Goal: Task Accomplishment & Management: Use online tool/utility

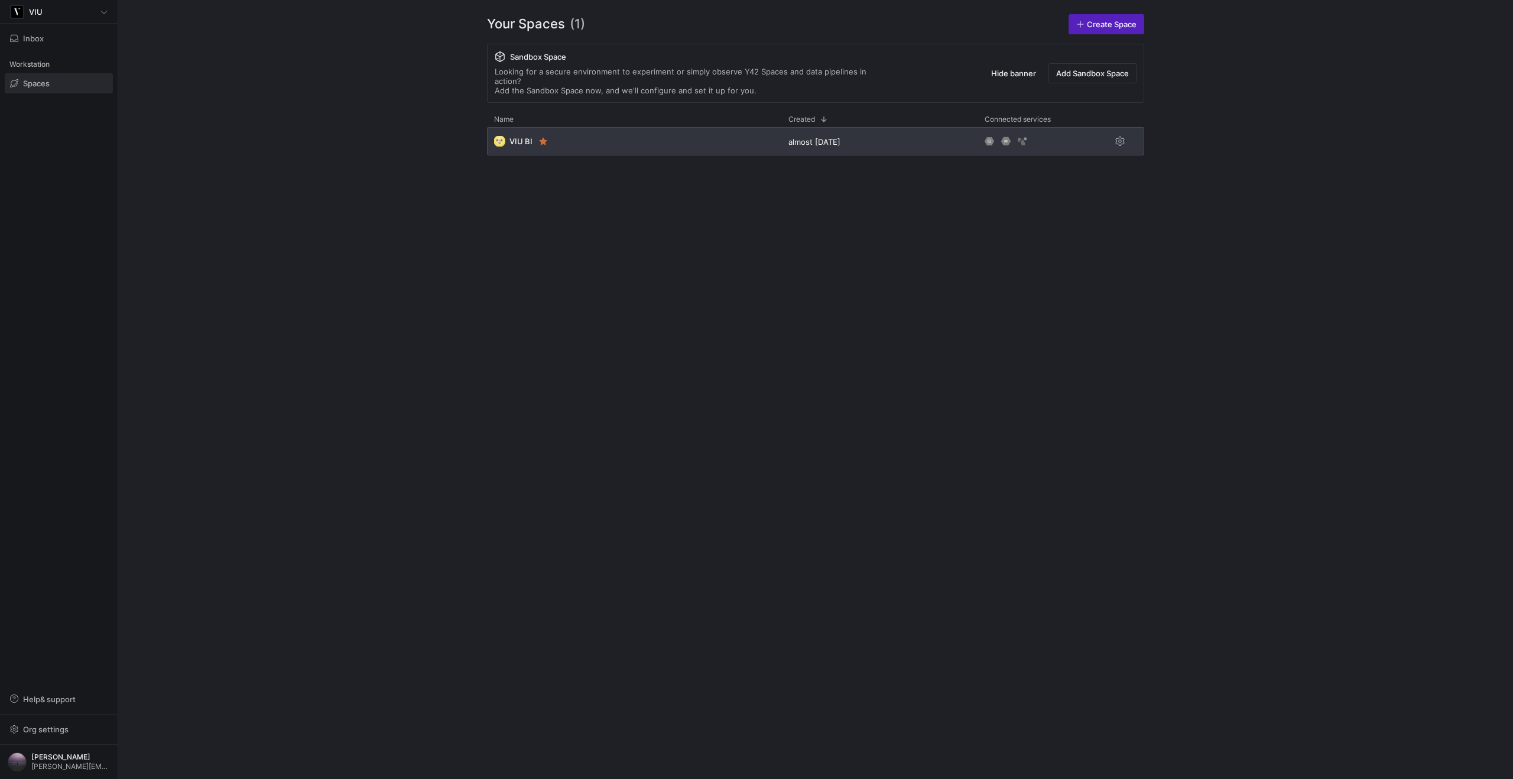
click at [682, 136] on div "🌝 VIU BI" at bounding box center [634, 141] width 294 height 28
click at [593, 129] on div "🌝 VIU BI" at bounding box center [634, 141] width 294 height 28
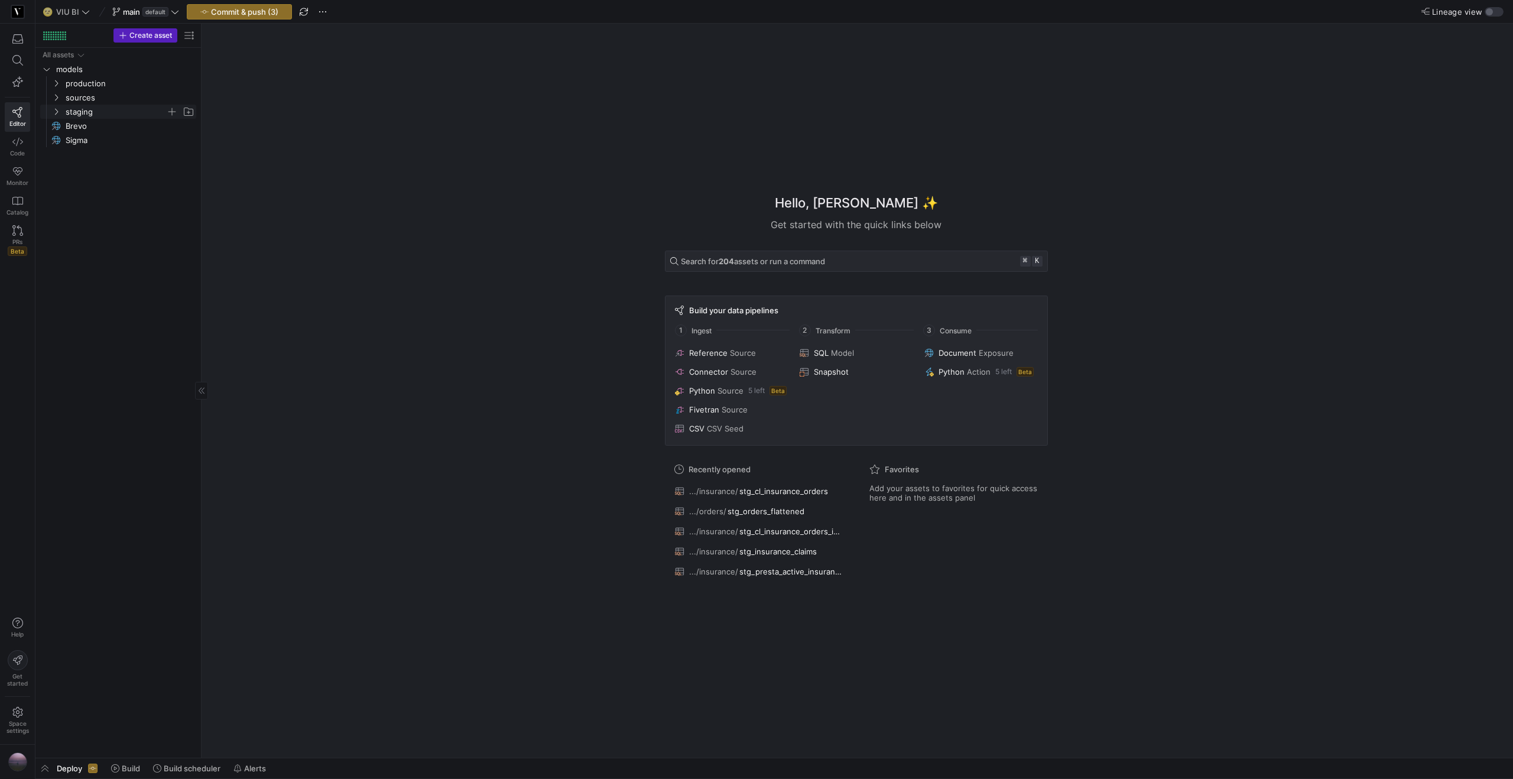
click at [54, 113] on icon "Press SPACE to select this row." at bounding box center [56, 111] width 8 height 7
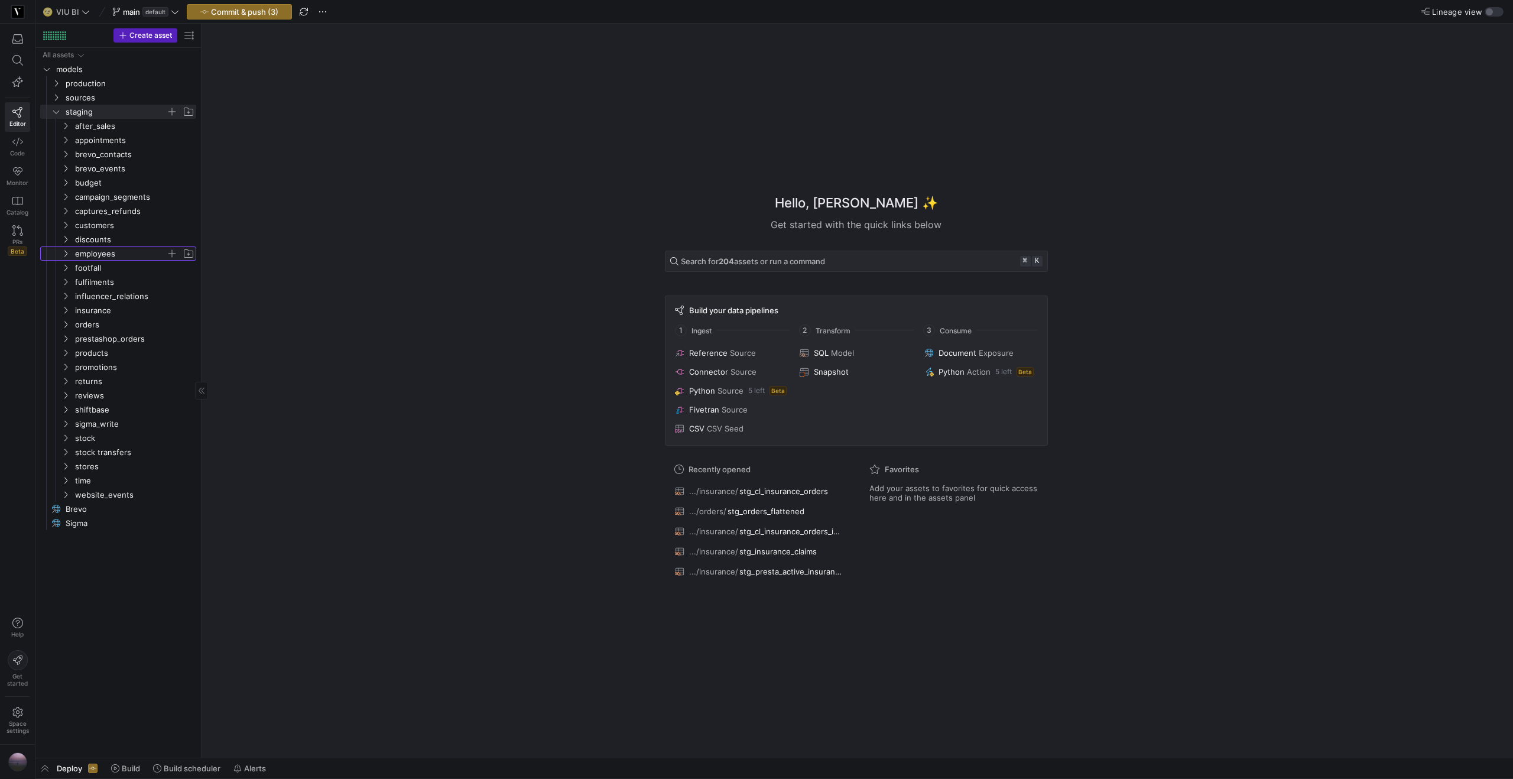
click at [64, 253] on icon "Press SPACE to select this row." at bounding box center [65, 253] width 8 height 7
click at [202, 291] on y42-asset-welcome-view "Hello, Yannick ✨ Get started with the quick links below Search for 204 assets o…" at bounding box center [856, 391] width 1311 height 734
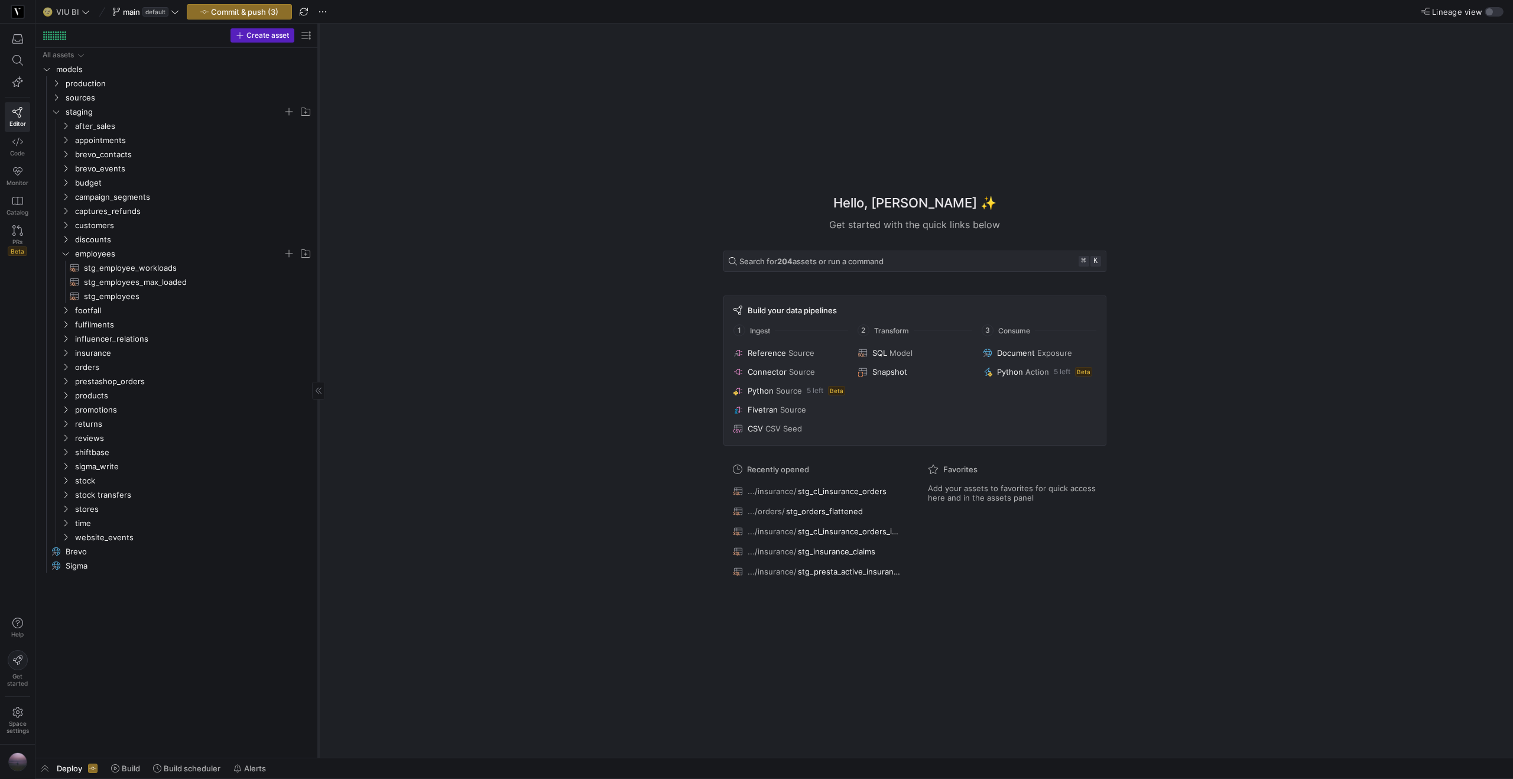
drag, startPoint x: 200, startPoint y: 291, endPoint x: 317, endPoint y: 278, distance: 117.8
click at [318, 278] on div at bounding box center [318, 391] width 1 height 734
click at [164, 268] on span "stg_employee_workloads​​​​​​​​​​" at bounding box center [192, 268] width 216 height 14
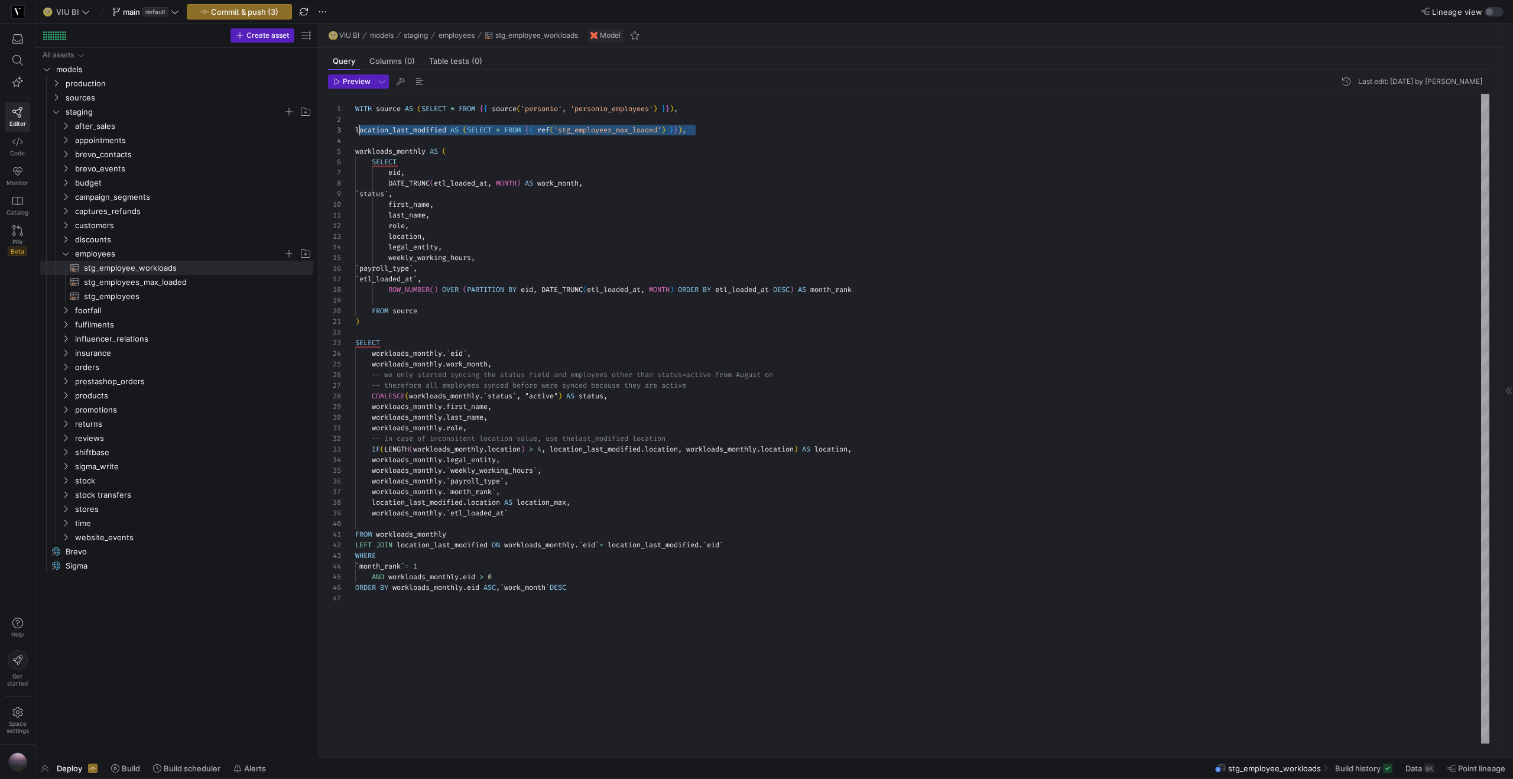
scroll to position [21, 0]
drag, startPoint x: 700, startPoint y: 129, endPoint x: 356, endPoint y: 134, distance: 344.5
click at [356, 134] on div "WITH source AS ( SELECT * FROM { { source ( 'personio' , 'personio_employees' )…" at bounding box center [922, 418] width 1134 height 649
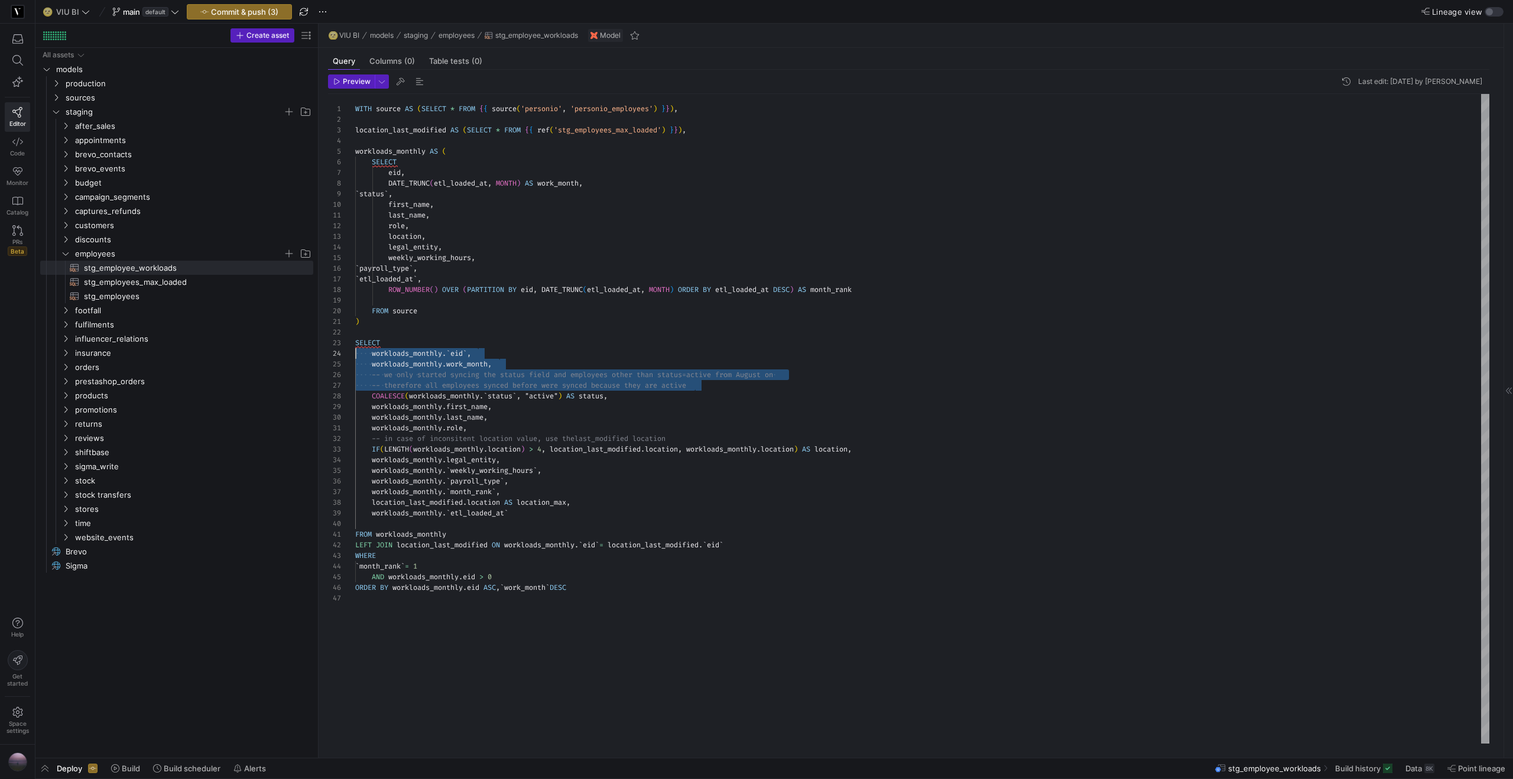
scroll to position [32, 0]
drag, startPoint x: 700, startPoint y: 385, endPoint x: 355, endPoint y: 357, distance: 346.1
click at [355, 357] on div "WITH source AS ( SELECT * FROM { { source ( 'personio' , 'personio_employees' )…" at bounding box center [922, 418] width 1134 height 649
drag, startPoint x: 461, startPoint y: 440, endPoint x: 484, endPoint y: 437, distance: 23.2
click at [462, 440] on span "-- in case of inconsitent location value, use the" at bounding box center [473, 438] width 203 height 9
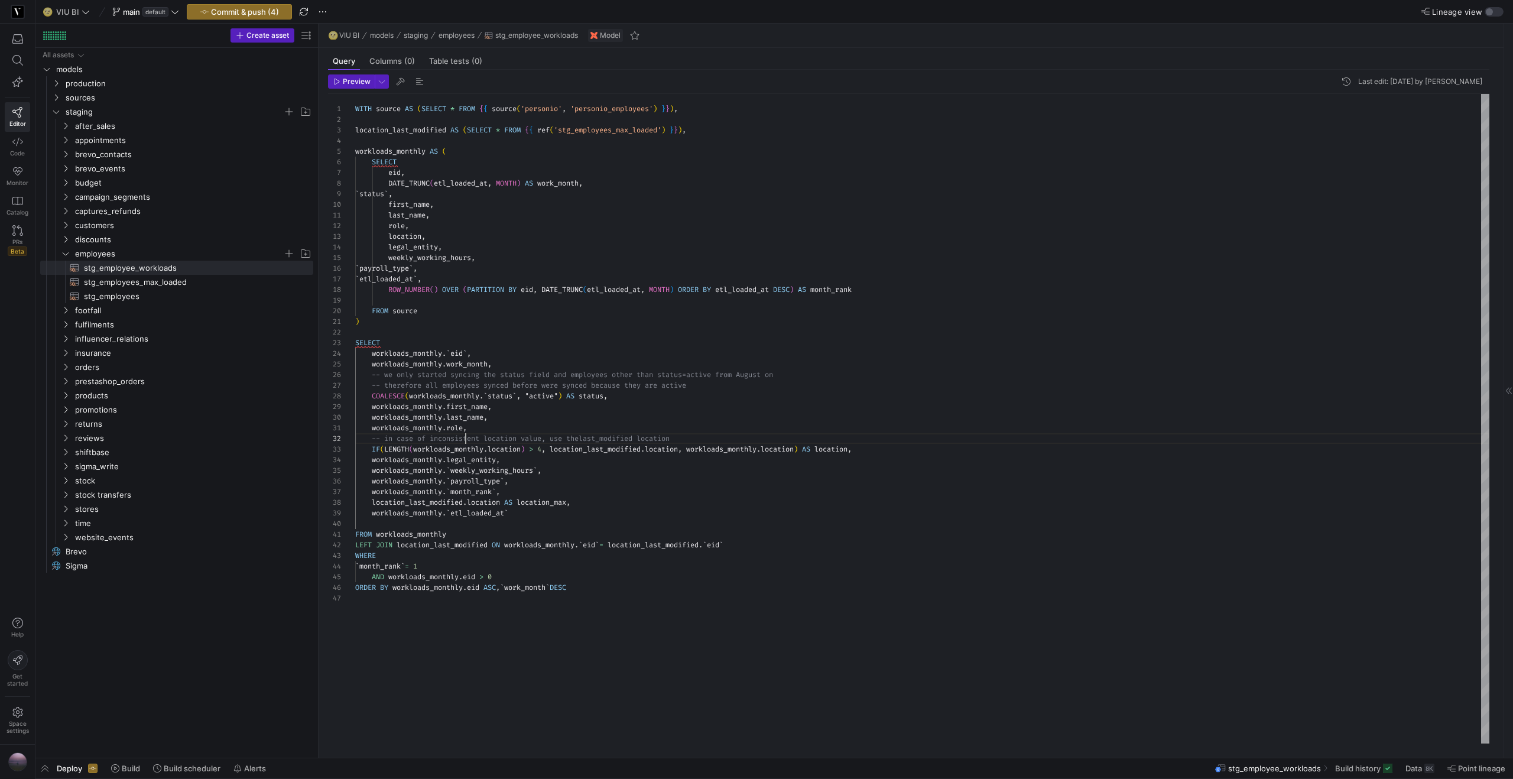
scroll to position [0, 115]
click at [577, 428] on div "WITH source AS ( SELECT * FROM { { source ( 'personio' , 'personio_employees' )…" at bounding box center [922, 418] width 1134 height 649
type textarea "workloads_monthly.role, -- in case of inconsistent location value, use the last…"
click at [385, 82] on span "button" at bounding box center [381, 81] width 13 height 13
click at [295, 167] on p "Slower but complete preview" at bounding box center [304, 164] width 100 height 8
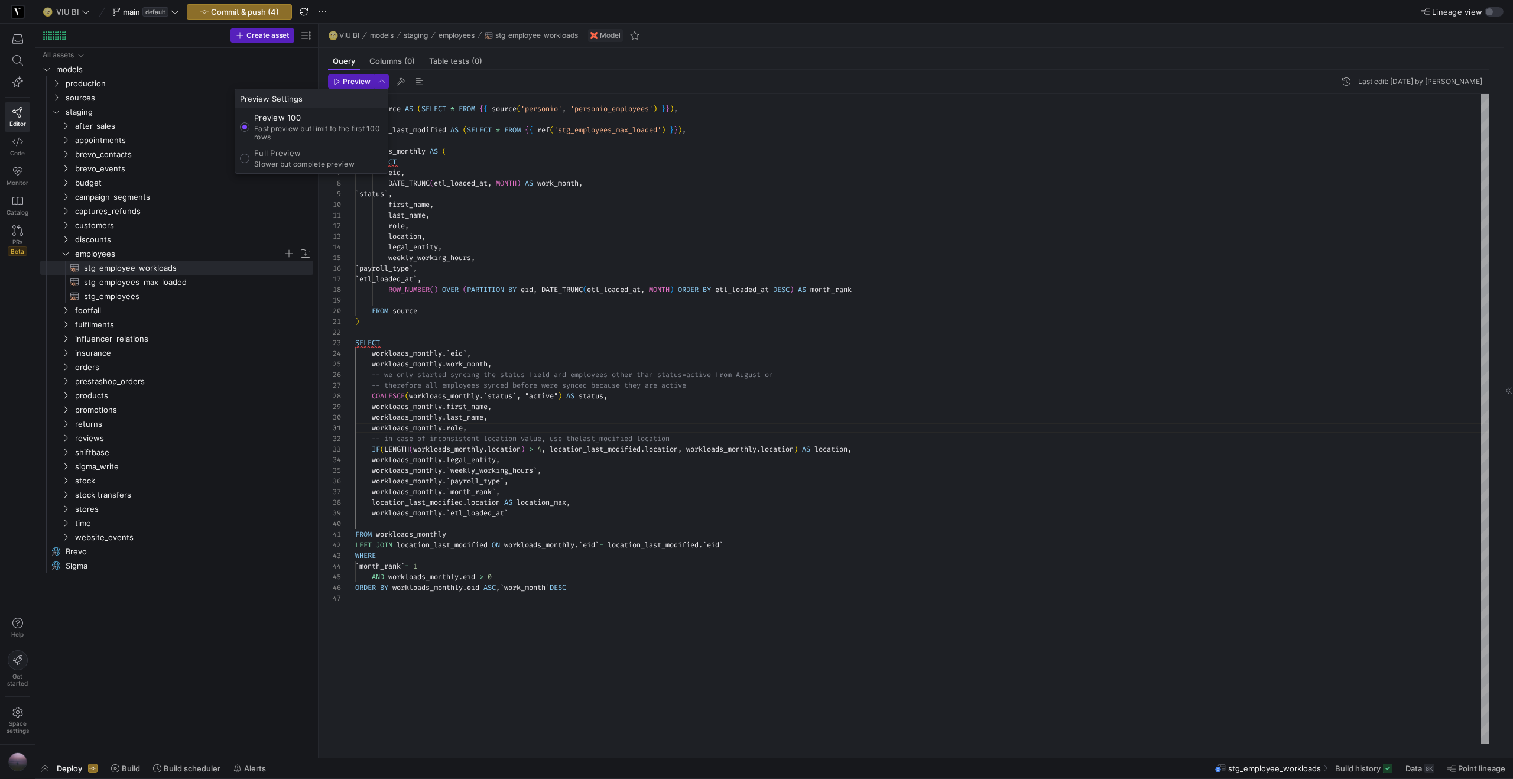
click at [249, 163] on input "Full Preview Slower but complete preview" at bounding box center [244, 158] width 9 height 9
radio input "true"
click at [346, 83] on div at bounding box center [756, 389] width 1513 height 779
click at [346, 82] on span "Preview" at bounding box center [357, 81] width 28 height 8
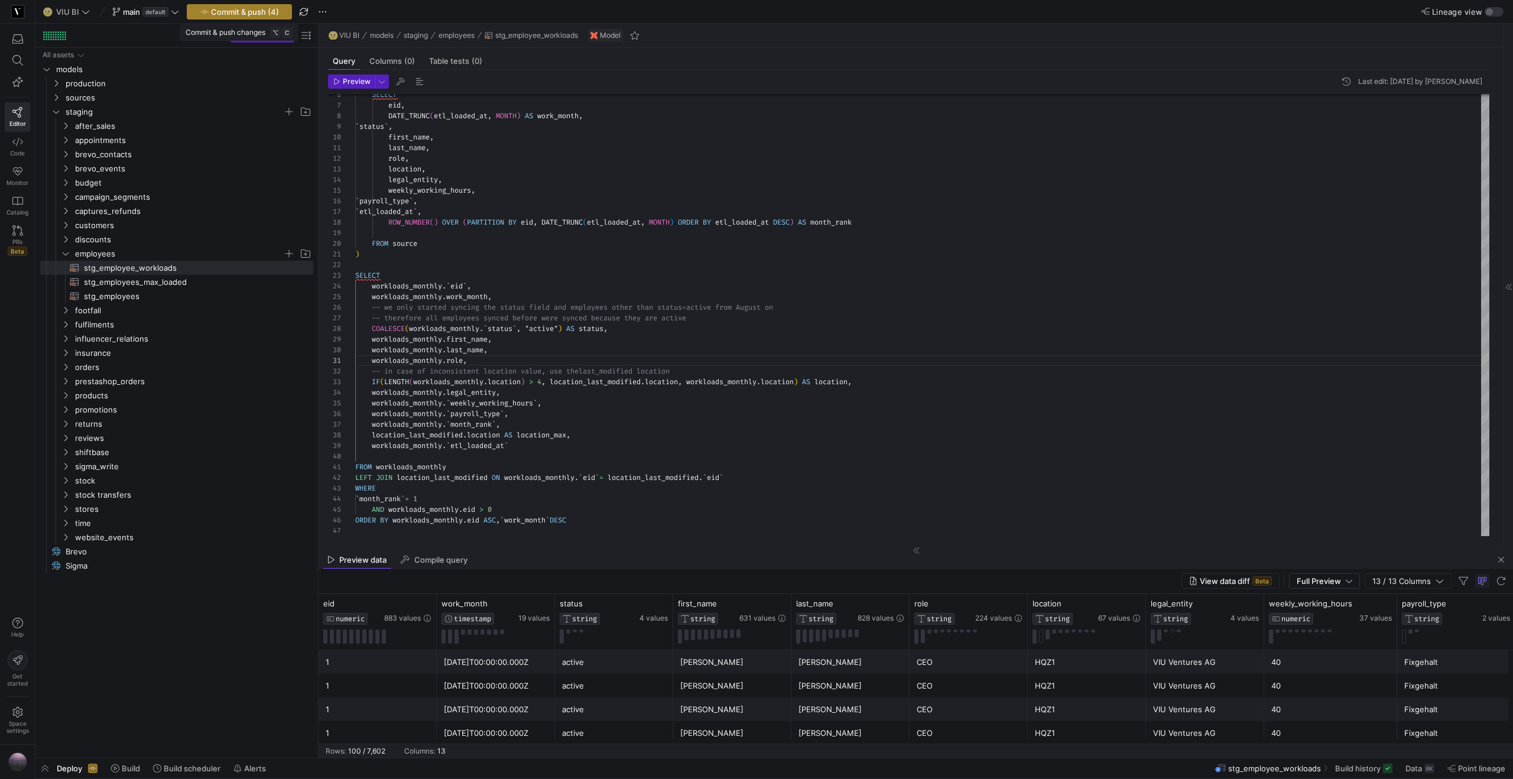
click at [245, 12] on span "Commit & push (4)" at bounding box center [245, 11] width 68 height 9
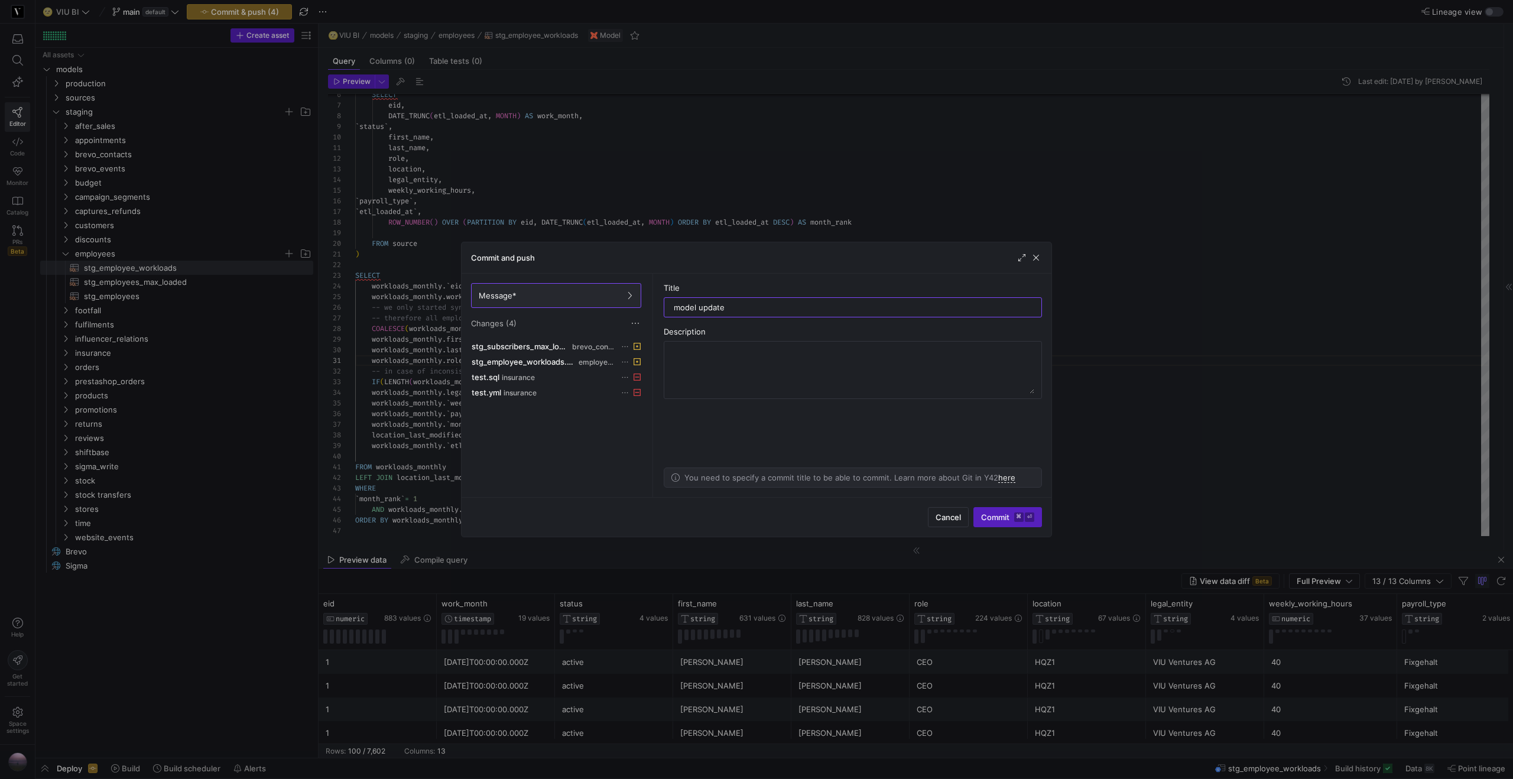
type input "model updates"
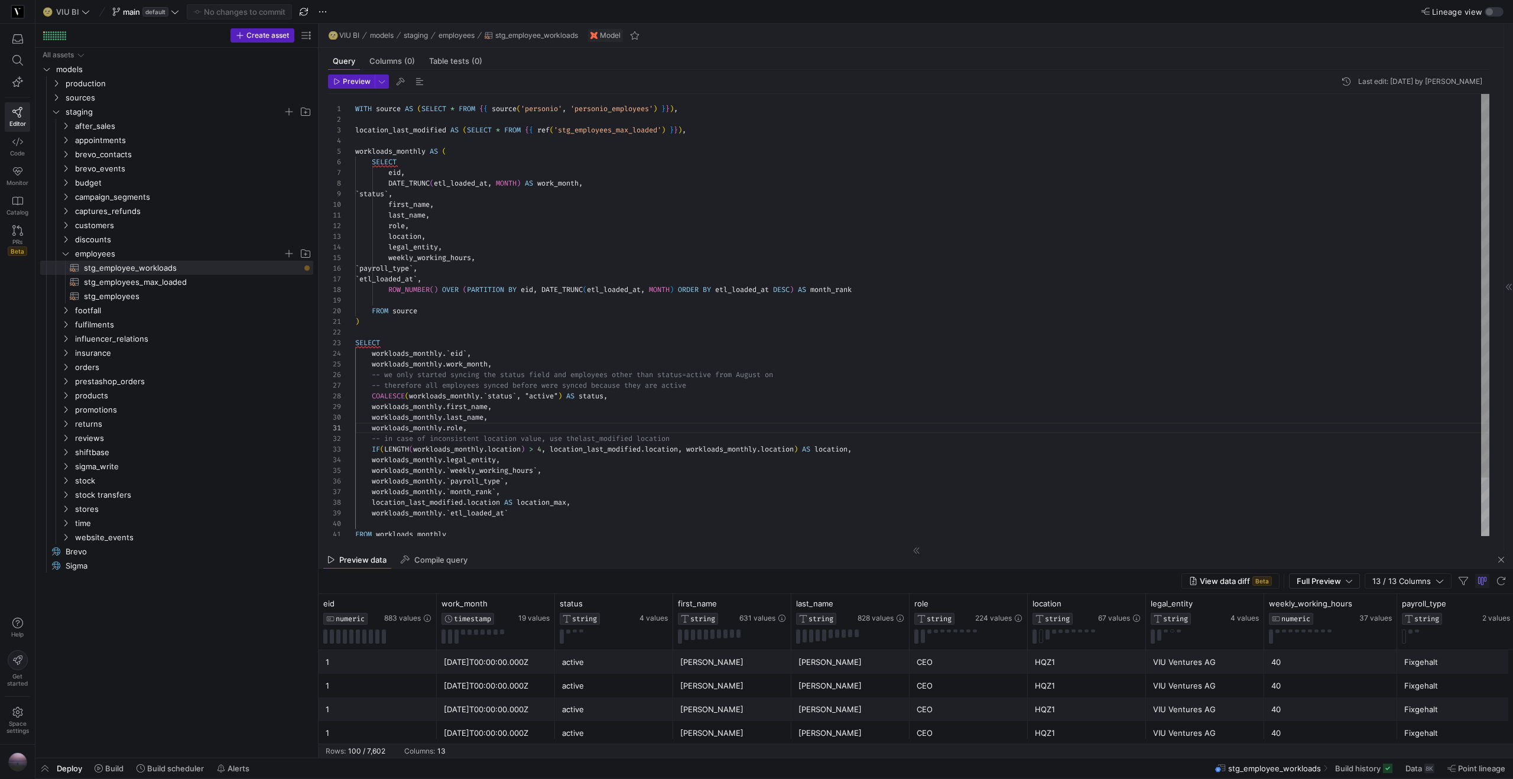
click at [502, 268] on div "SELECT eid , DATE_TRUNC ( etl_loaded_at , MONTH ) AS work_month , ` status ` , …" at bounding box center [922, 348] width 1134 height 509
click at [226, 13] on span "Commit & push (1)" at bounding box center [245, 11] width 66 height 9
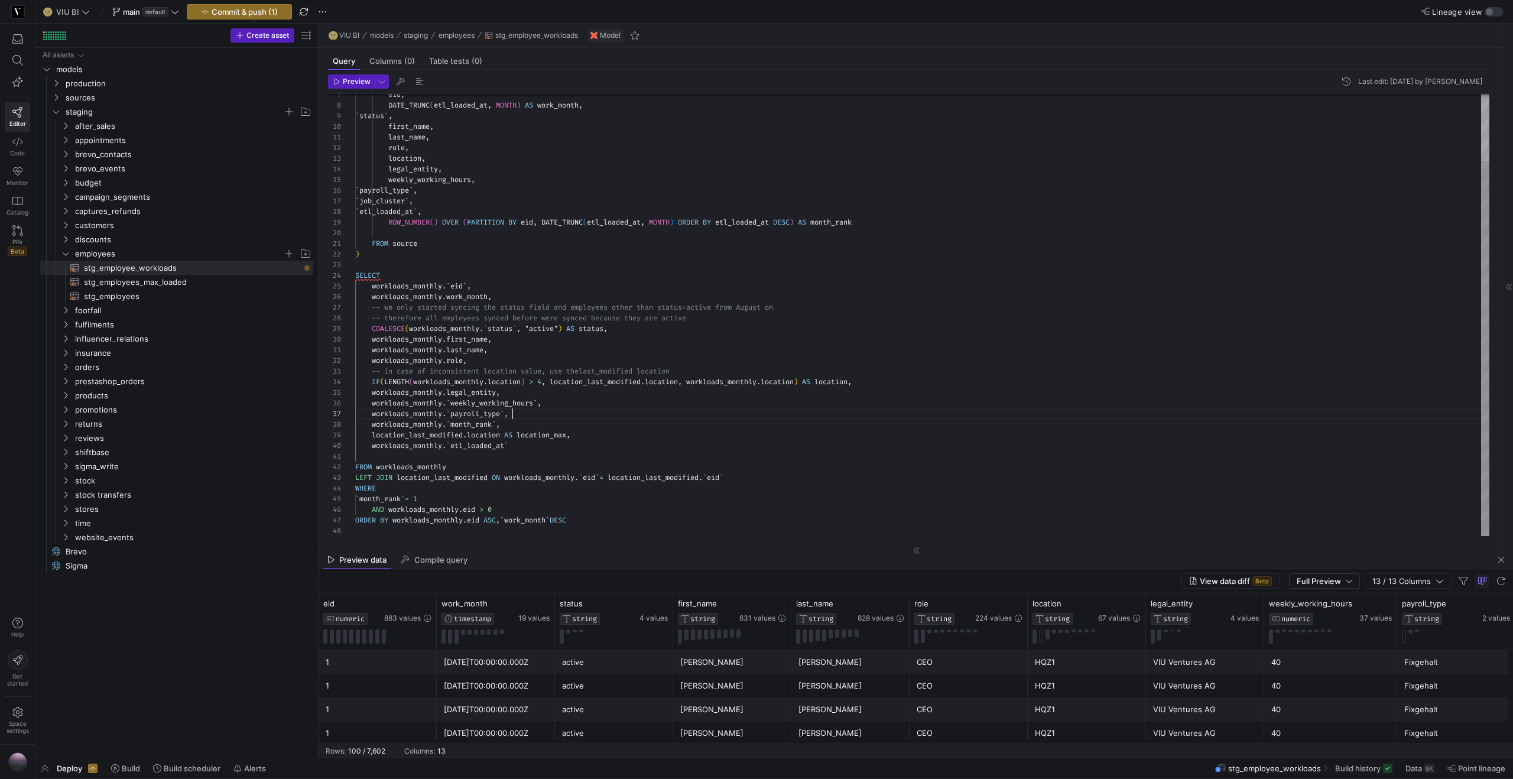
click at [547, 411] on div "workloads_monthly . ` payroll_type ` ," at bounding box center [922, 413] width 1134 height 11
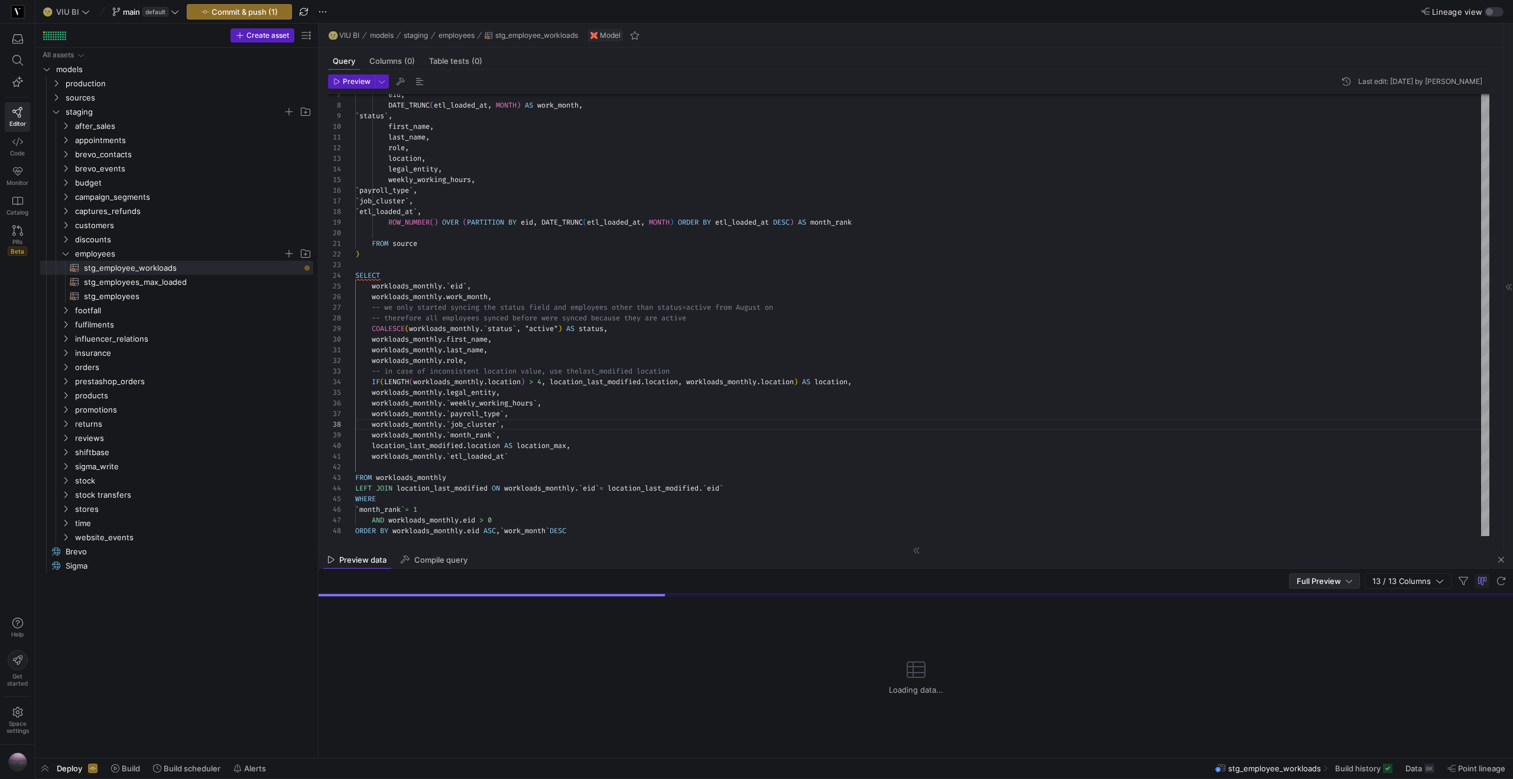
type textarea "workloads_monthly.last_name, workloads_monthly.role, -- in case of inconsistent…"
click at [1331, 584] on span "Full Preview" at bounding box center [1318, 580] width 44 height 9
click at [1328, 604] on span "Preview 100" at bounding box center [1325, 600] width 60 height 9
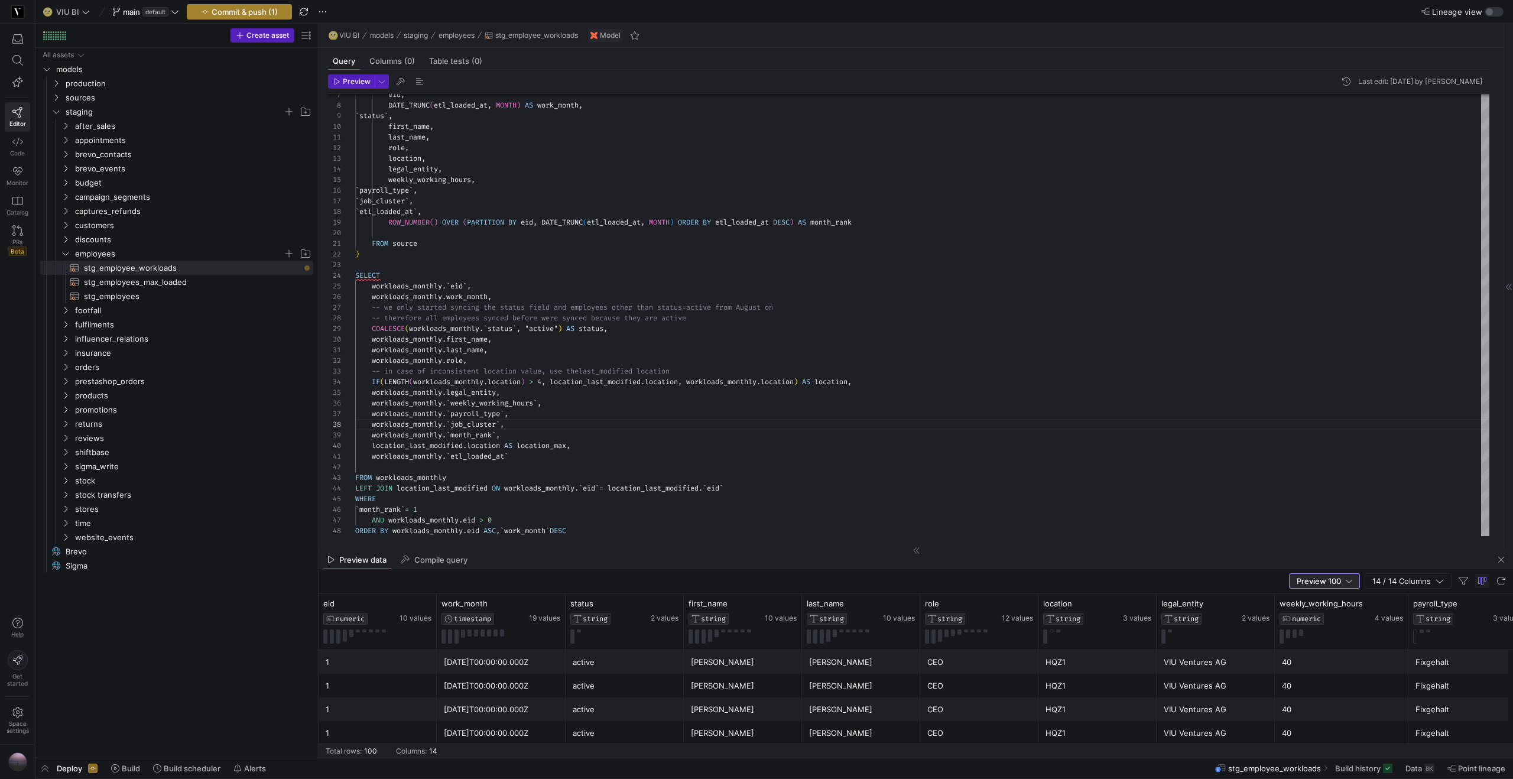
click at [213, 8] on span "Commit & push (1)" at bounding box center [245, 11] width 66 height 9
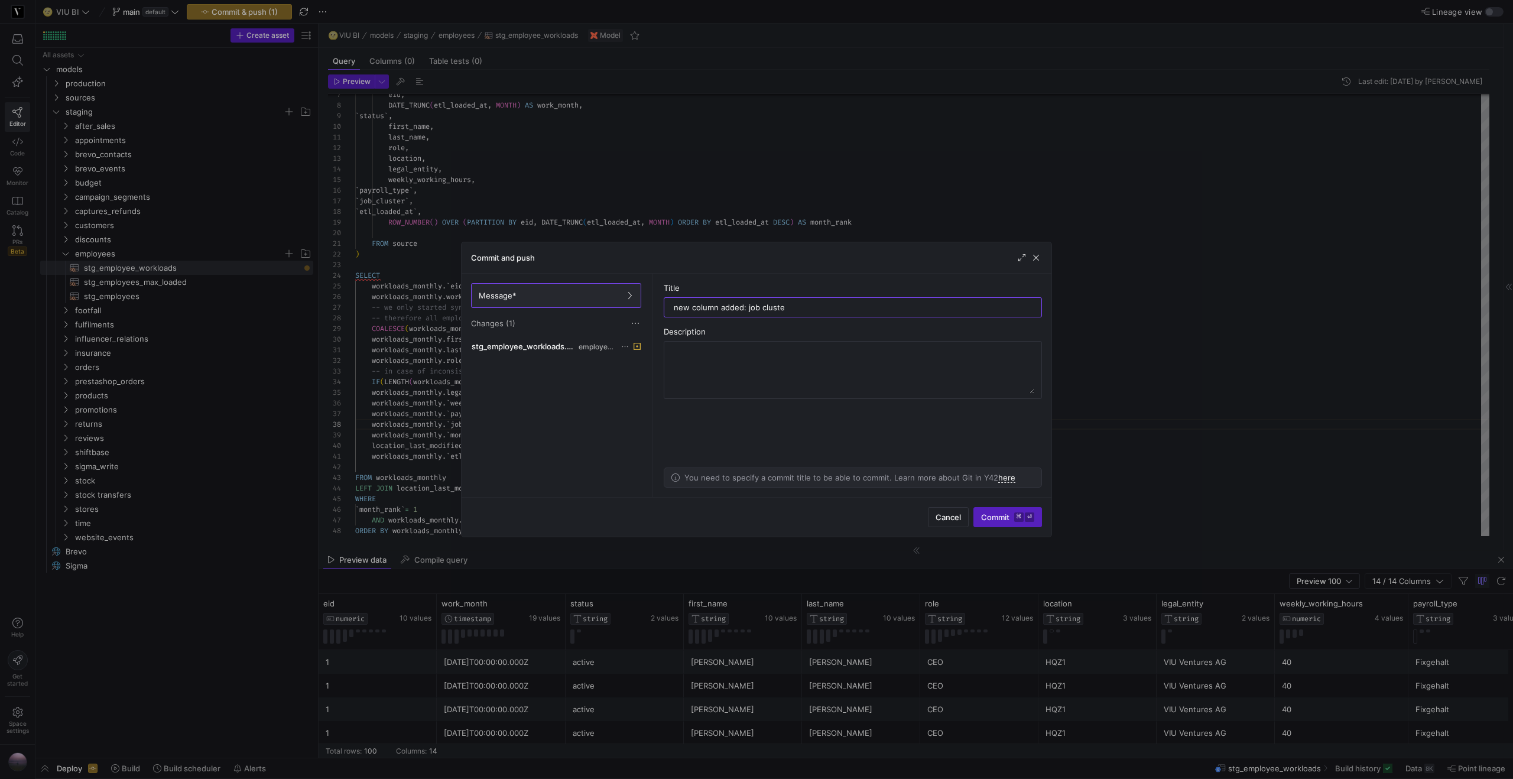
type input "new column added: job cluster"
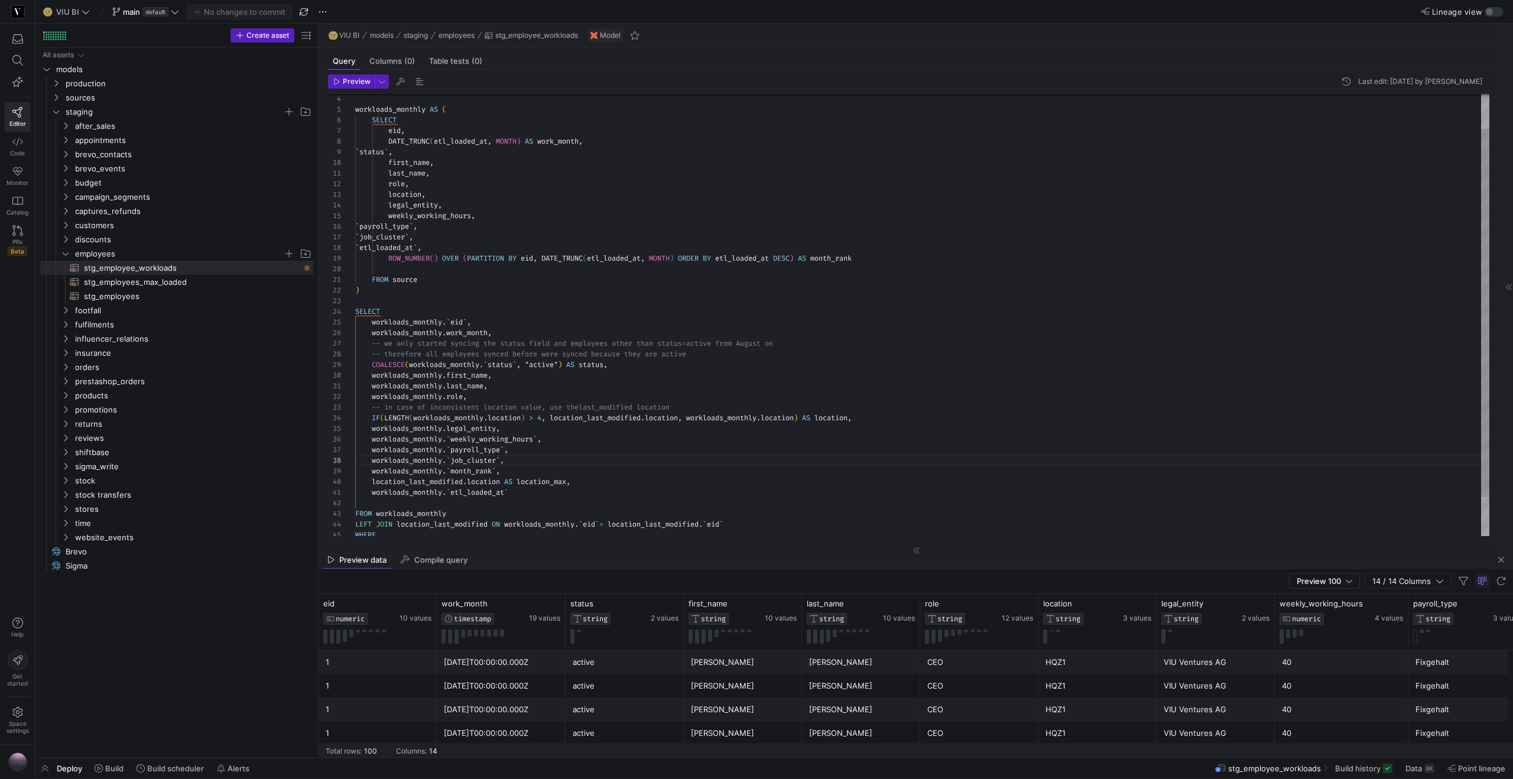
click at [486, 236] on div "` job_cluster ` ," at bounding box center [922, 237] width 1134 height 11
click at [528, 474] on div "eid , DATE_TRUNC ( etl_loaded_at , MONTH ) AS work_month , ` status ` , first_n…" at bounding box center [922, 322] width 1134 height 541
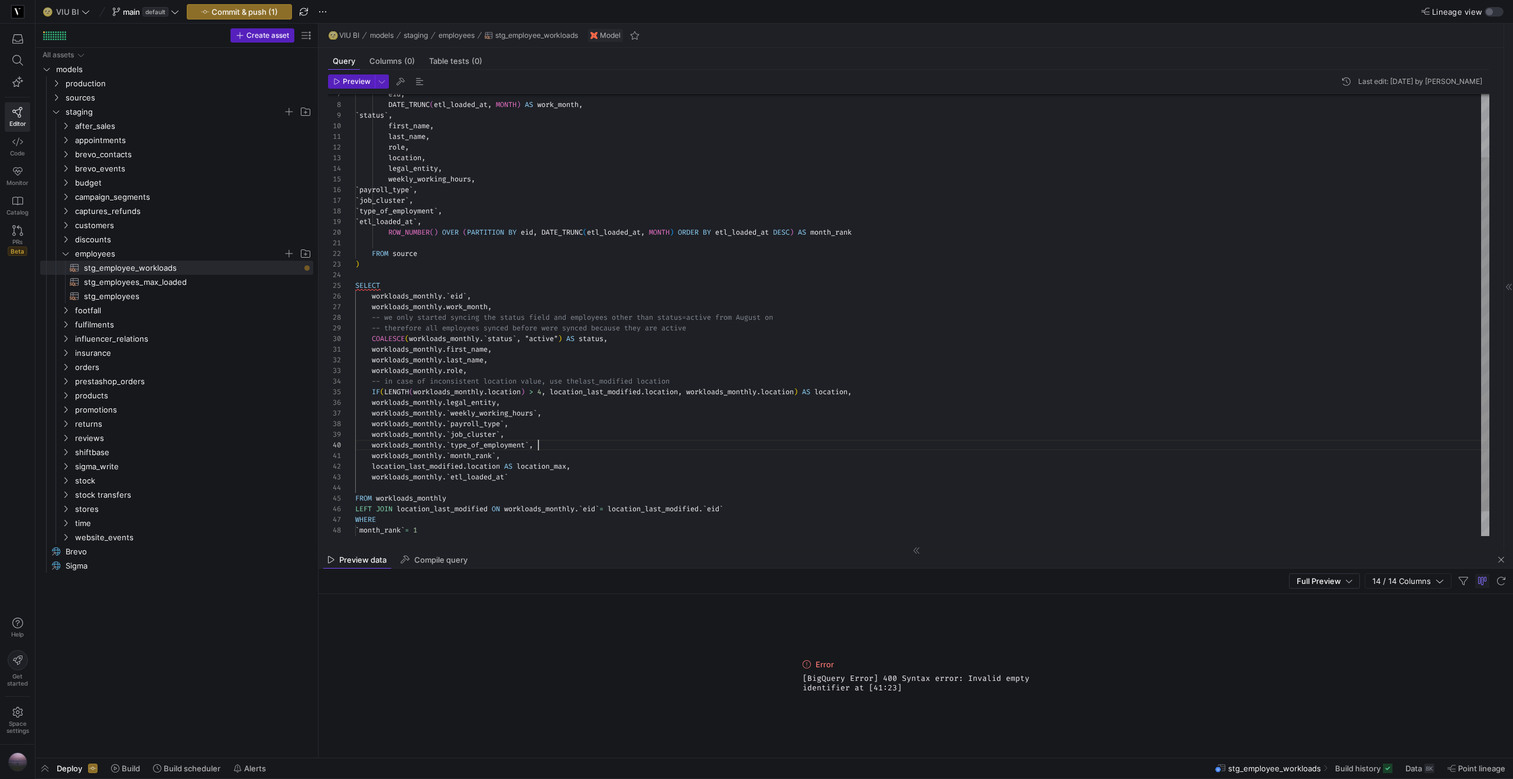
scroll to position [96, 183]
click at [571, 444] on div "eid , DATE_TRUNC ( etl_loaded_at , MONTH ) AS work_month , ` status ` , first_n…" at bounding box center [922, 291] width 1134 height 552
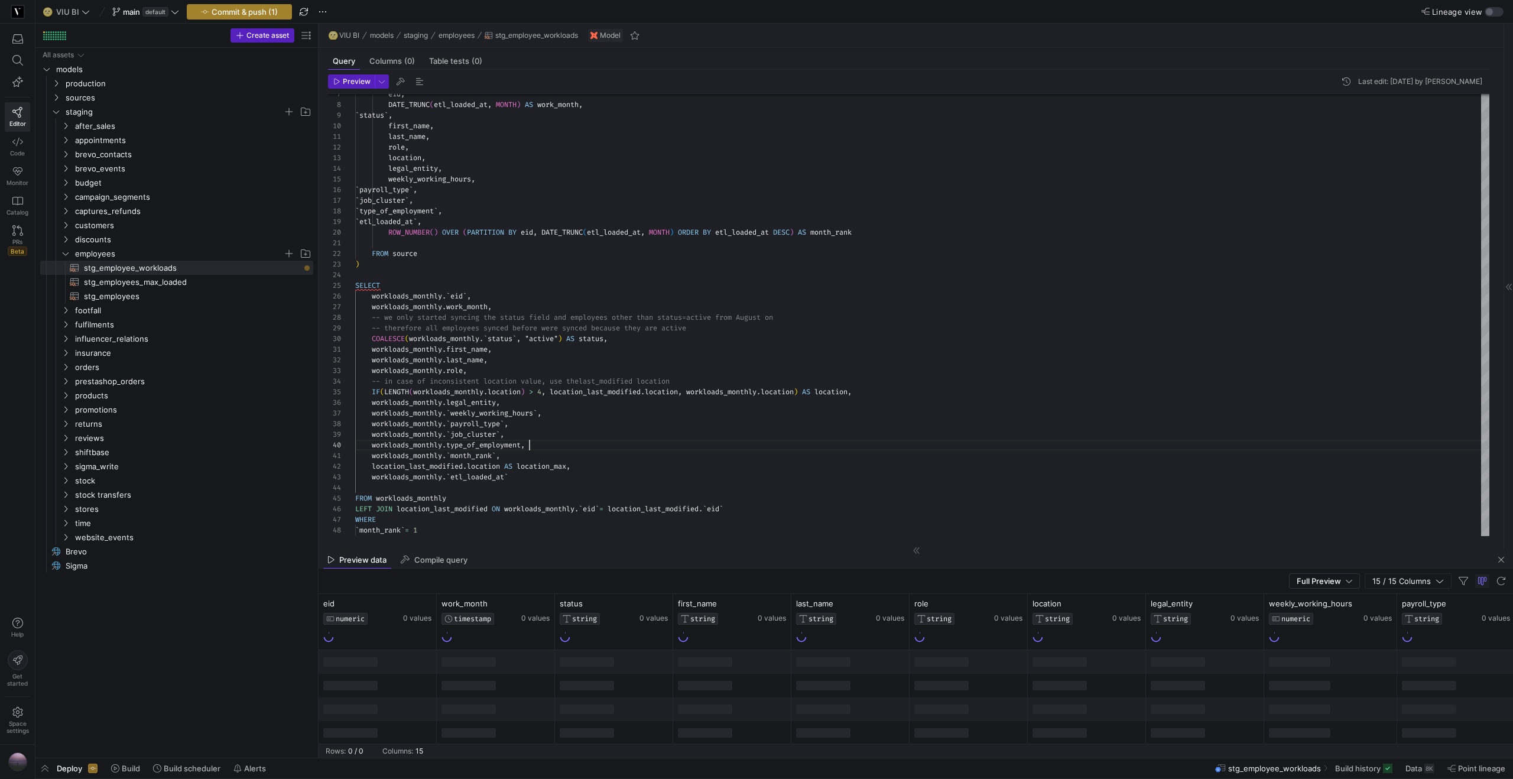
type textarea "workloads_monthly.first_name, workloads_monthly.last_name, workloads_monthly.ro…"
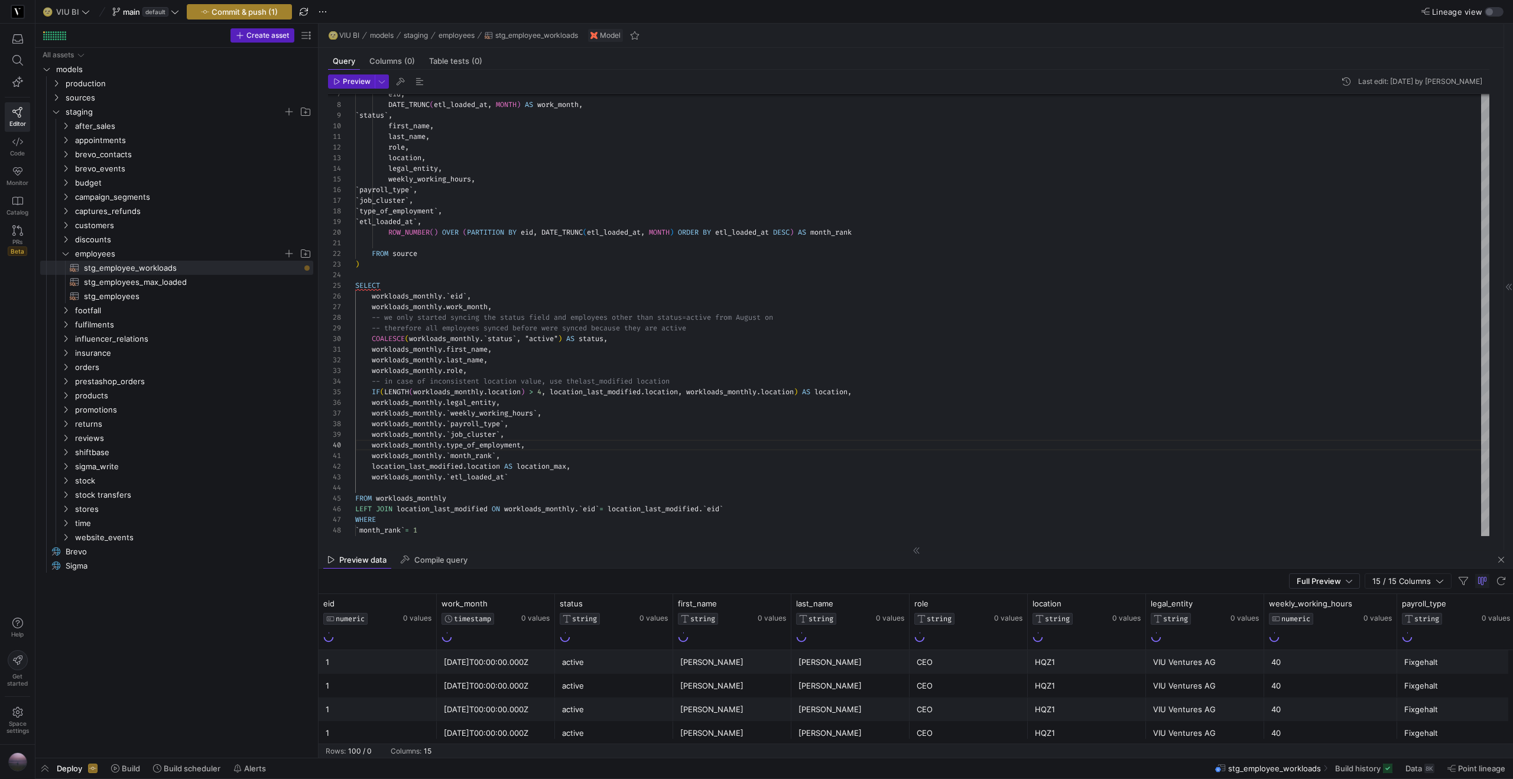
click at [249, 10] on span "Commit & push (1)" at bounding box center [245, 11] width 66 height 9
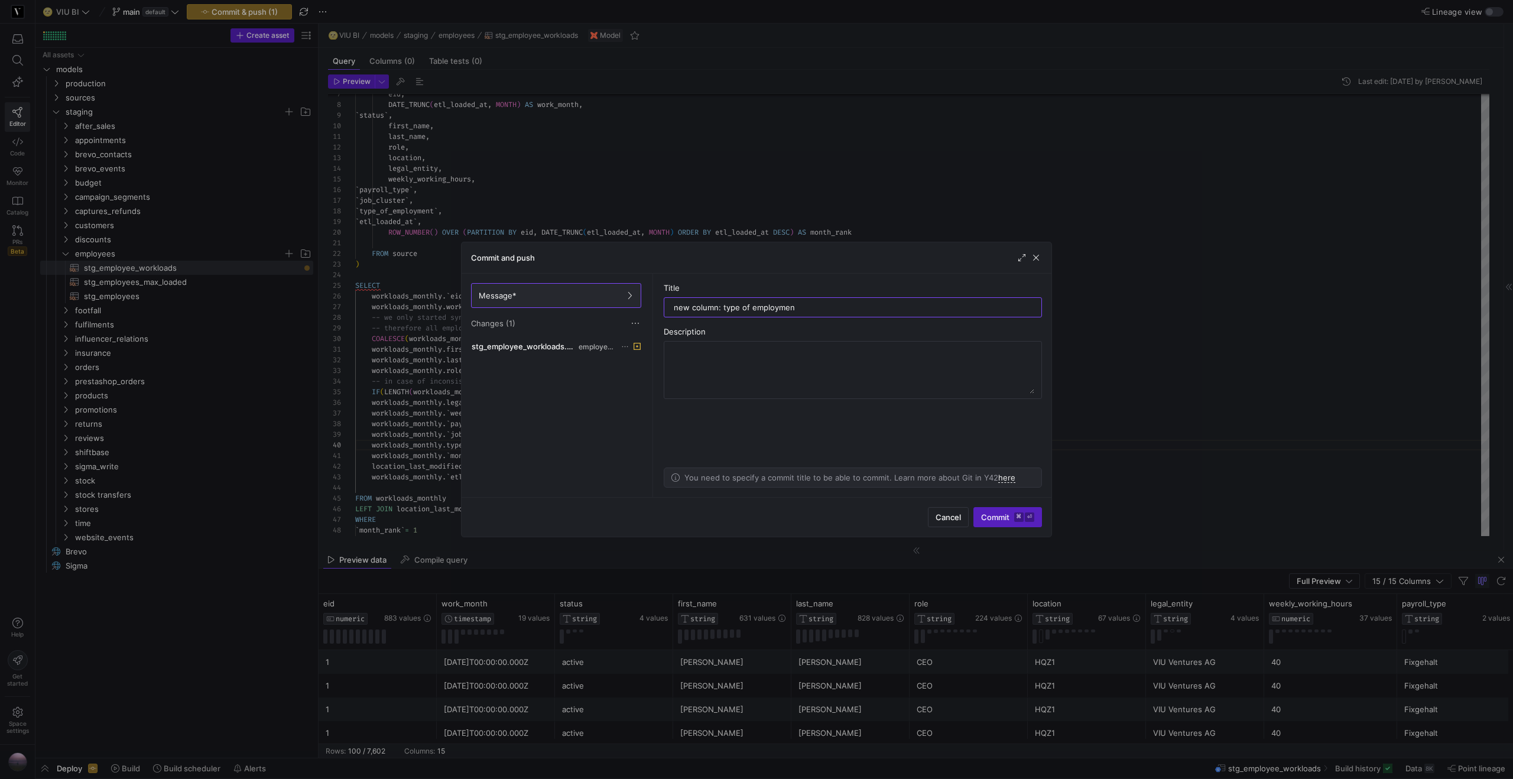
type input "new column: type of employment"
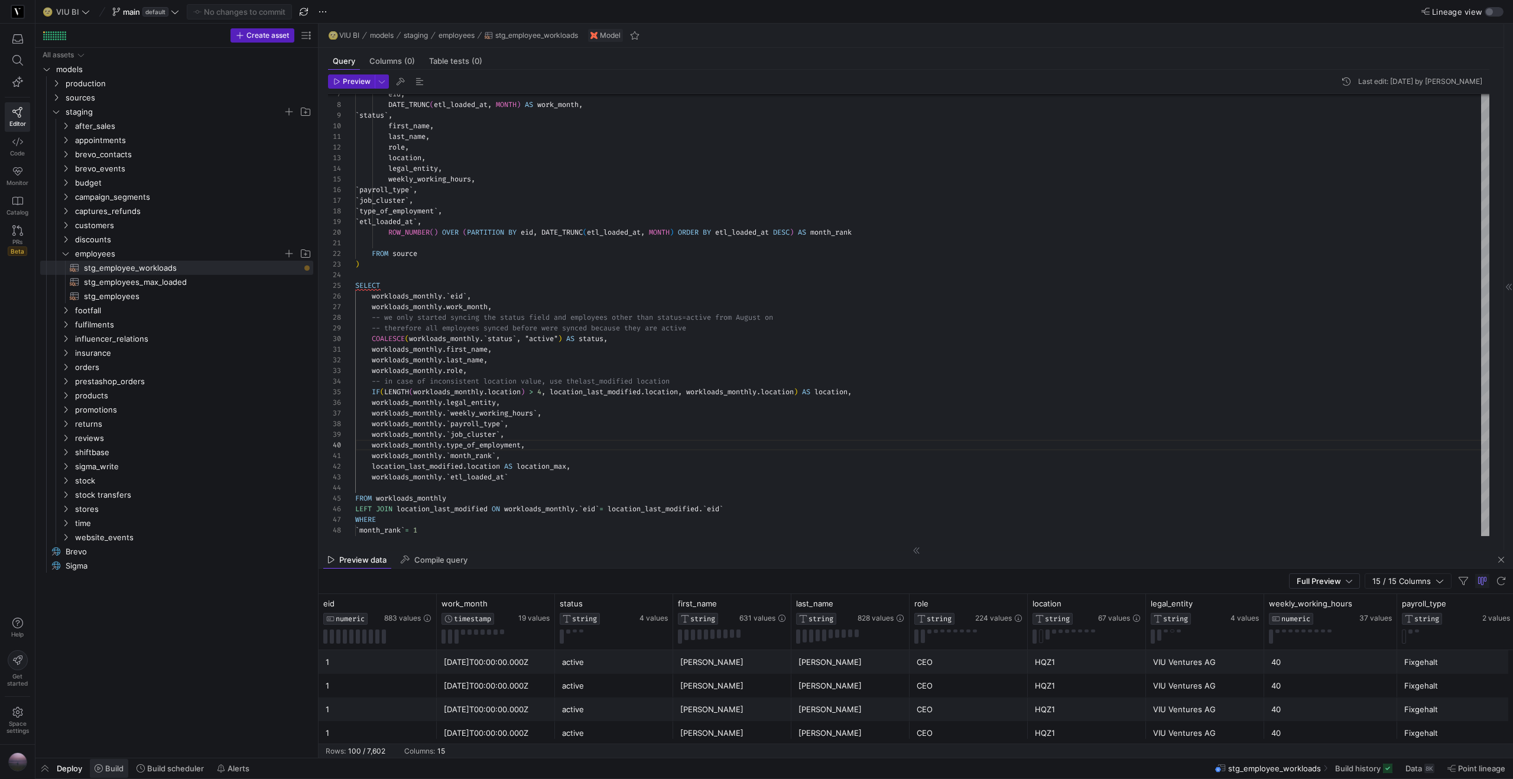
click at [121, 766] on span "Build" at bounding box center [114, 767] width 18 height 9
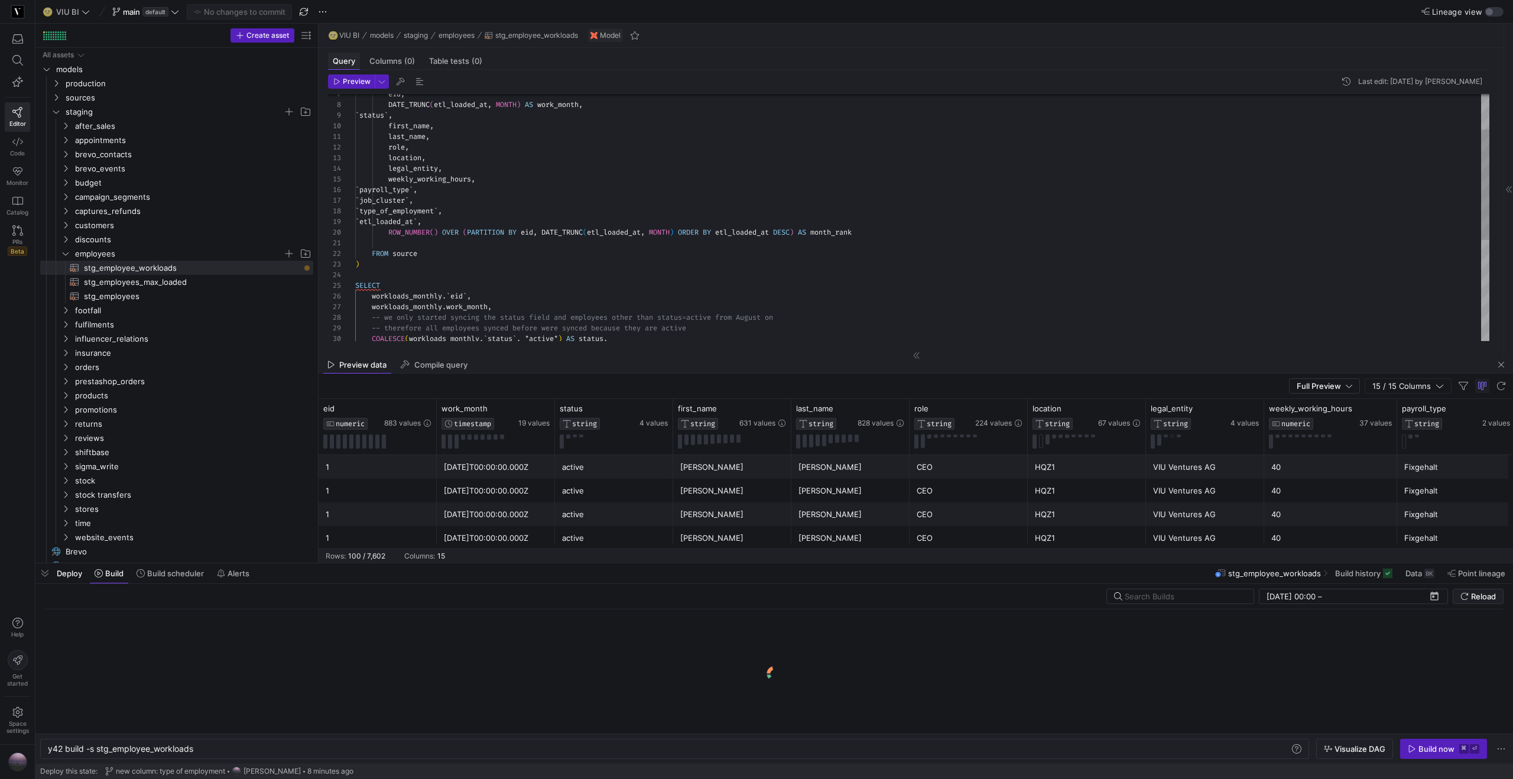
scroll to position [0, 147]
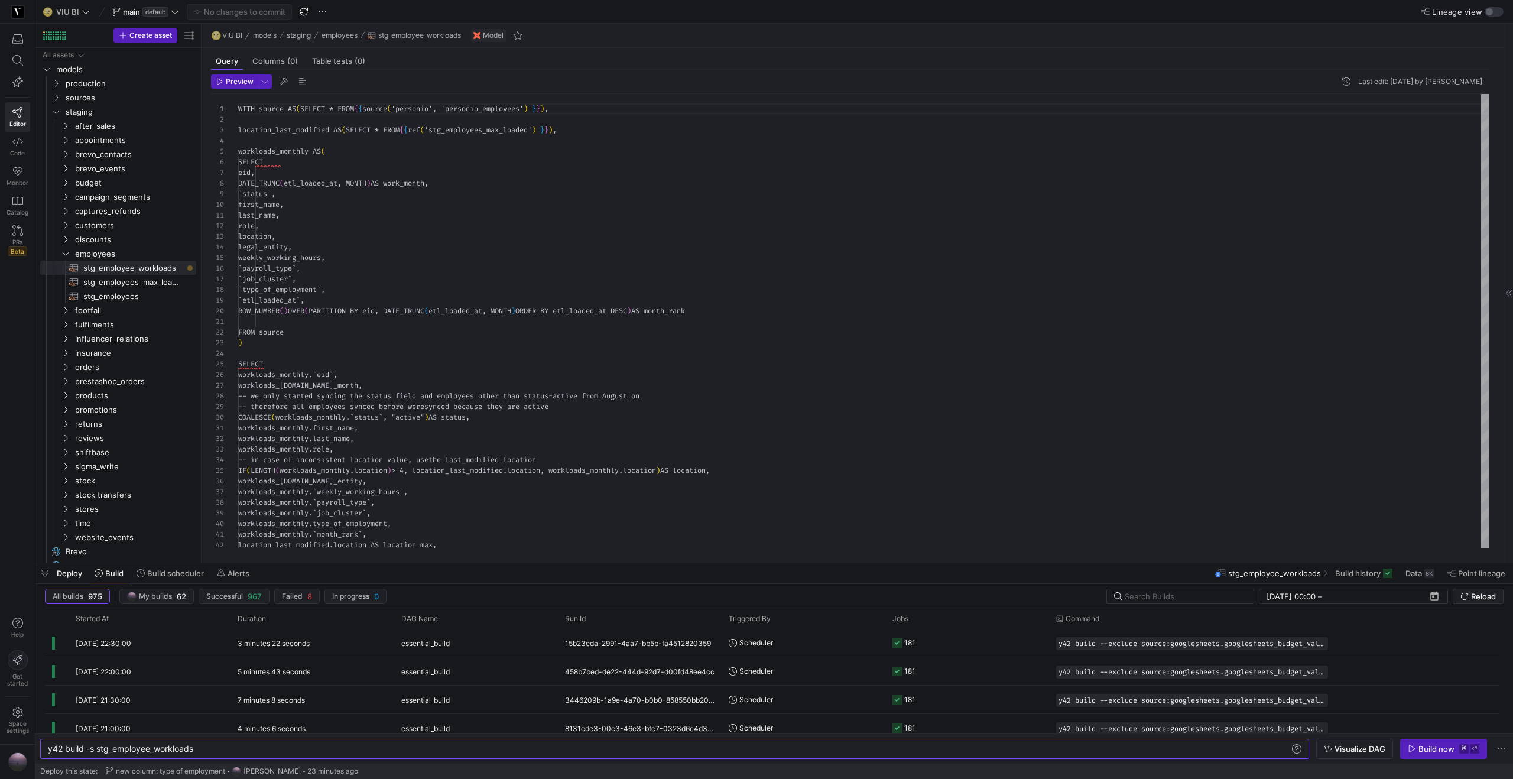
scroll to position [0, 147]
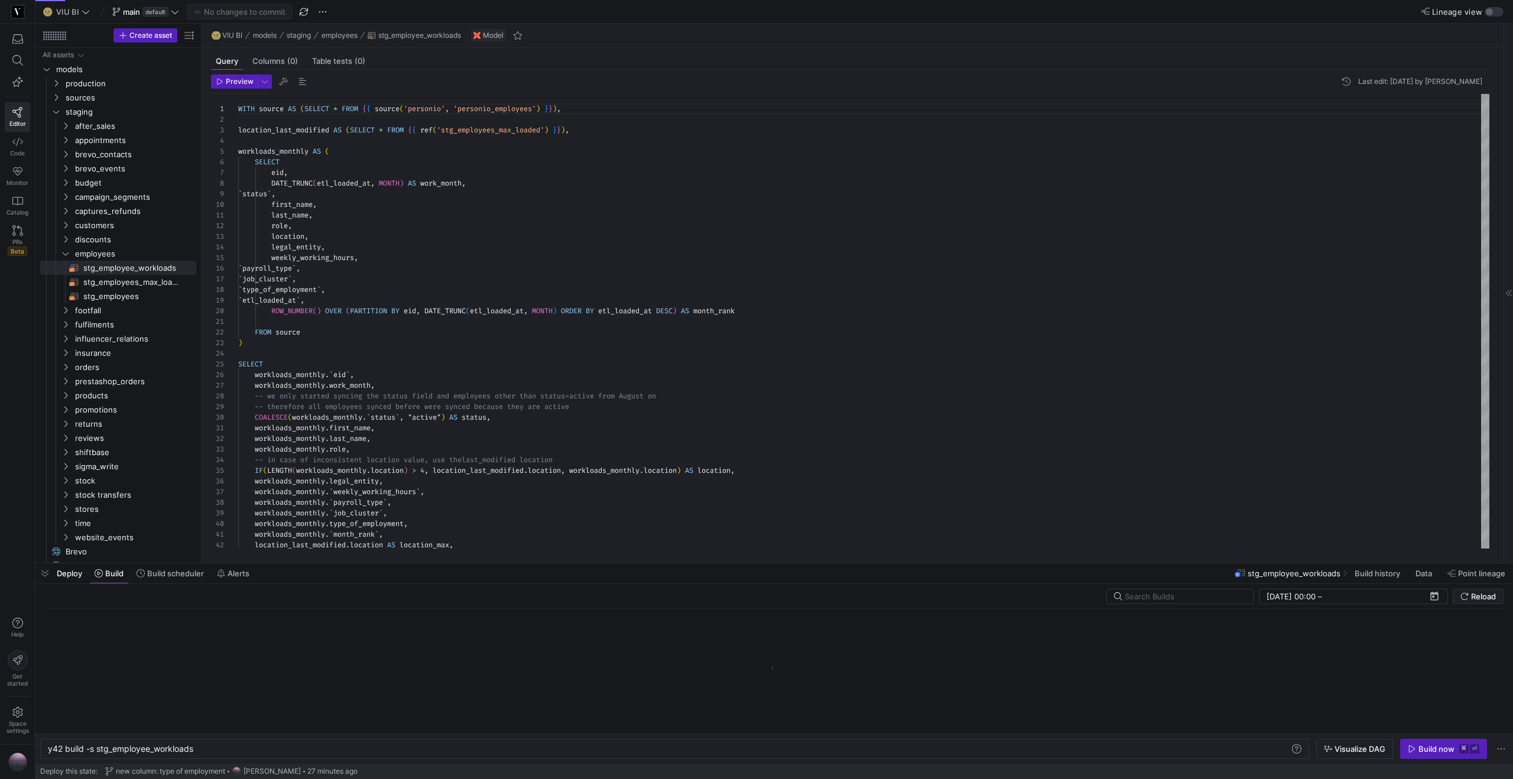
scroll to position [0, 147]
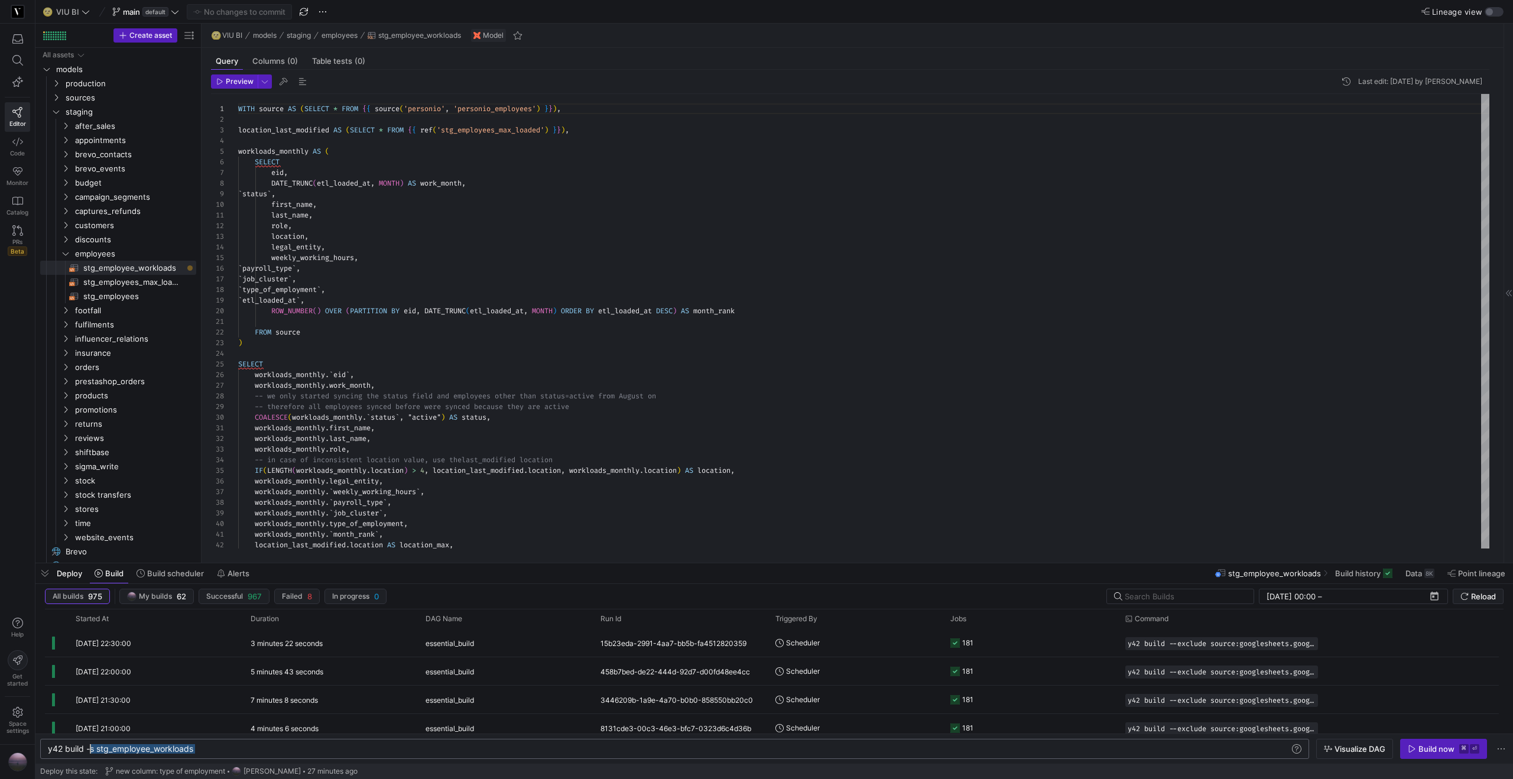
drag, startPoint x: 206, startPoint y: 750, endPoint x: 91, endPoint y: 751, distance: 115.2
click at [91, 751] on div "y42 build -s stg_employee_workloads" at bounding box center [668, 748] width 1241 height 9
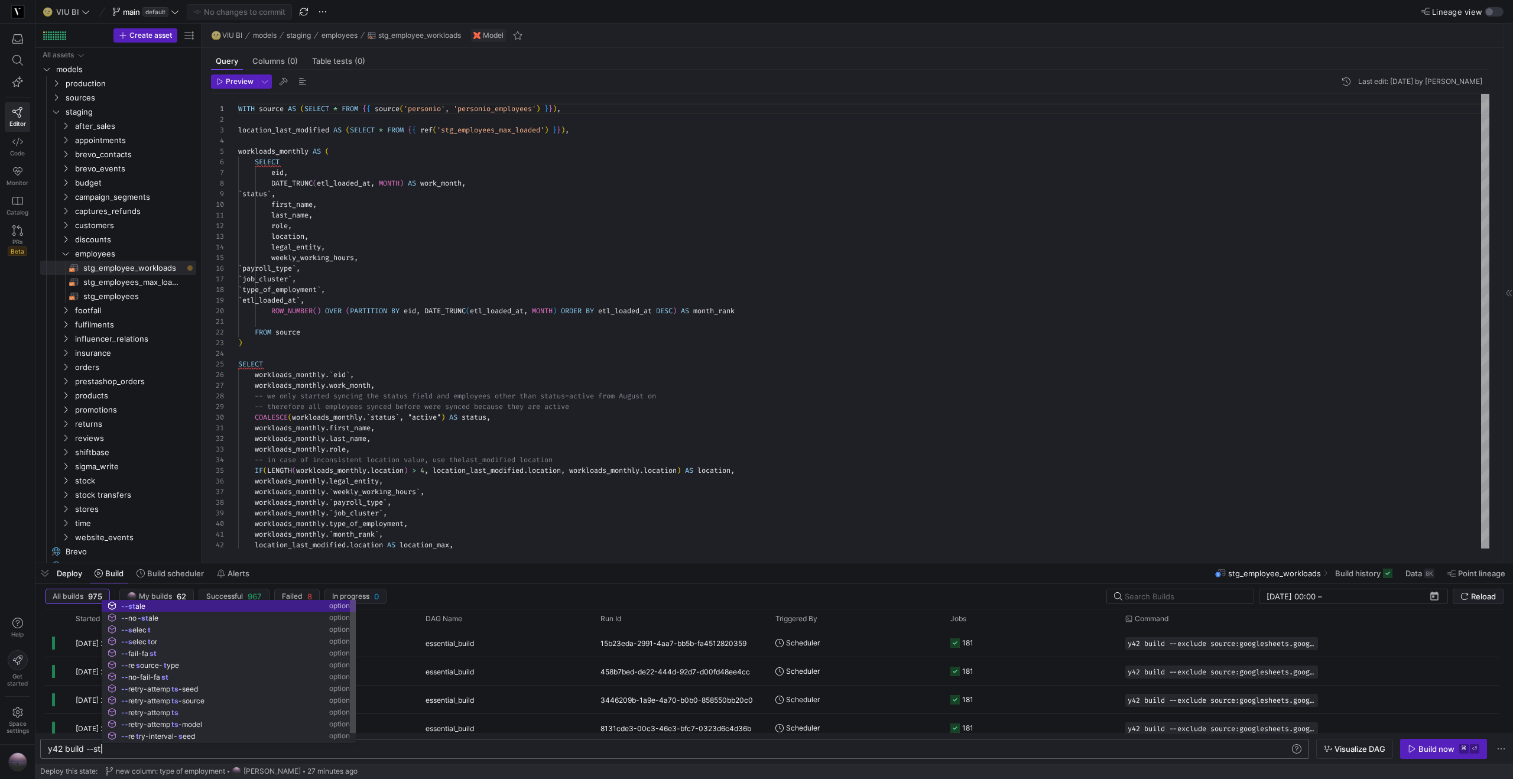
scroll to position [0, 64]
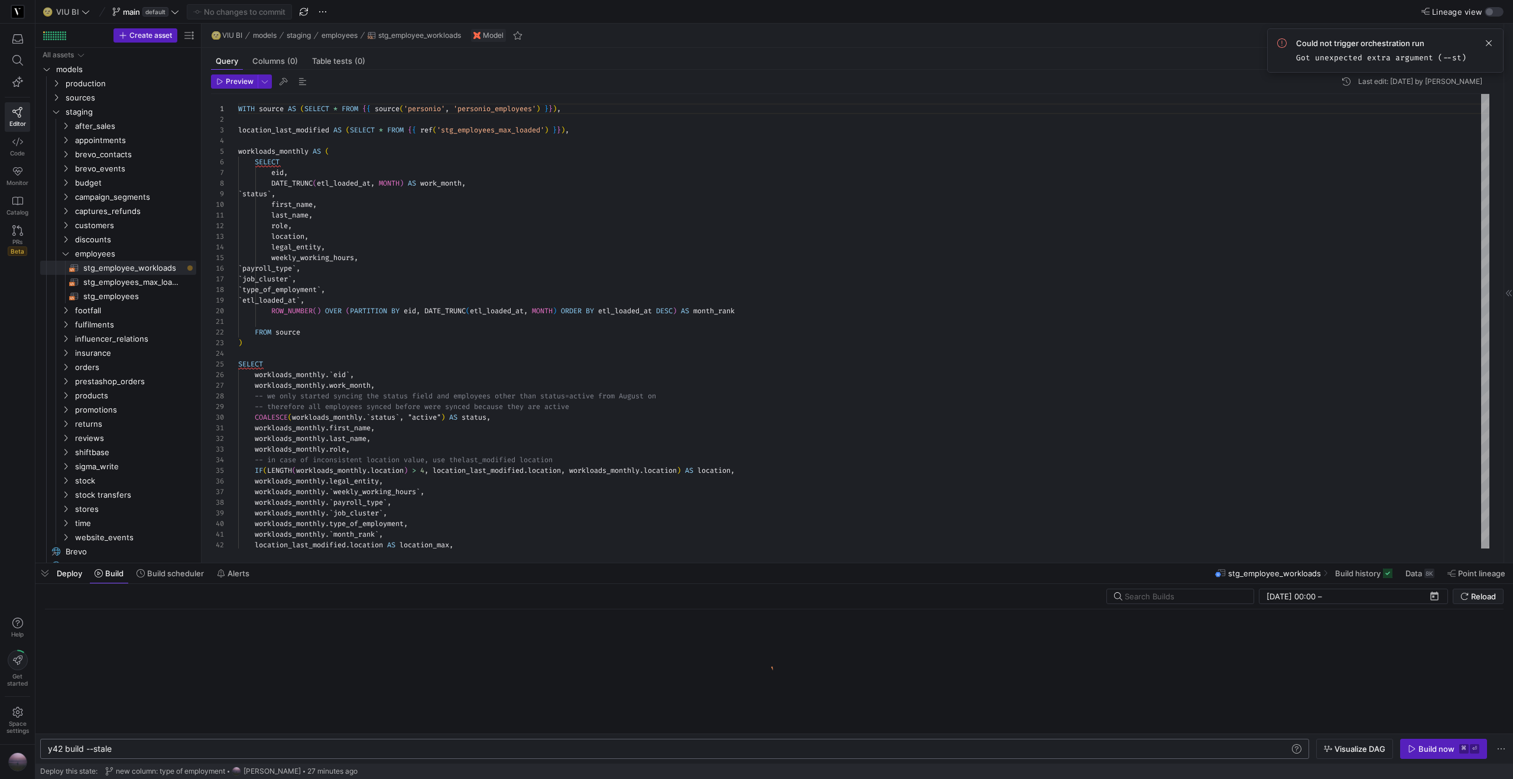
type textarea "y42 build --stale"
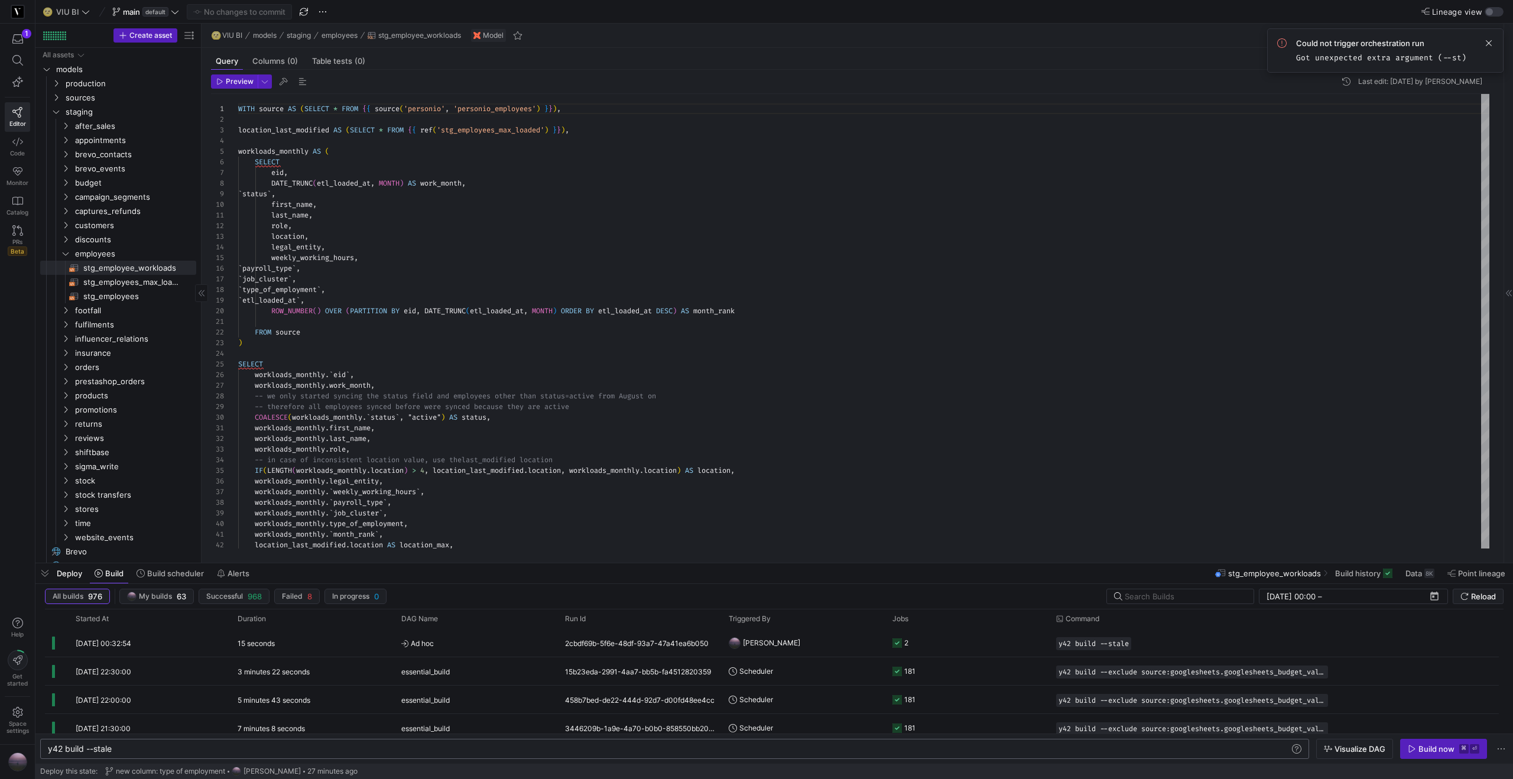
click at [47, 571] on span "button" at bounding box center [44, 573] width 19 height 20
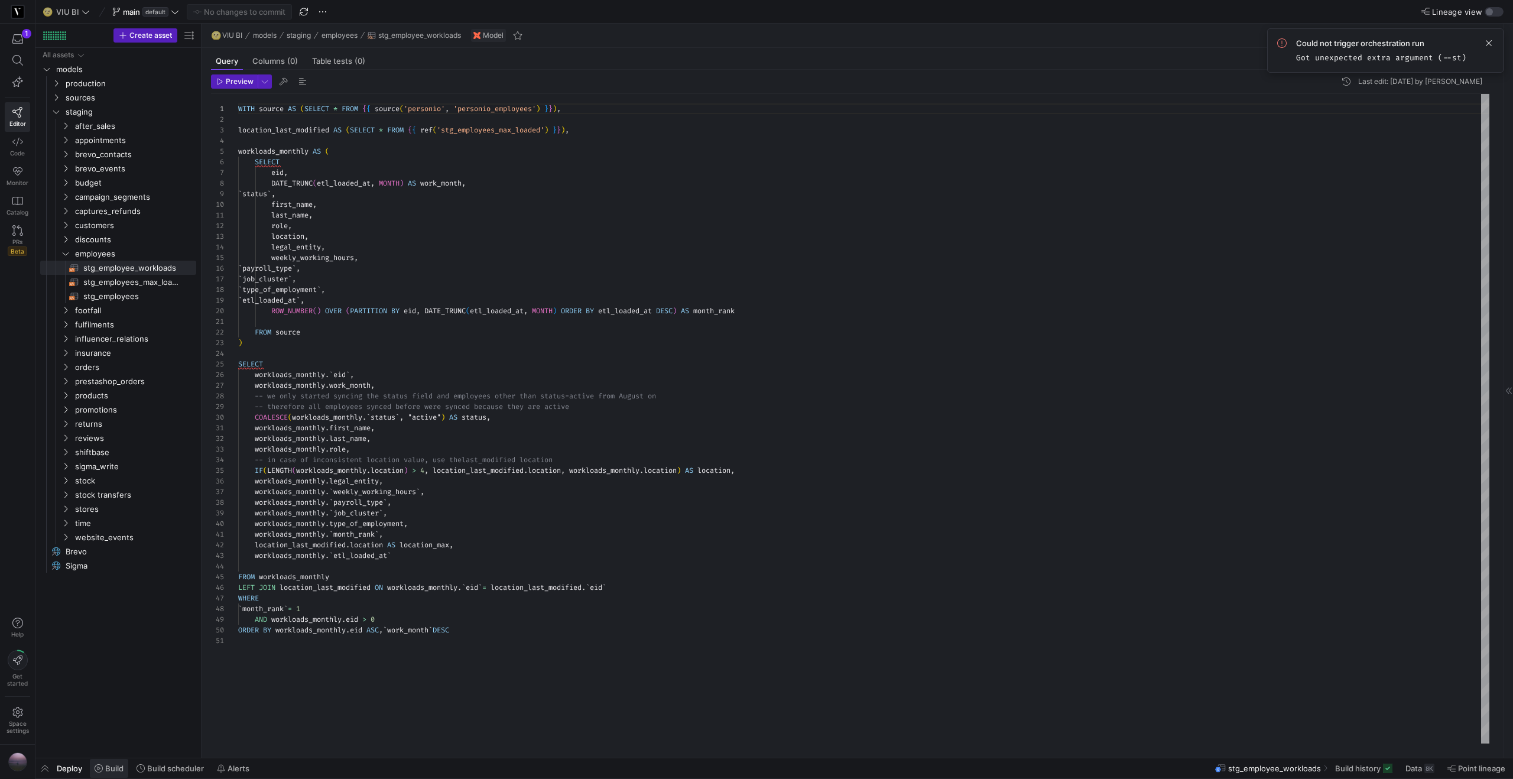
click at [120, 770] on span "Build" at bounding box center [114, 767] width 18 height 9
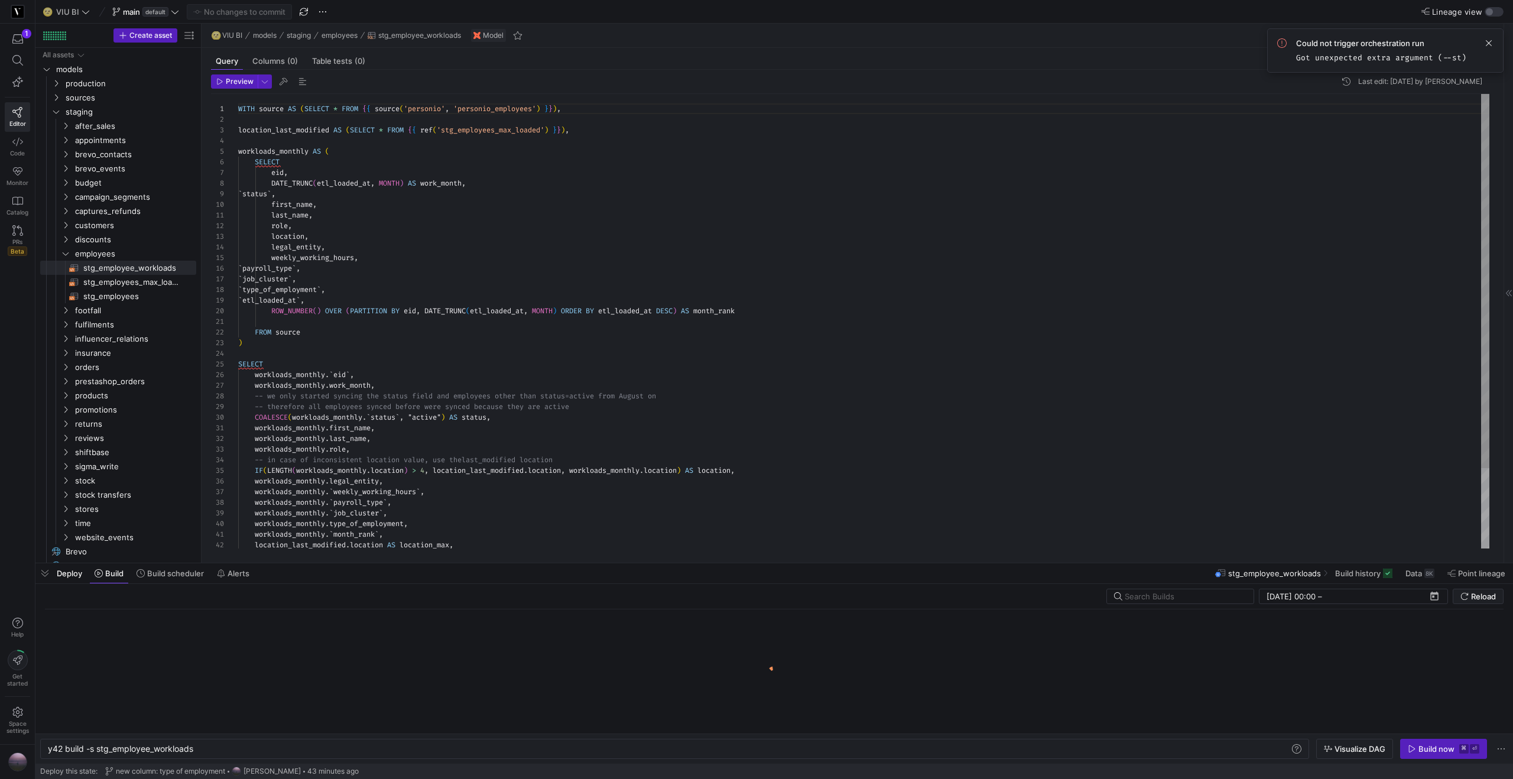
scroll to position [0, 147]
click at [1492, 43] on span at bounding box center [1488, 43] width 14 height 14
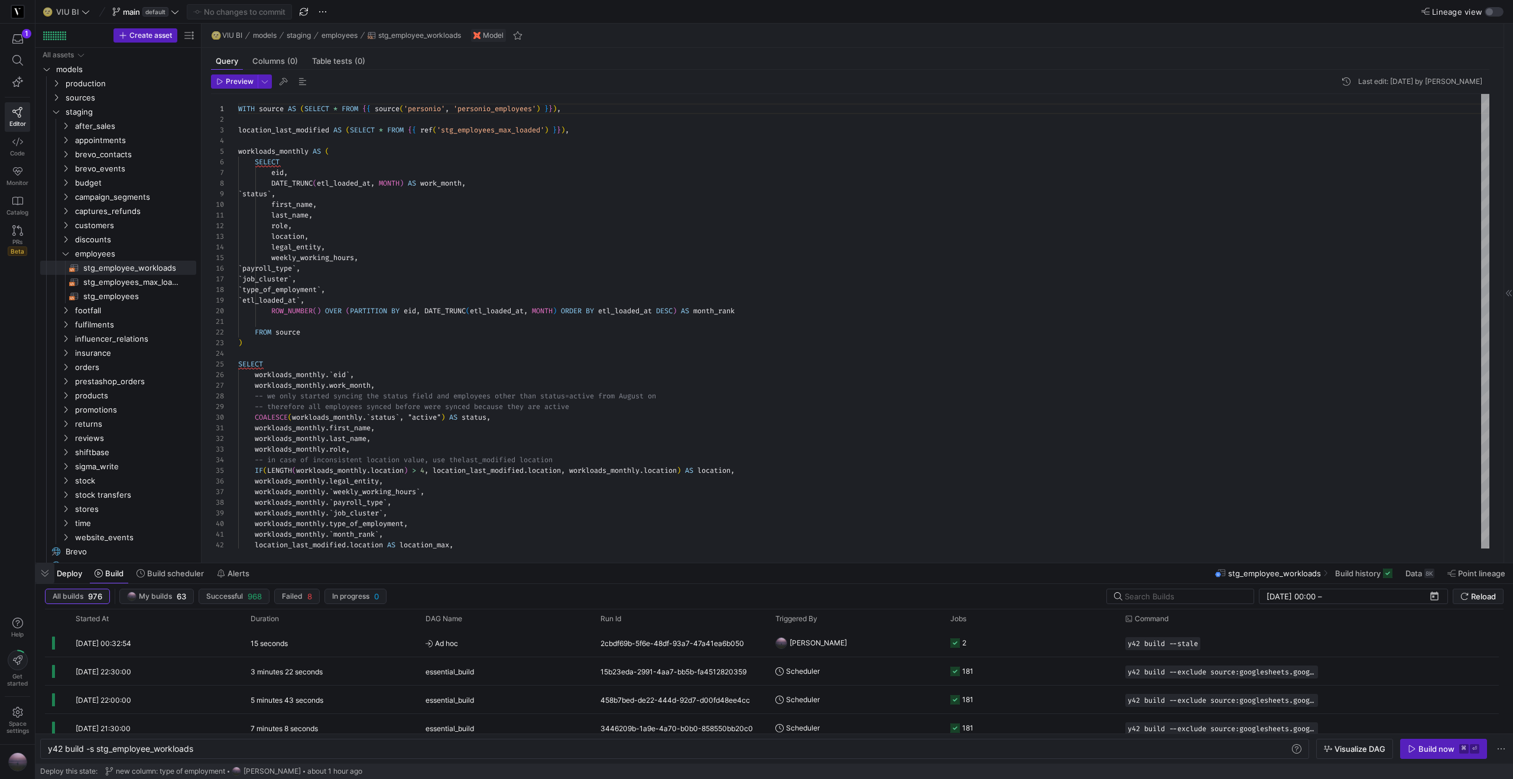
click at [47, 579] on span "button" at bounding box center [44, 573] width 19 height 20
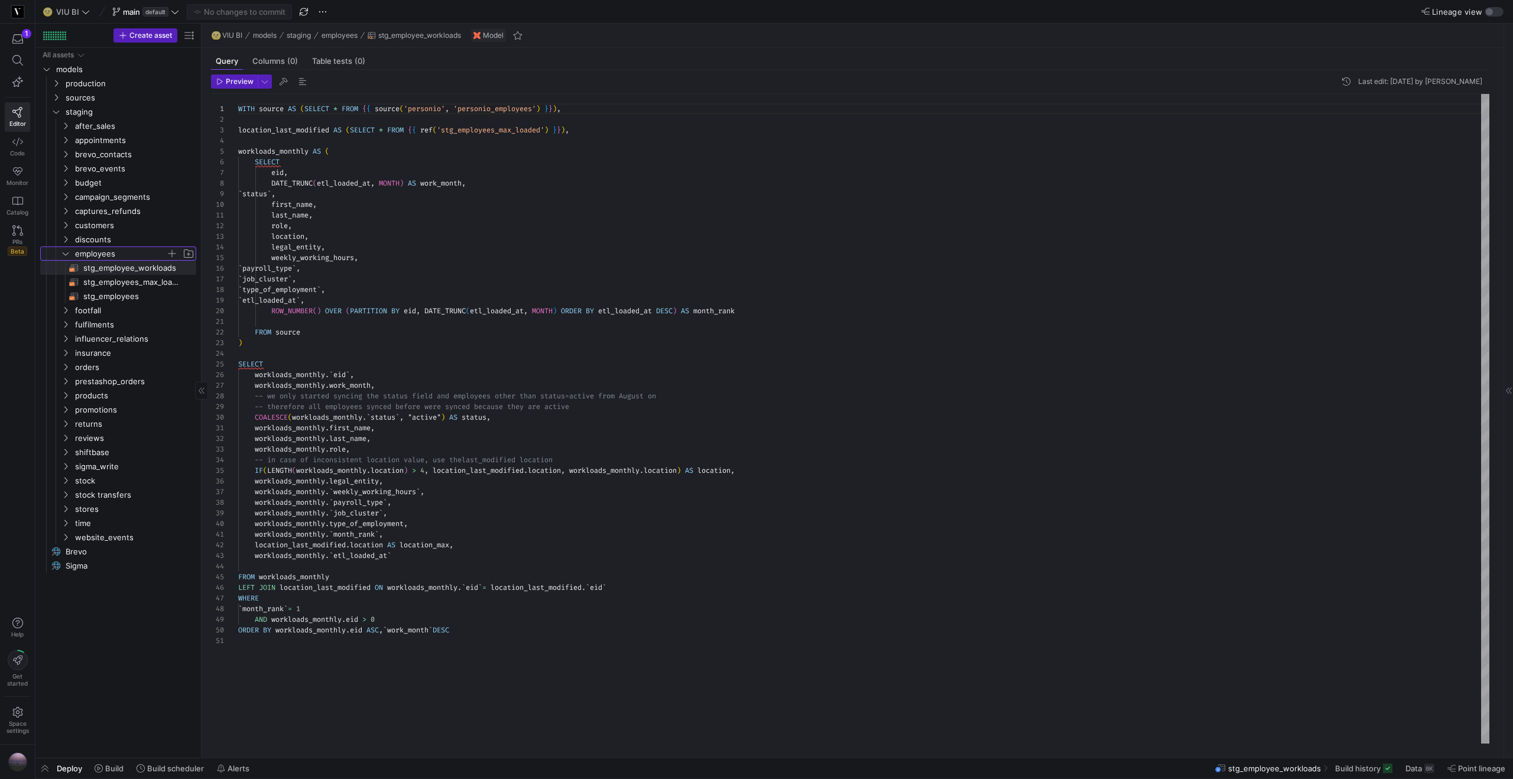
click at [64, 254] on icon "Press SPACE to select this row." at bounding box center [66, 253] width 6 height 3
click at [66, 155] on icon "Press SPACE to select this row." at bounding box center [65, 154] width 8 height 7
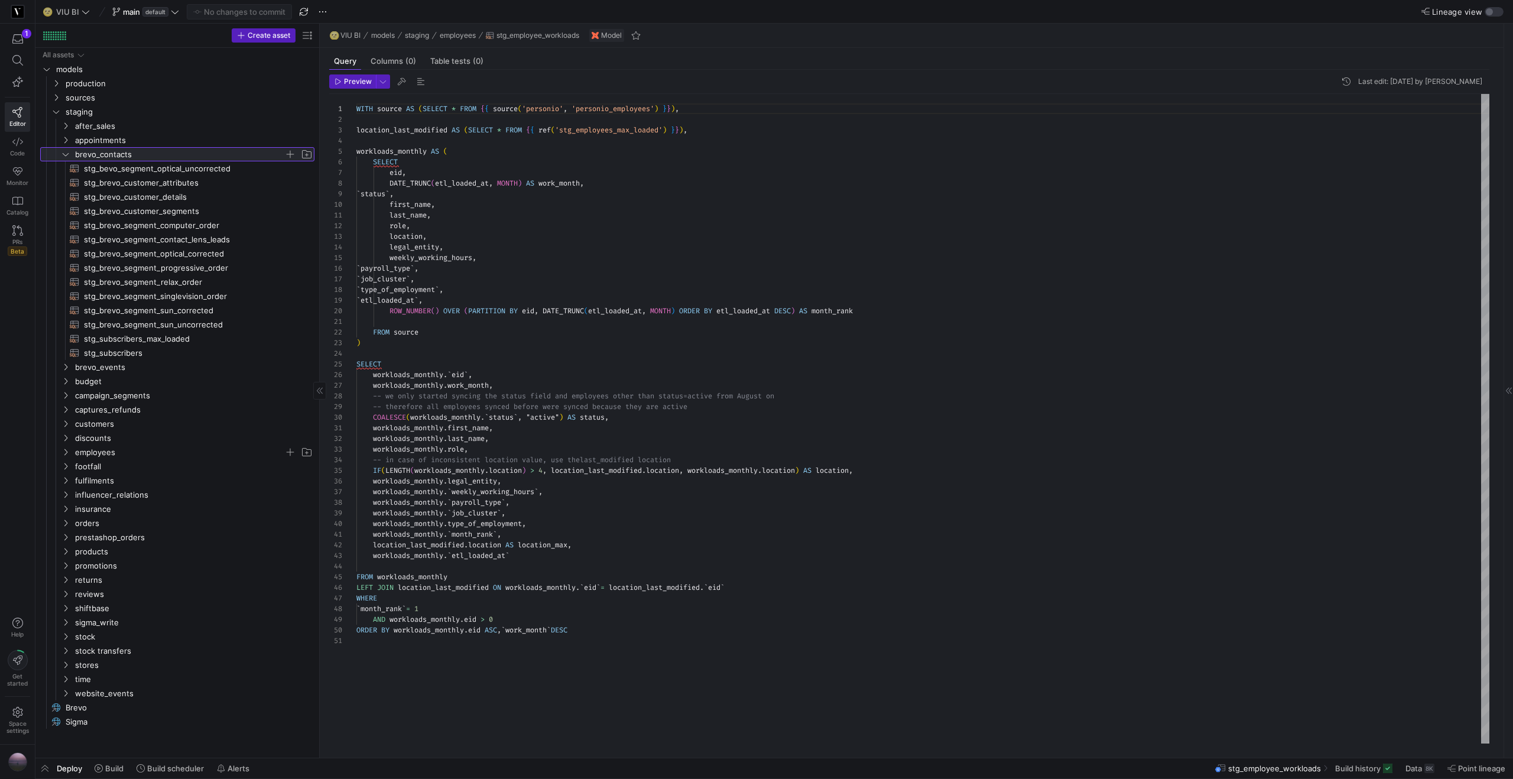
drag, startPoint x: 200, startPoint y: 222, endPoint x: 383, endPoint y: 216, distance: 183.3
click at [383, 216] on as-split "Create asset Drag here to set row groups Drag here to set column labels Group 1…" at bounding box center [773, 391] width 1477 height 734
click at [181, 199] on span "stg_brevo_customer_details​​​​​​​​​​" at bounding box center [192, 197] width 217 height 14
type textarea "-- requires full build to be updated {{ config(materialized = 'table') }} WITH …"
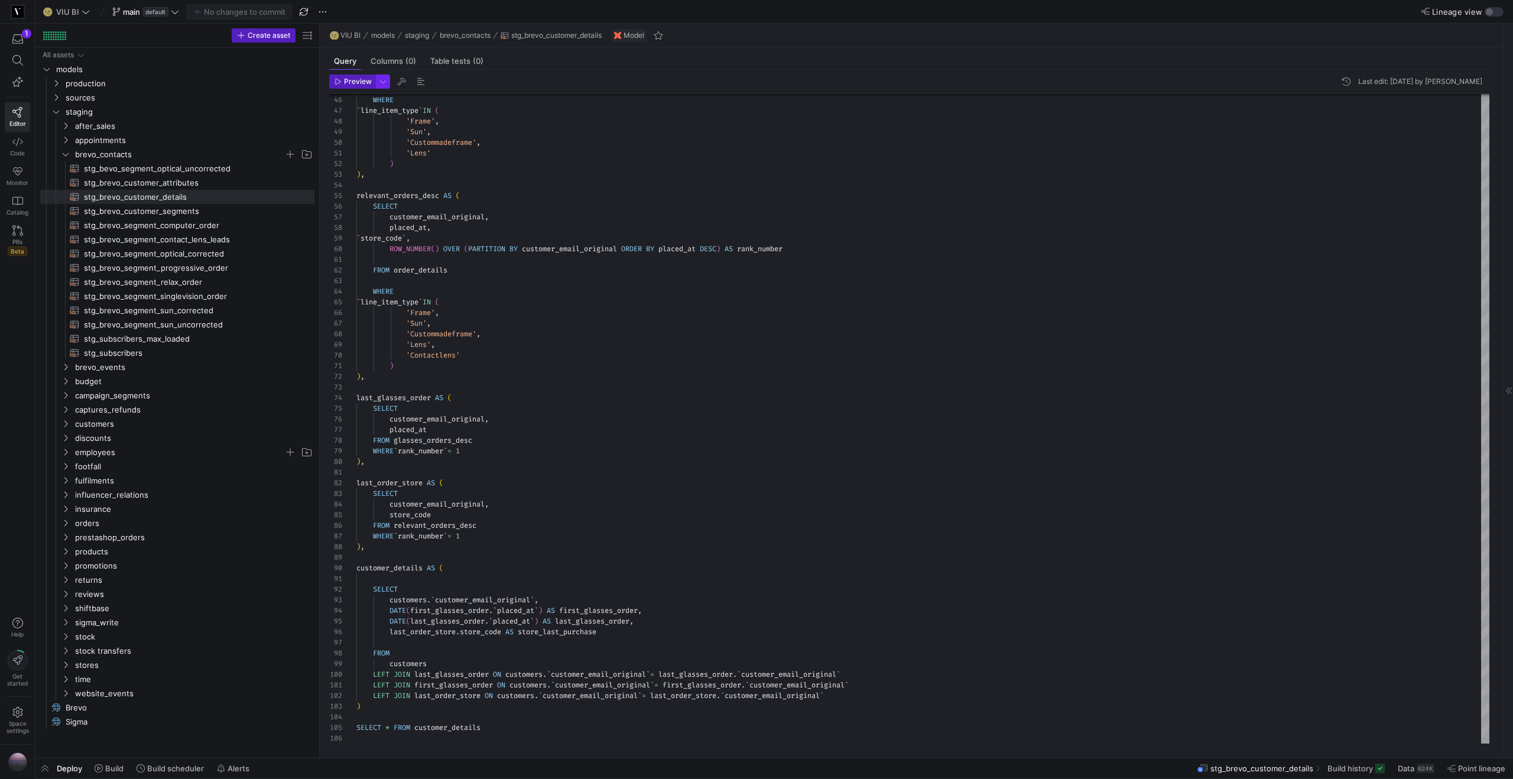
click at [380, 79] on span "button" at bounding box center [382, 81] width 13 height 13
drag, startPoint x: 318, startPoint y: 162, endPoint x: 338, endPoint y: 139, distance: 30.6
click at [318, 162] on p "Slower but complete preview" at bounding box center [305, 164] width 100 height 8
click at [251, 162] on input "Full Preview Slower but complete preview" at bounding box center [245, 158] width 9 height 9
radio input "true"
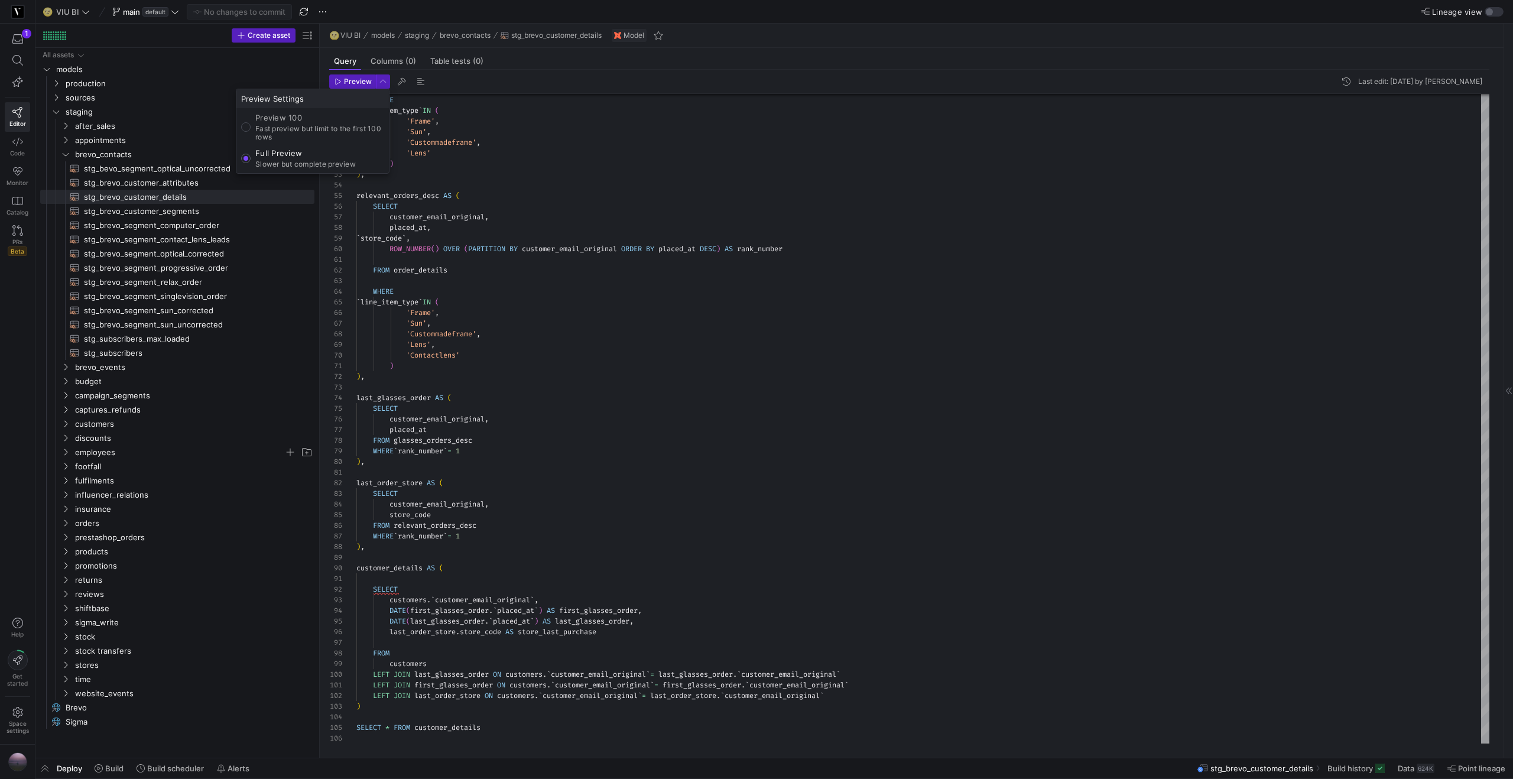
click at [564, 292] on div at bounding box center [756, 389] width 1513 height 779
type textarea "FROM order_details WHERE `line_item_type` IN ( 'Frame', 'Sun', 'Custommadeframe…"
click at [521, 266] on div "WHERE ` line_item_type ` IN ( 'Frame' , 'Sun' , 'Custommadeframe' , 'Lens' ) ) …" at bounding box center [922, 175] width 1133 height 1137
click at [377, 79] on span "button" at bounding box center [382, 81] width 13 height 13
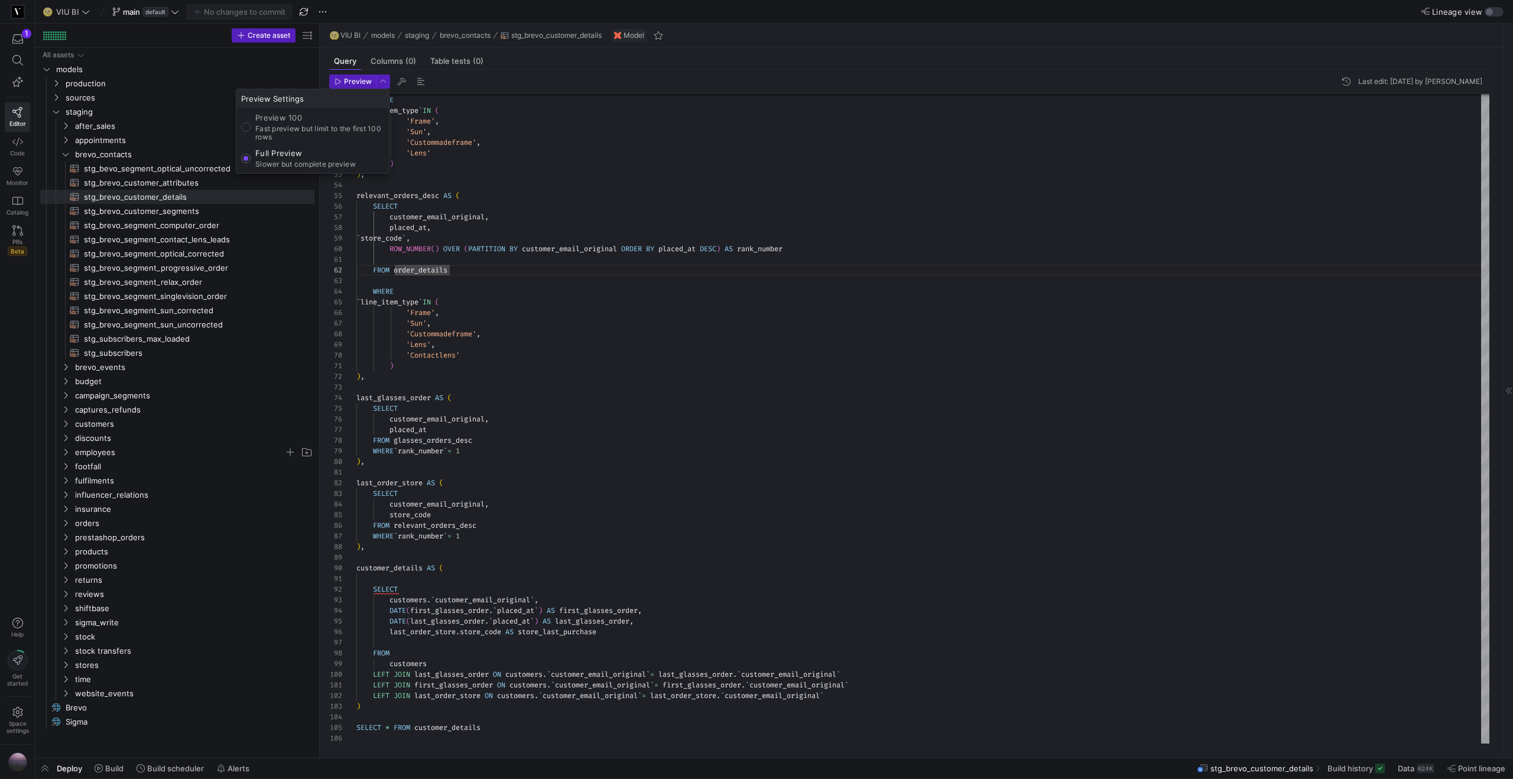
click at [301, 120] on p "Preview 100" at bounding box center [319, 117] width 129 height 9
click at [251, 122] on input "Preview 100 Fast preview but limit to the first 100 rows" at bounding box center [245, 126] width 9 height 9
radio input "true"
click at [370, 78] on div at bounding box center [756, 389] width 1513 height 779
click at [361, 80] on span "Preview" at bounding box center [358, 81] width 28 height 8
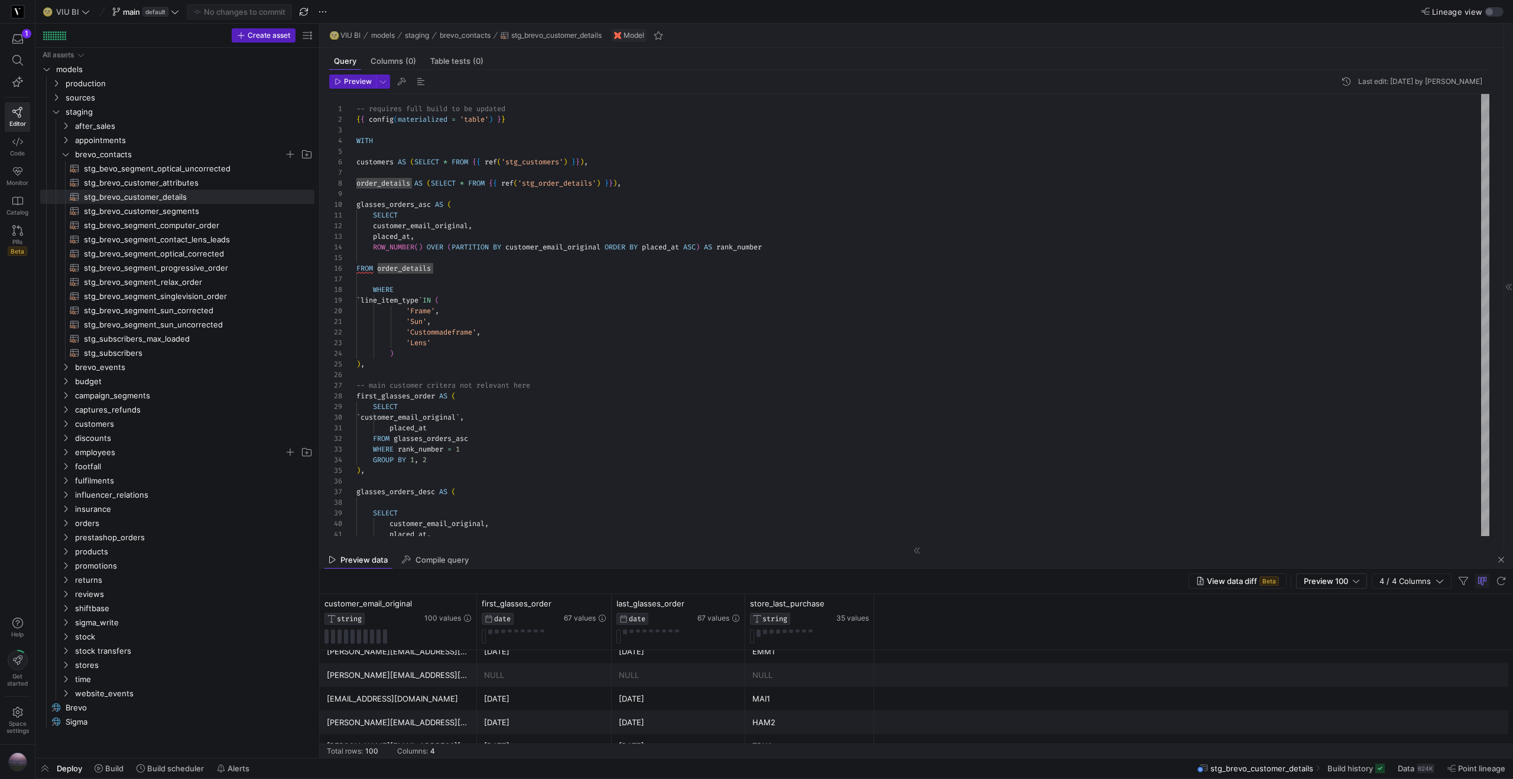
scroll to position [2256, 0]
click at [444, 701] on div "[EMAIL_ADDRESS][DOMAIN_NAME]" at bounding box center [398, 698] width 143 height 23
click at [750, 698] on div "CGN1" at bounding box center [809, 699] width 129 height 24
click at [777, 699] on div "NULL" at bounding box center [809, 705] width 115 height 23
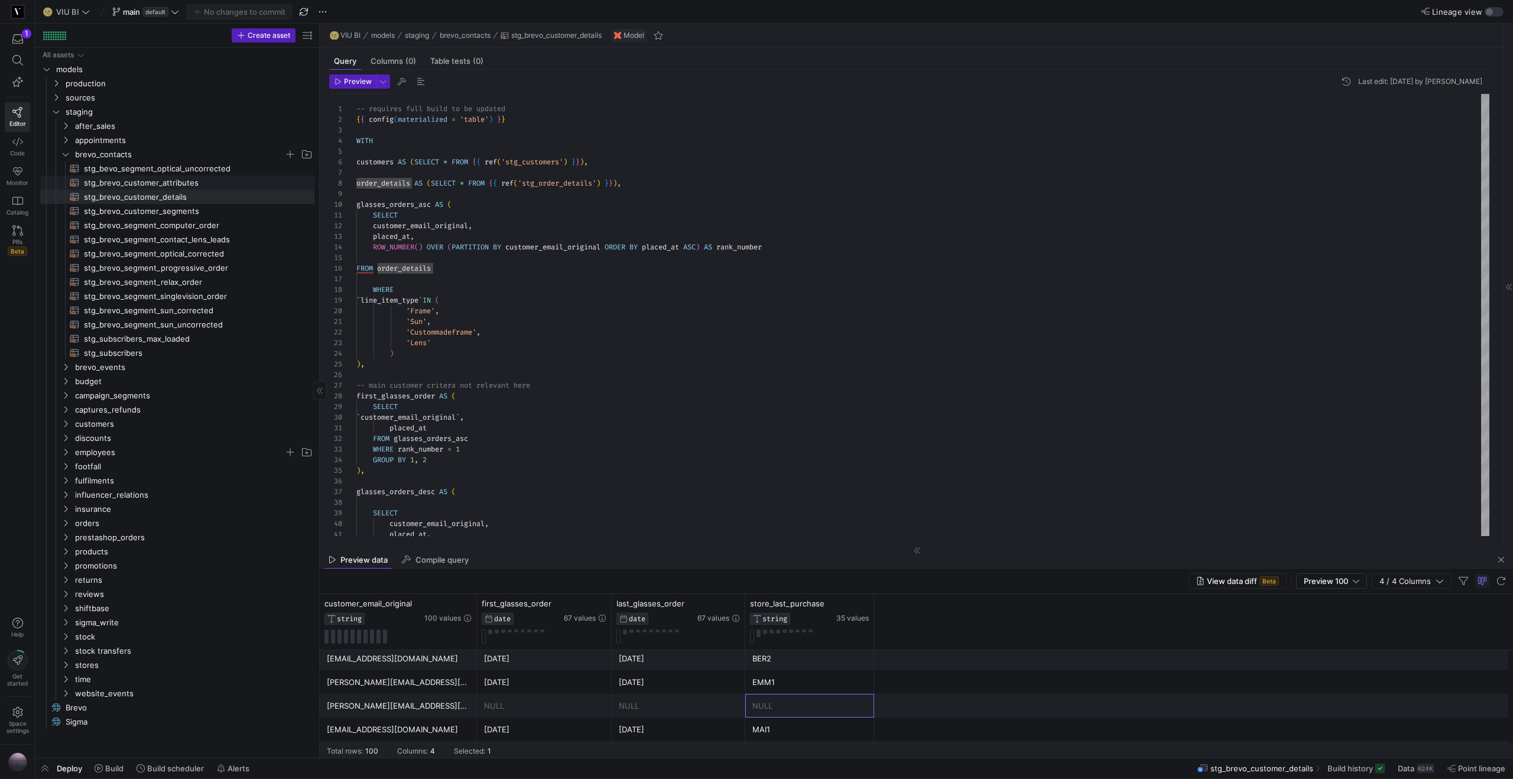
click at [150, 180] on span "stg_brevo_customer_attributes​​​​​​​​​​" at bounding box center [192, 183] width 217 height 14
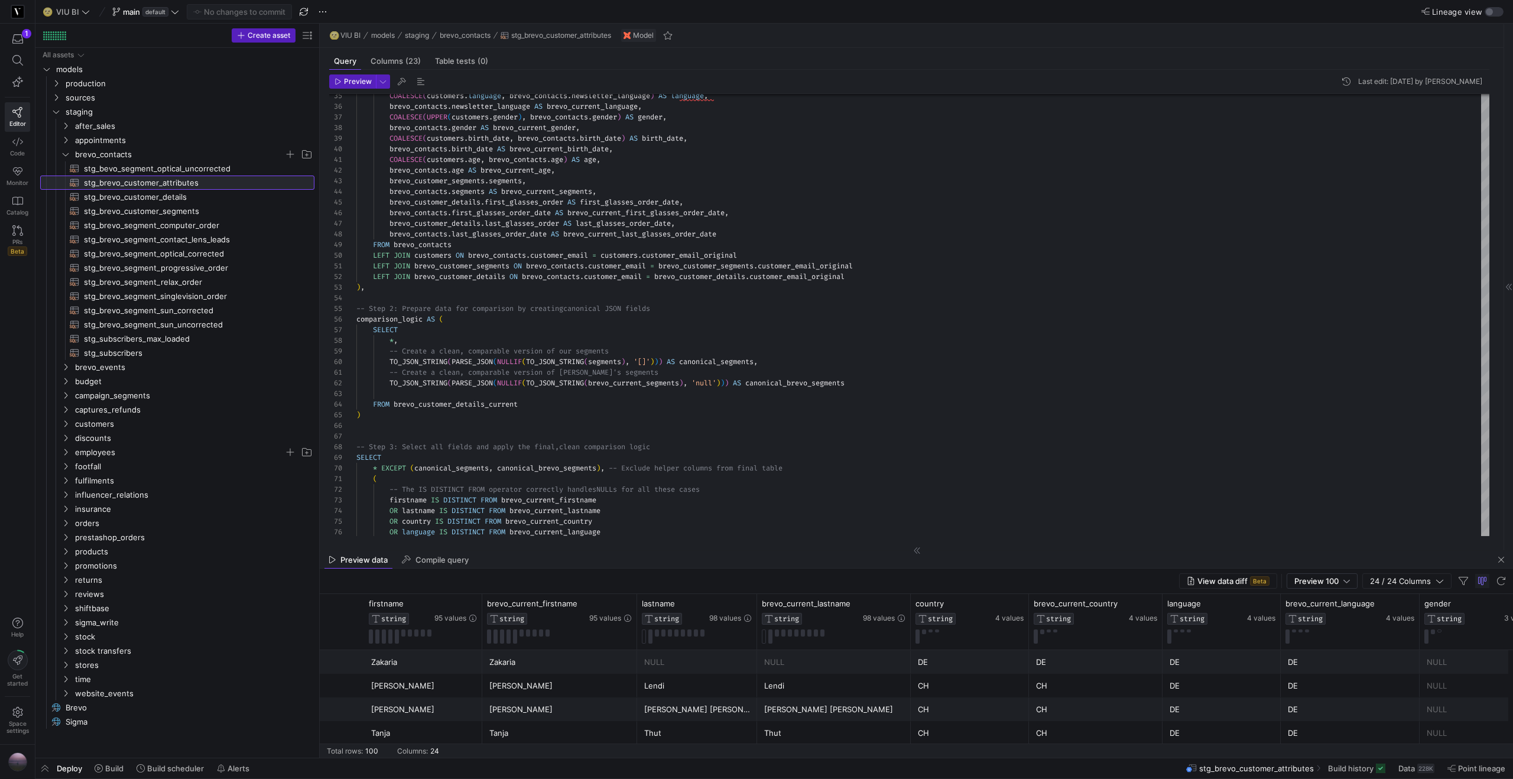
scroll to position [0, 793]
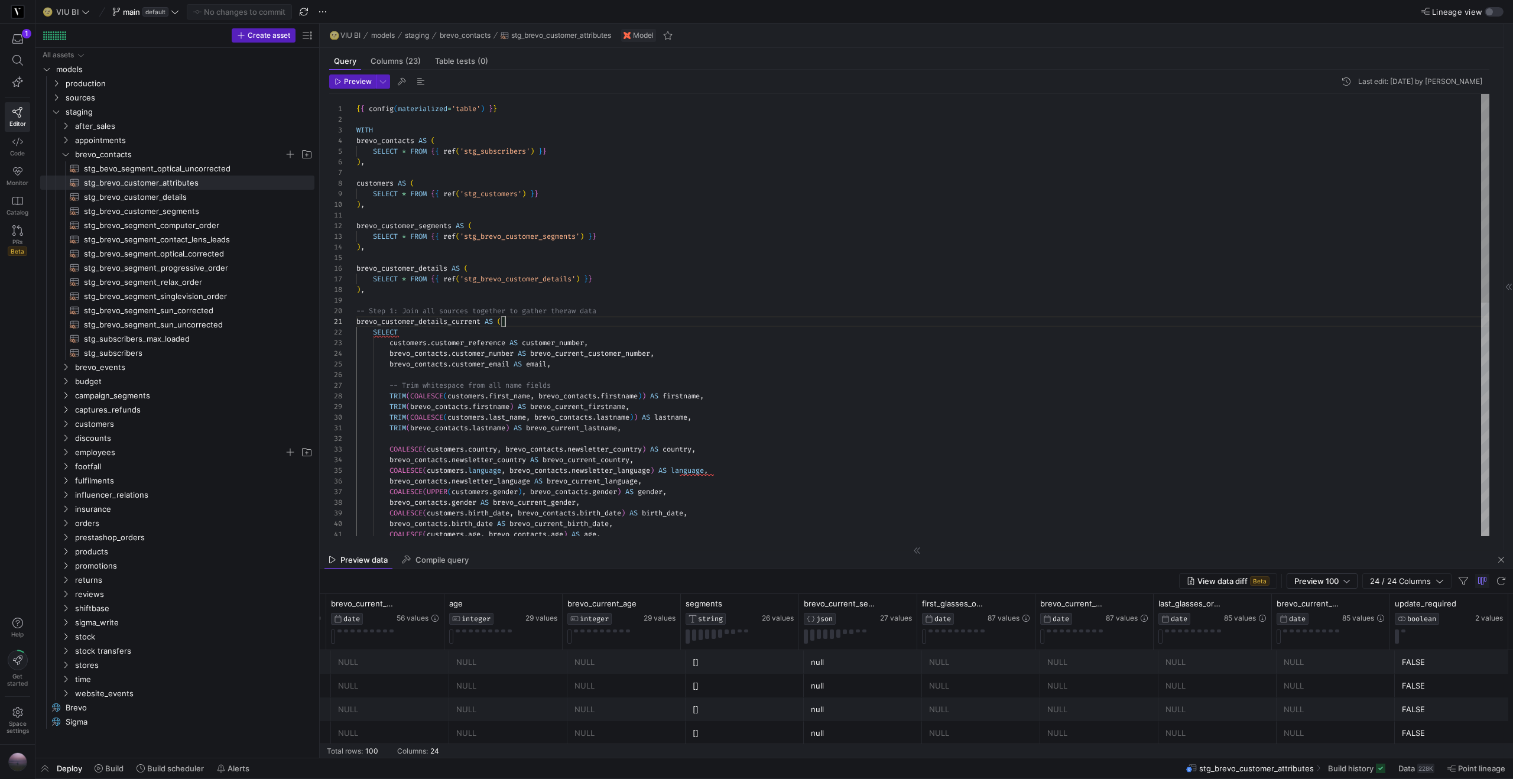
click at [555, 325] on div "COALESCE ( customers . age , brevo_contacts . age ) AS age , COALESCE ( UPPER (…" at bounding box center [922, 561] width 1133 height 935
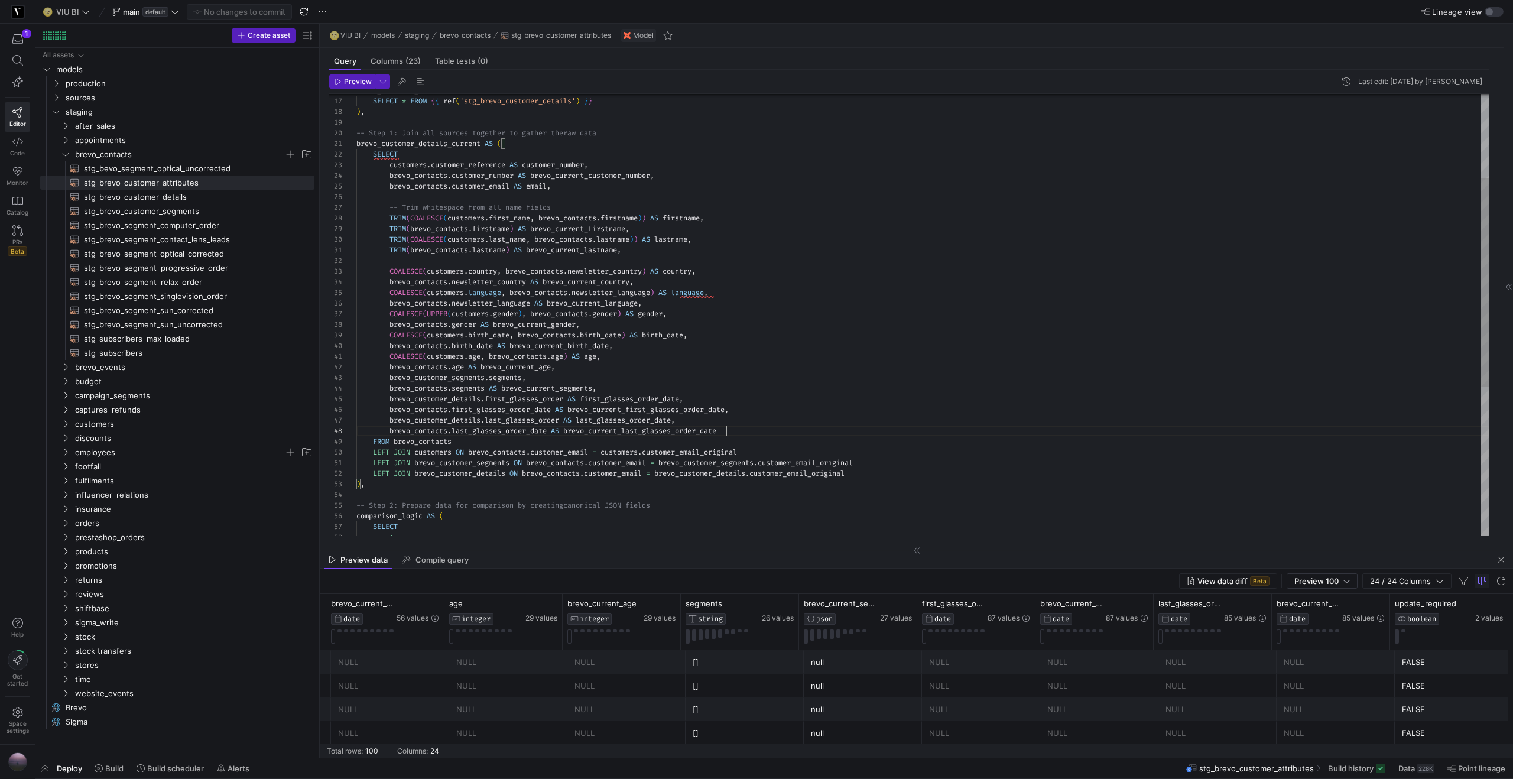
click at [754, 434] on div "COALESCE ( customers . age , brevo_contacts . age ) AS age , COALESCE ( UPPER (…" at bounding box center [922, 383] width 1133 height 935
type textarea "ge, brevo_contacts.age AS brevo_current_age, brevo_customer_segments.segments, …"
click at [242, 8] on span "Commit & push (1)" at bounding box center [245, 11] width 66 height 9
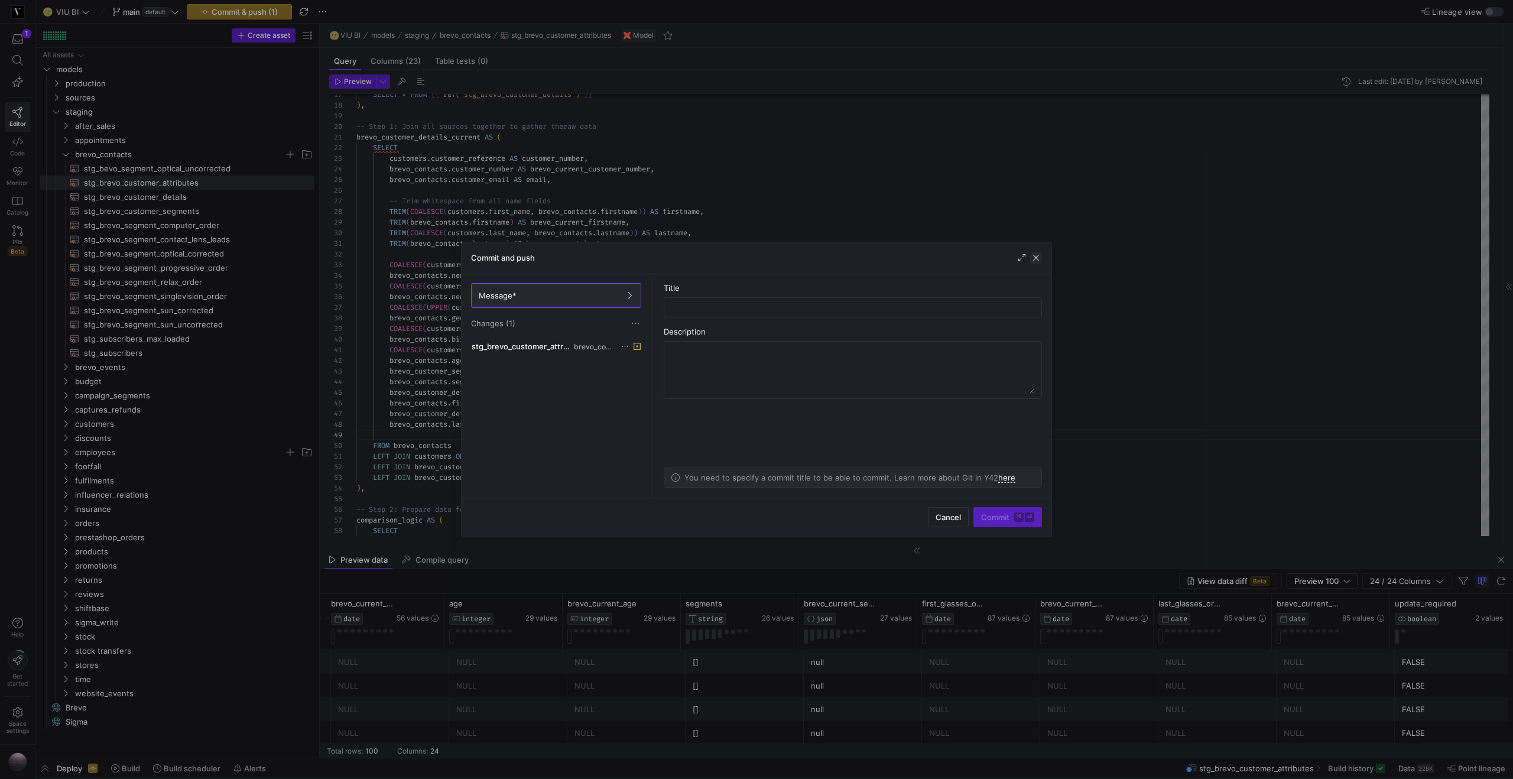
click at [1034, 259] on span "button" at bounding box center [1036, 258] width 12 height 12
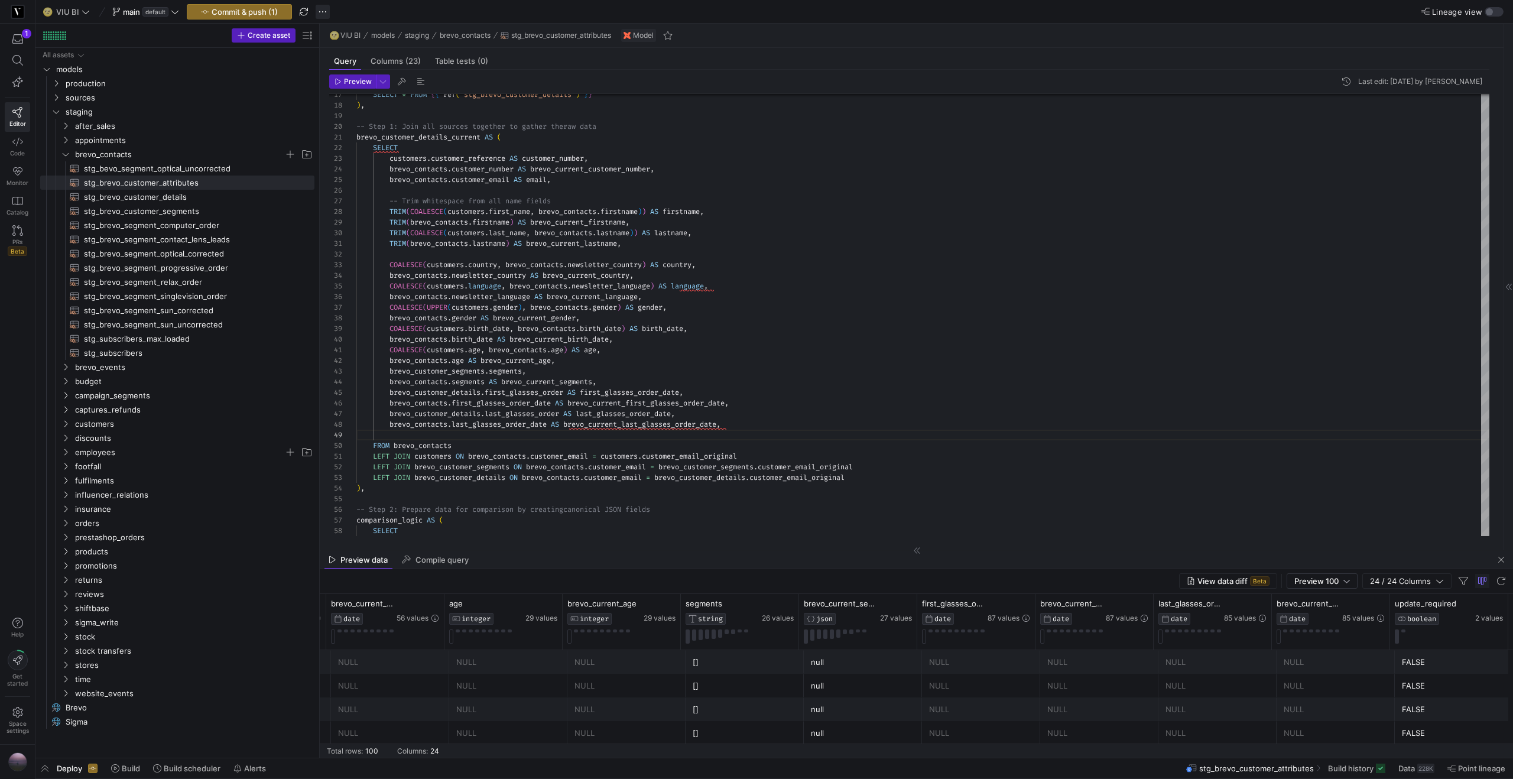
click at [320, 10] on span "button" at bounding box center [323, 12] width 14 height 14
click at [349, 109] on button "Discard all changes" at bounding box center [380, 104] width 129 height 19
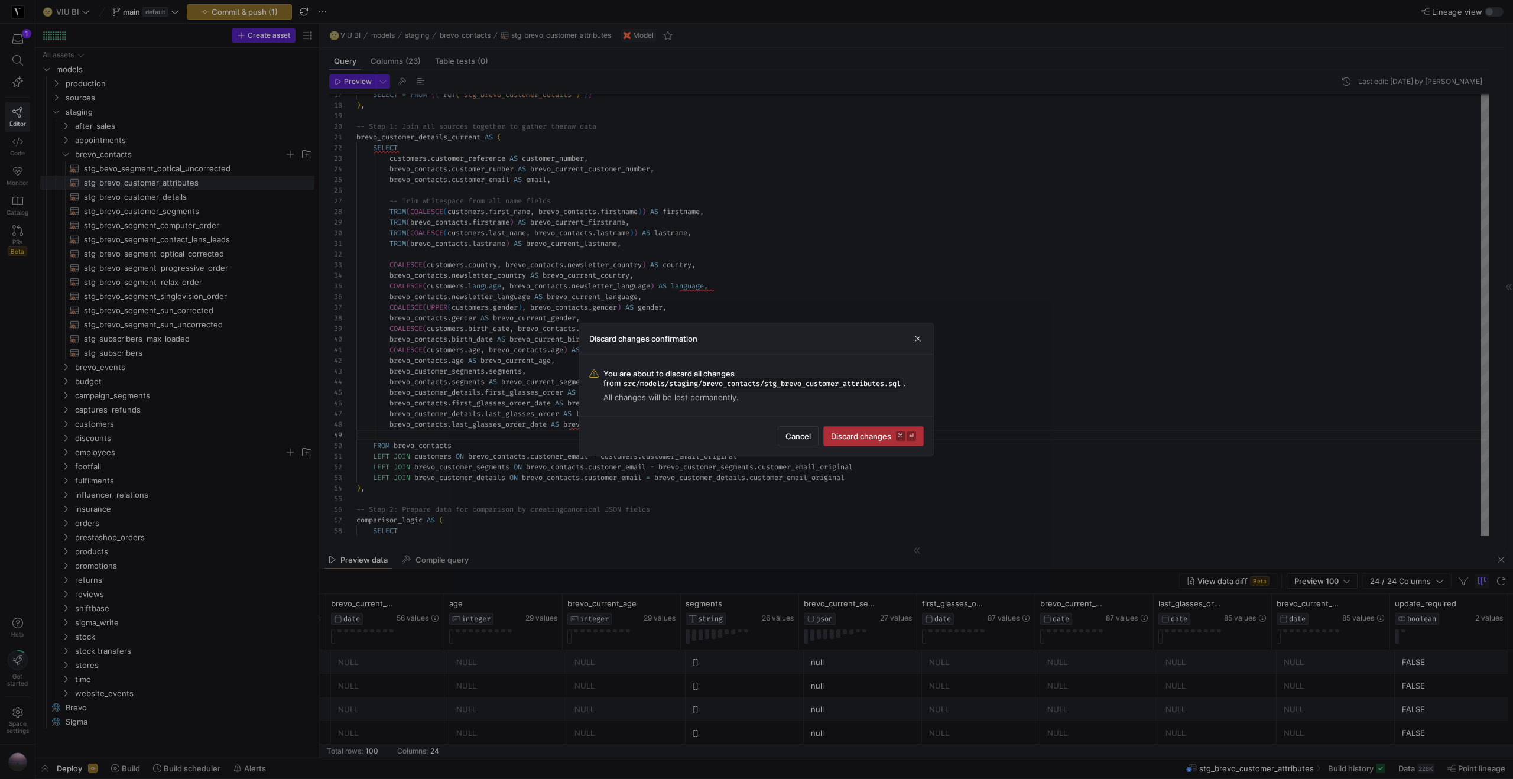
click at [892, 441] on span "submit" at bounding box center [873, 436] width 99 height 19
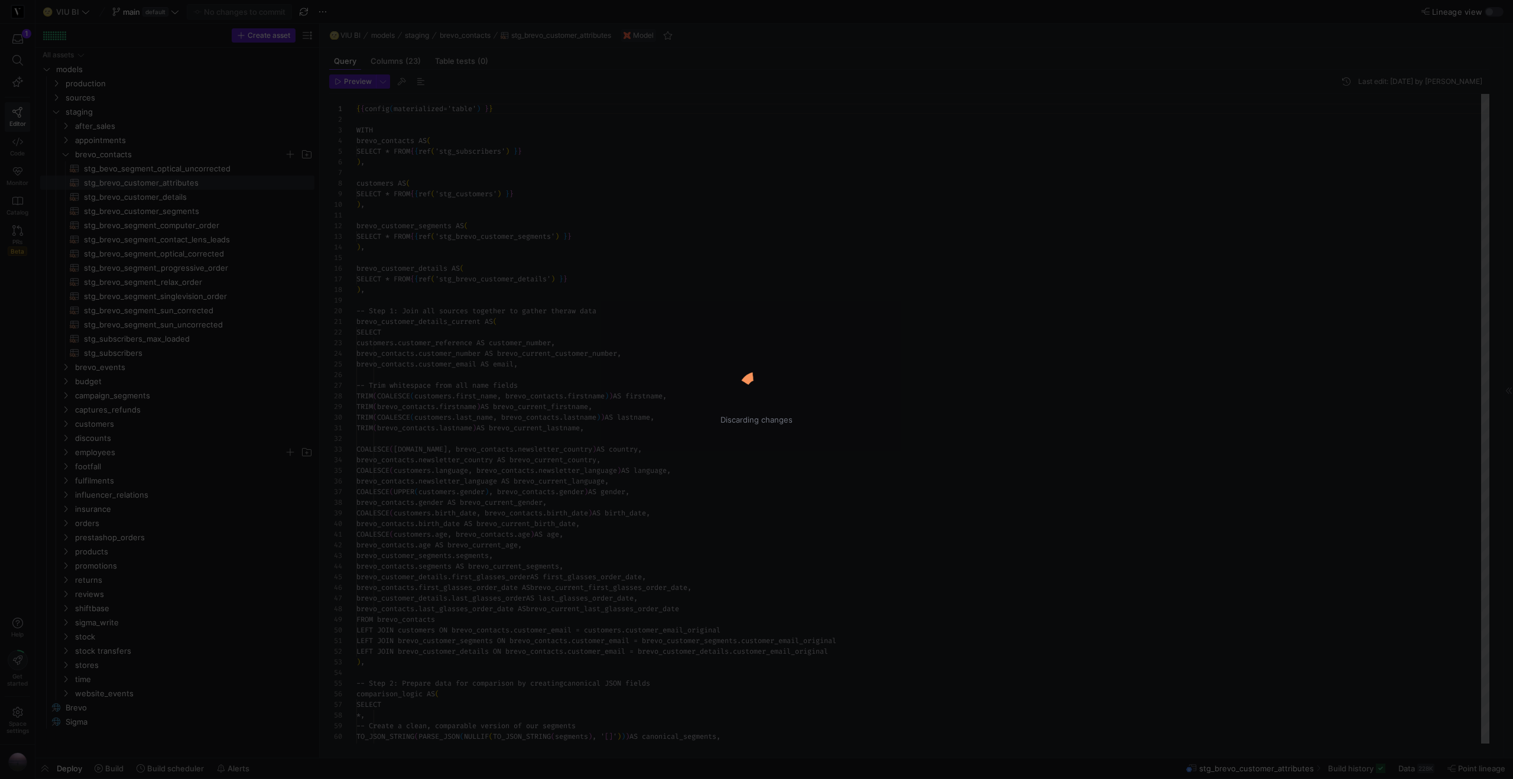
scroll to position [106, 0]
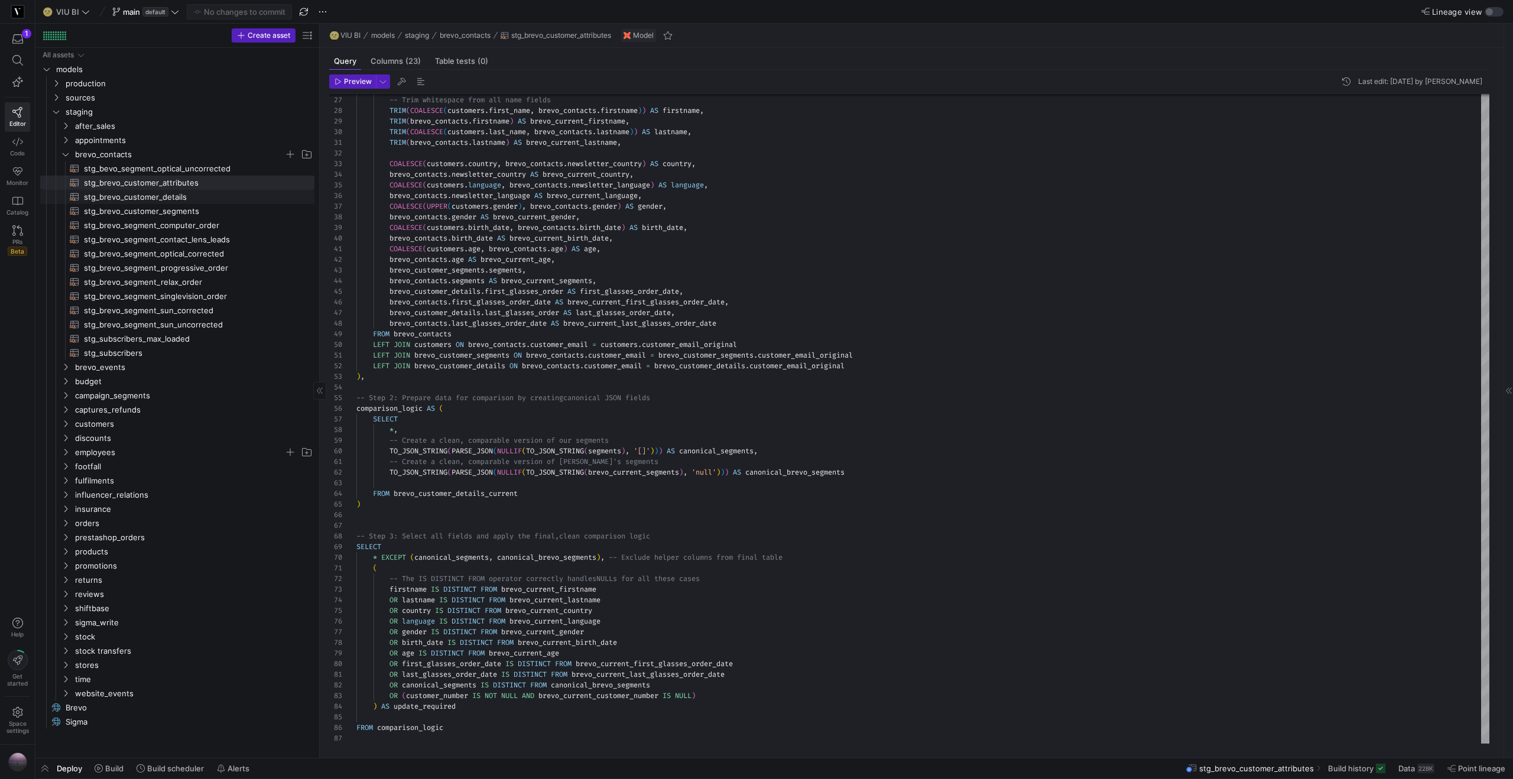
click at [208, 197] on span "stg_brevo_customer_details​​​​​​​​​​" at bounding box center [192, 197] width 217 height 14
type textarea "-- requires full build to be updated {{ config(materialized = 'table') }} WITH …"
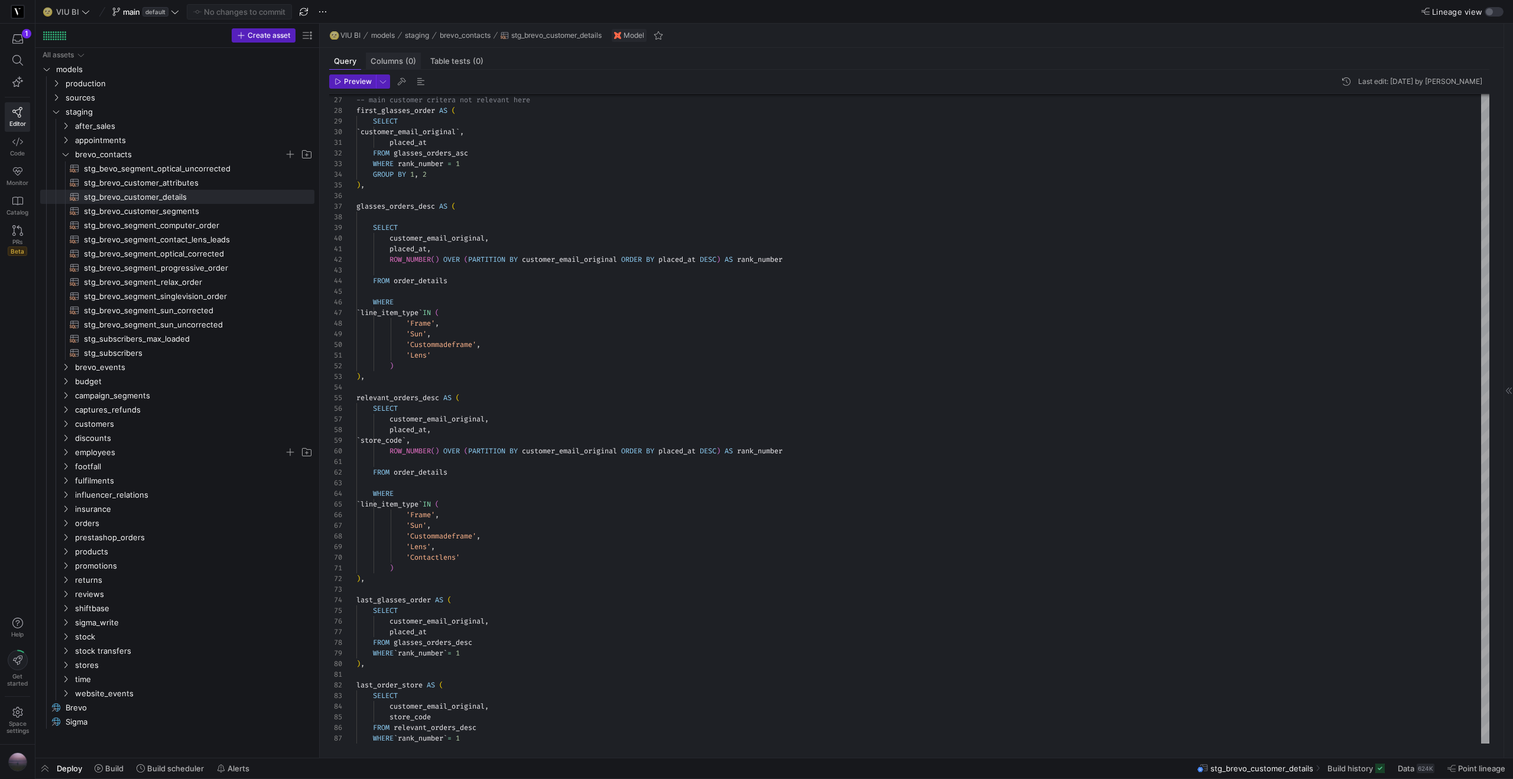
click at [392, 65] on span "Columns (0)" at bounding box center [392, 61] width 45 height 8
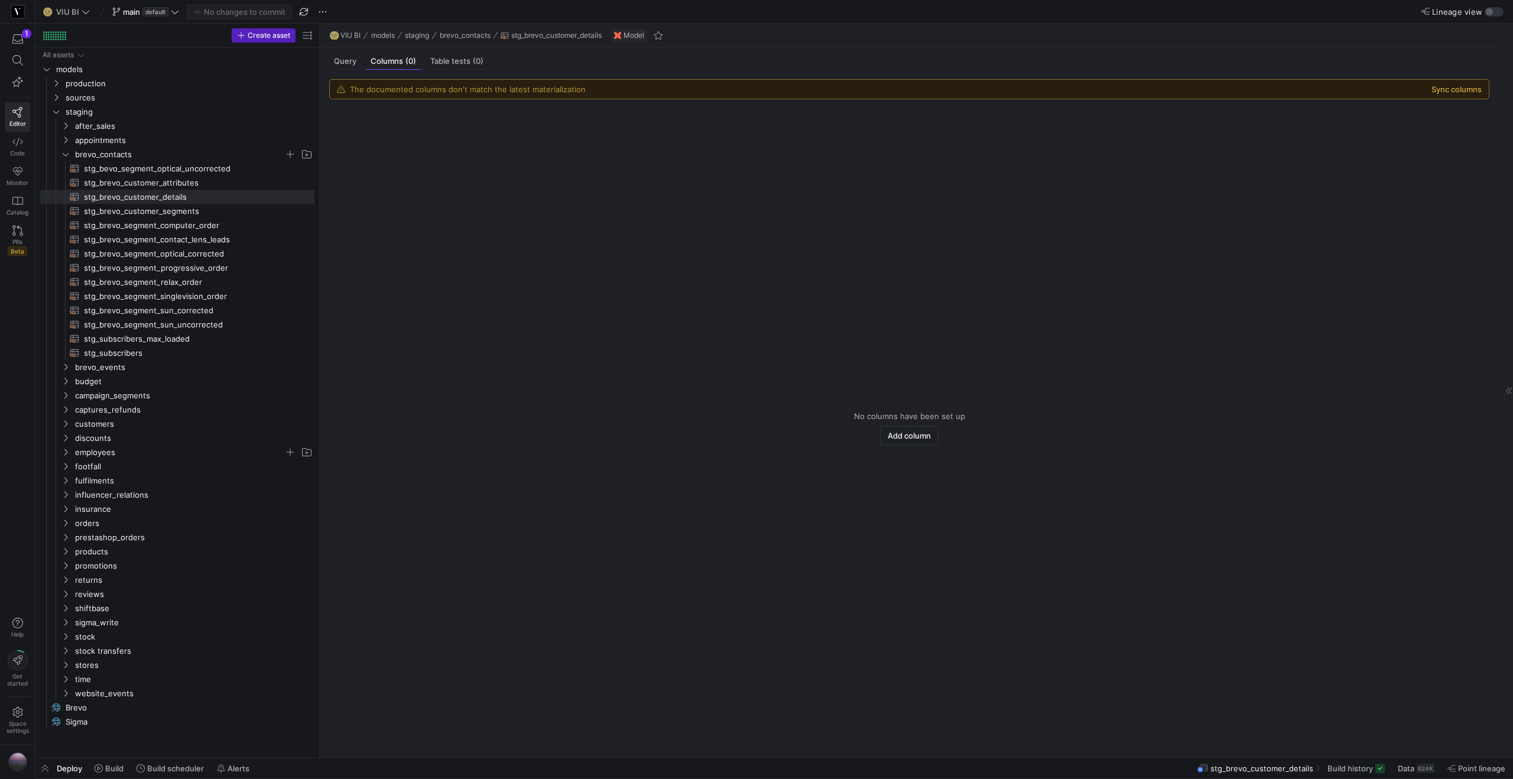
click at [1464, 85] on button "Sync columns" at bounding box center [1456, 88] width 50 height 9
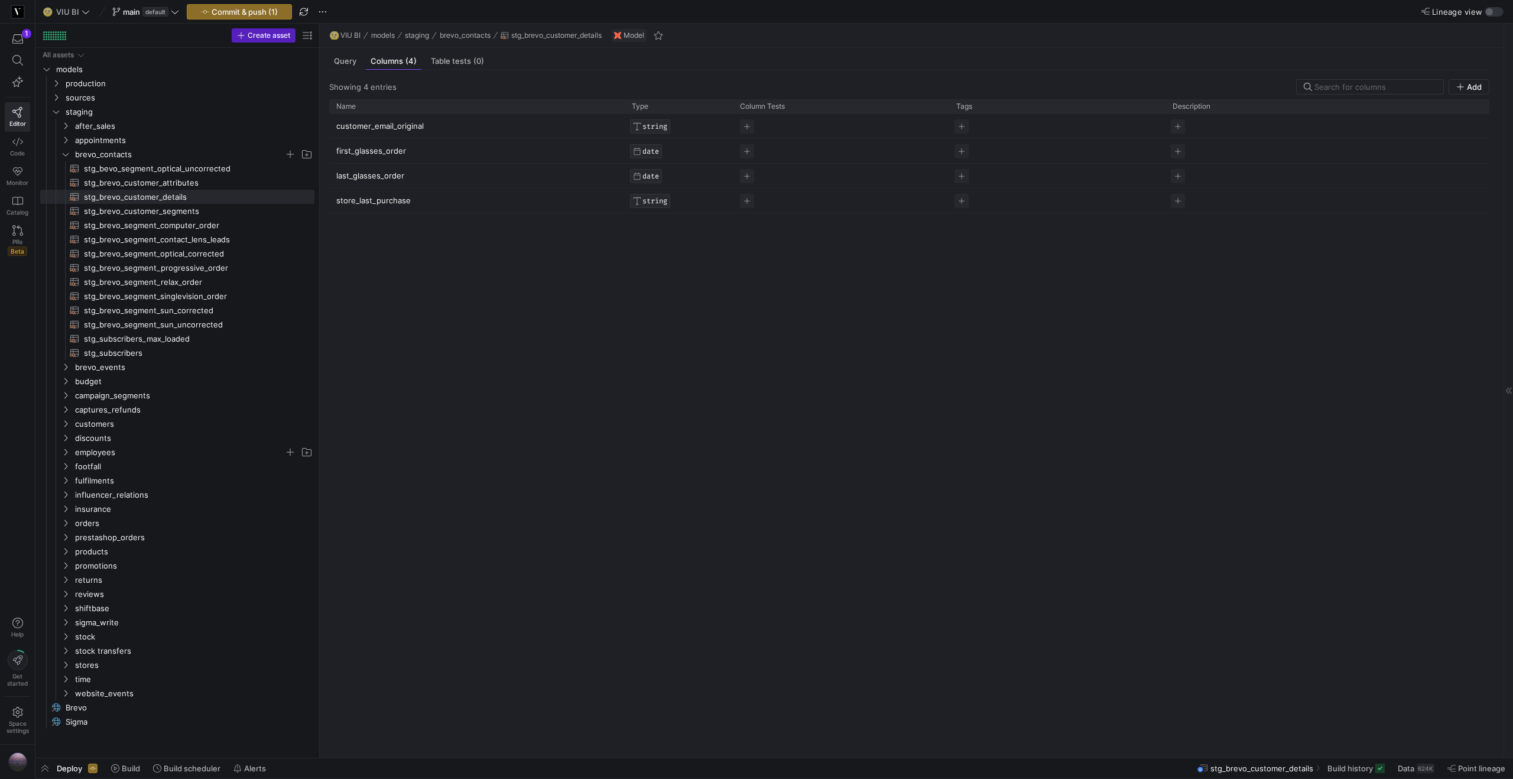
drag, startPoint x: 410, startPoint y: 199, endPoint x: 336, endPoint y: 200, distance: 73.9
click at [336, 200] on p "store_last_purchase" at bounding box center [476, 200] width 281 height 23
click at [356, 201] on input "store_last_purchase" at bounding box center [470, 200] width 269 height 22
click at [536, 484] on div "customer_email_original STRING first_glasses_order DATE last_glasses_order DATE…" at bounding box center [909, 431] width 1160 height 634
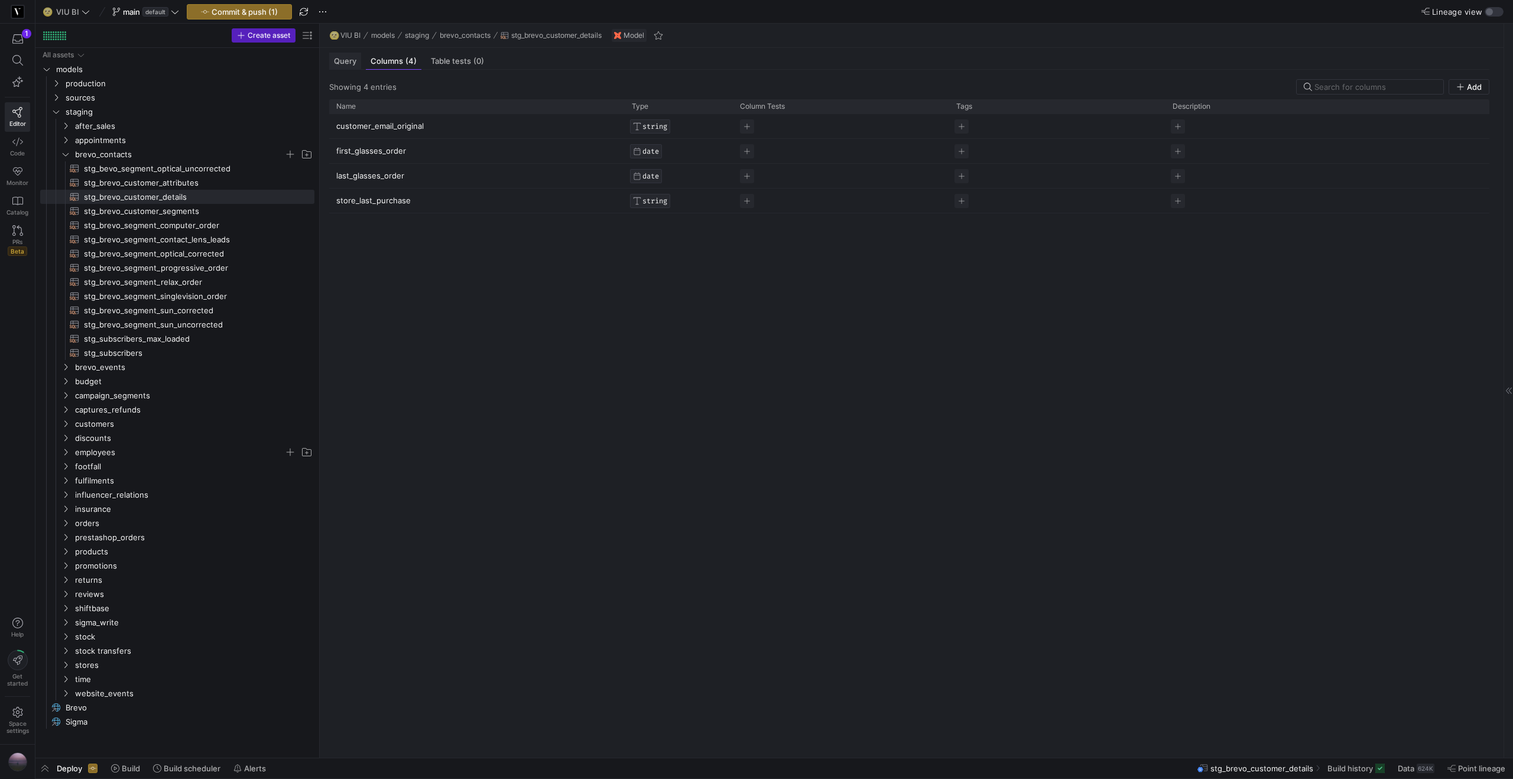
click at [353, 61] on span "Query" at bounding box center [345, 61] width 22 height 8
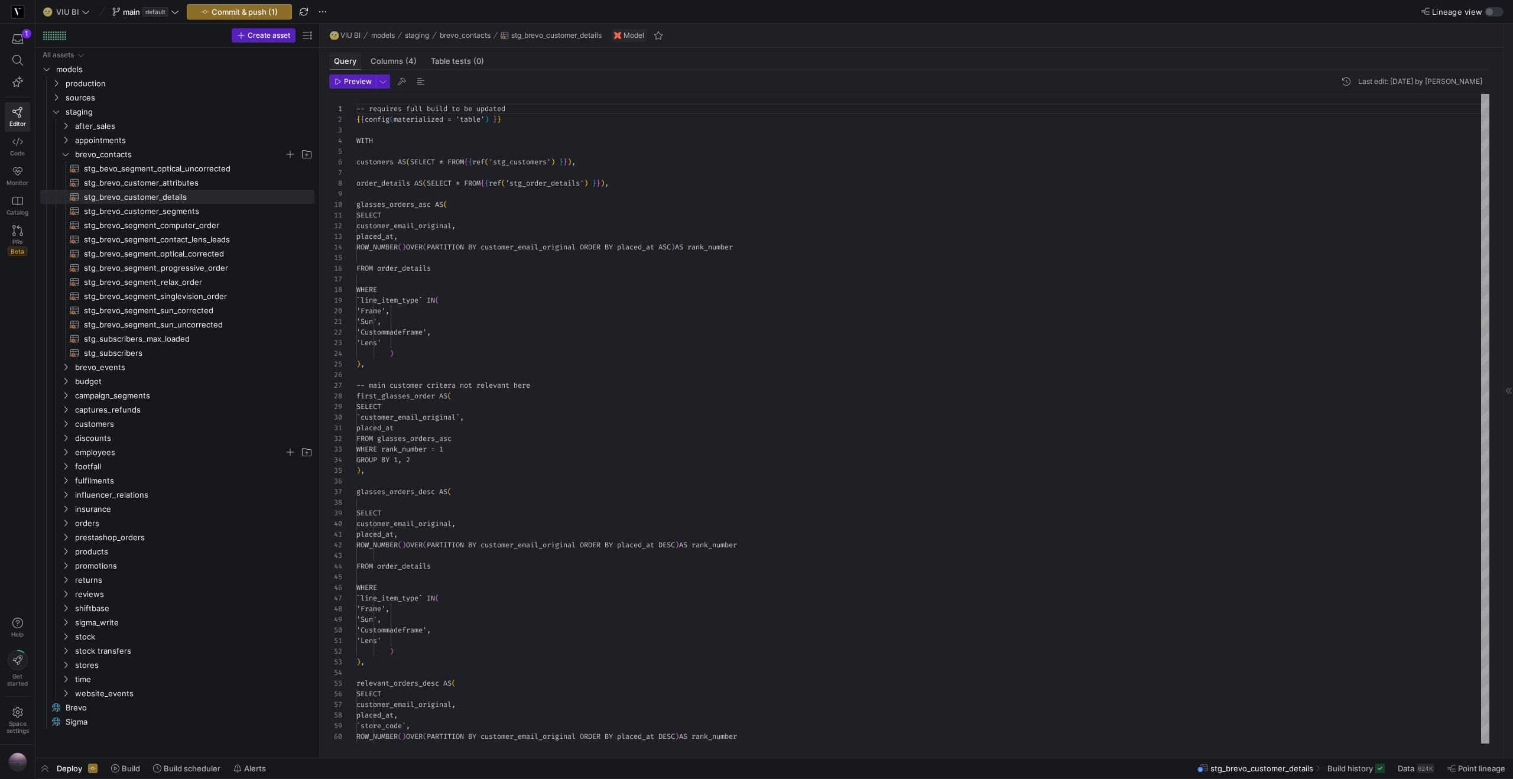
scroll to position [106, 0]
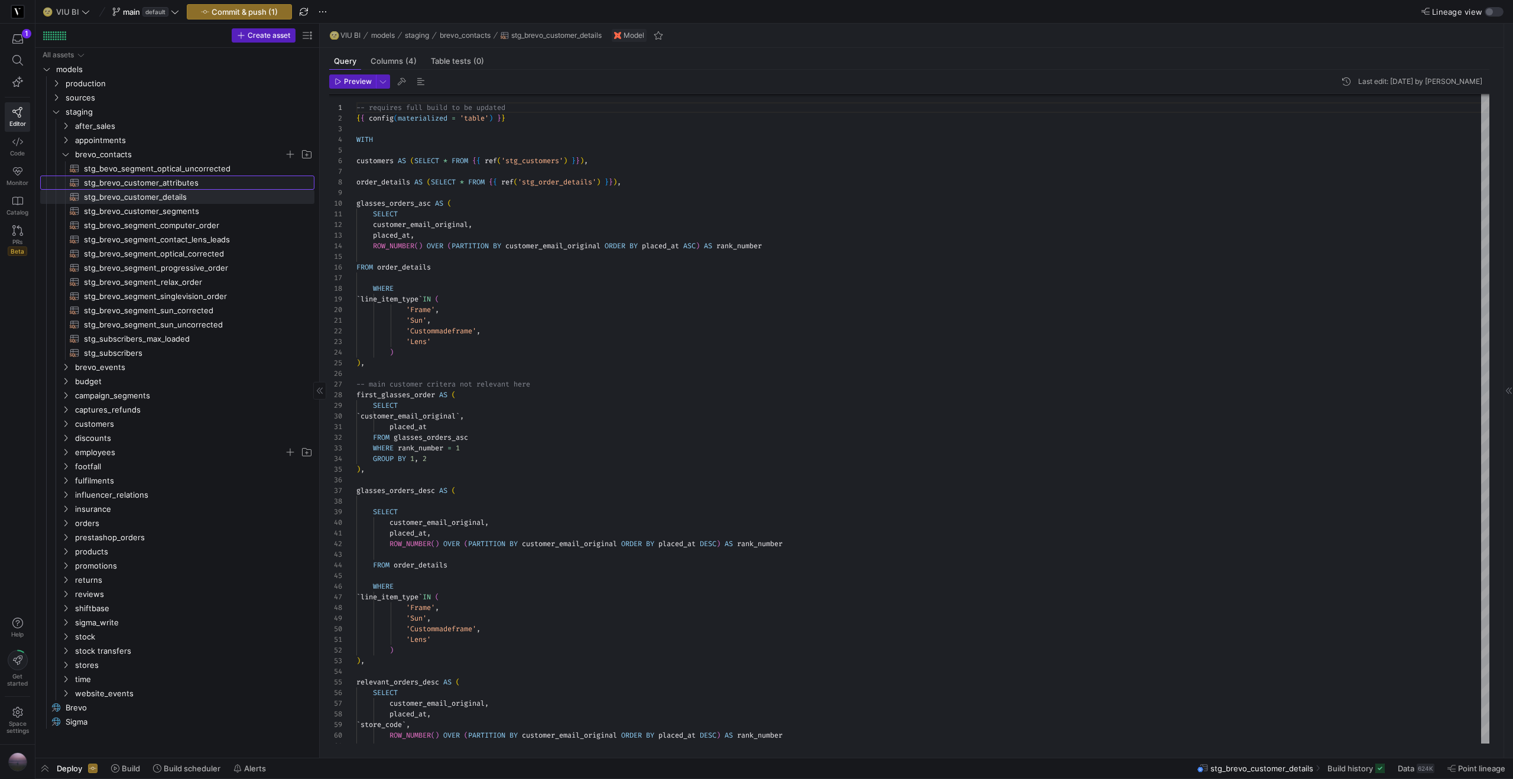
click at [183, 183] on span "stg_brevo_customer_attributes​​​​​​​​​​" at bounding box center [192, 183] width 217 height 14
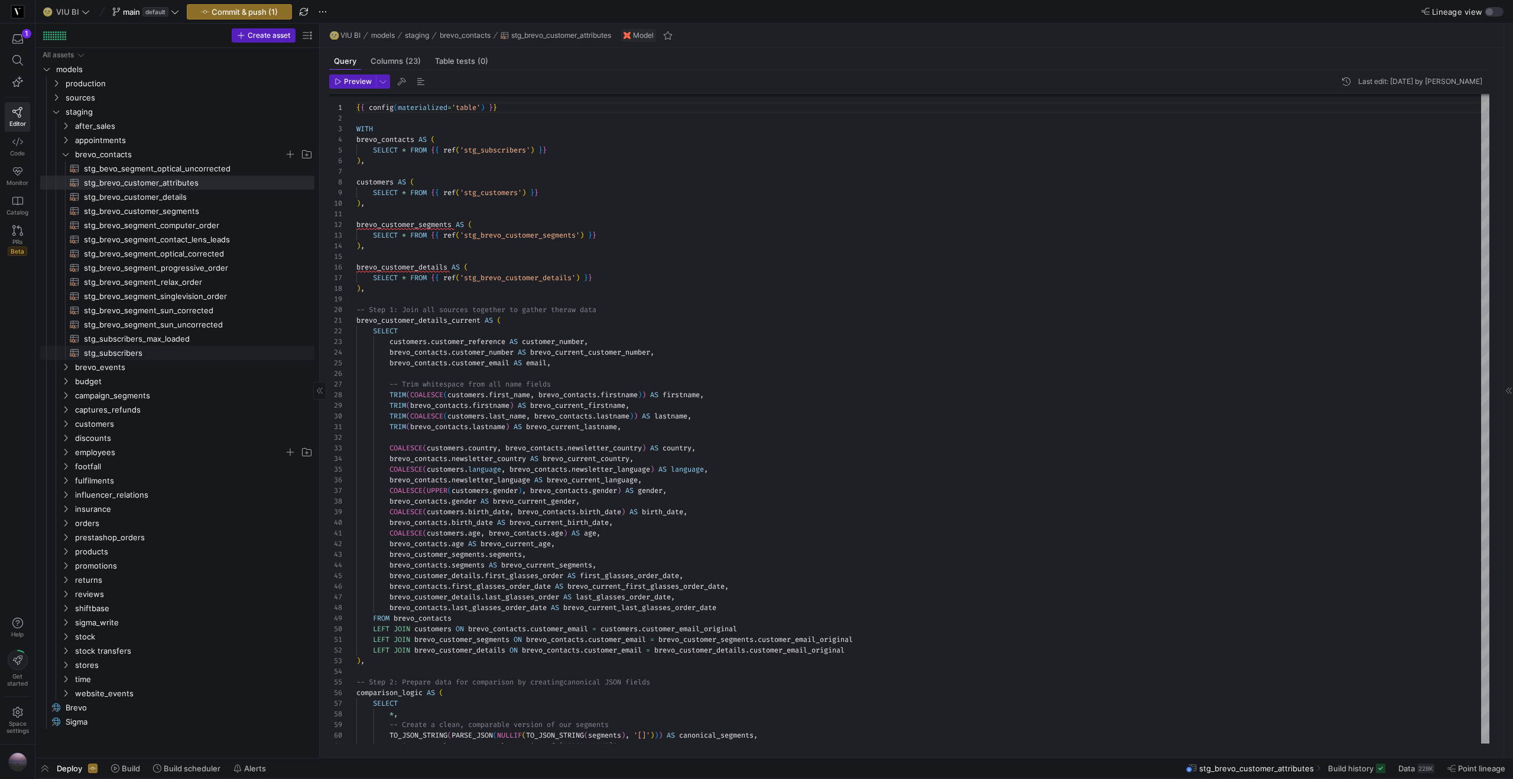
click at [155, 355] on span "stg_subscribers​​​​​​​​​​" at bounding box center [192, 353] width 217 height 14
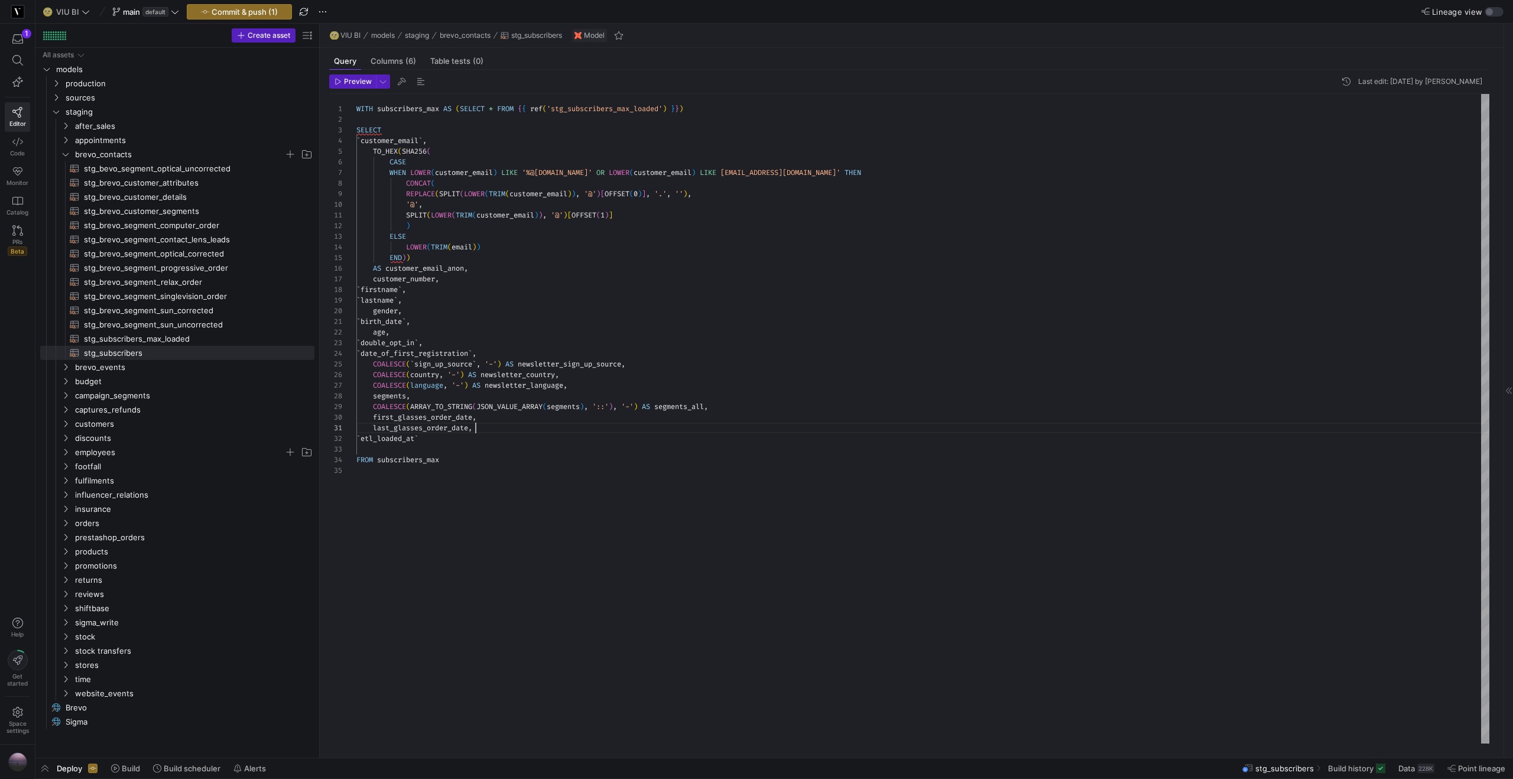
scroll to position [0, 118]
click at [527, 430] on div "last_glasses_order_date ," at bounding box center [922, 427] width 1133 height 11
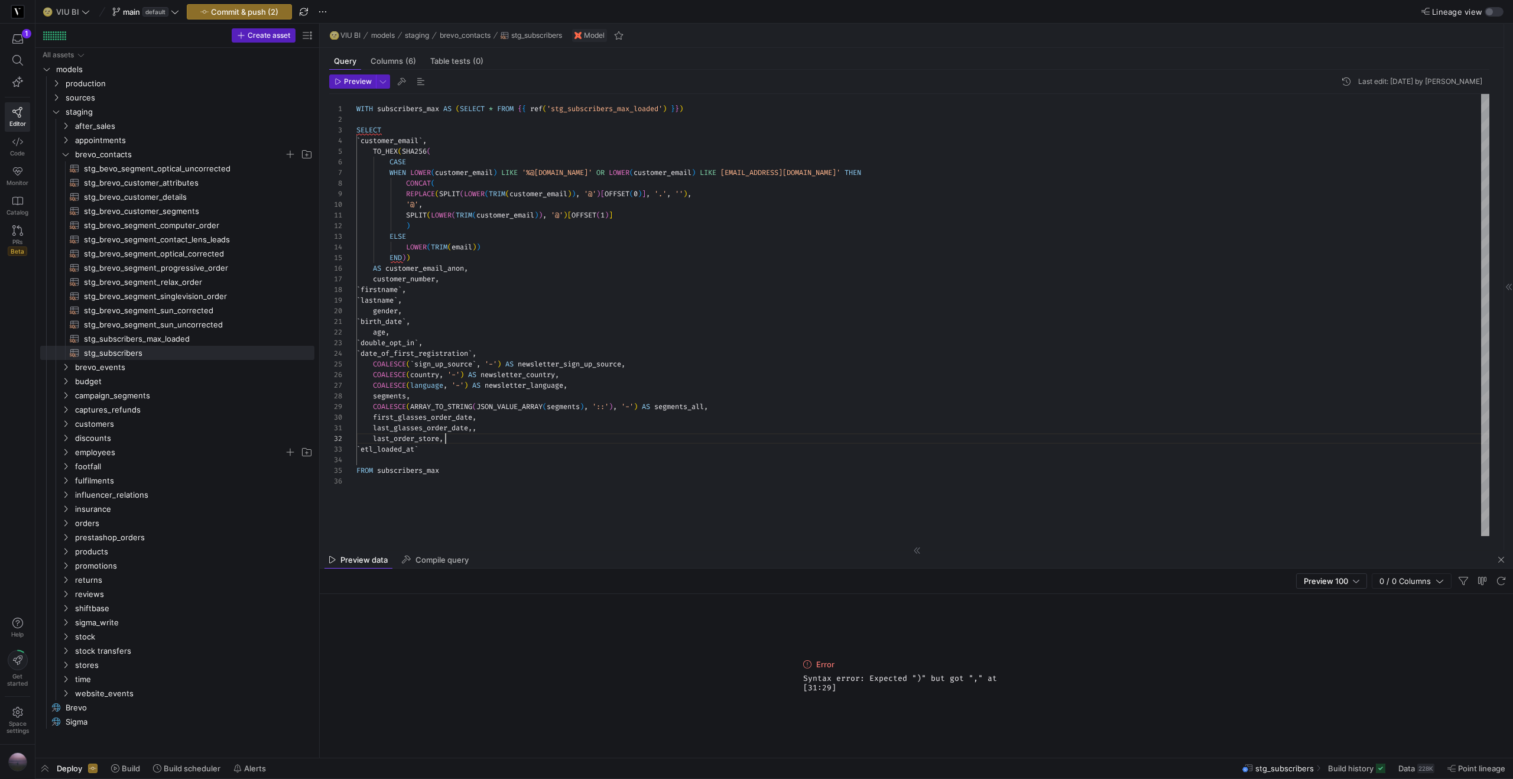
click at [541, 429] on div "WITH subscribers_max AS ( SELECT * FROM { { ref ( 'stg_subscribers_max_loaded' …" at bounding box center [922, 315] width 1133 height 442
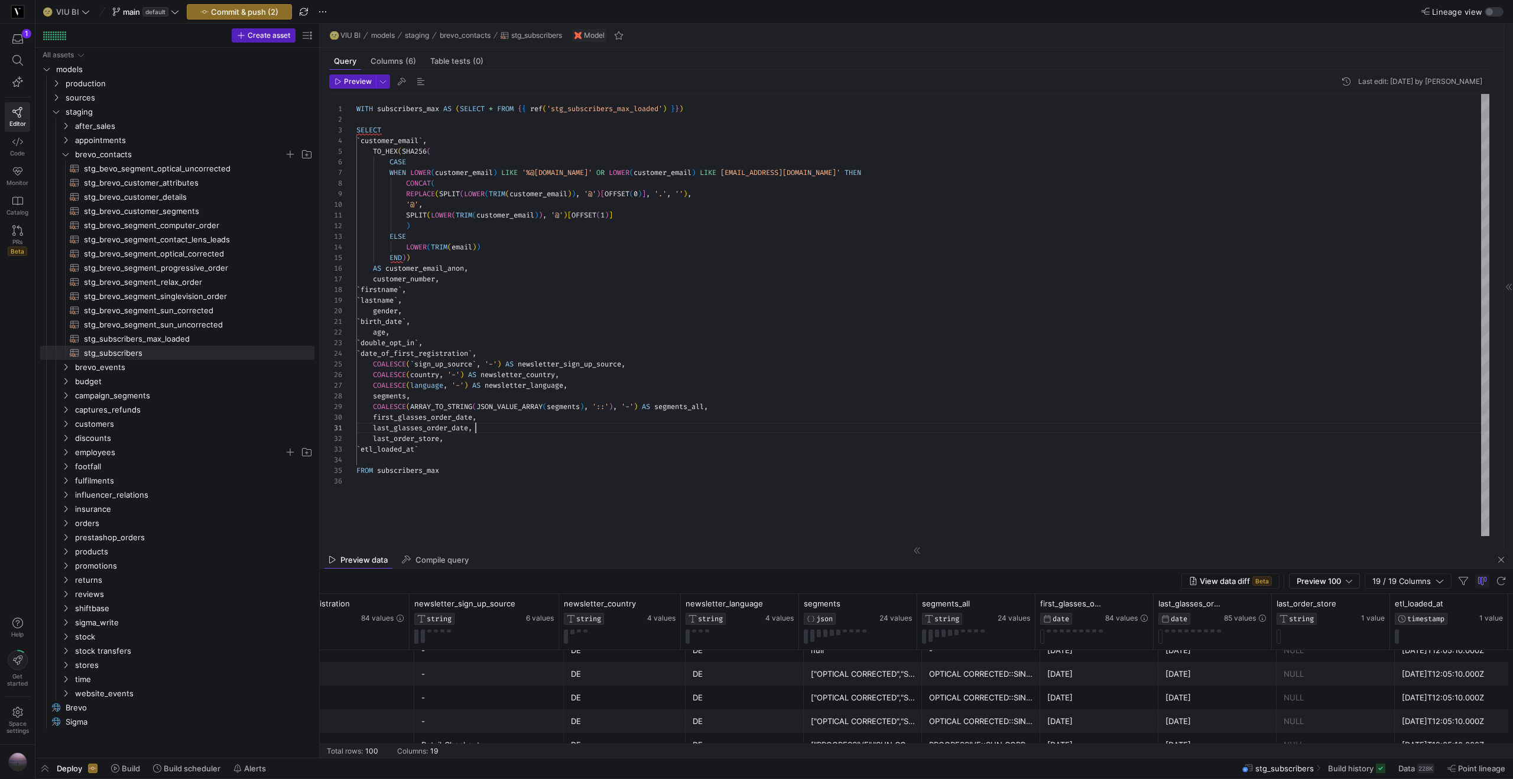
scroll to position [2261, 0]
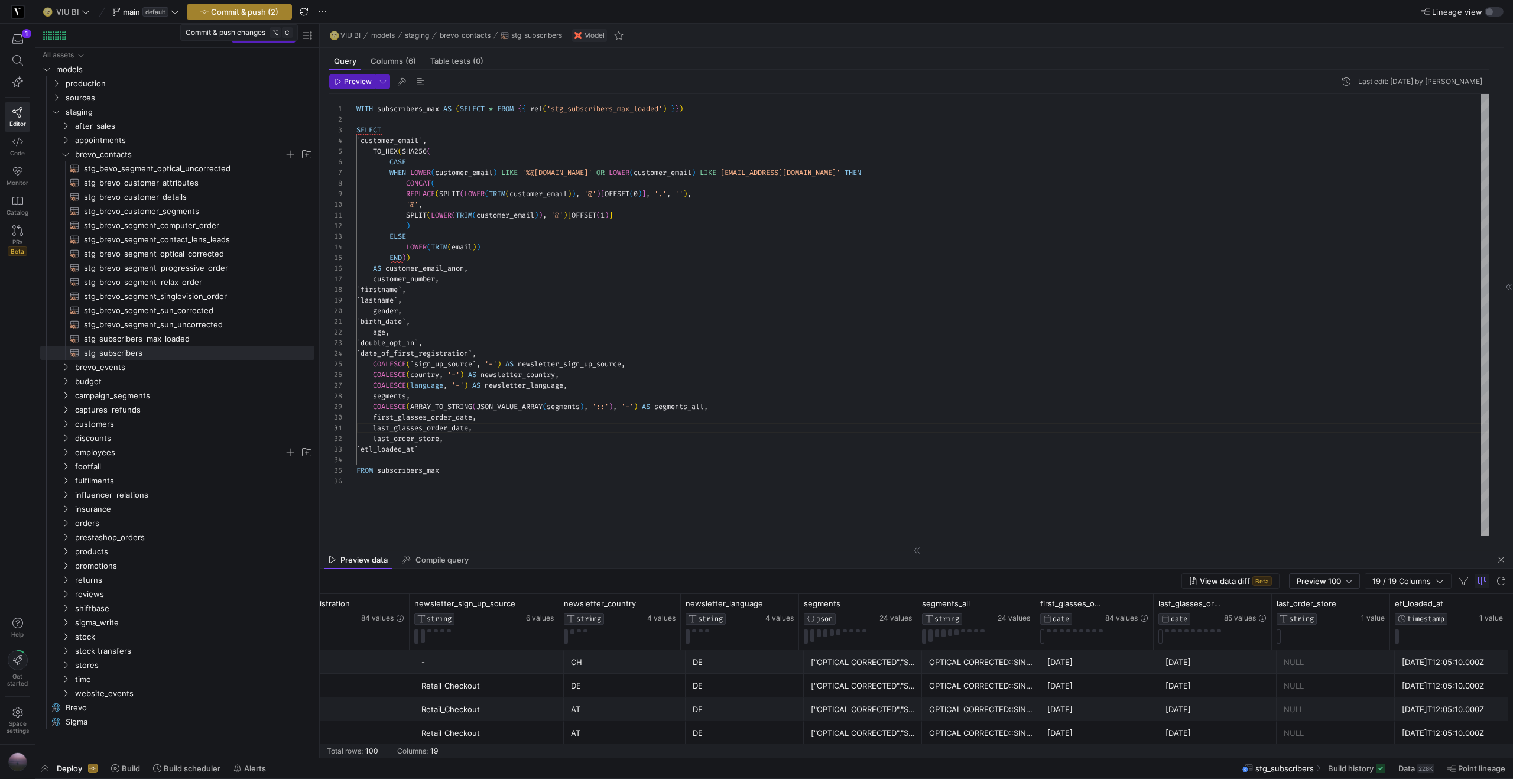
type textarea "last_glasses_order_date, last_order_store, `etl_loaded_at` FROM subscribers_max"
click at [256, 12] on span "Commit & push (2)" at bounding box center [244, 11] width 67 height 9
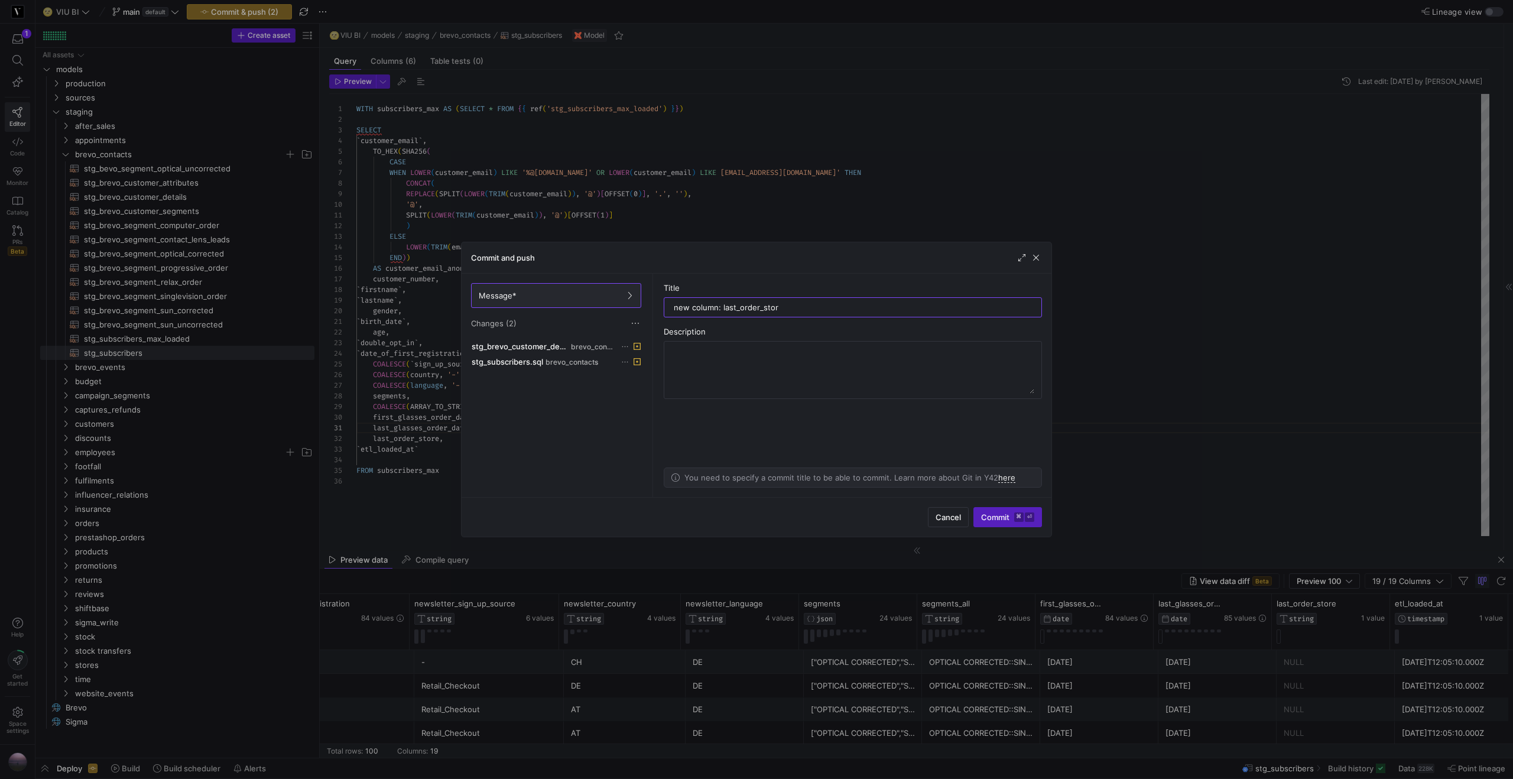
type input "new column: last_order_store"
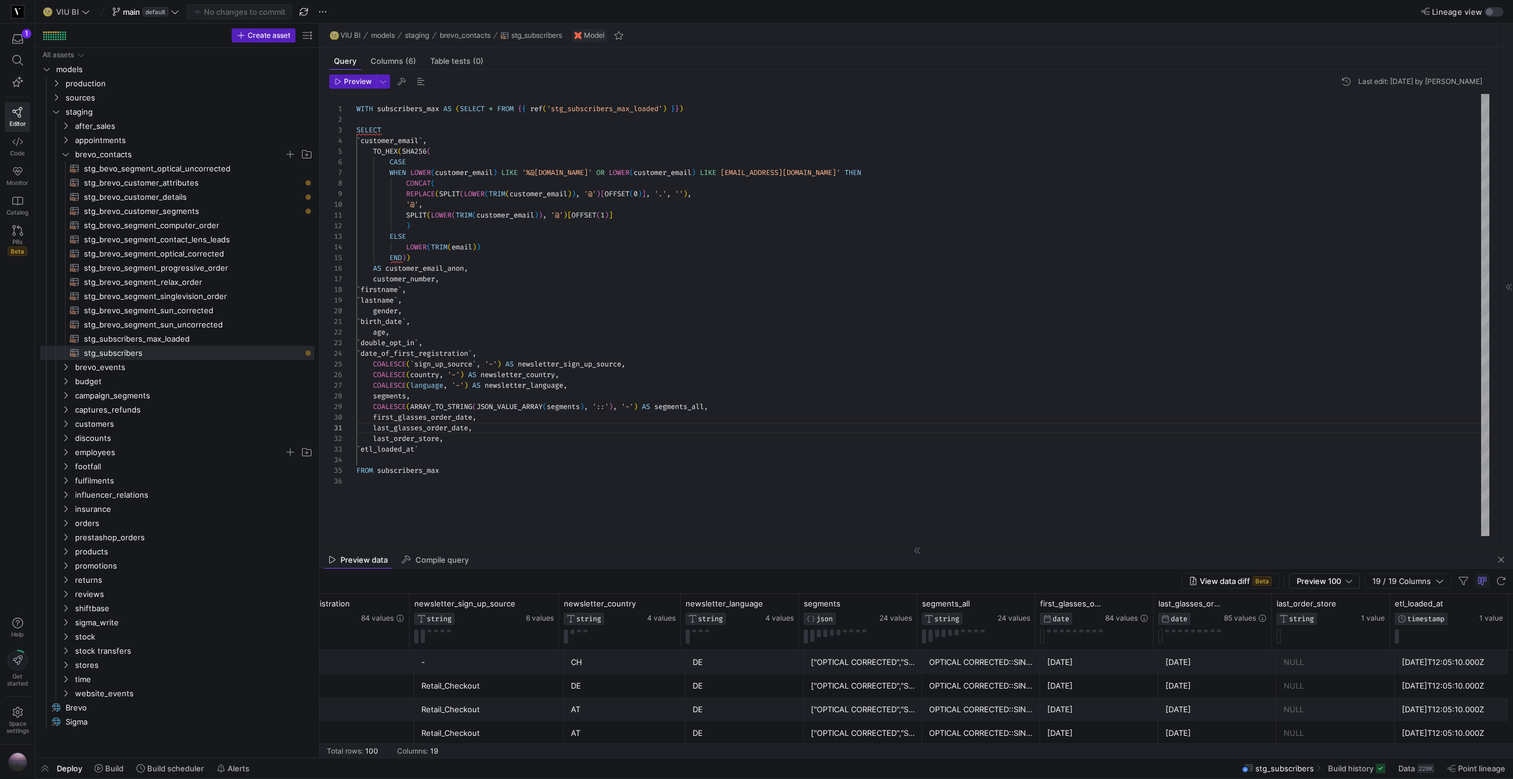
click at [115, 763] on button "Build" at bounding box center [109, 768] width 40 height 20
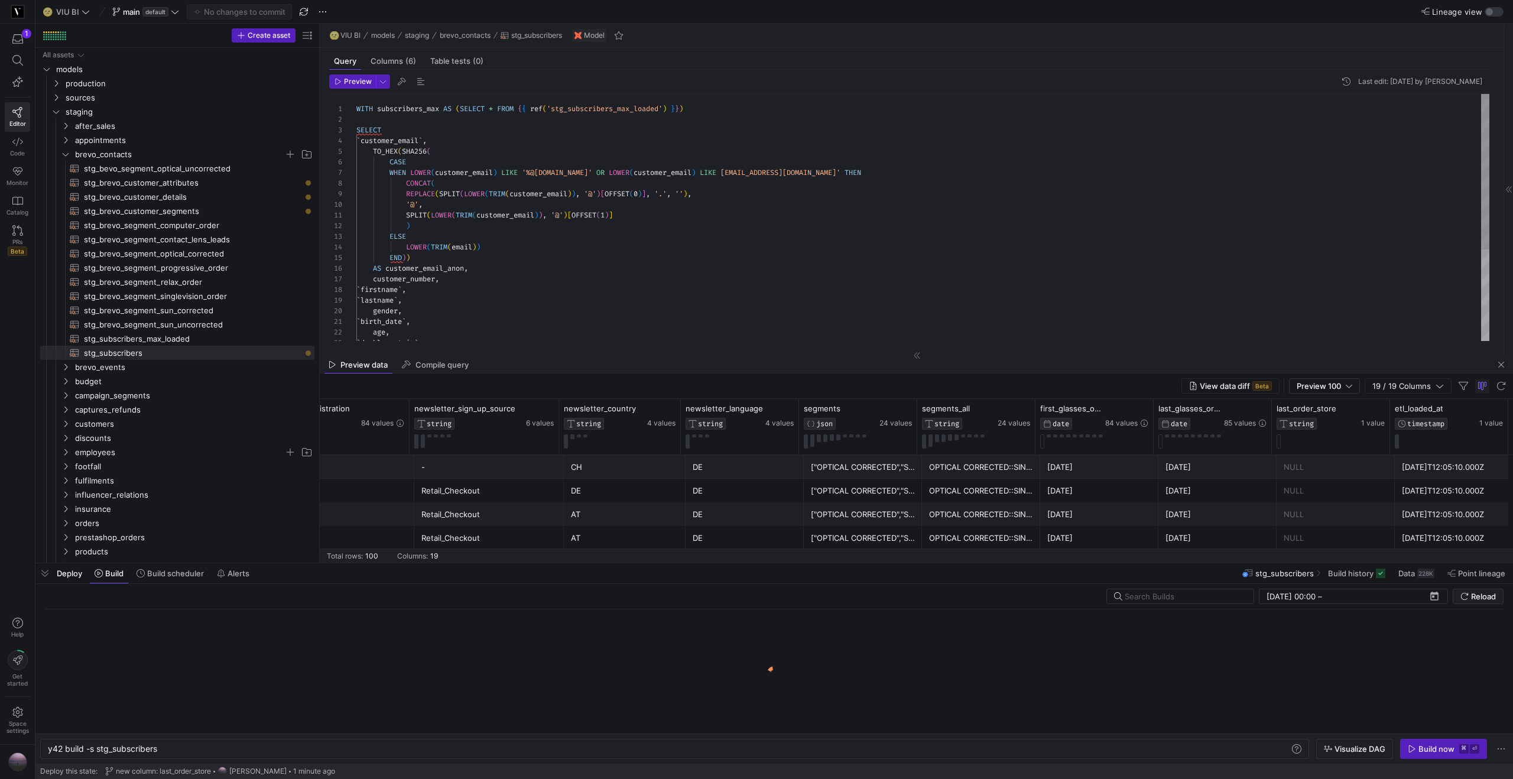
scroll to position [0, 110]
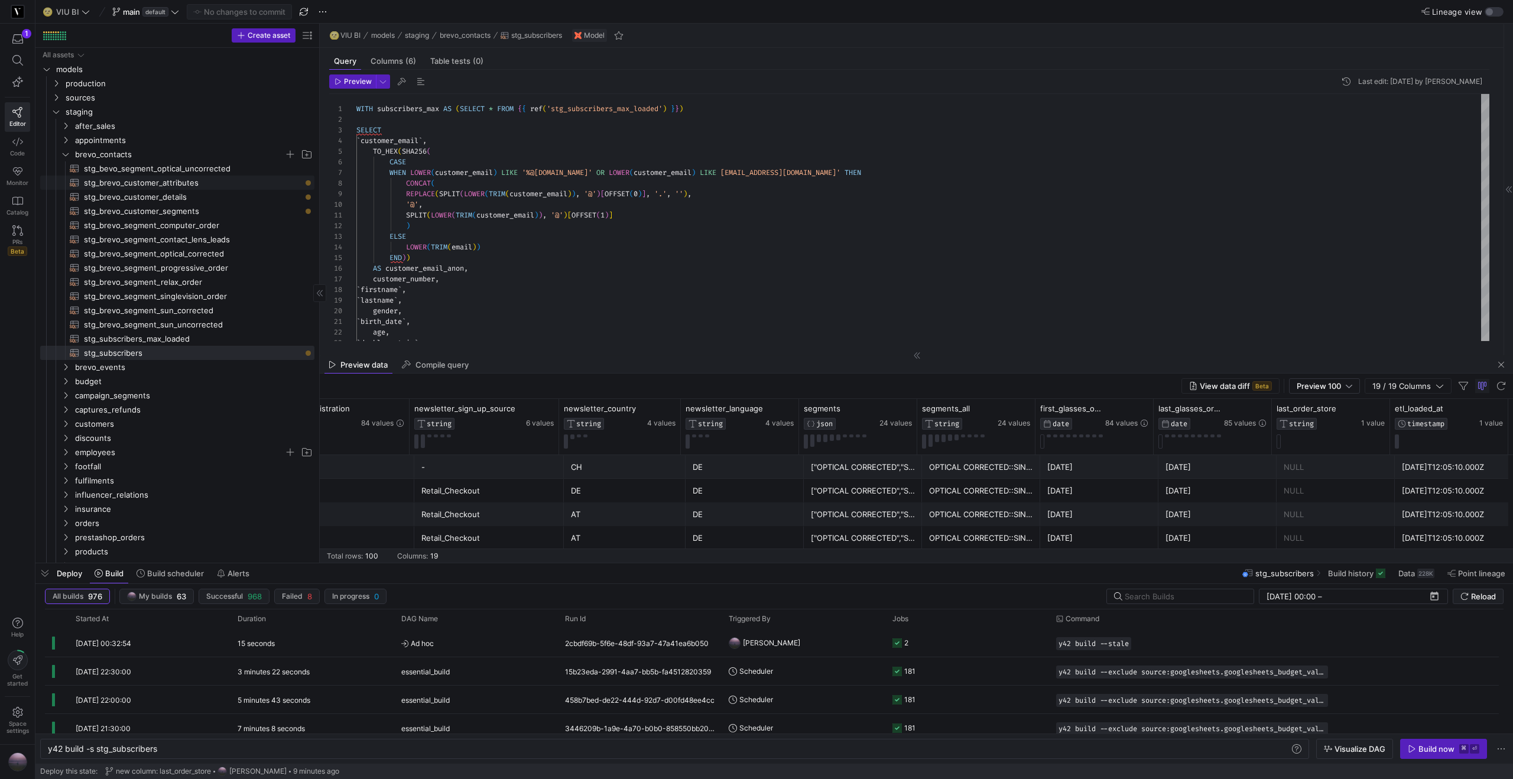
click at [174, 183] on span "stg_brevo_customer_attributes​​​​​​​​​​" at bounding box center [192, 183] width 217 height 14
type textarea "{{ config(materialized='table') }} WITH brevo_contacts AS ( SELECT * FROM {{ re…"
type textarea "y42 build -s stg_brevo_customer_attributes"
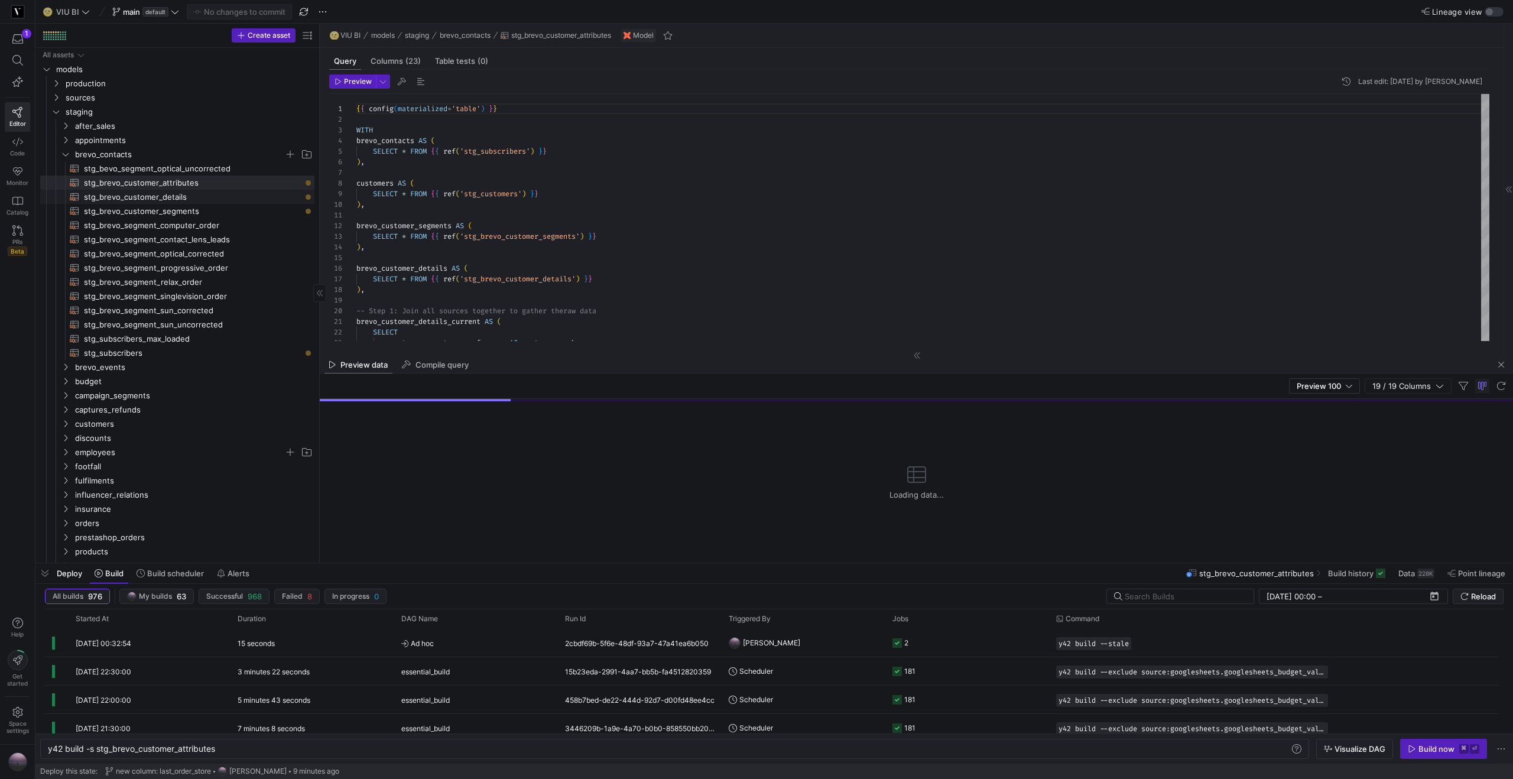
click at [173, 196] on span "stg_brevo_customer_details​​​​​​​​​​" at bounding box center [192, 197] width 217 height 14
type textarea "-- requires full build to be updated {{ config(materialized = 'table') }} WITH …"
type textarea "y42 build -s stg_brevo_customer_details"
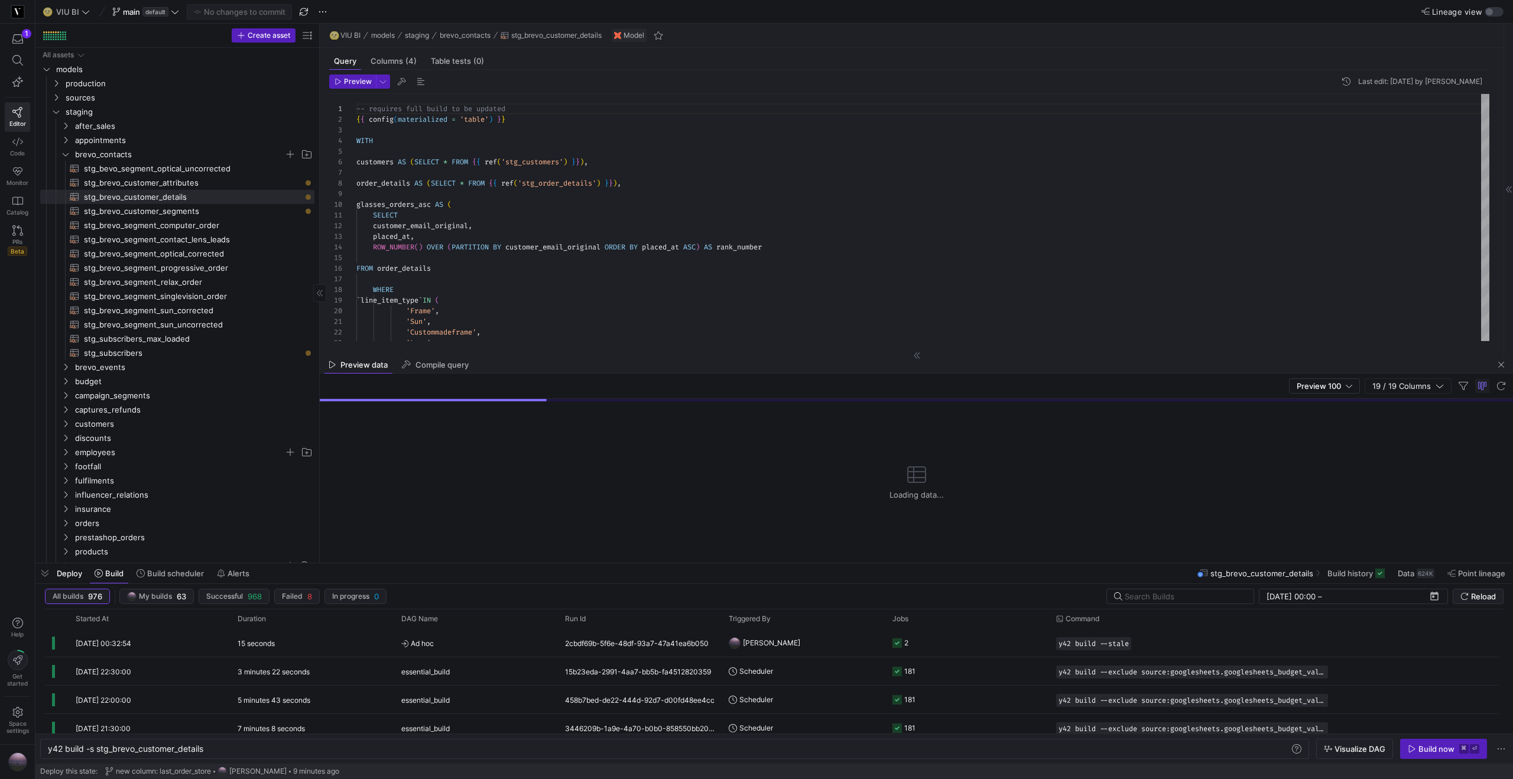
drag, startPoint x: 45, startPoint y: 572, endPoint x: 76, endPoint y: 560, distance: 32.9
click at [45, 572] on span "button" at bounding box center [44, 573] width 19 height 20
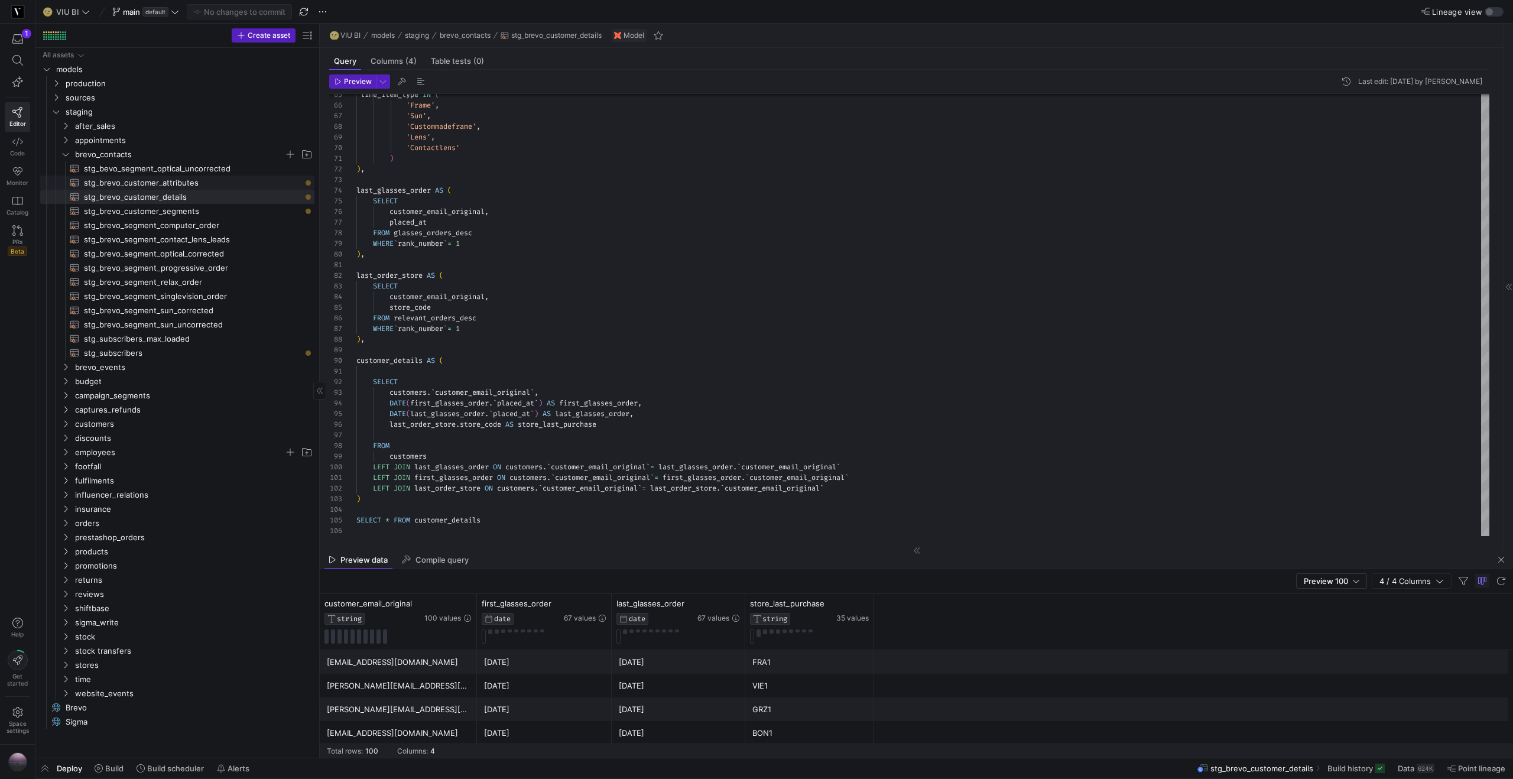
click at [167, 179] on span "stg_brevo_customer_attributes​​​​​​​​​​" at bounding box center [192, 183] width 217 height 14
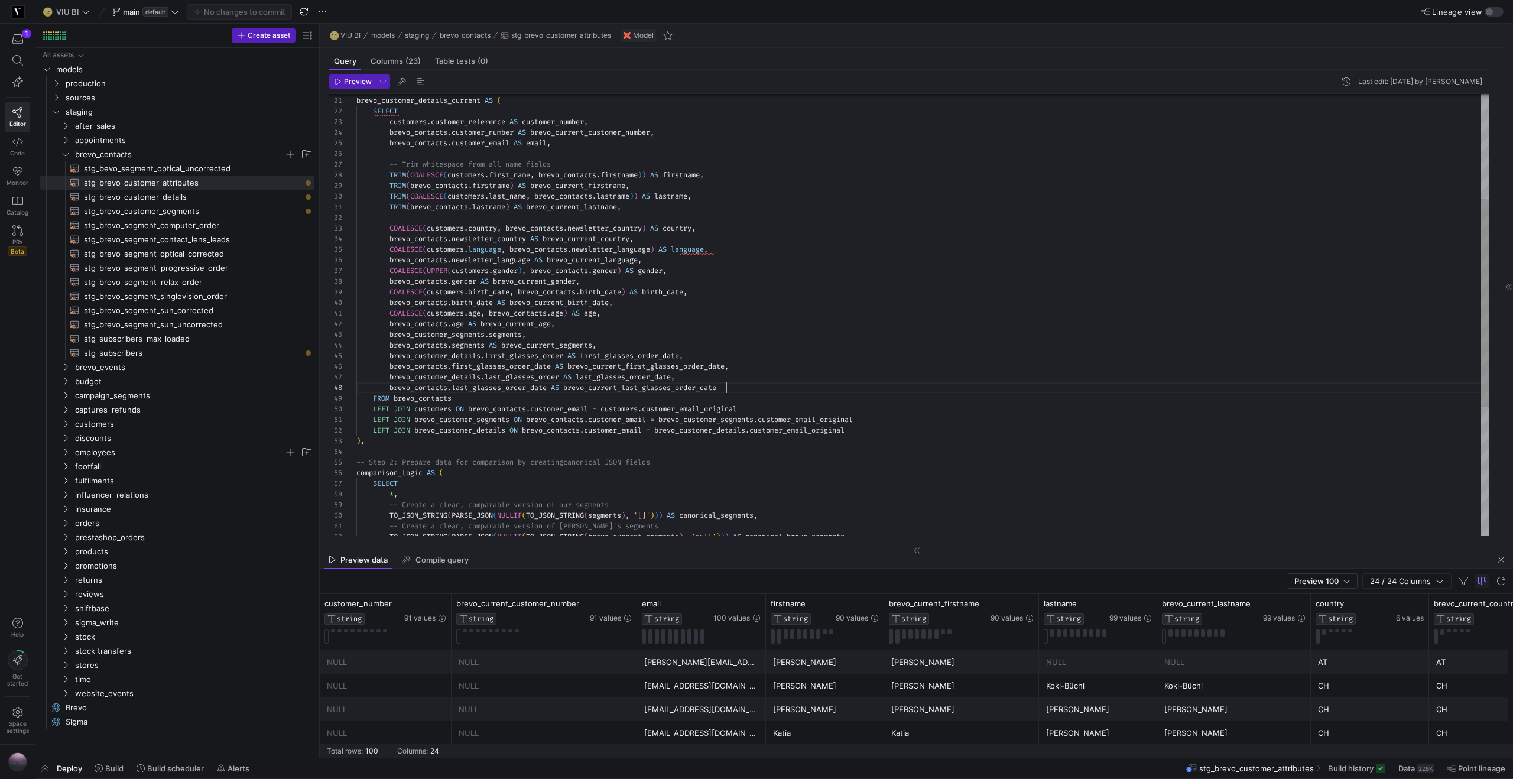
click at [744, 389] on div "brevo_contacts . segments AS brevo_current_segments , brevo_customer_details . …" at bounding box center [922, 340] width 1133 height 935
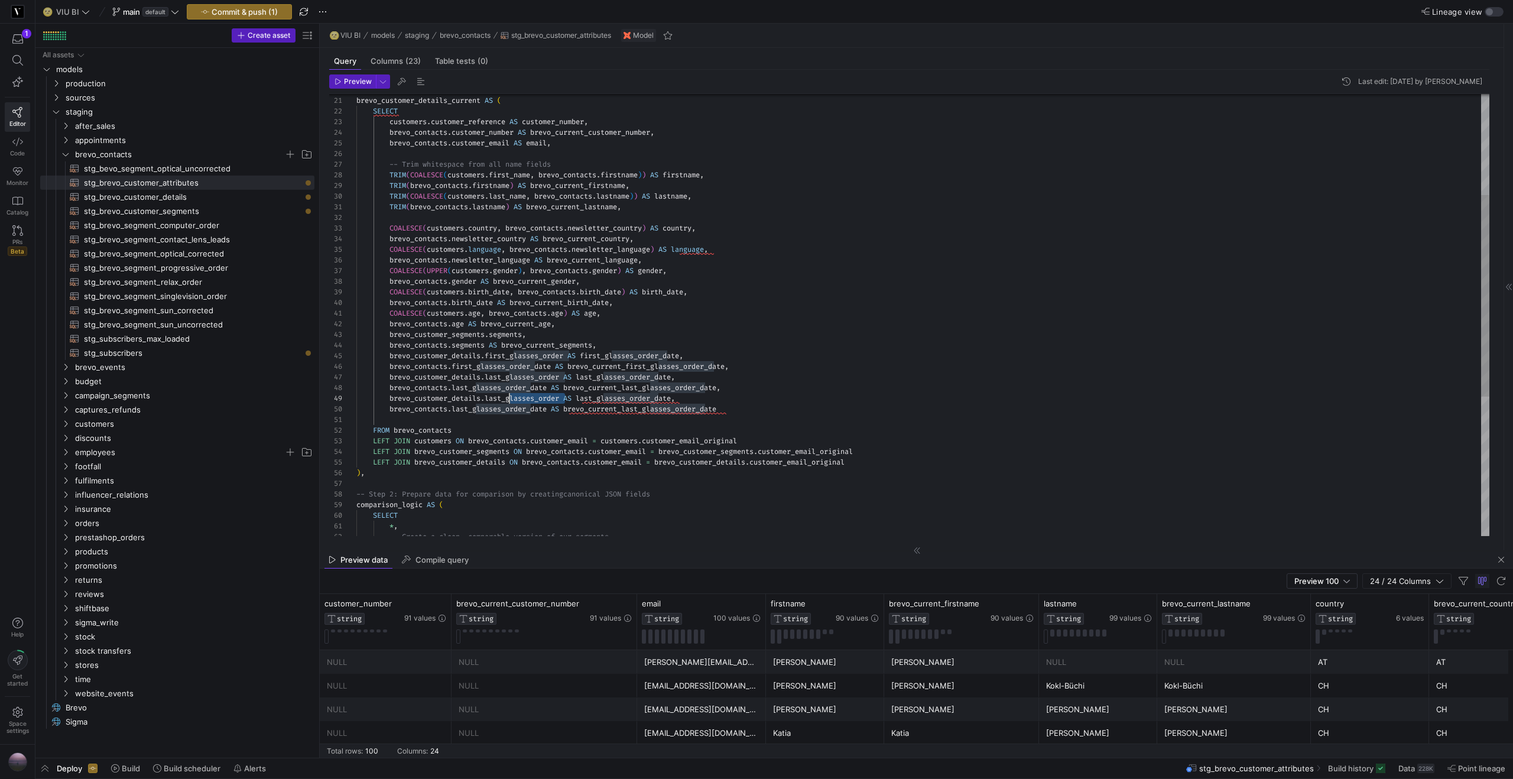
scroll to position [74, 153]
drag, startPoint x: 553, startPoint y: 396, endPoint x: 509, endPoint y: 398, distance: 43.7
click at [509, 398] on div "brevo_contacts . segments AS brevo_current_segments , brevo_customer_details . …" at bounding box center [922, 356] width 1133 height 967
drag, startPoint x: 552, startPoint y: 406, endPoint x: 476, endPoint y: 404, distance: 75.7
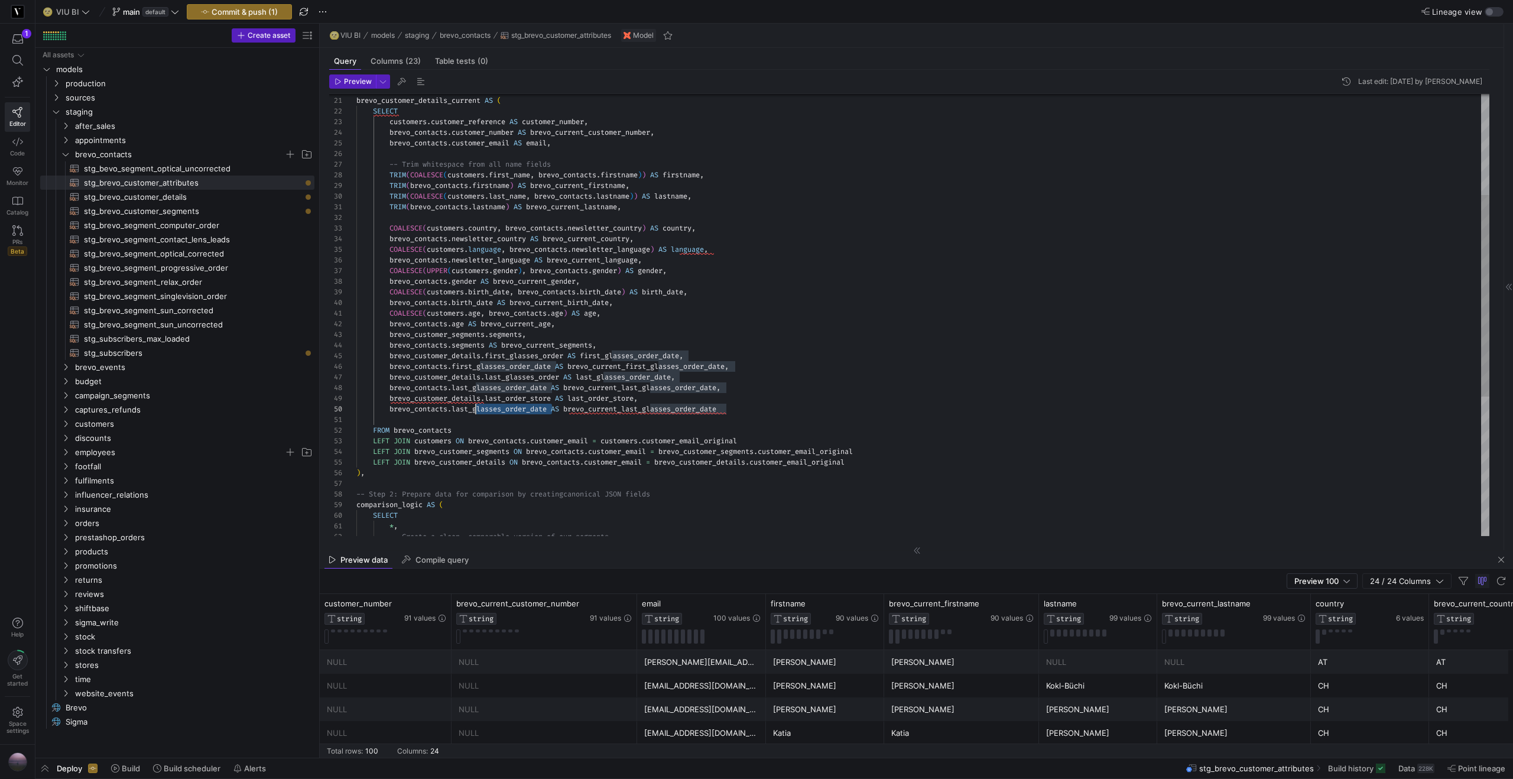
click at [476, 404] on span "brevo_contacts . last_glasses_order_date AS brevo_current_last_glasses_order_da…" at bounding box center [536, 408] width 360 height 9
drag, startPoint x: 684, startPoint y: 409, endPoint x: 625, endPoint y: 411, distance: 59.7
click at [623, 411] on div "brevo_contacts . last_order_store AS brevo_current_last_glasses_order_date" at bounding box center [922, 409] width 1133 height 11
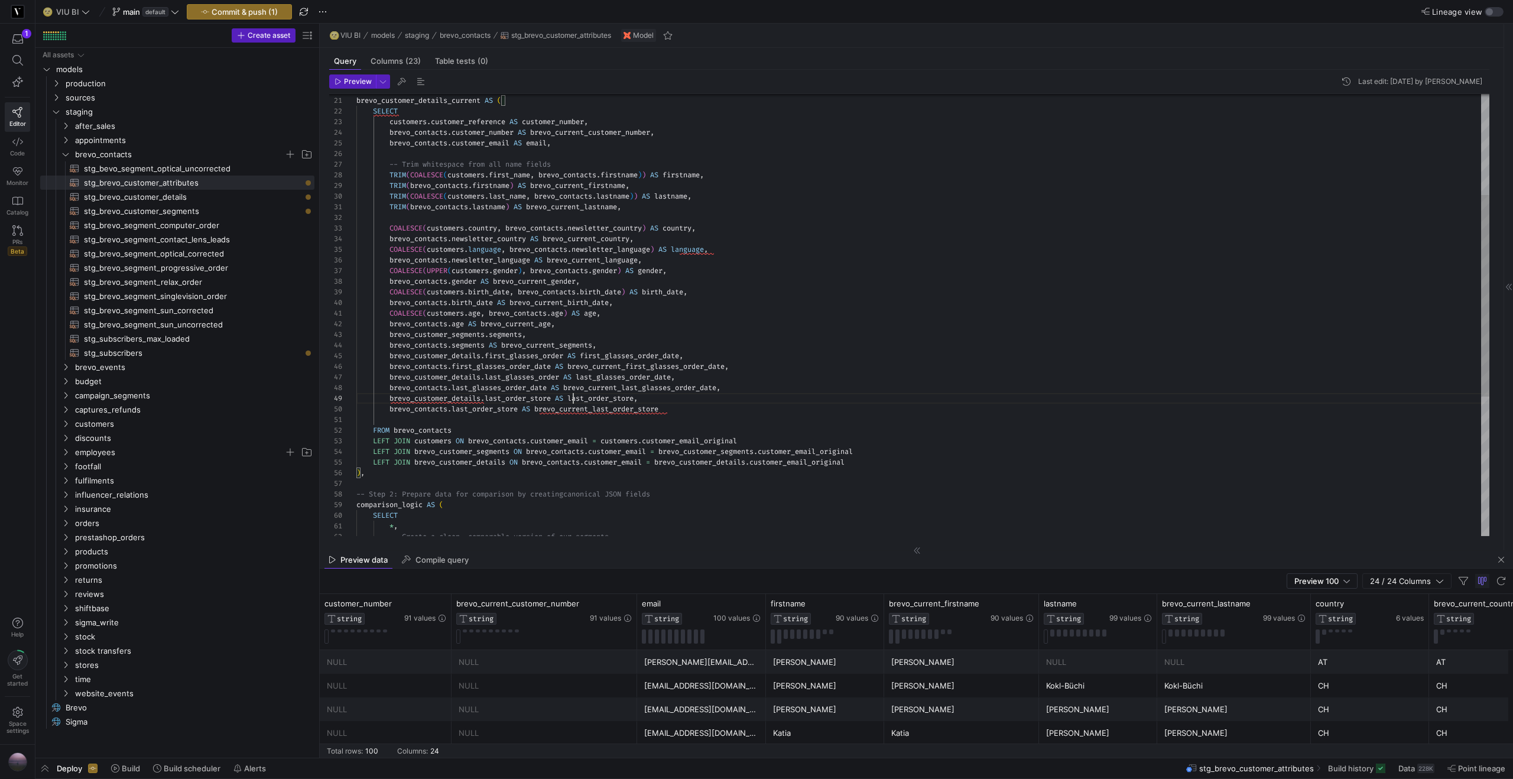
click at [573, 396] on div "brevo_contacts . segments AS brevo_current_segments , brevo_customer_details . …" at bounding box center [922, 356] width 1133 height 967
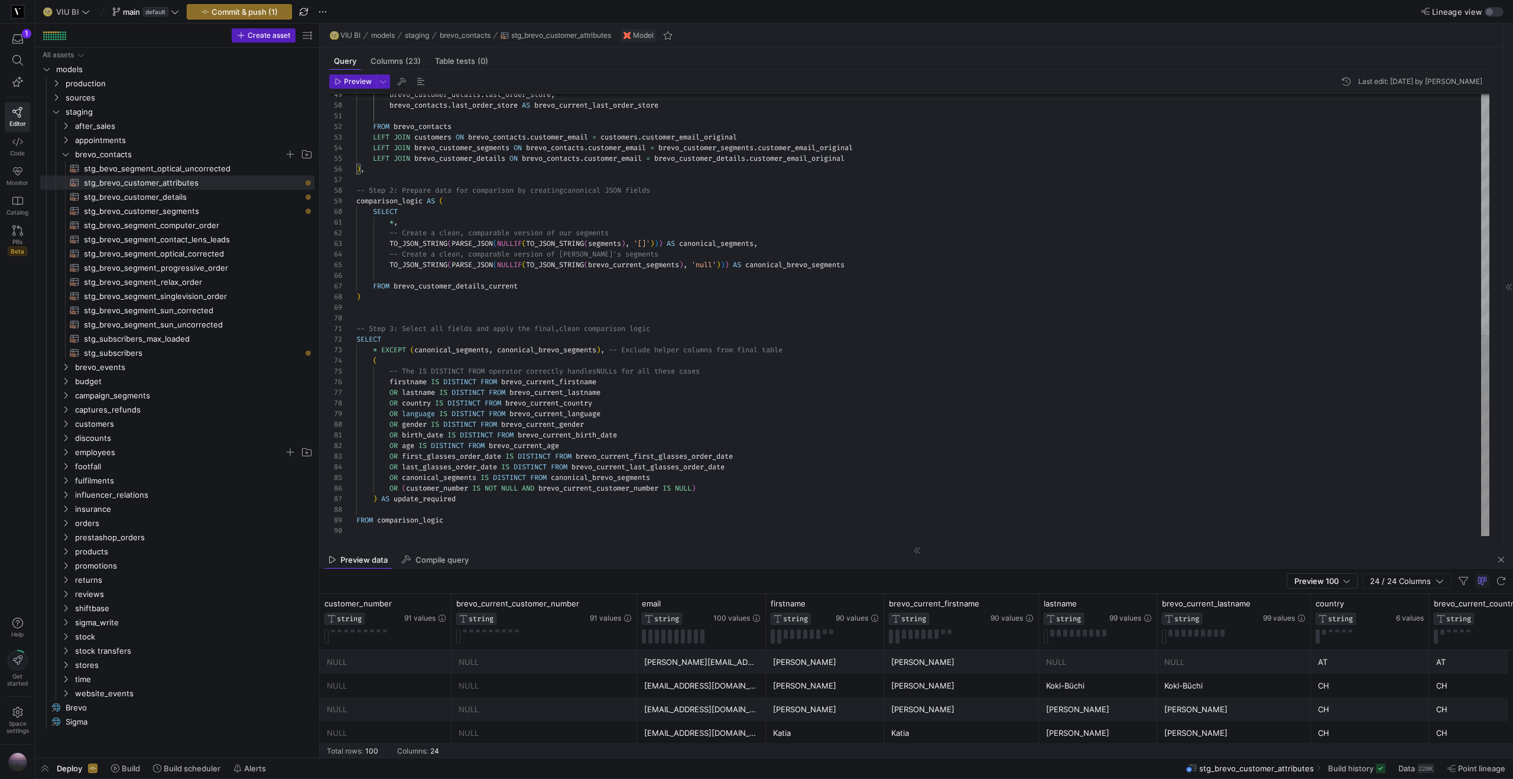
click at [610, 422] on div "FROM brevo_contacts LEFT JOIN customers ON brevo_contacts . customer_email = cu…" at bounding box center [922, 52] width 1133 height 967
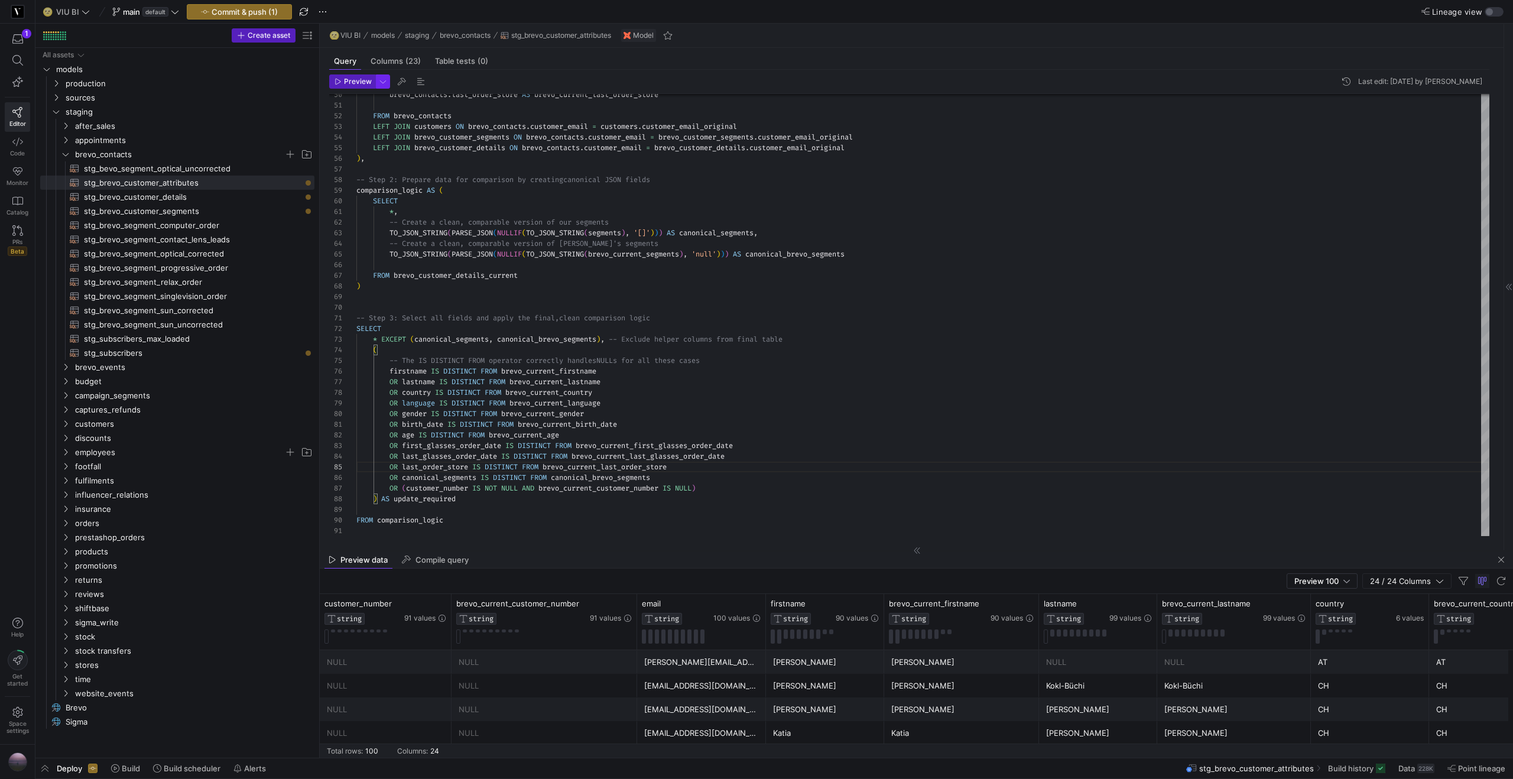
type textarea "OR birth_date IS DISTINCT FROM brevo_current_birth_date OR age IS DISTINCT FROM…"
click at [384, 77] on span "button" at bounding box center [382, 81] width 13 height 13
click at [287, 149] on p "Full Preview" at bounding box center [305, 152] width 100 height 9
click at [251, 154] on input "Full Preview Slower but complete preview" at bounding box center [245, 158] width 9 height 9
radio input "true"
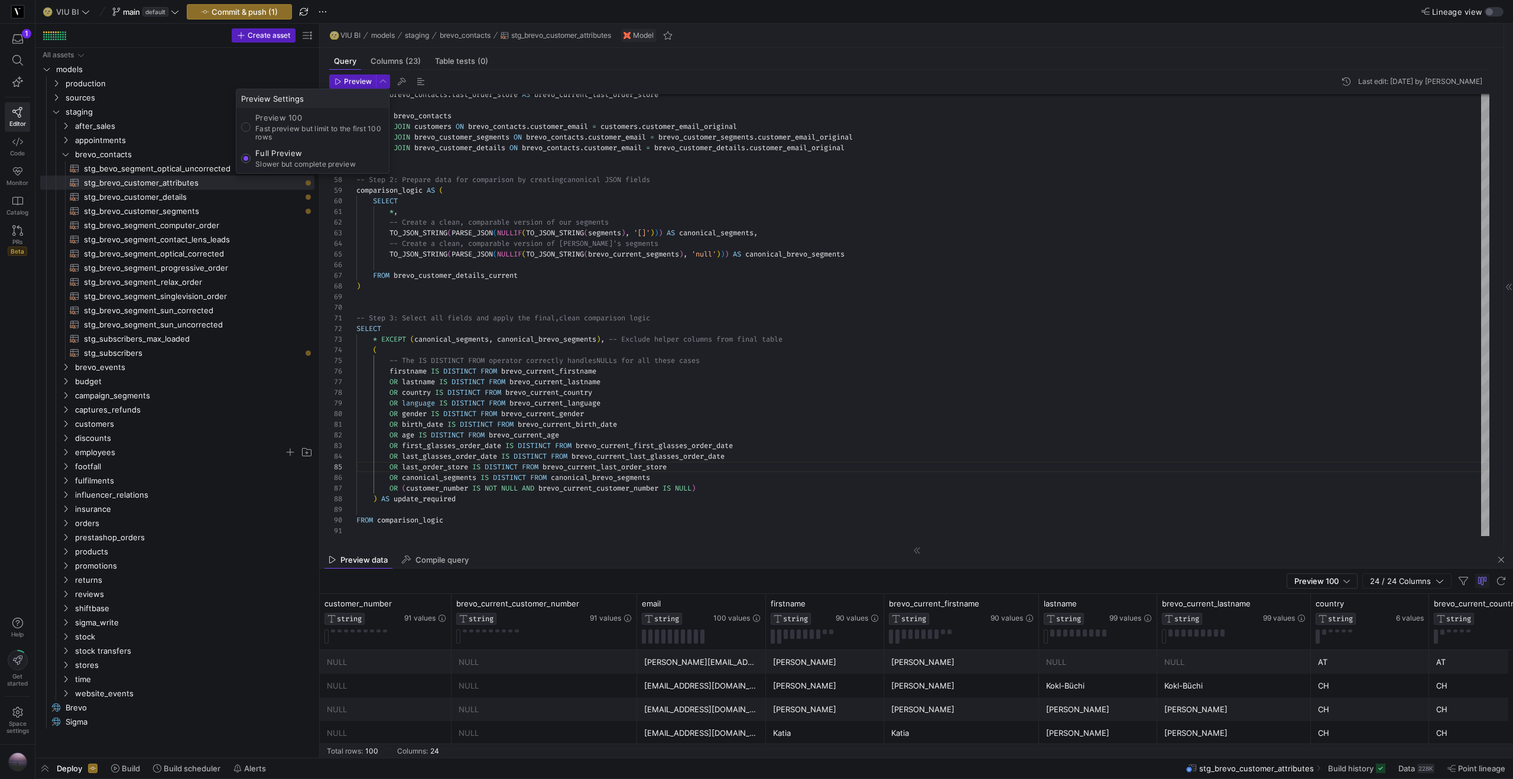
click at [343, 79] on div at bounding box center [756, 389] width 1513 height 779
click at [342, 82] on span "Preview" at bounding box center [352, 81] width 37 height 8
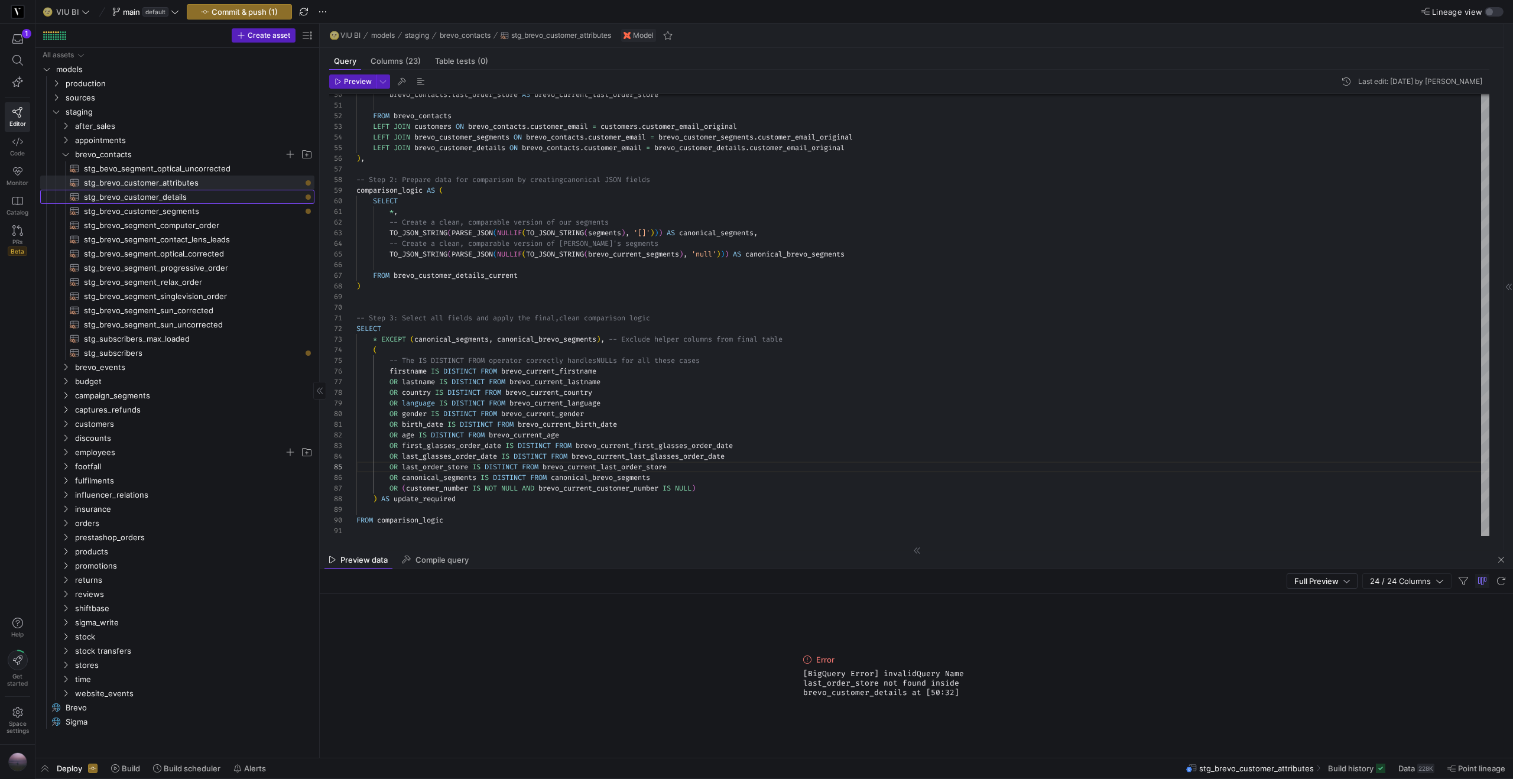
click at [203, 194] on span "stg_brevo_customer_details​​​​​​​​​​" at bounding box center [192, 197] width 217 height 14
type textarea "-- requires full build to be updated {{ config(materialized = 'table') }} WITH …"
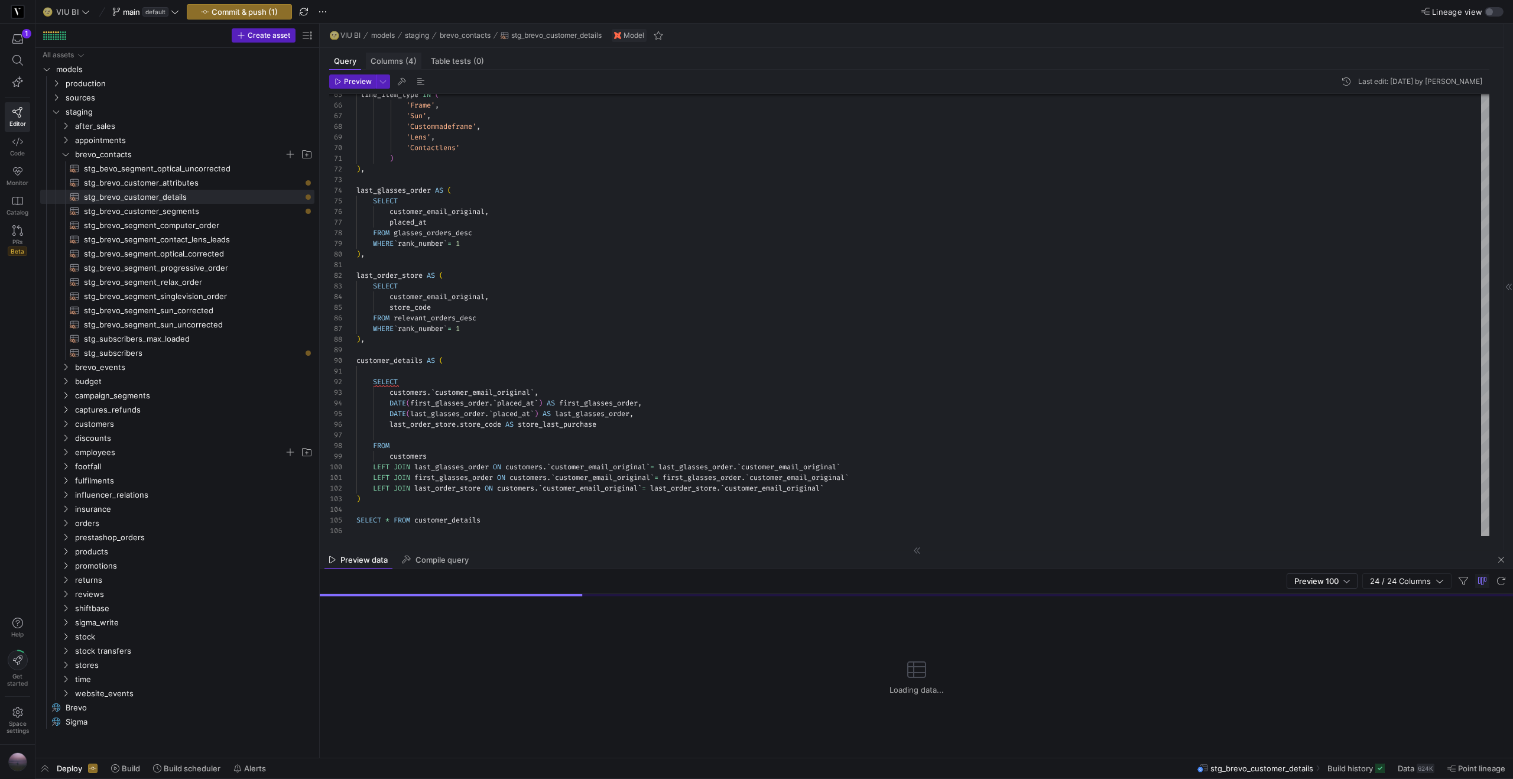
click at [390, 60] on span "Columns (4)" at bounding box center [393, 61] width 46 height 8
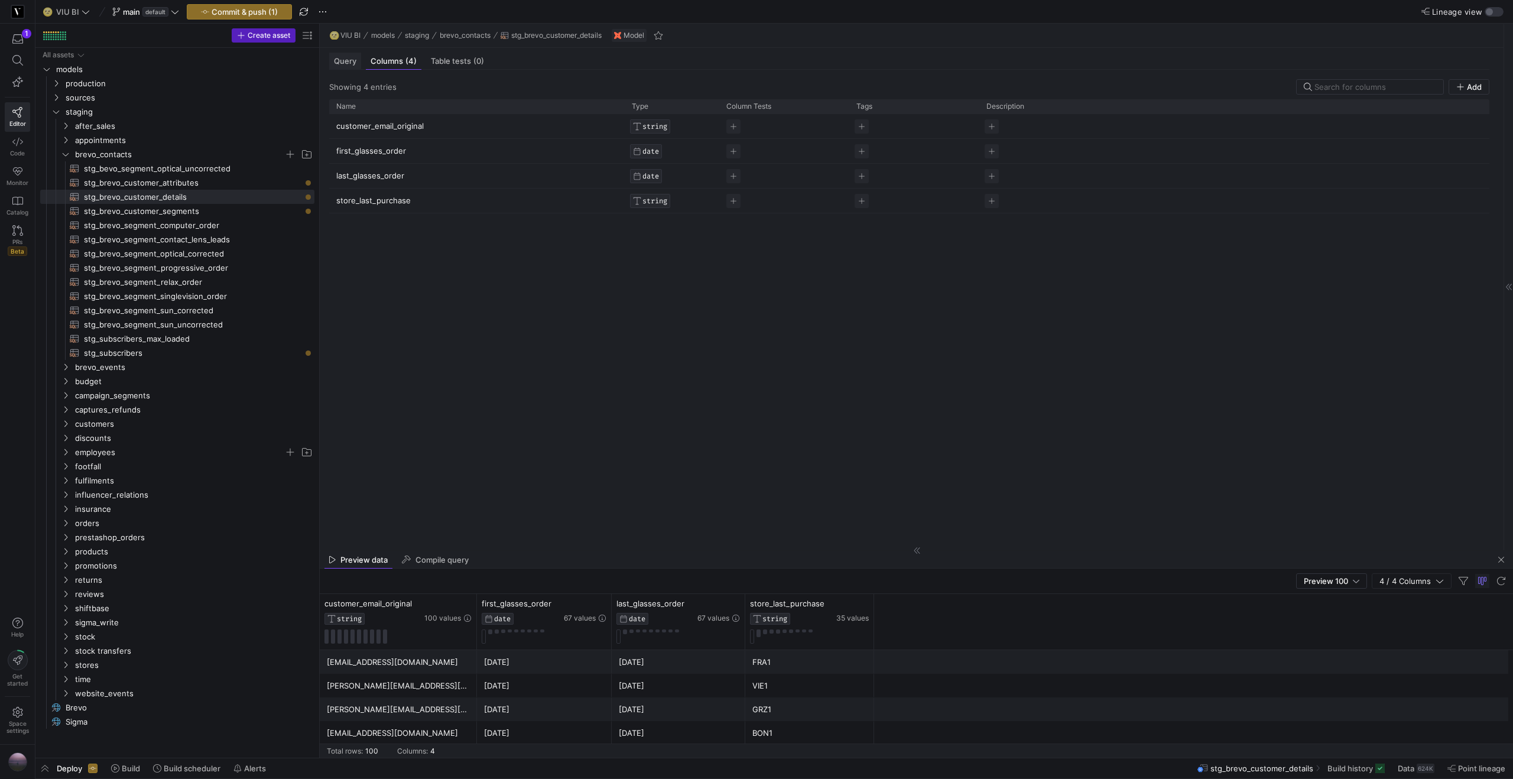
click at [346, 61] on span "Query" at bounding box center [345, 61] width 22 height 8
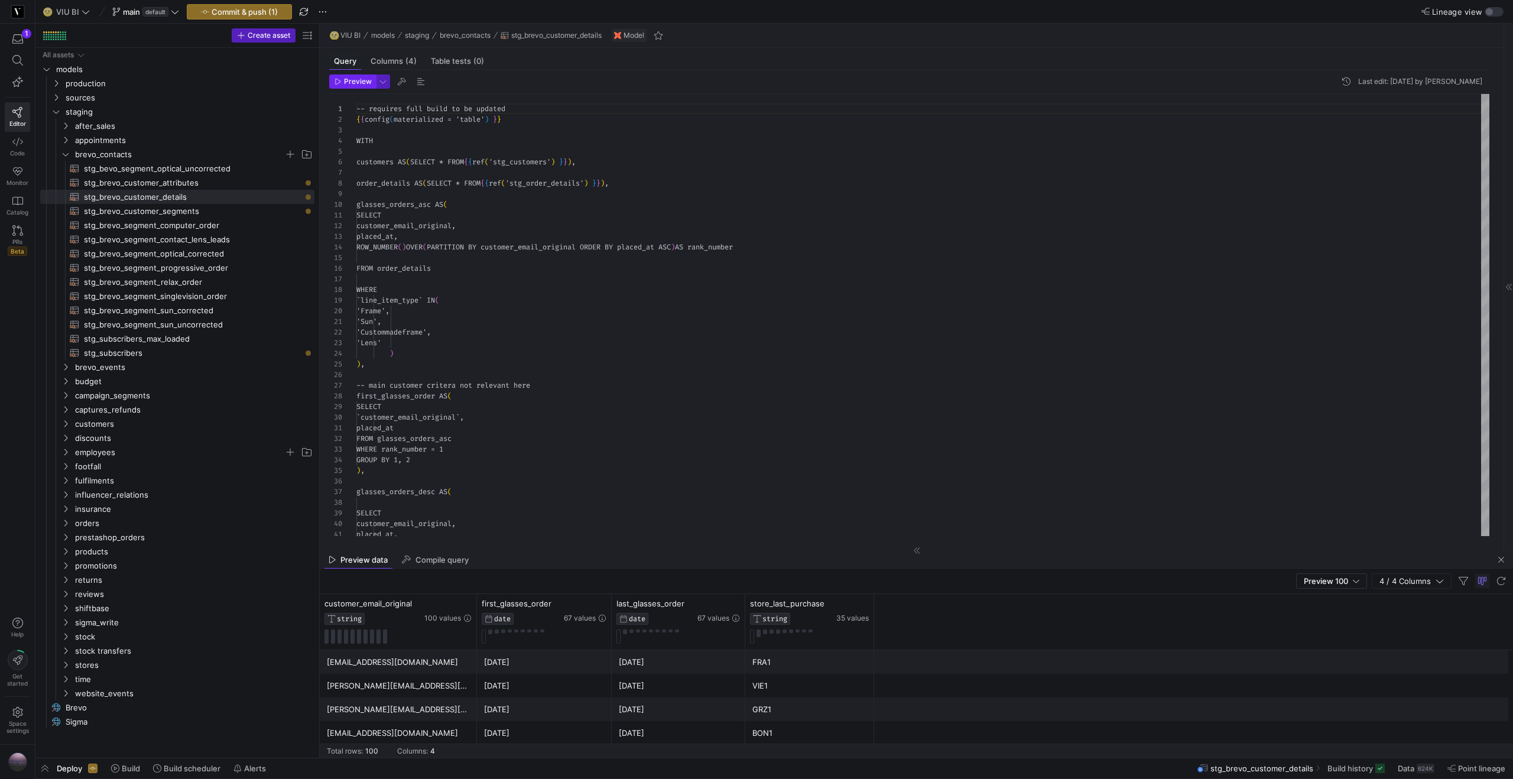
scroll to position [106, 0]
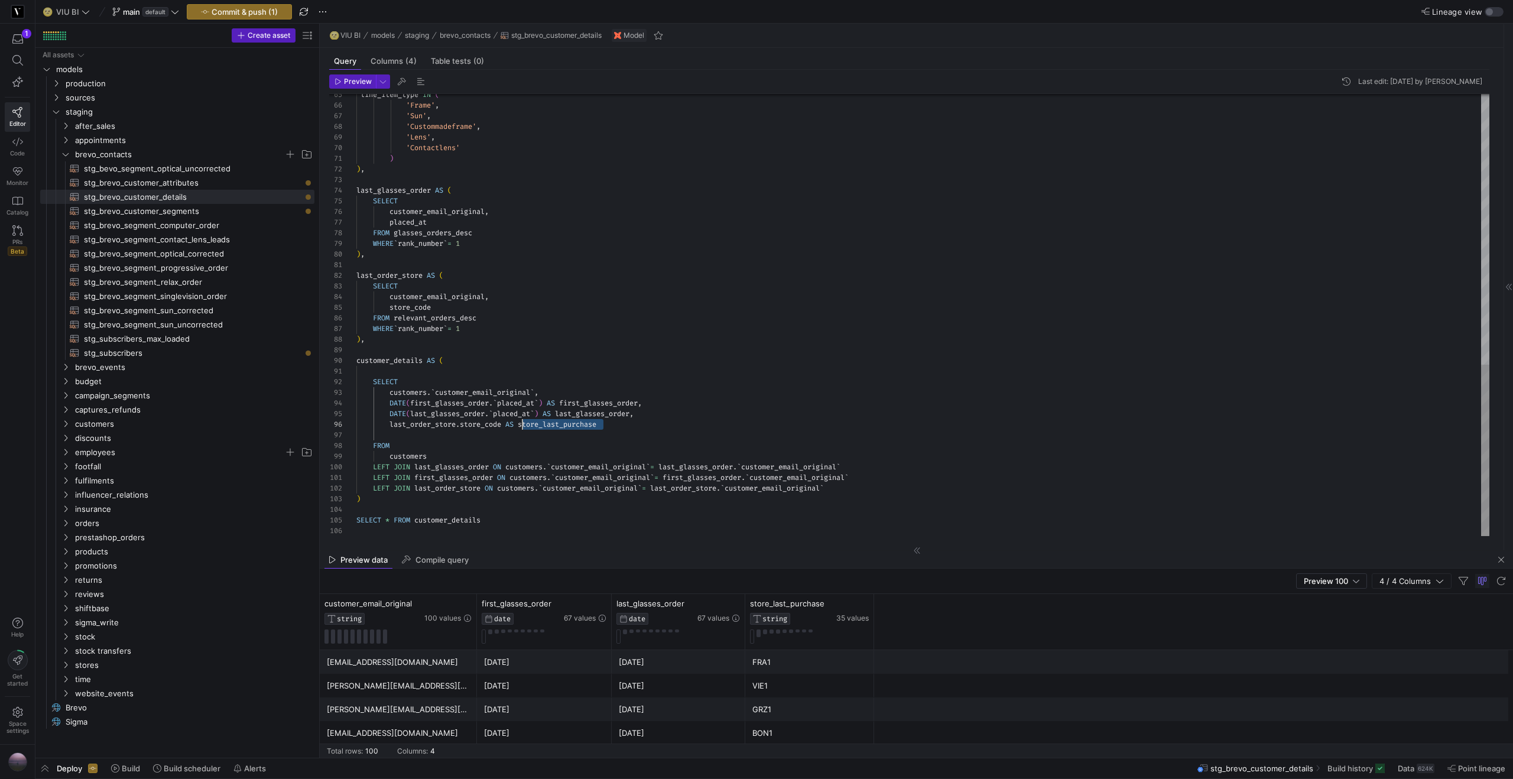
drag, startPoint x: 609, startPoint y: 423, endPoint x: 524, endPoint y: 427, distance: 84.6
type textarea "SELECT customers.`customer_email_original`, DATE(first_glasses_order.`placed_at…"
click at [351, 82] on span "Preview" at bounding box center [358, 81] width 28 height 8
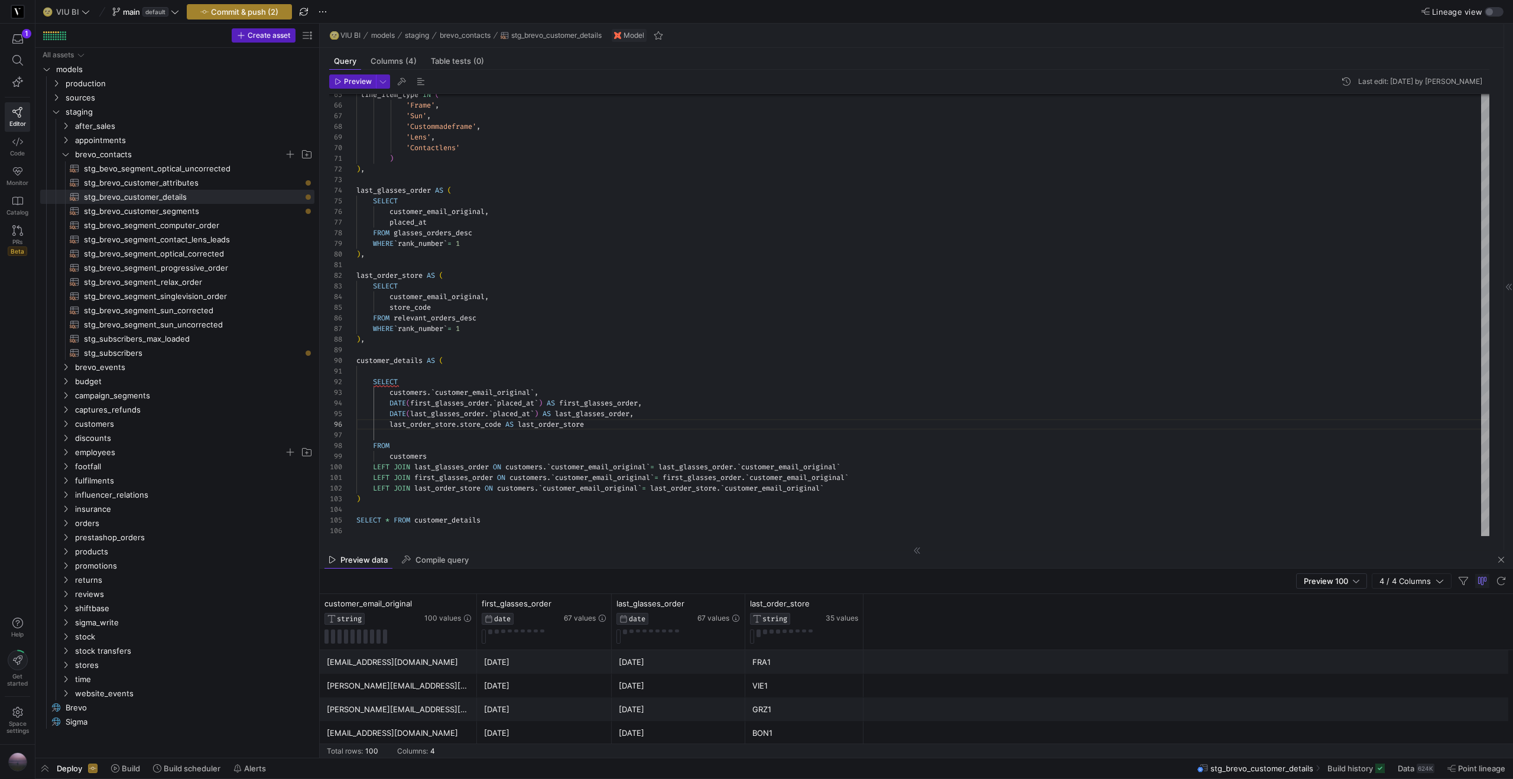
click at [259, 11] on span "Commit & push (2)" at bounding box center [244, 11] width 67 height 9
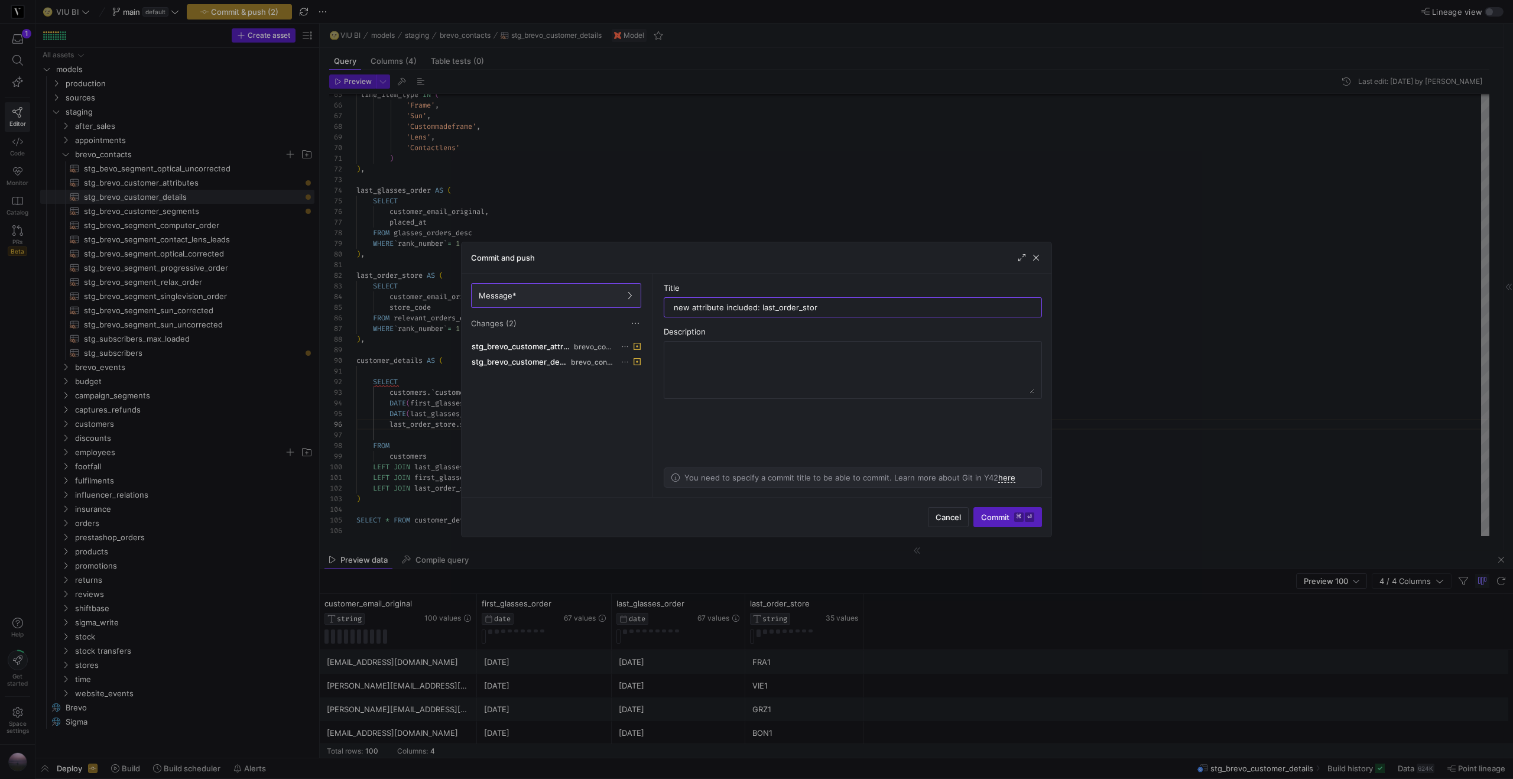
type input "new attribute included: last_order_store"
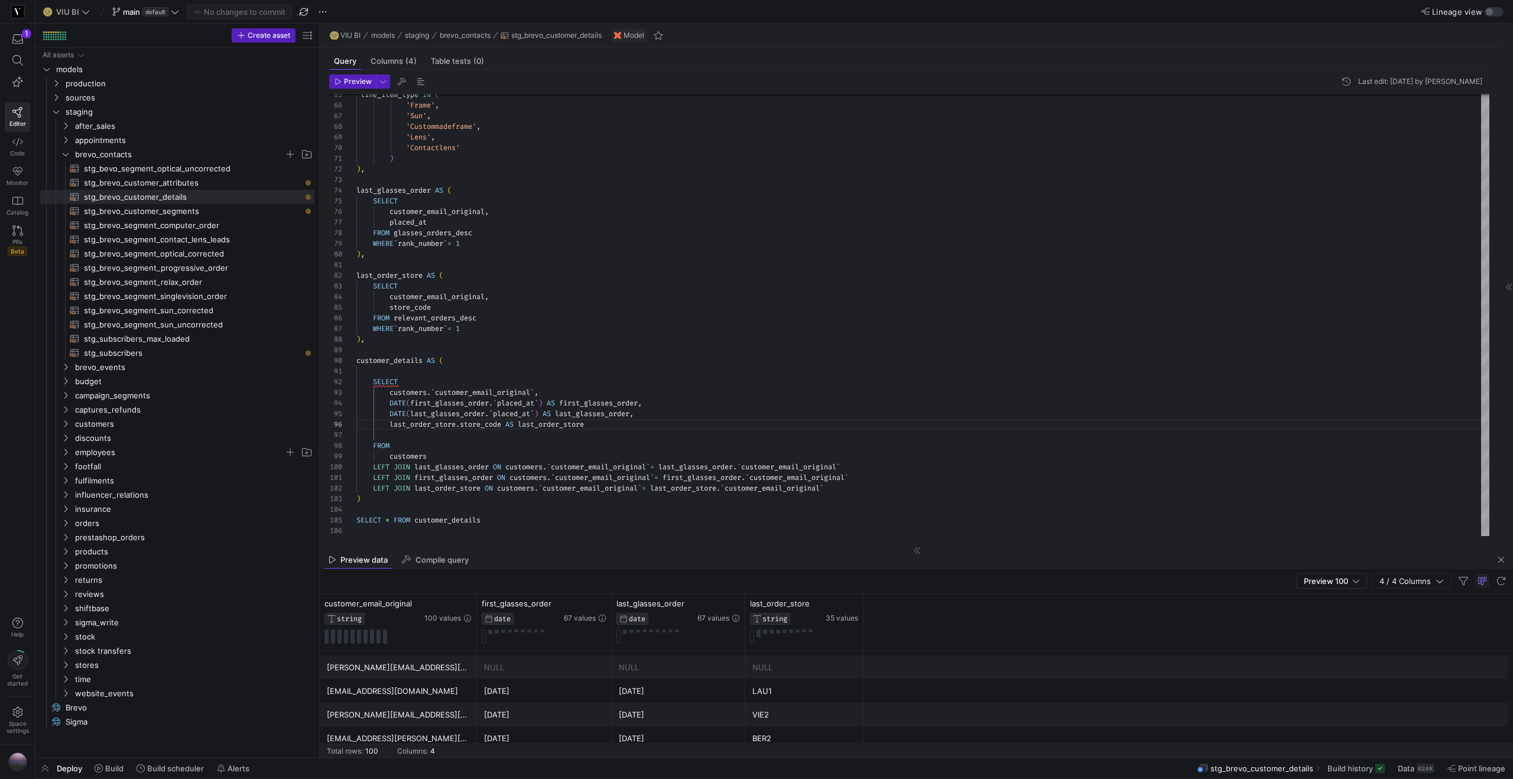
scroll to position [168, 0]
click at [110, 767] on span "Build" at bounding box center [114, 767] width 18 height 9
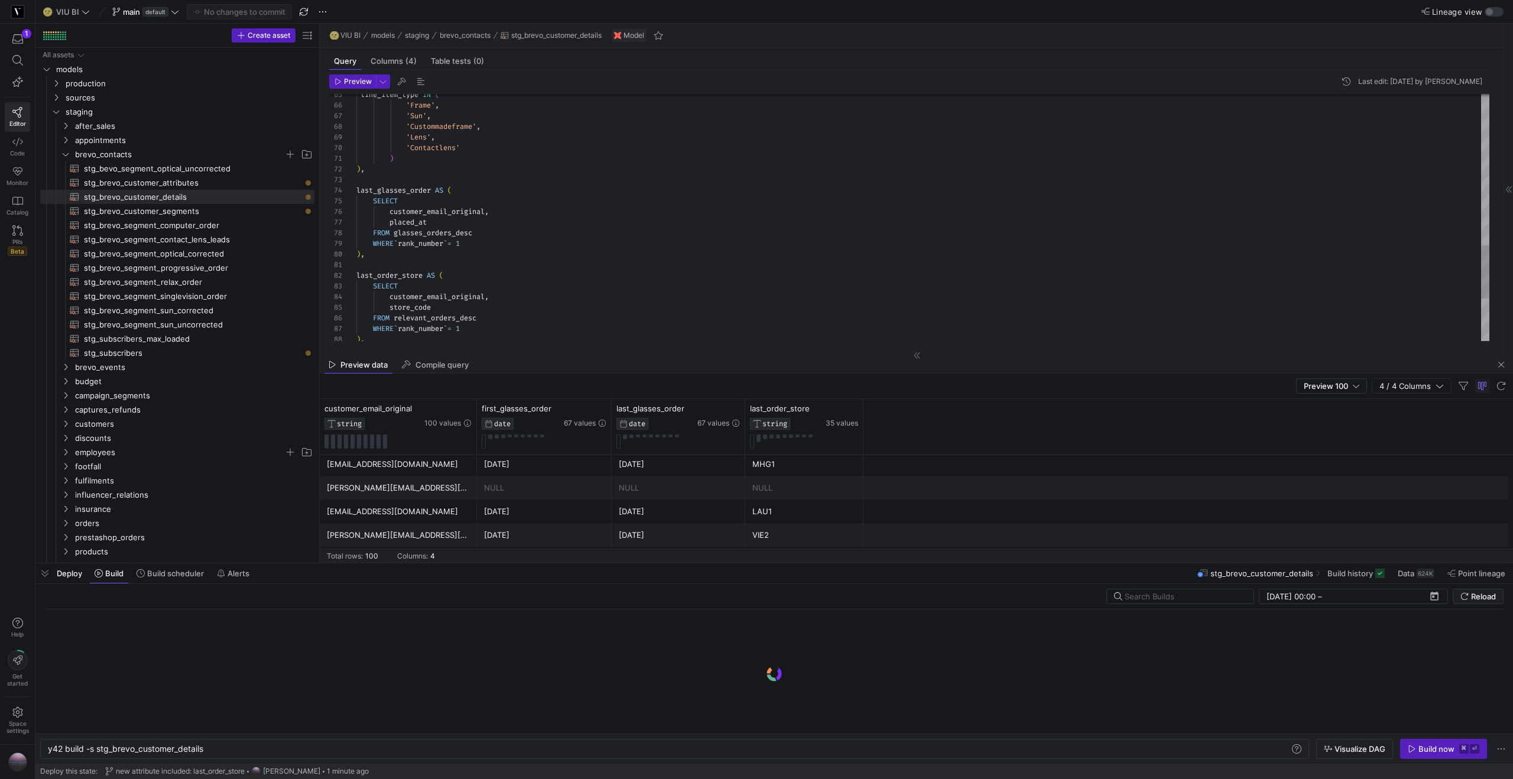
scroll to position [0, 157]
click at [1440, 747] on div "Build now" at bounding box center [1436, 748] width 36 height 9
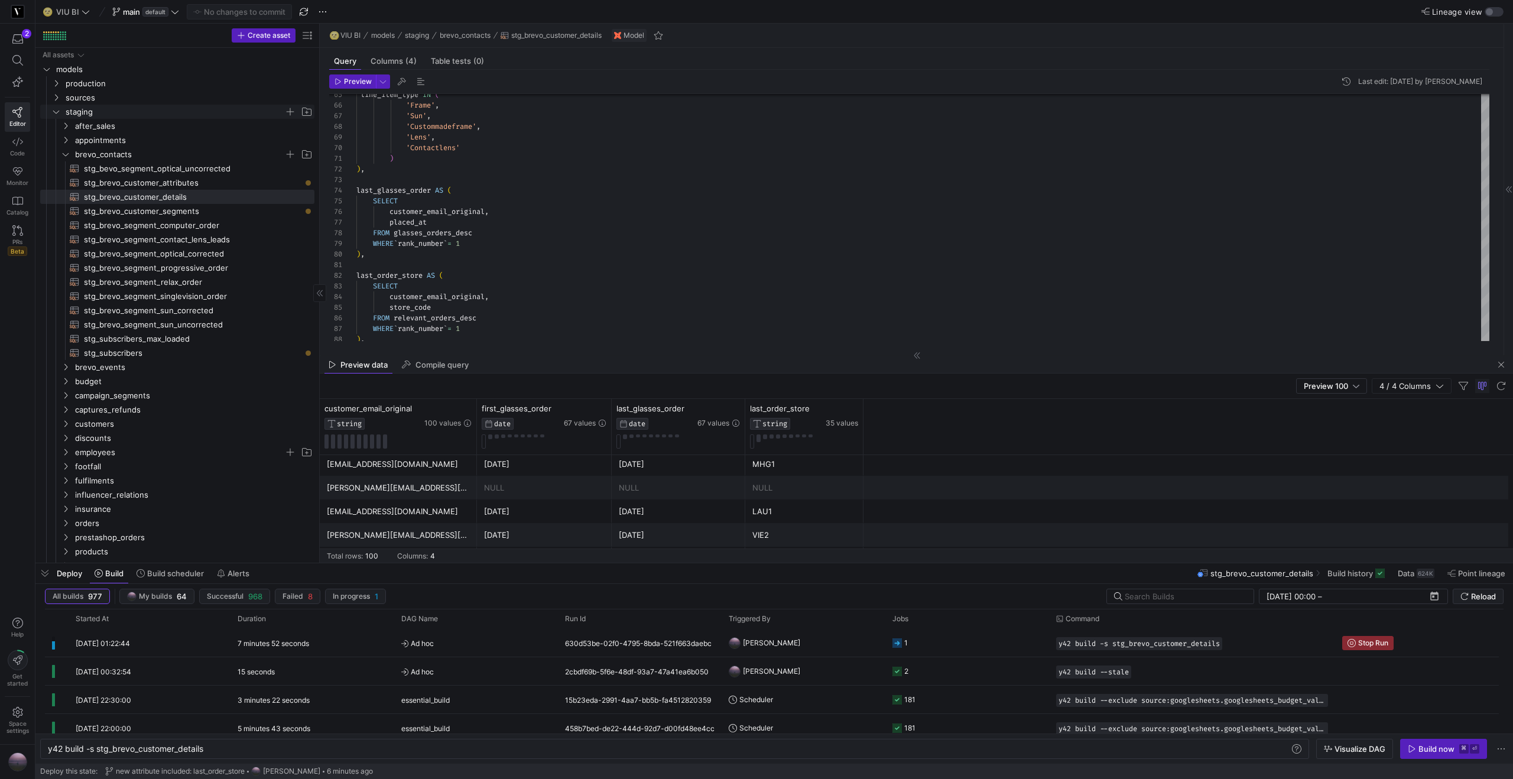
click at [59, 115] on y42-icon "Press SPACE to select this row." at bounding box center [55, 111] width 9 height 9
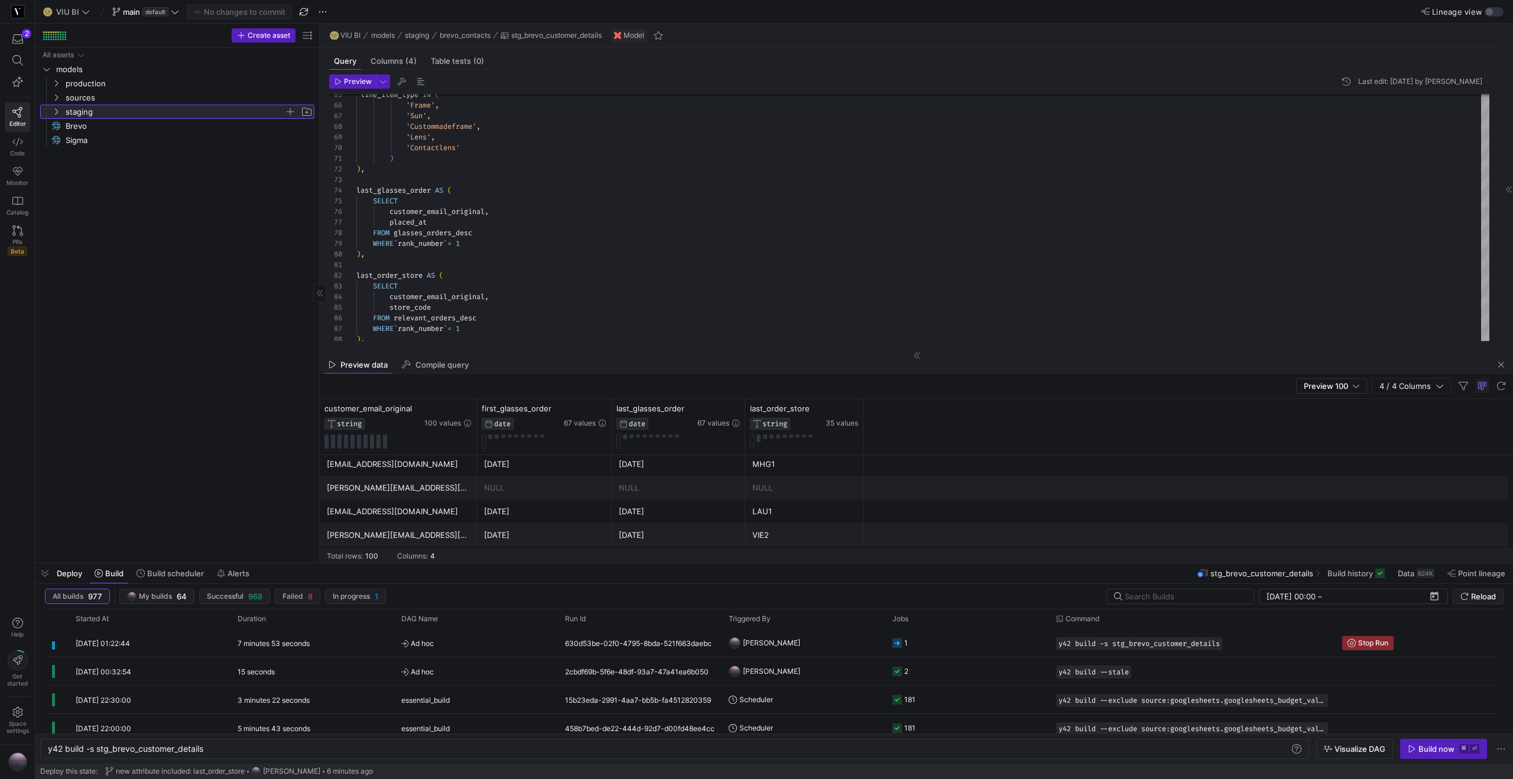
click at [57, 113] on icon at bounding box center [56, 111] width 8 height 7
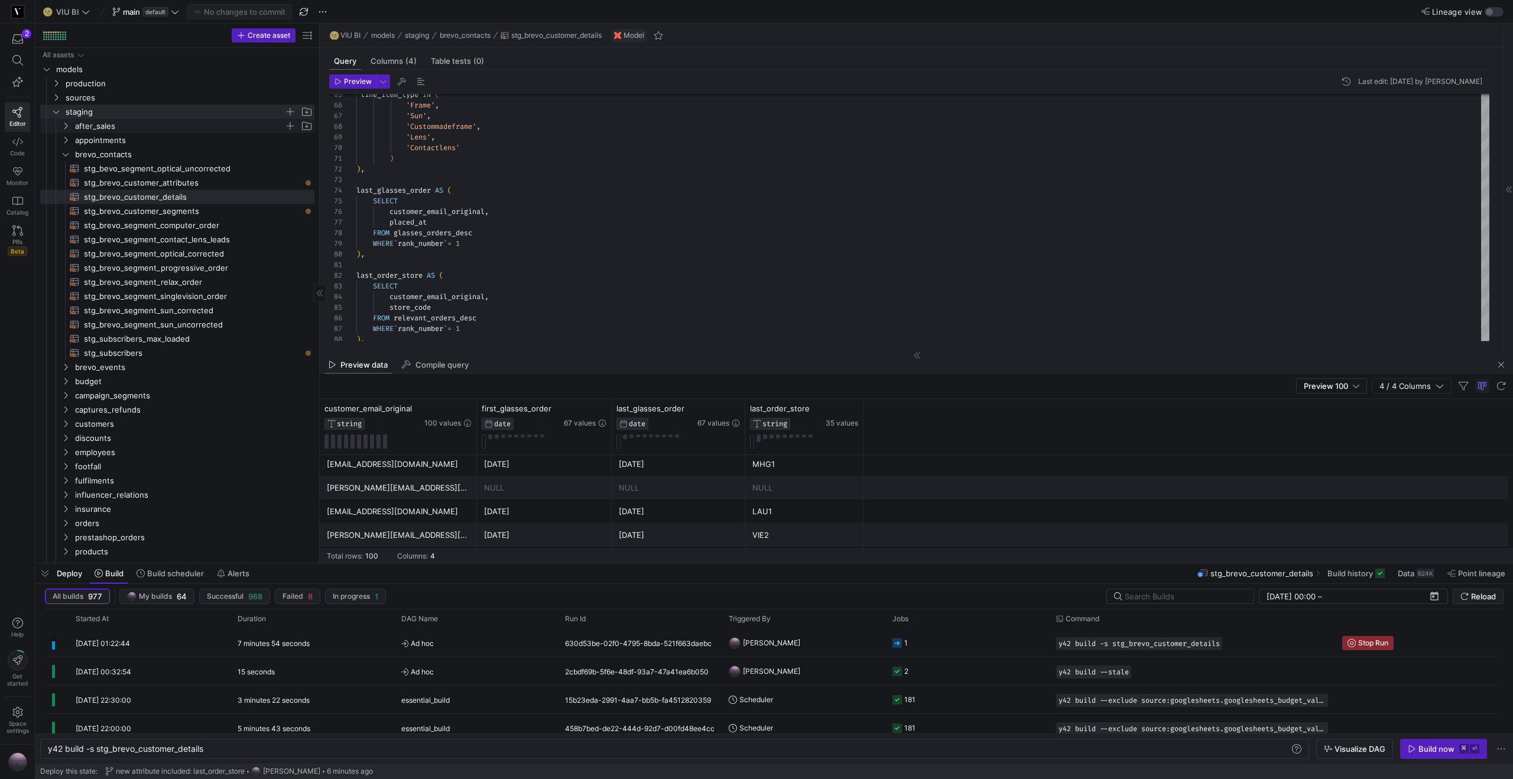
click at [61, 124] on icon "Press SPACE to select this row." at bounding box center [65, 125] width 8 height 7
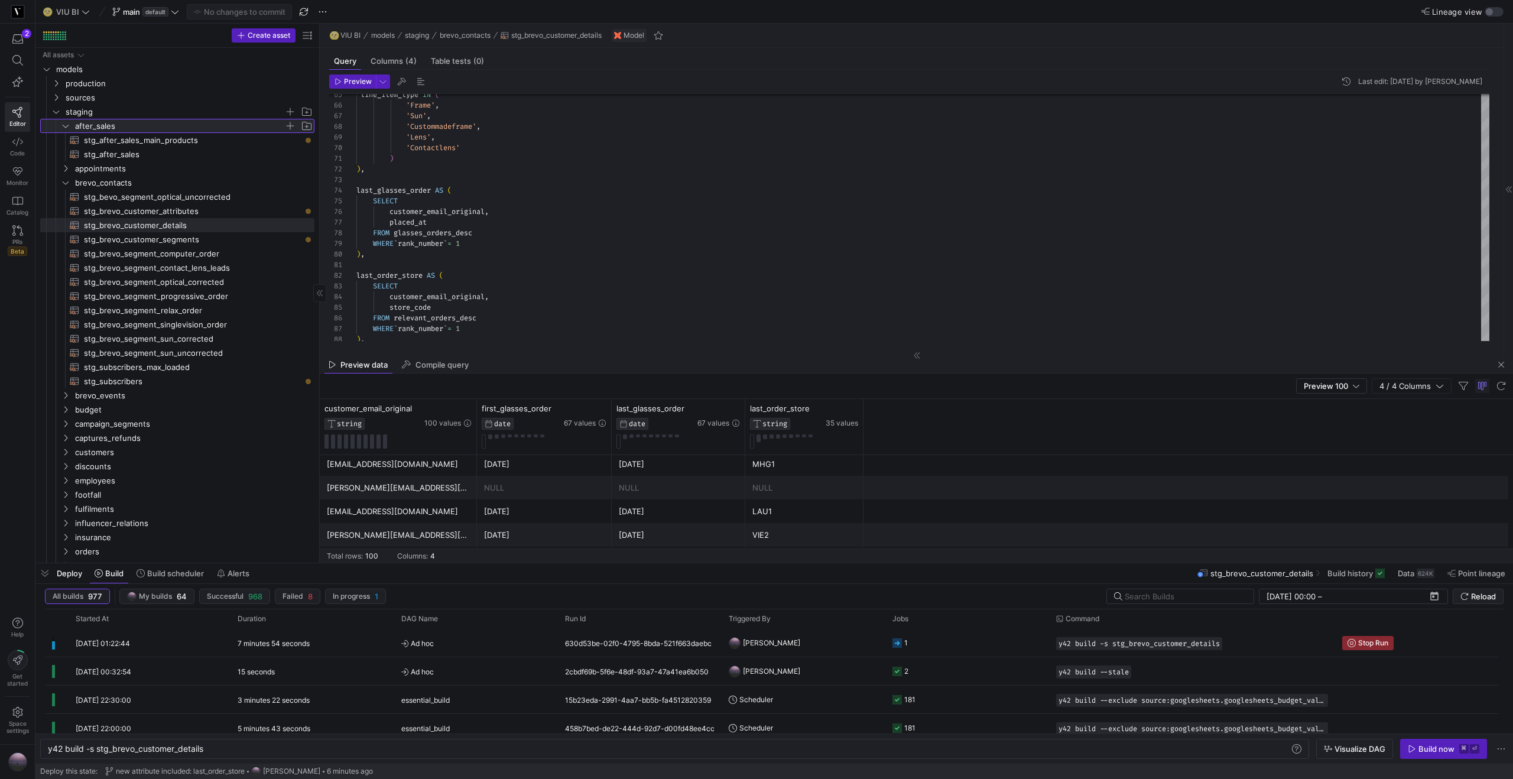
click at [61, 124] on icon at bounding box center [65, 125] width 8 height 7
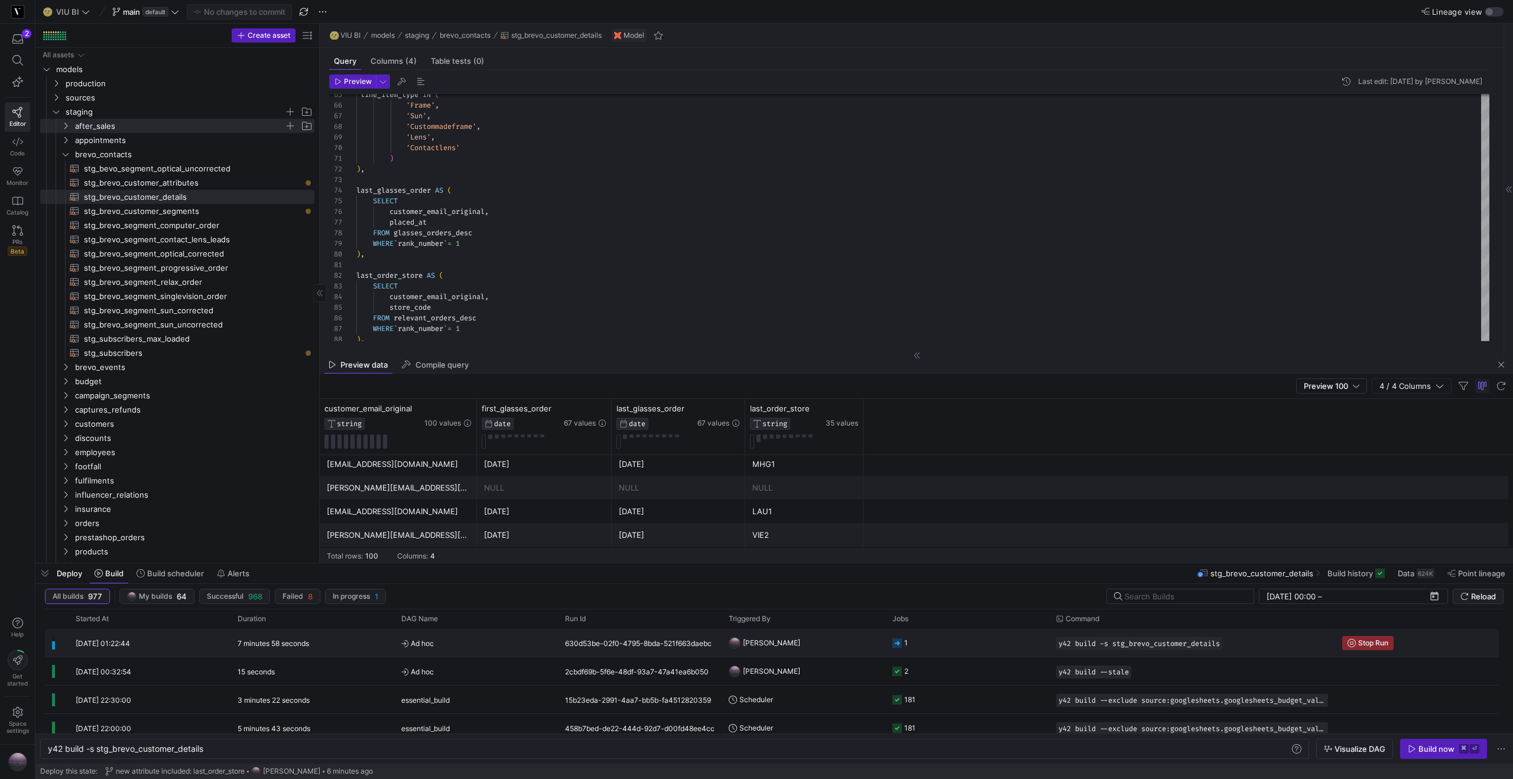
click at [277, 653] on div "7 minutes 58 seconds" at bounding box center [312, 643] width 164 height 28
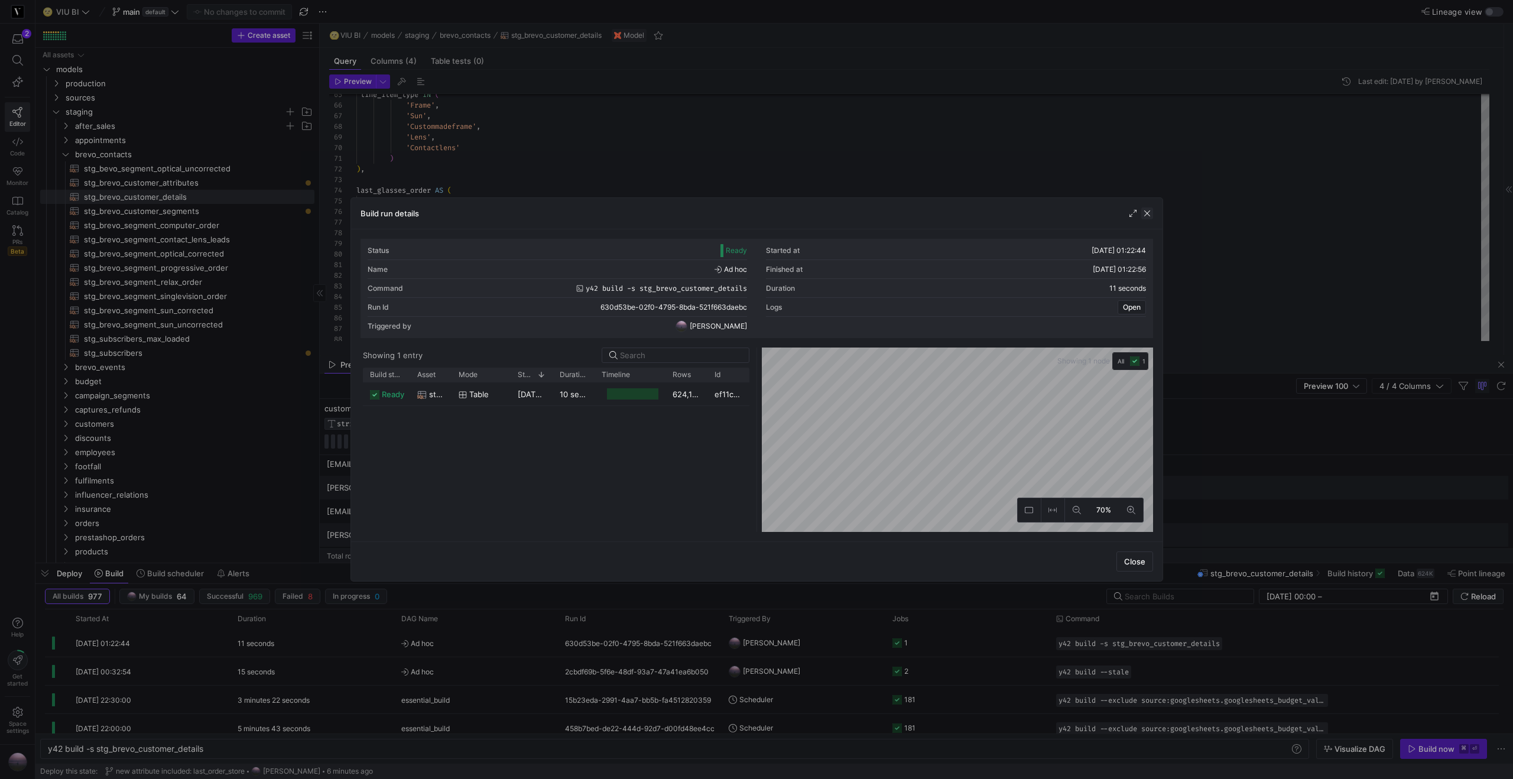
click at [1146, 214] on span "button" at bounding box center [1147, 213] width 12 height 12
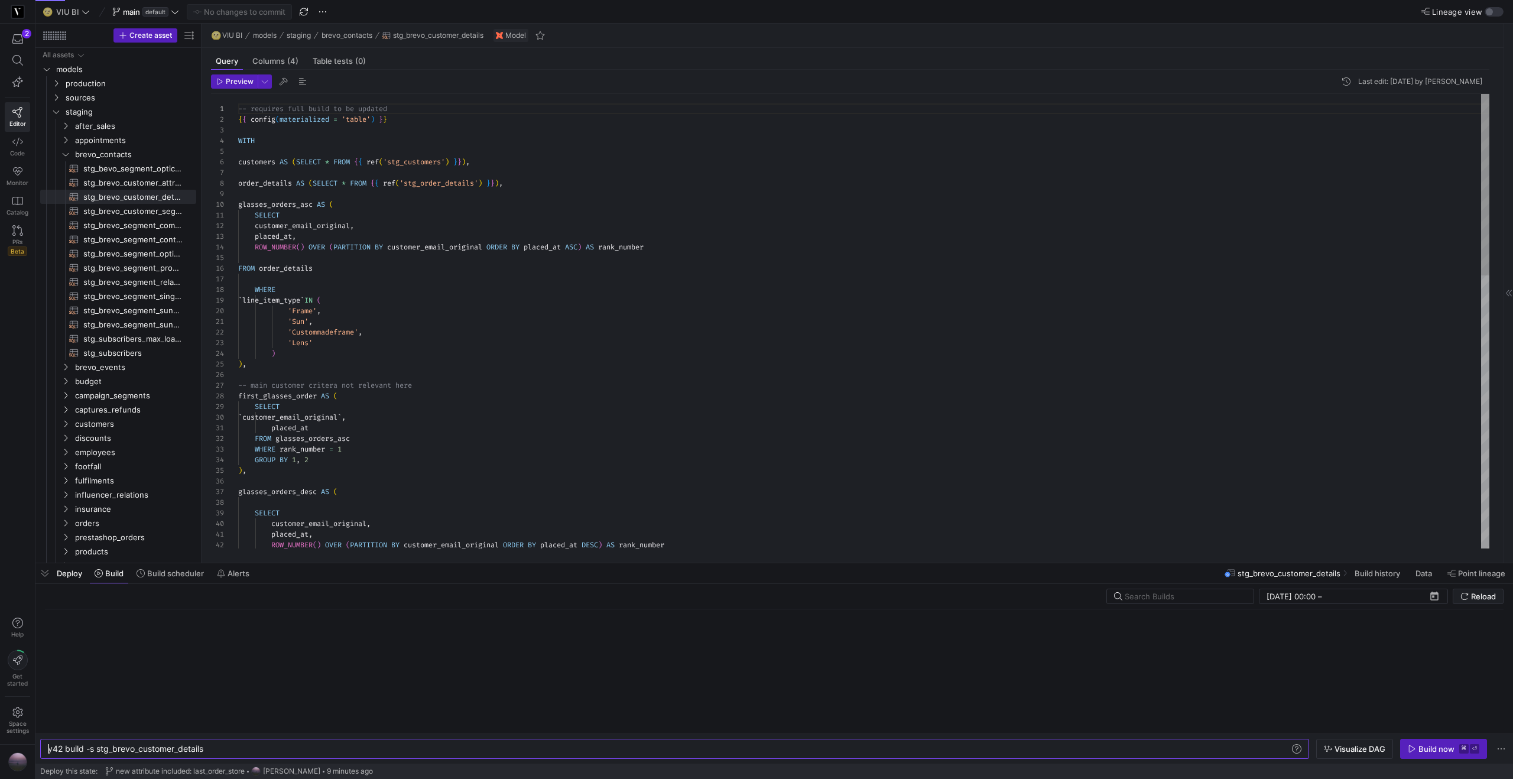
scroll to position [106, 0]
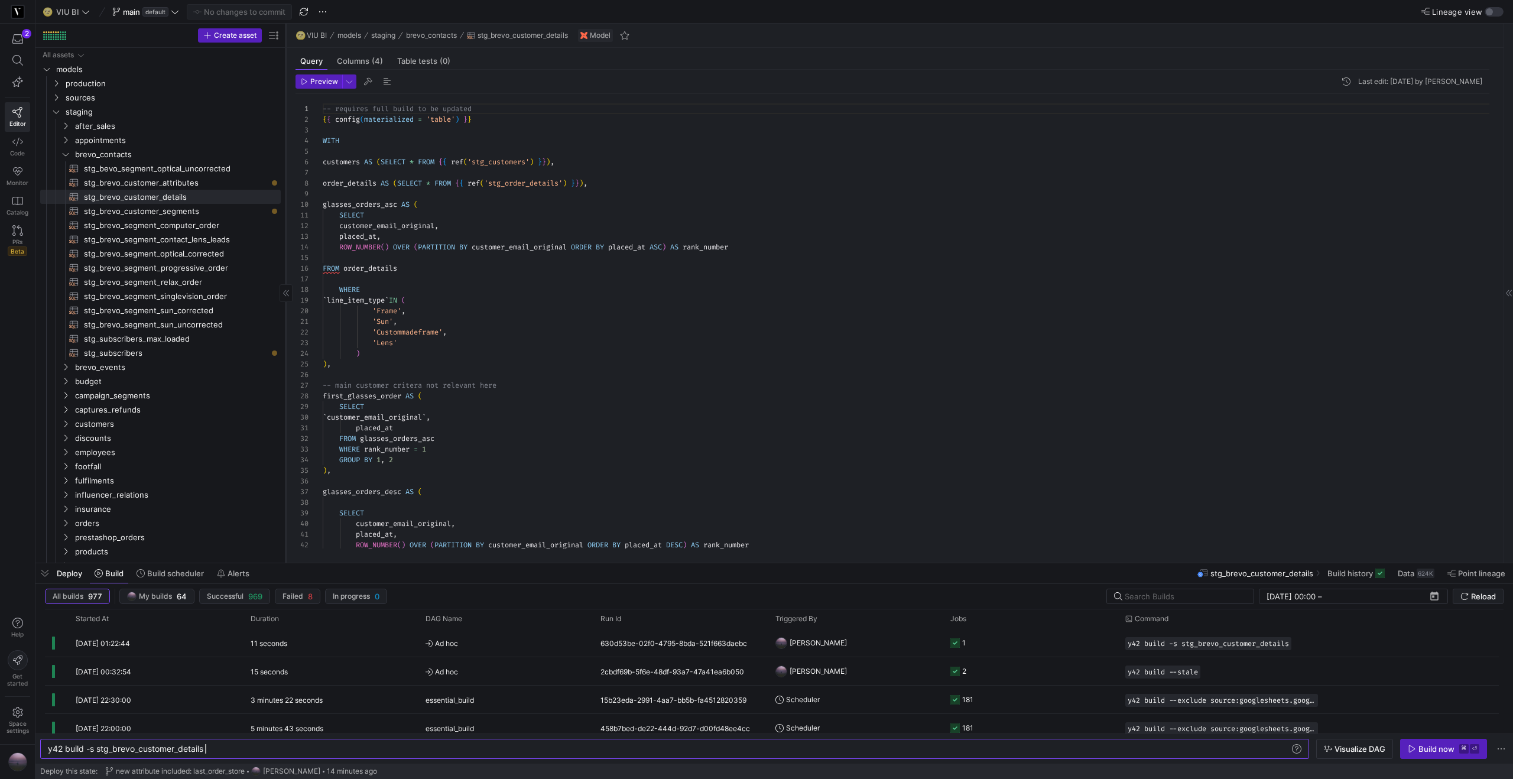
drag, startPoint x: 200, startPoint y: 166, endPoint x: 285, endPoint y: 157, distance: 85.0
click at [285, 157] on div at bounding box center [285, 293] width 1 height 539
drag, startPoint x: 166, startPoint y: 180, endPoint x: 244, endPoint y: 103, distance: 109.0
click at [166, 180] on span "stg_brevo_customer_attributes​​​​​​​​​​" at bounding box center [175, 183] width 183 height 14
type textarea "y42 build -s stg_brevo_customer_attributes"
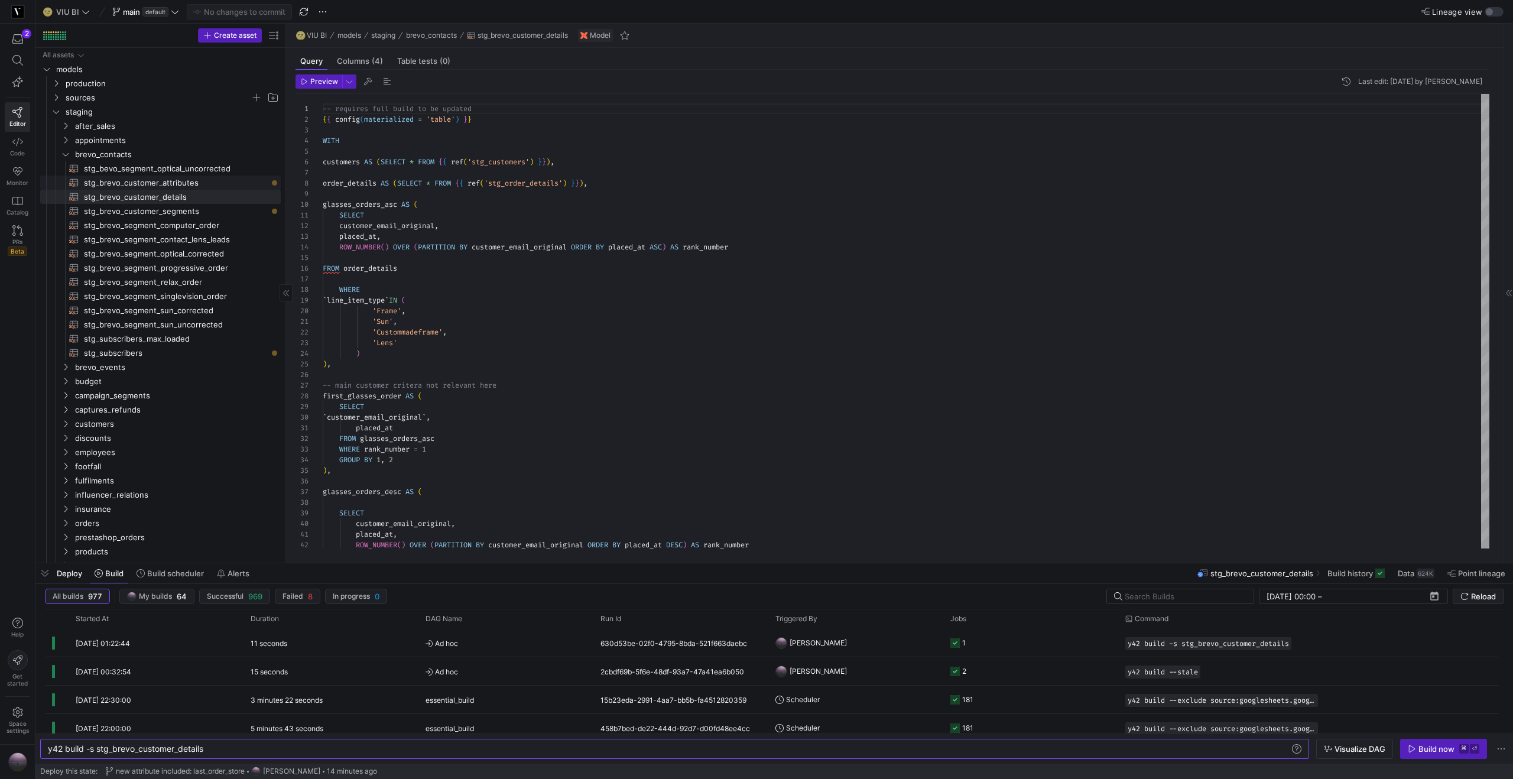
type textarea "{{ config(materialized='table') }} WITH brevo_contacts AS ( SELECT * FROM {{ re…"
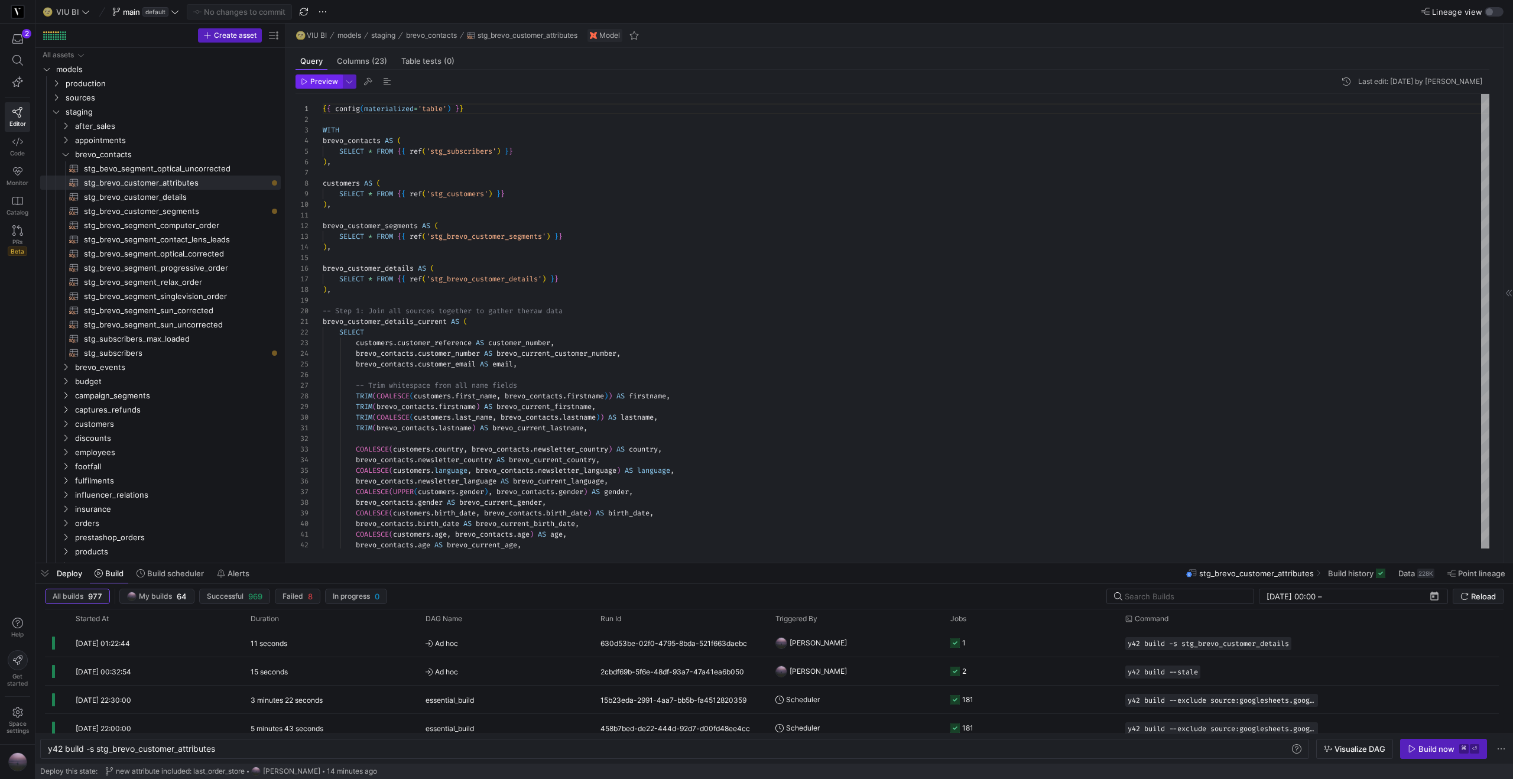
click at [318, 80] on span "Preview" at bounding box center [324, 81] width 28 height 8
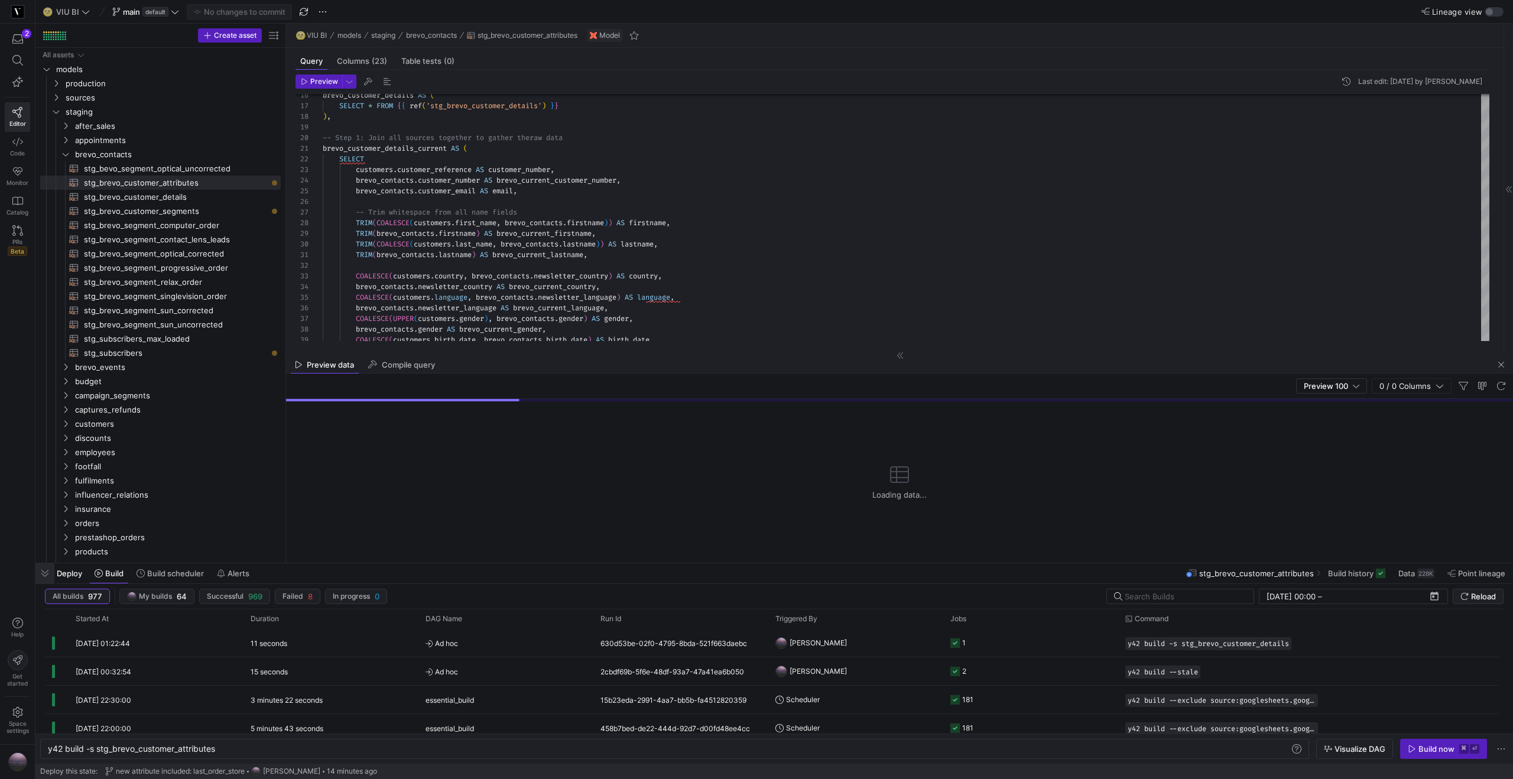
click at [44, 576] on span "button" at bounding box center [44, 573] width 19 height 20
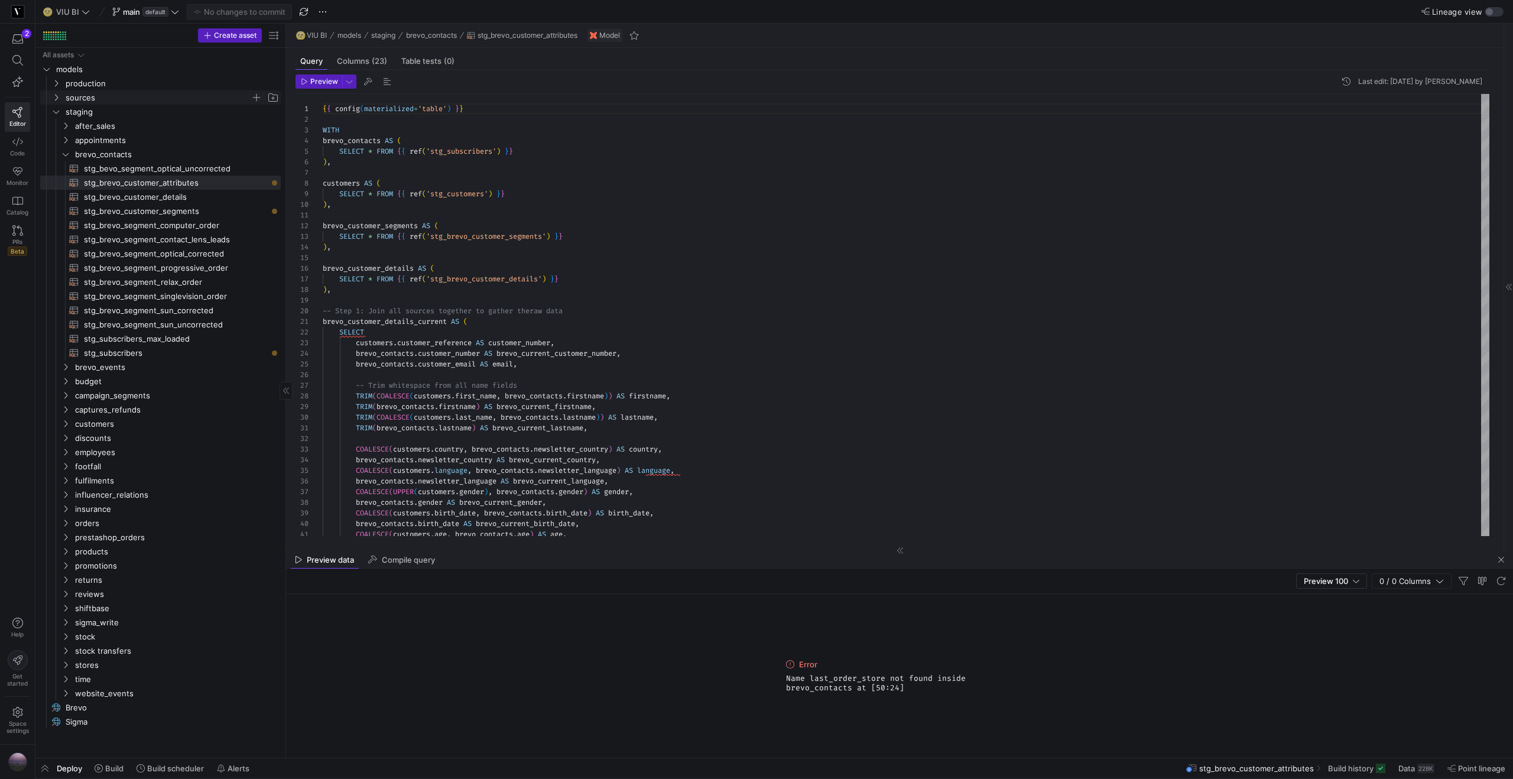
click at [57, 99] on icon "Press SPACE to select this row." at bounding box center [56, 97] width 8 height 7
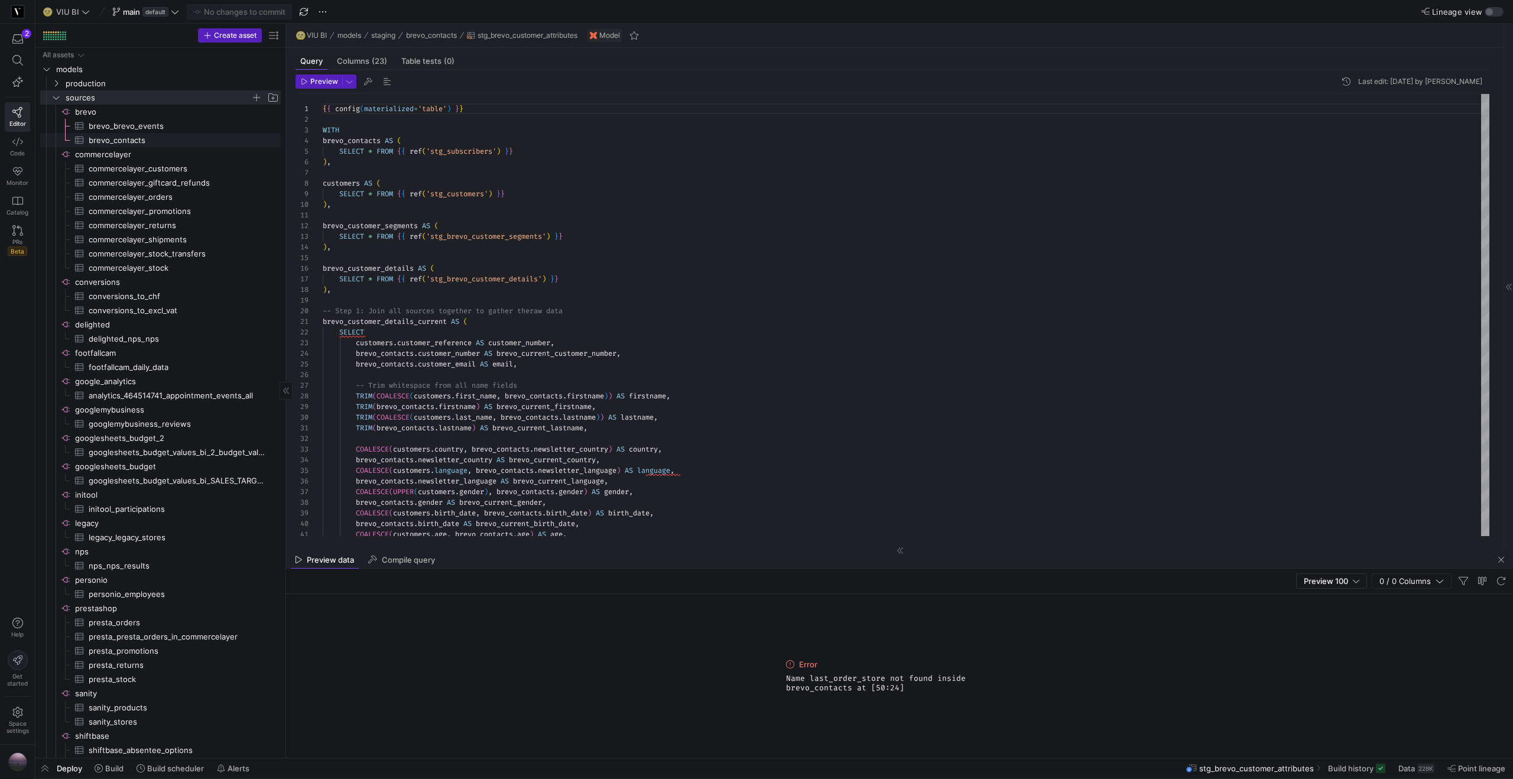
click at [109, 138] on span "brevo_contacts​​​​​​​​​" at bounding box center [178, 141] width 178 height 14
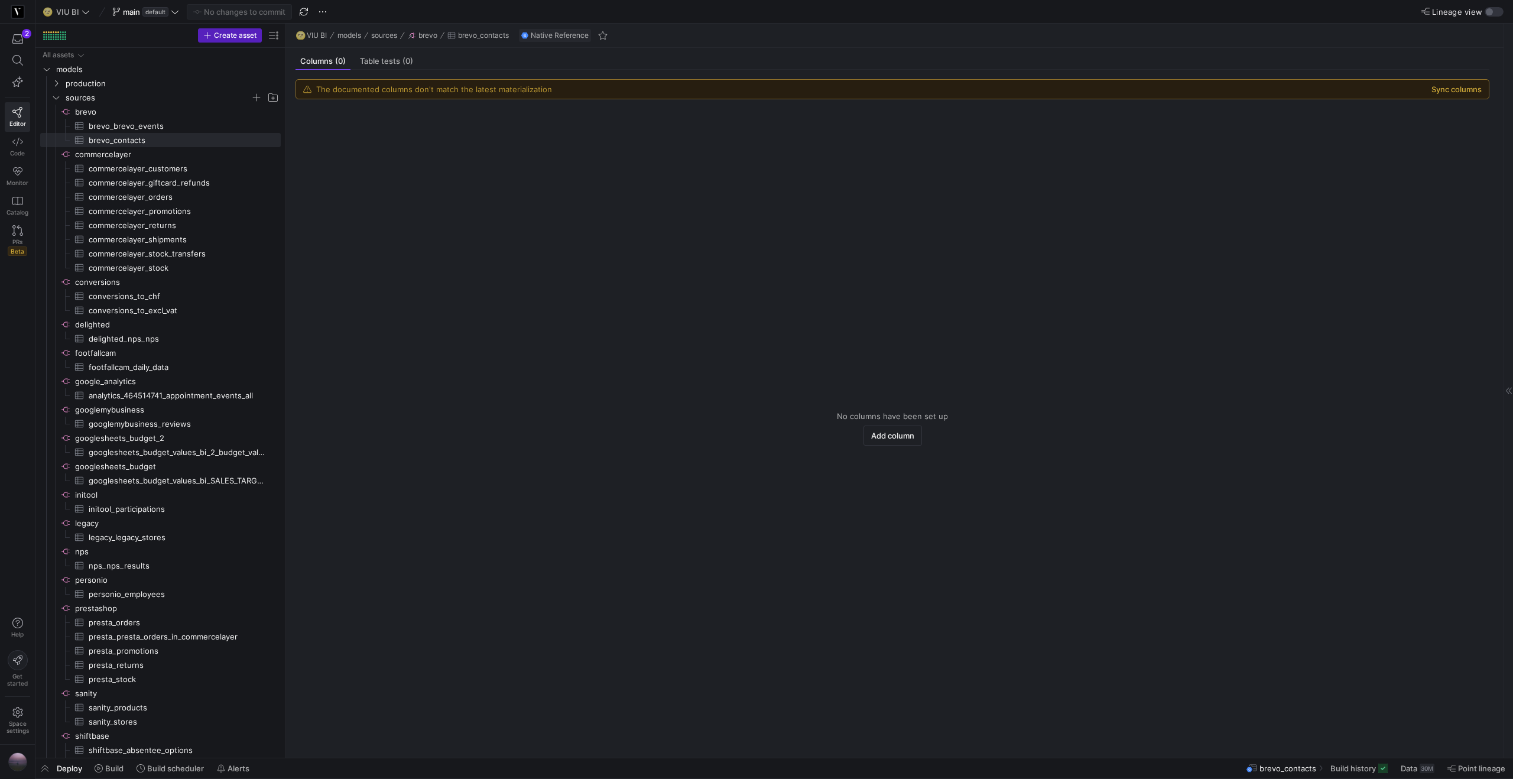
click at [1464, 87] on button "Sync columns" at bounding box center [1456, 88] width 50 height 9
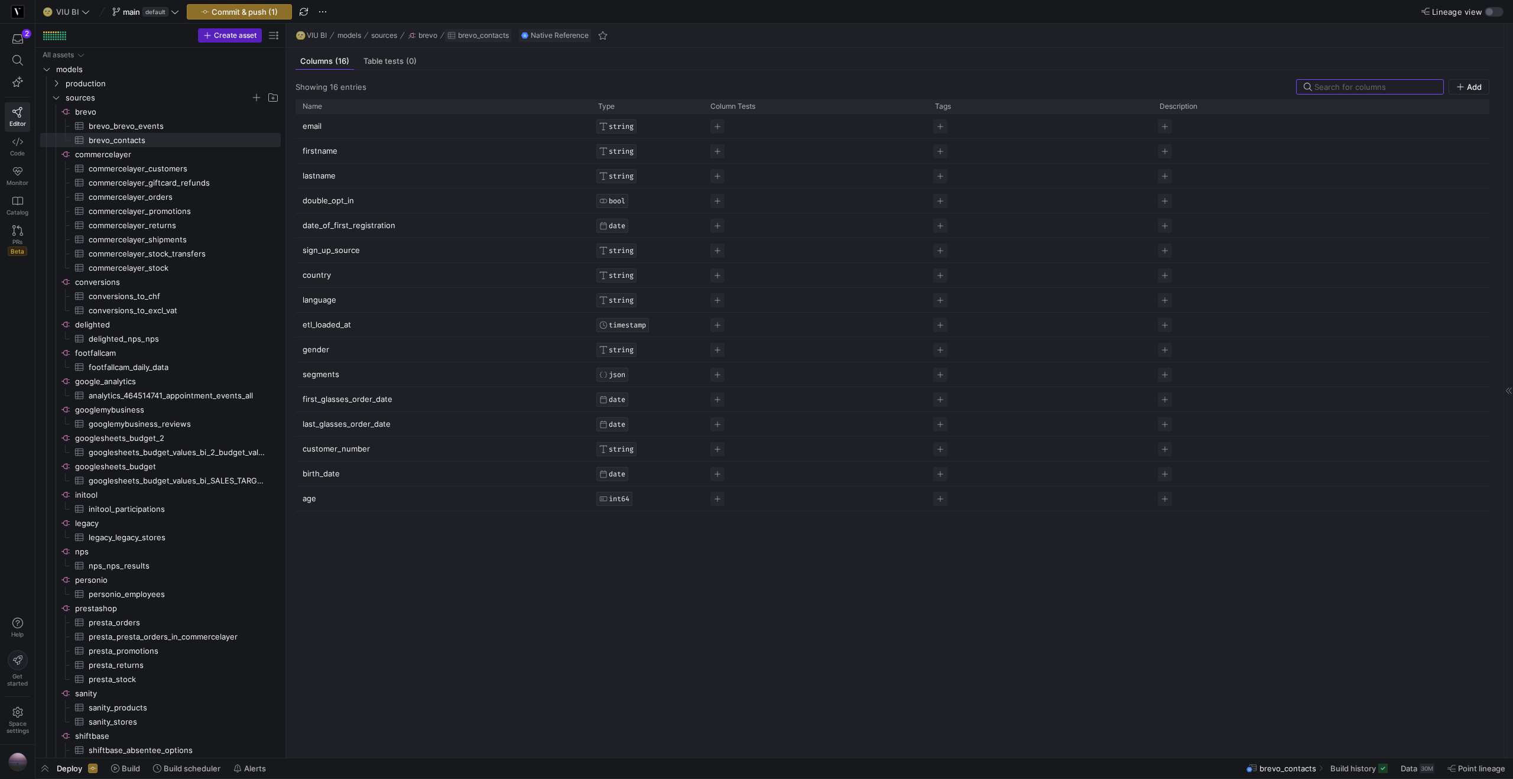
click at [493, 37] on span "brevo_contacts" at bounding box center [483, 35] width 51 height 8
click at [420, 33] on span "brevo" at bounding box center [427, 35] width 19 height 8
click at [389, 34] on span "sources" at bounding box center [384, 35] width 26 height 8
click at [125, 141] on span "brevo_contacts​​​​​​​​​" at bounding box center [178, 141] width 178 height 14
click at [422, 34] on span "brevo" at bounding box center [427, 35] width 19 height 8
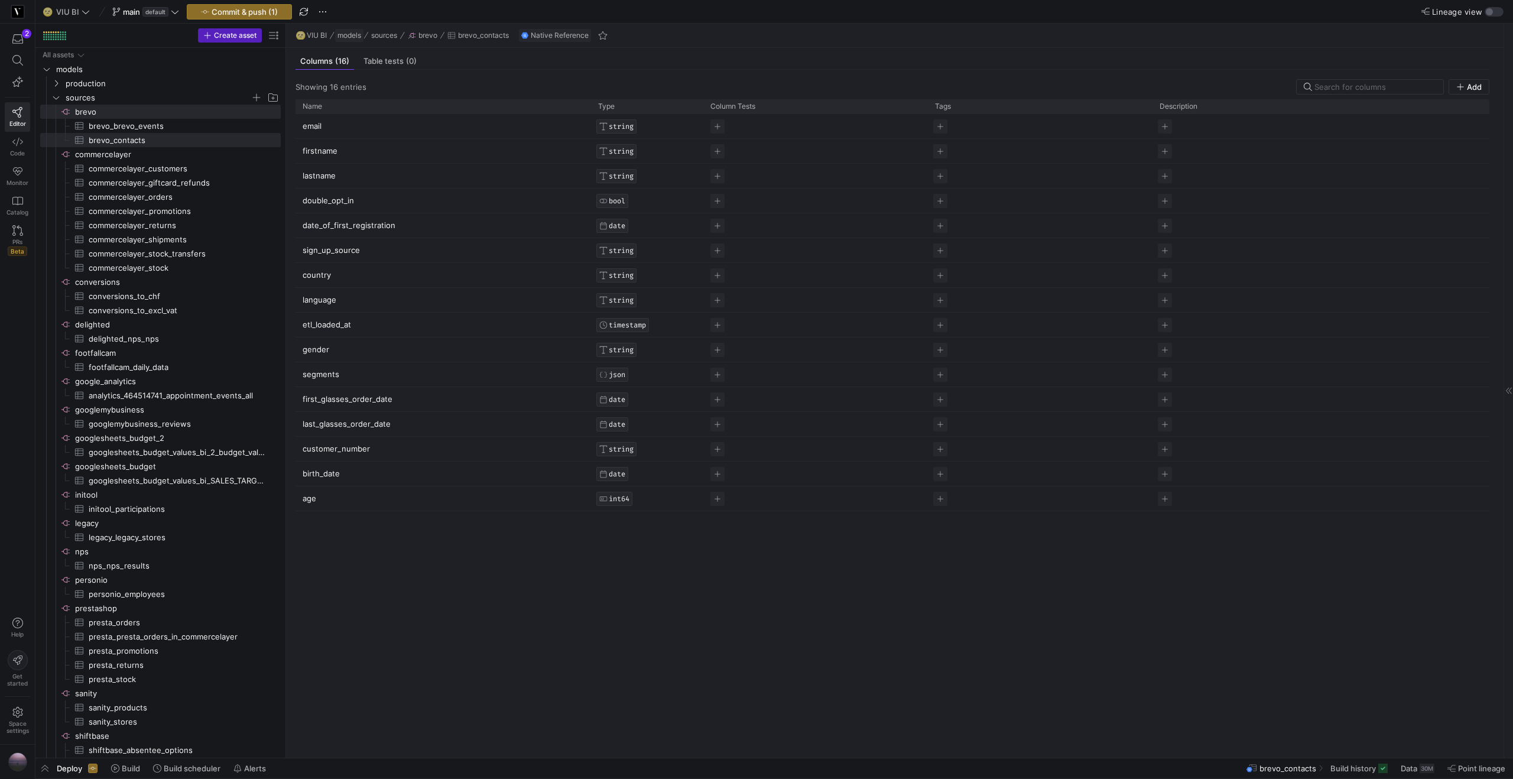
click at [357, 37] on span "models" at bounding box center [349, 35] width 24 height 8
click at [120, 143] on span "brevo_contacts​​​​​​​​​" at bounding box center [178, 141] width 178 height 14
click at [127, 116] on span "brevo​​​​​​​​" at bounding box center [177, 112] width 204 height 14
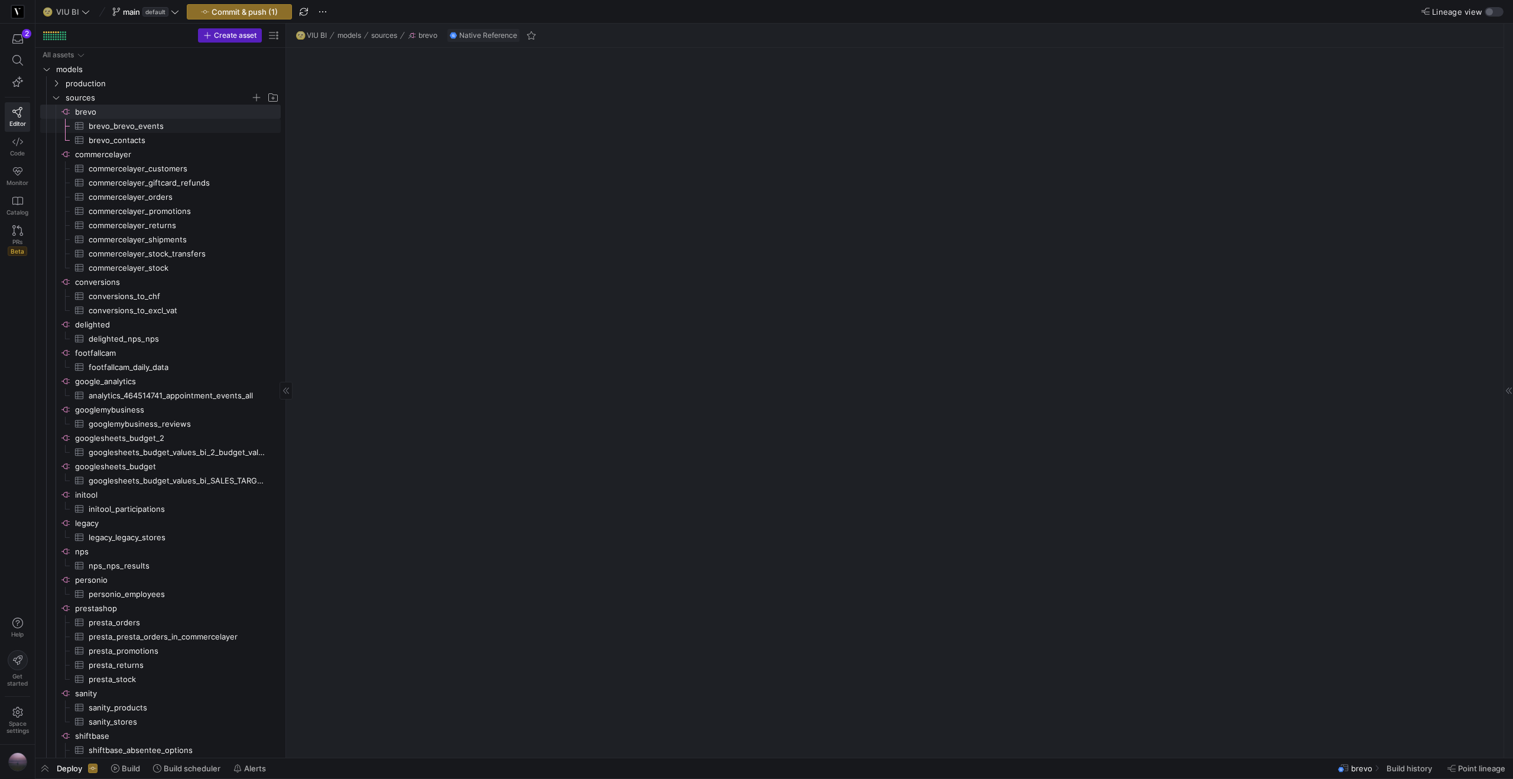
click at [121, 125] on span "brevo_brevo_events​​​​​​​​​" at bounding box center [178, 126] width 178 height 14
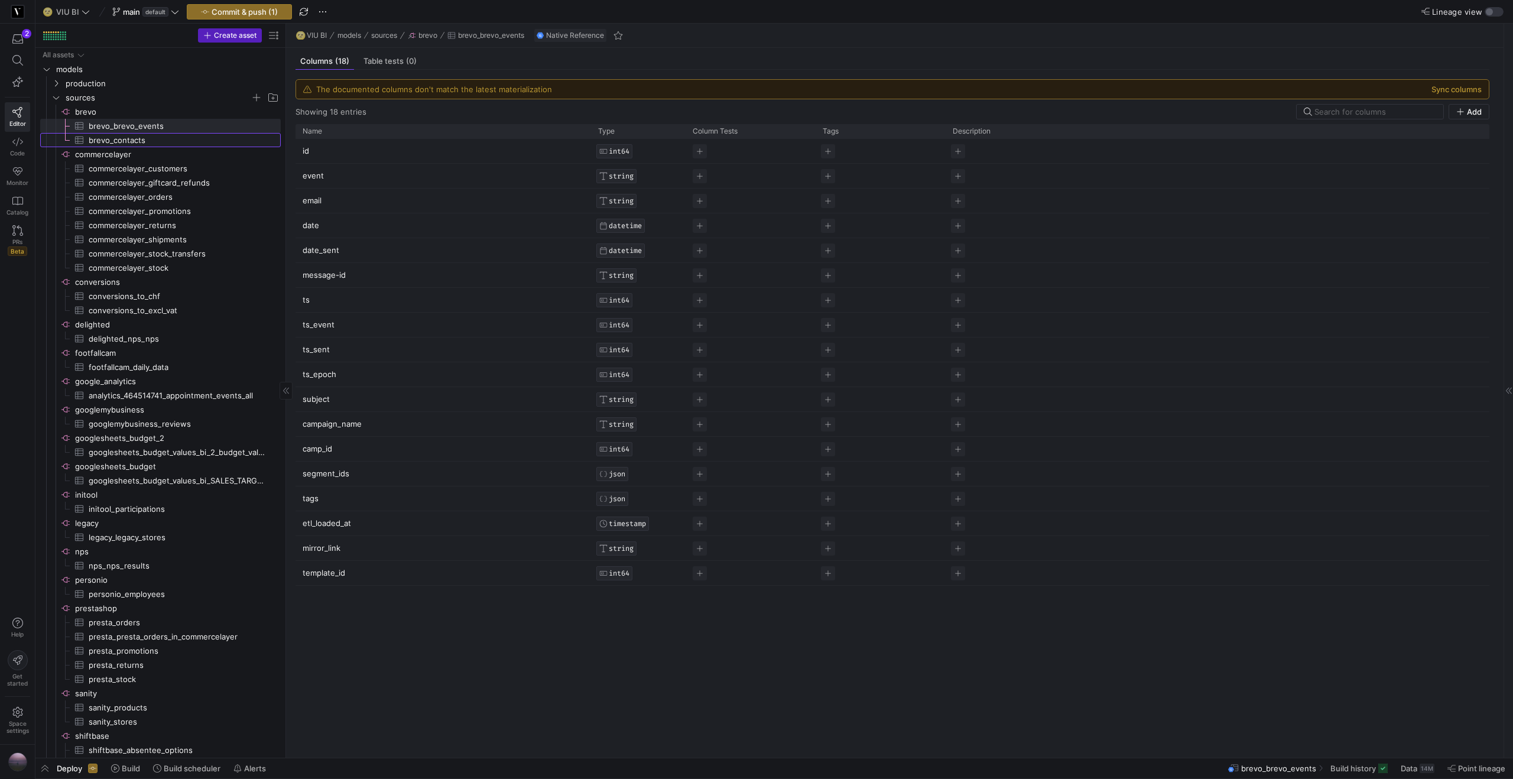
click at [121, 138] on span "brevo_contacts​​​​​​​​​" at bounding box center [178, 141] width 178 height 14
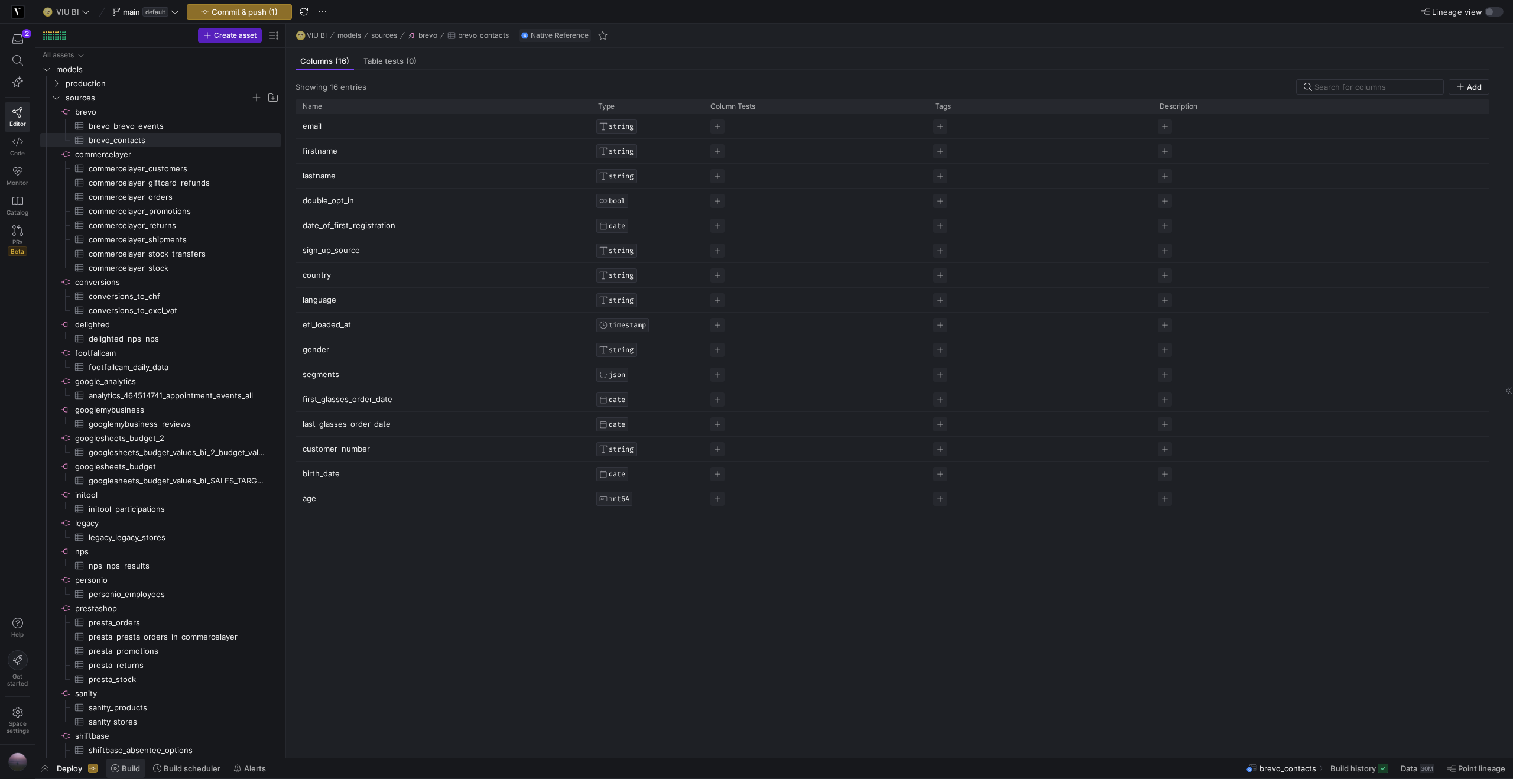
click at [131, 772] on span "Build" at bounding box center [131, 767] width 18 height 9
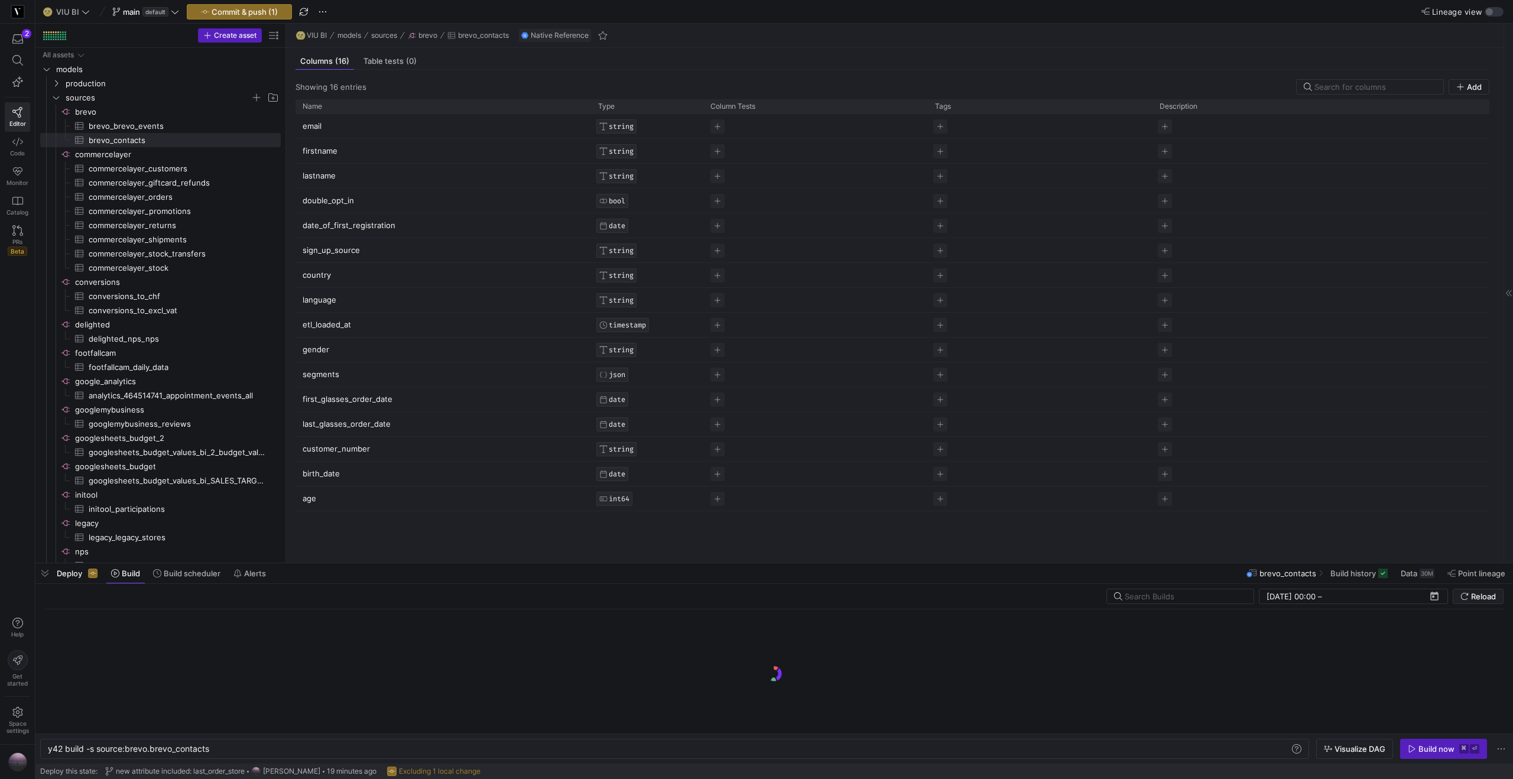
scroll to position [0, 161]
click at [1454, 757] on span "button" at bounding box center [1443, 748] width 86 height 19
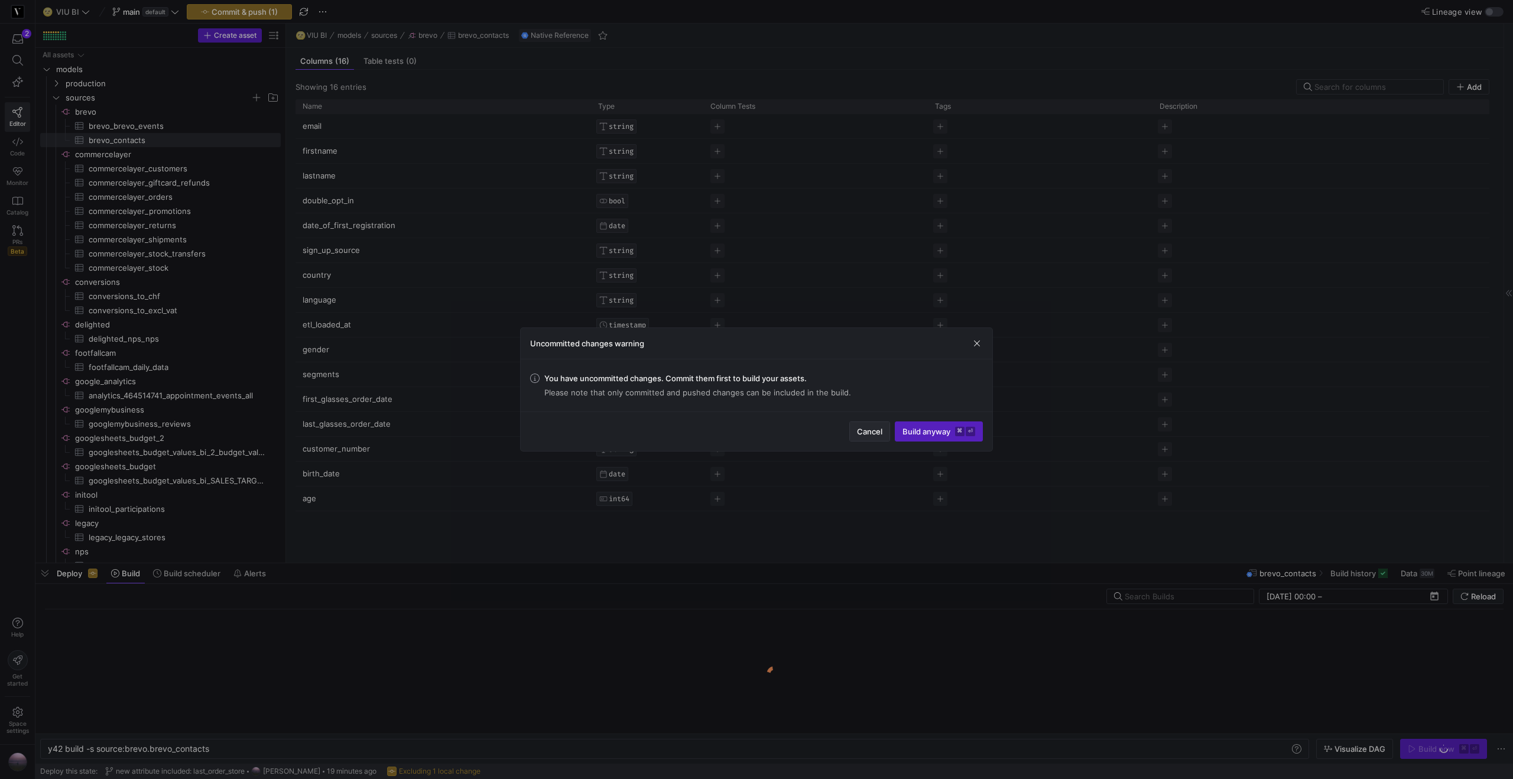
click at [879, 425] on span "button" at bounding box center [870, 431] width 40 height 19
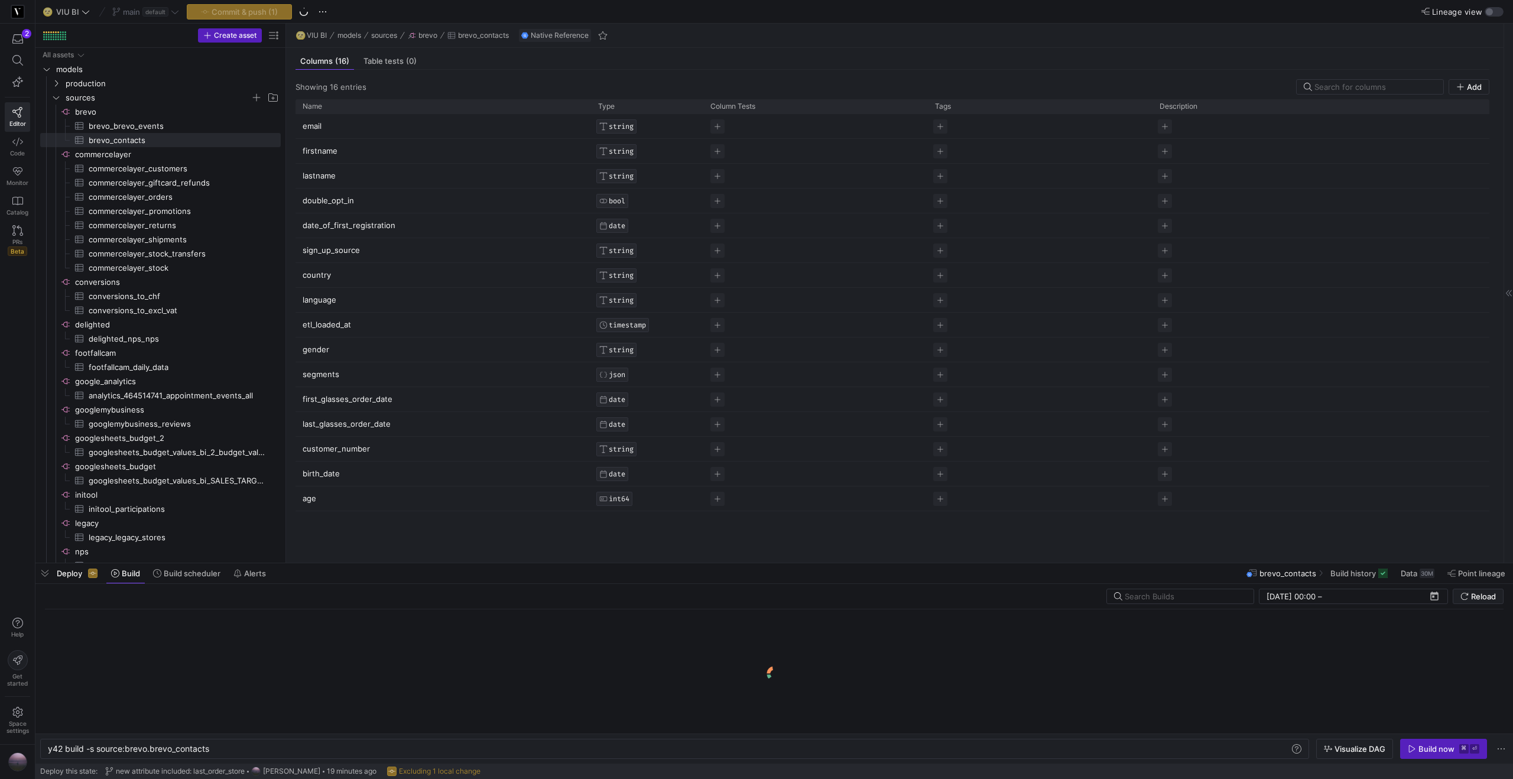
click at [268, 11] on div "Commit & push (1)" at bounding box center [239, 11] width 105 height 15
click at [268, 11] on span "Commit & push (1)" at bounding box center [245, 11] width 66 height 9
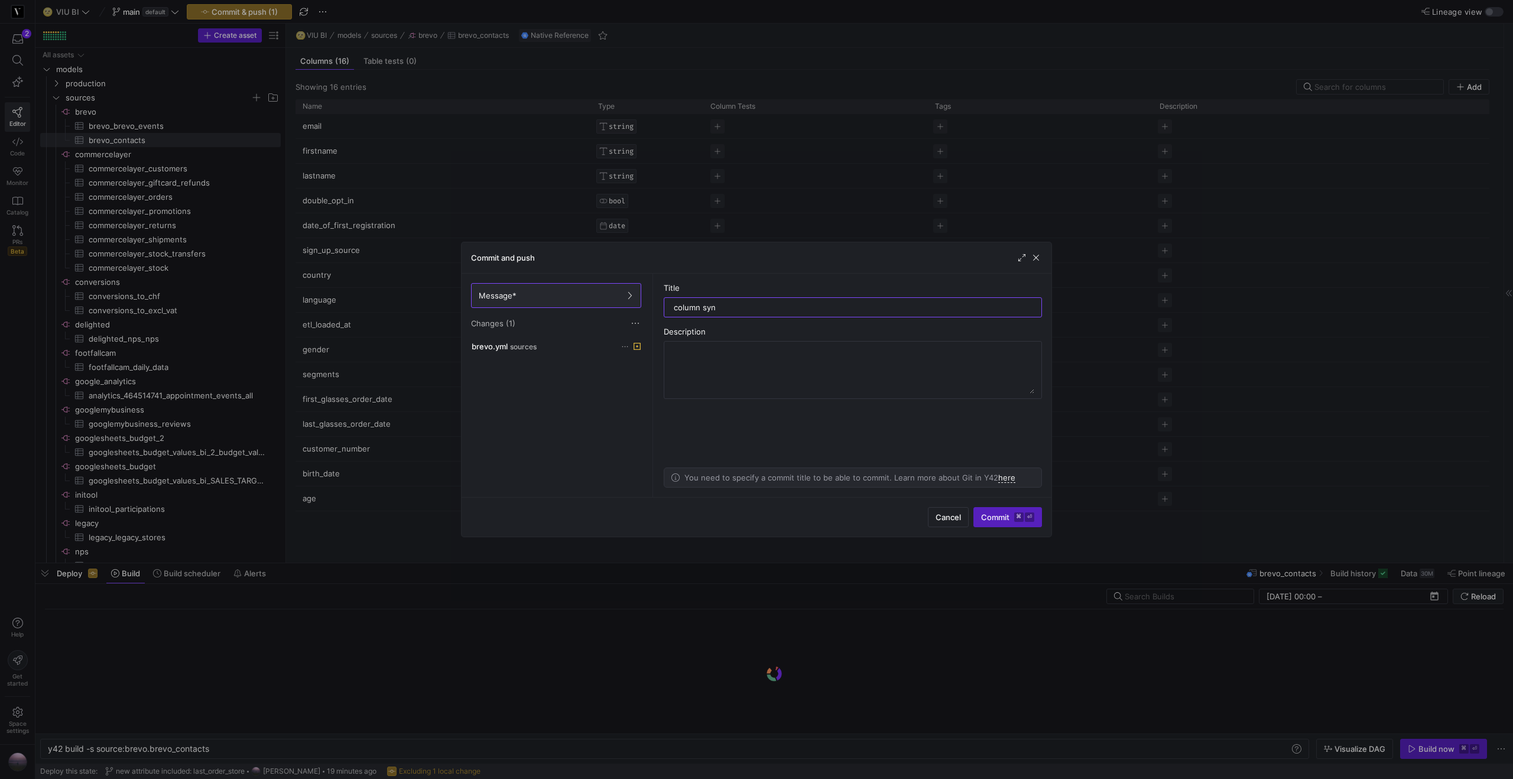
type input "column sync"
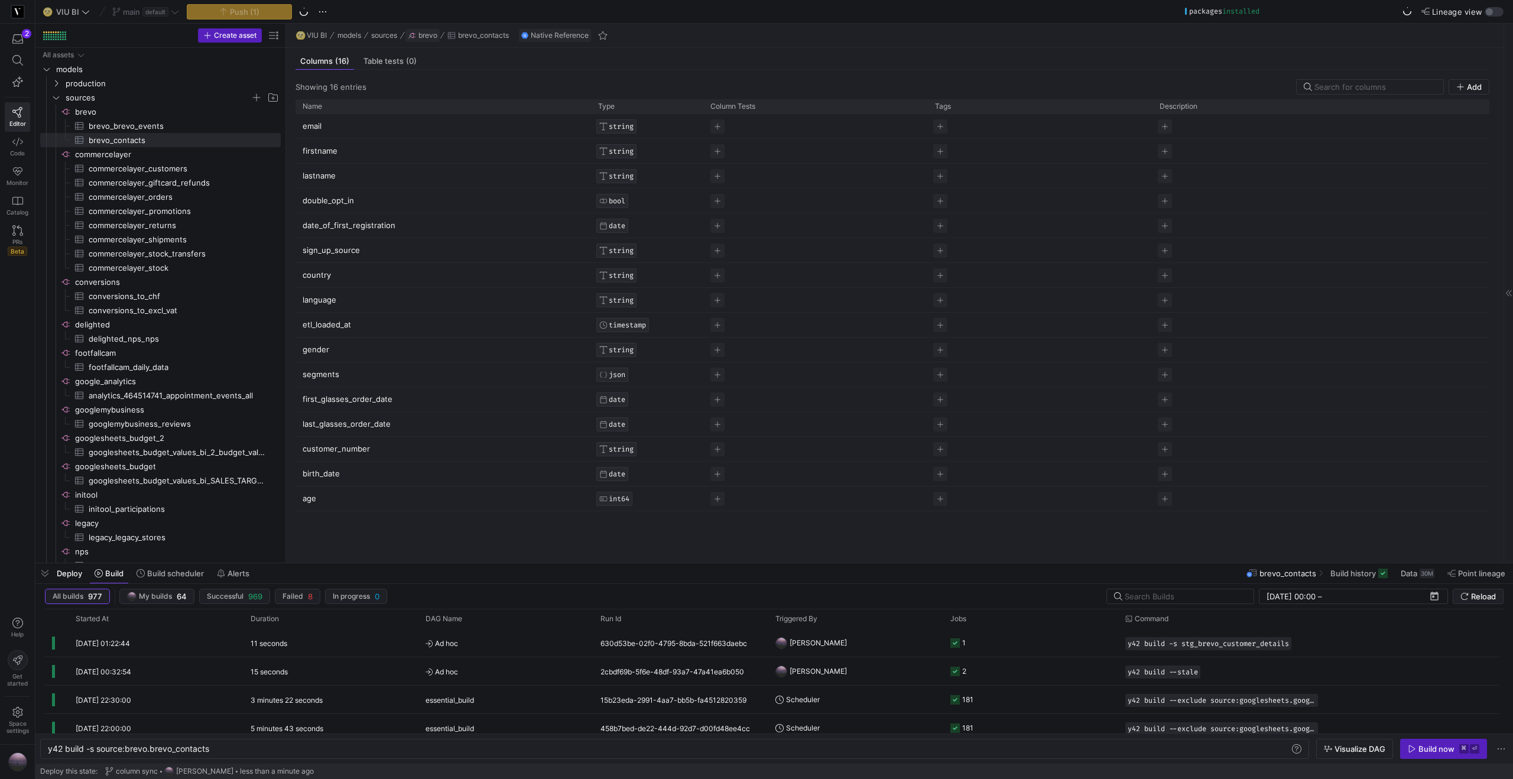
click at [425, 35] on span "brevo" at bounding box center [427, 35] width 19 height 8
click at [325, 9] on span "button" at bounding box center [323, 12] width 14 height 14
click at [325, 9] on div at bounding box center [756, 389] width 1513 height 779
click at [1436, 756] on span "button" at bounding box center [1443, 748] width 86 height 19
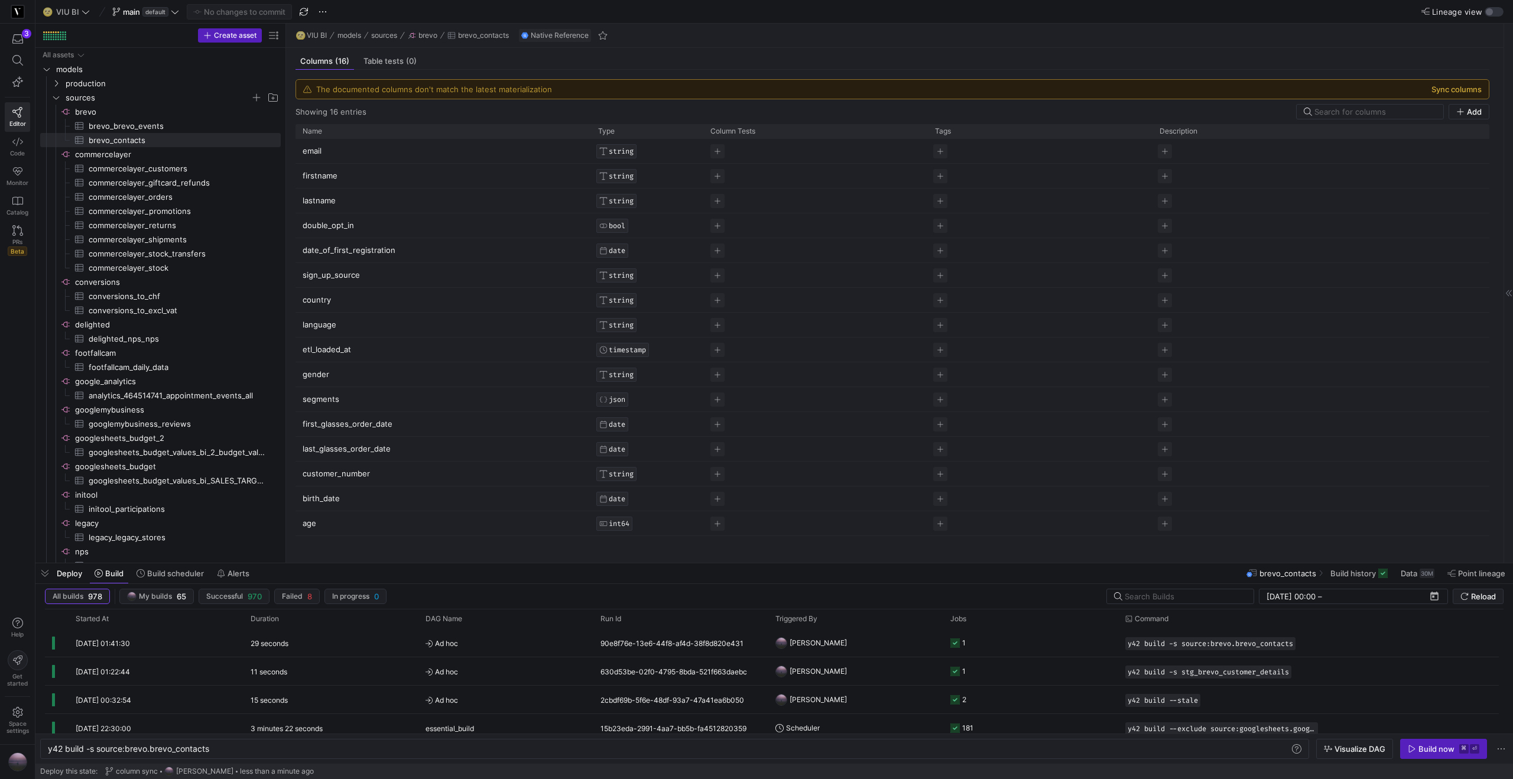
click at [1479, 92] on button "Sync columns" at bounding box center [1456, 88] width 50 height 9
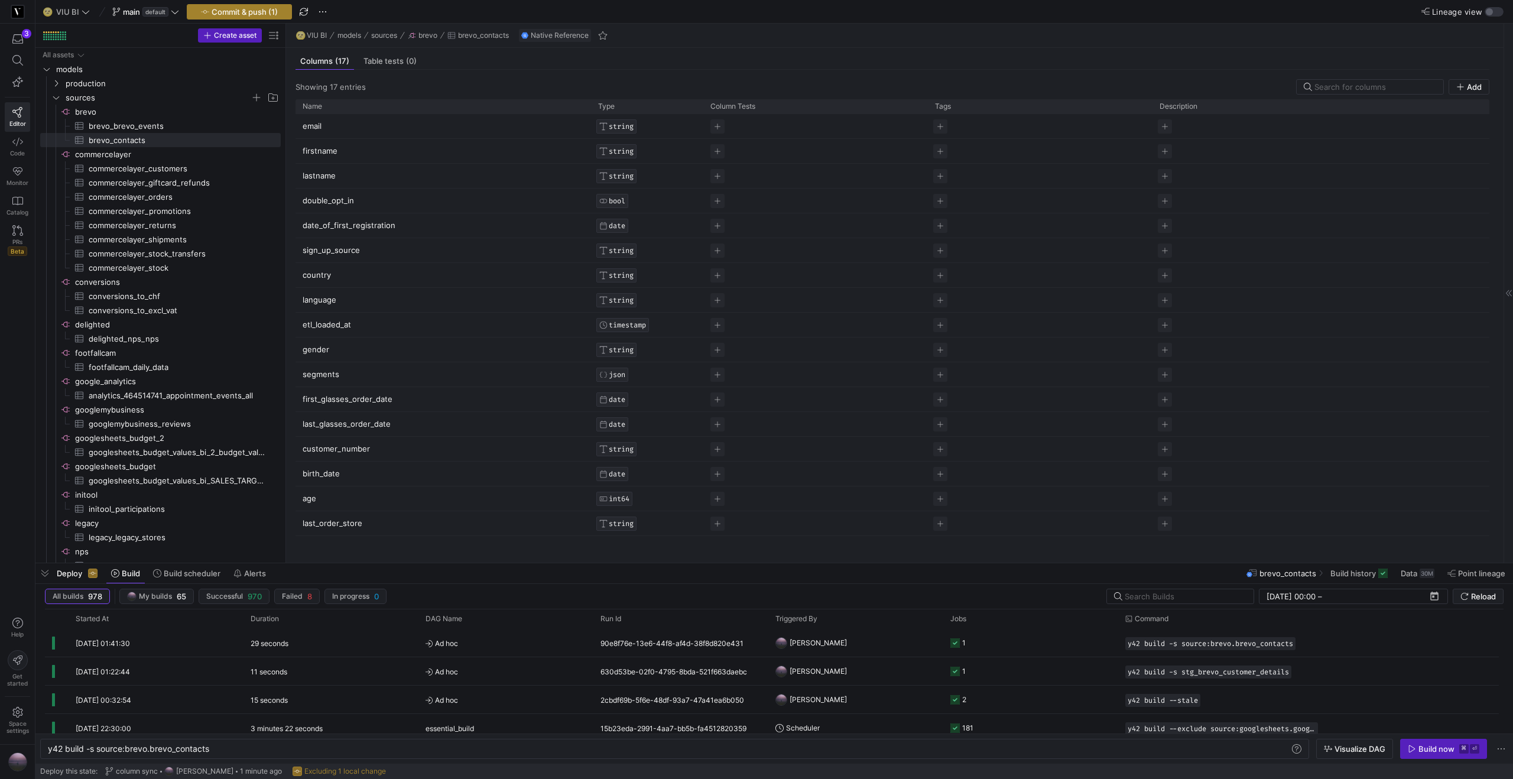
click at [241, 7] on span "Commit & push (1)" at bounding box center [245, 11] width 66 height 9
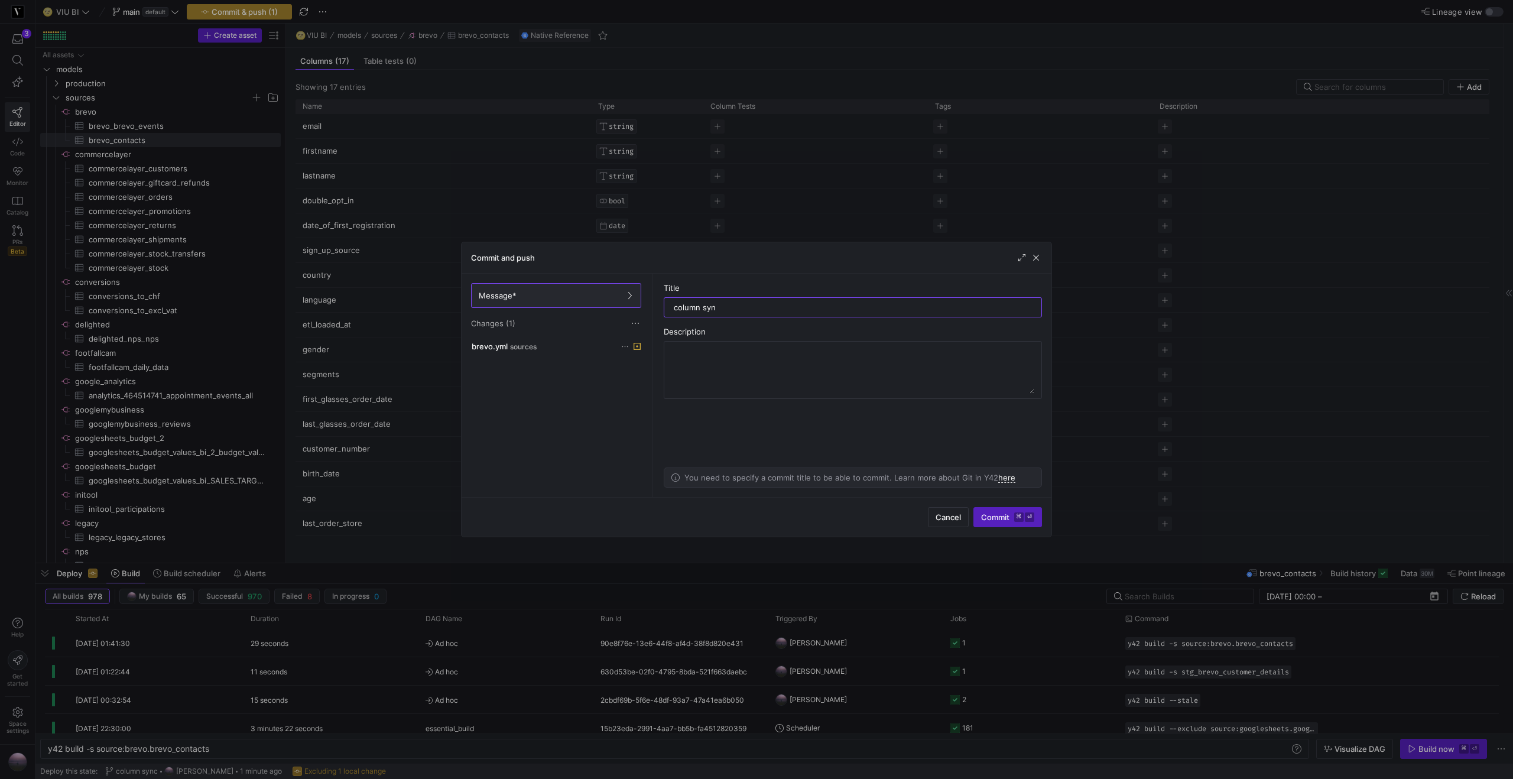
type input "column sync"
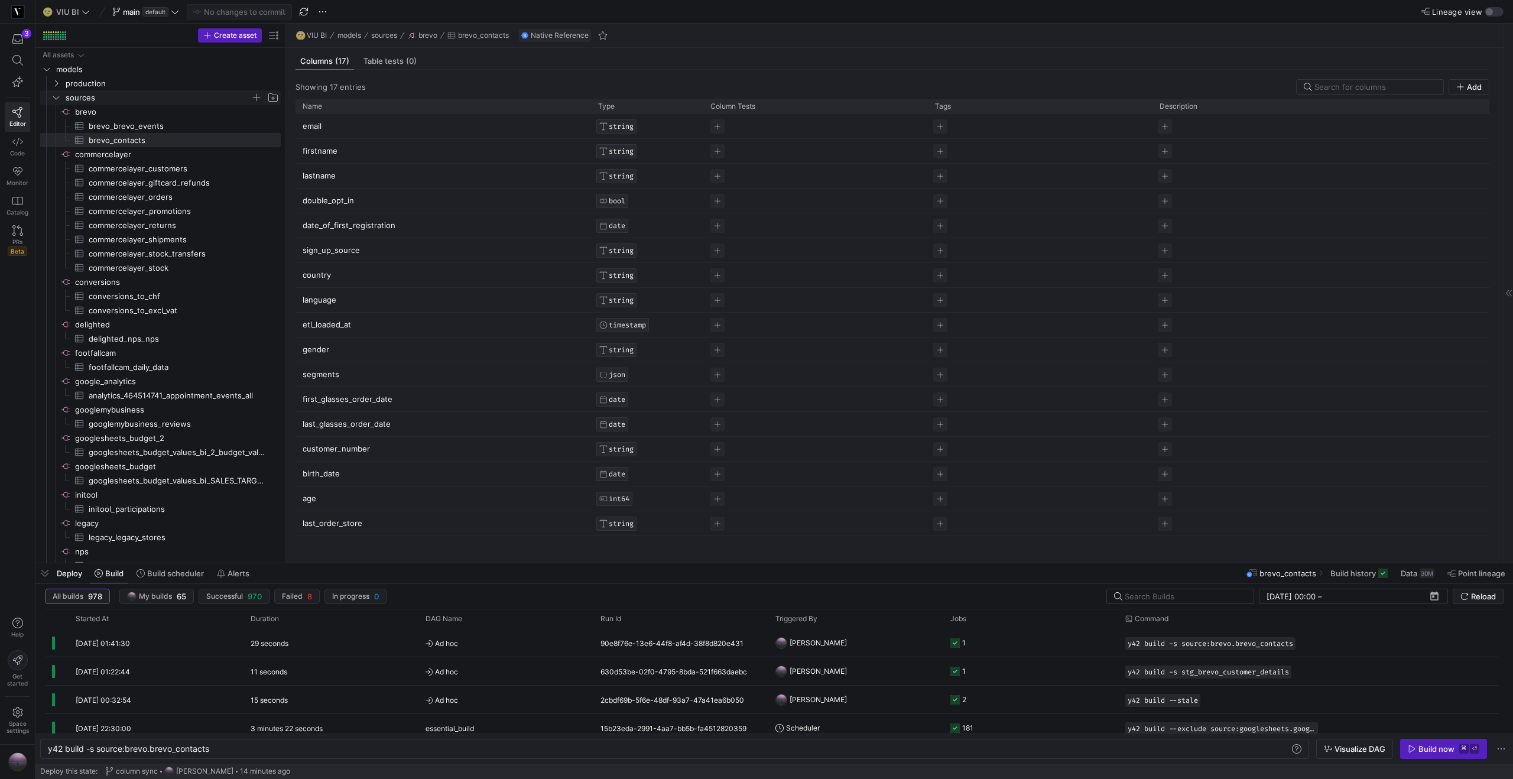
click at [56, 98] on icon "Press SPACE to select this row." at bounding box center [56, 97] width 8 height 7
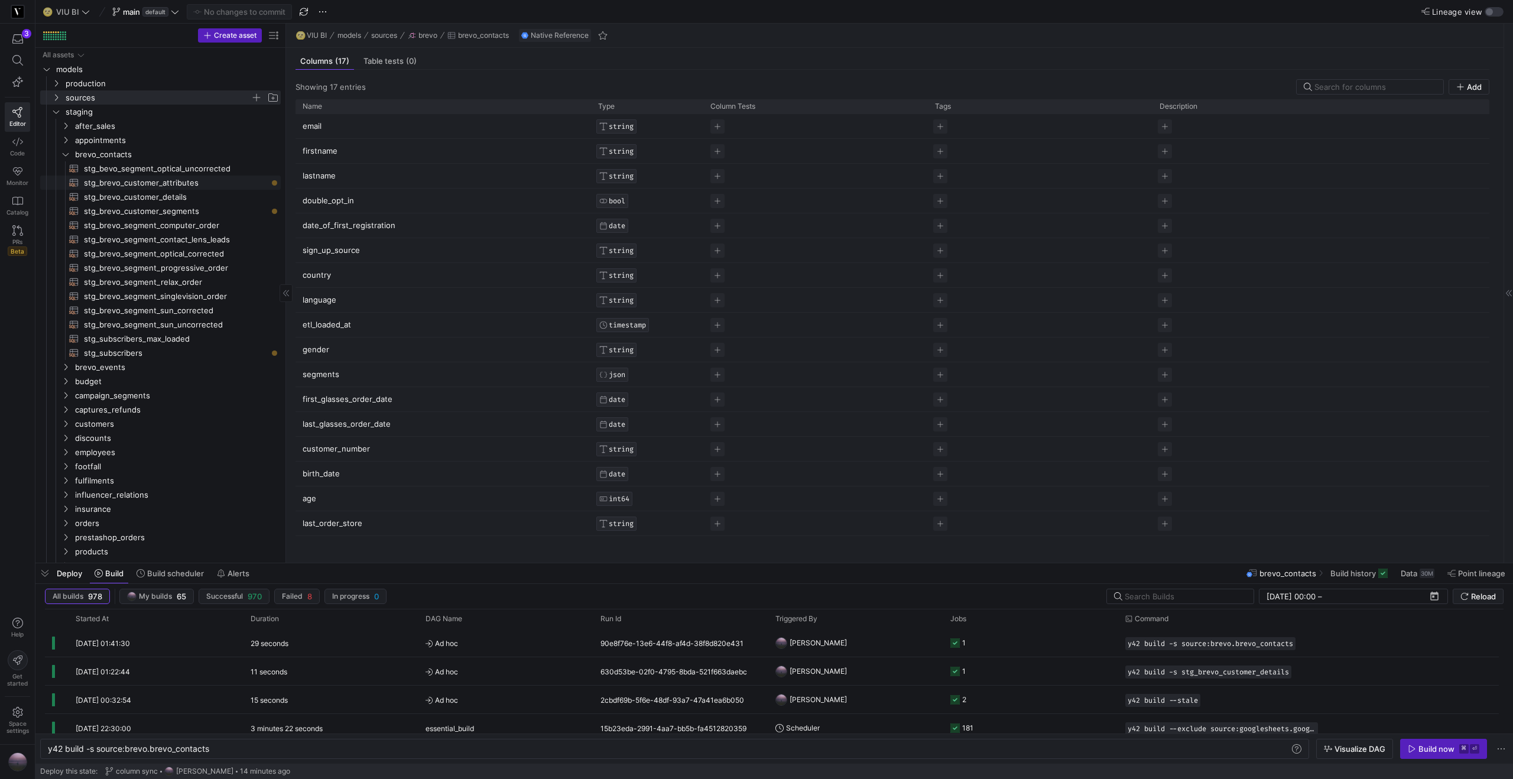
click at [140, 184] on span "stg_brevo_customer_attributes​​​​​​​​​​" at bounding box center [175, 183] width 183 height 14
type textarea "y42 build -s stg_brevo_customer_attributes"
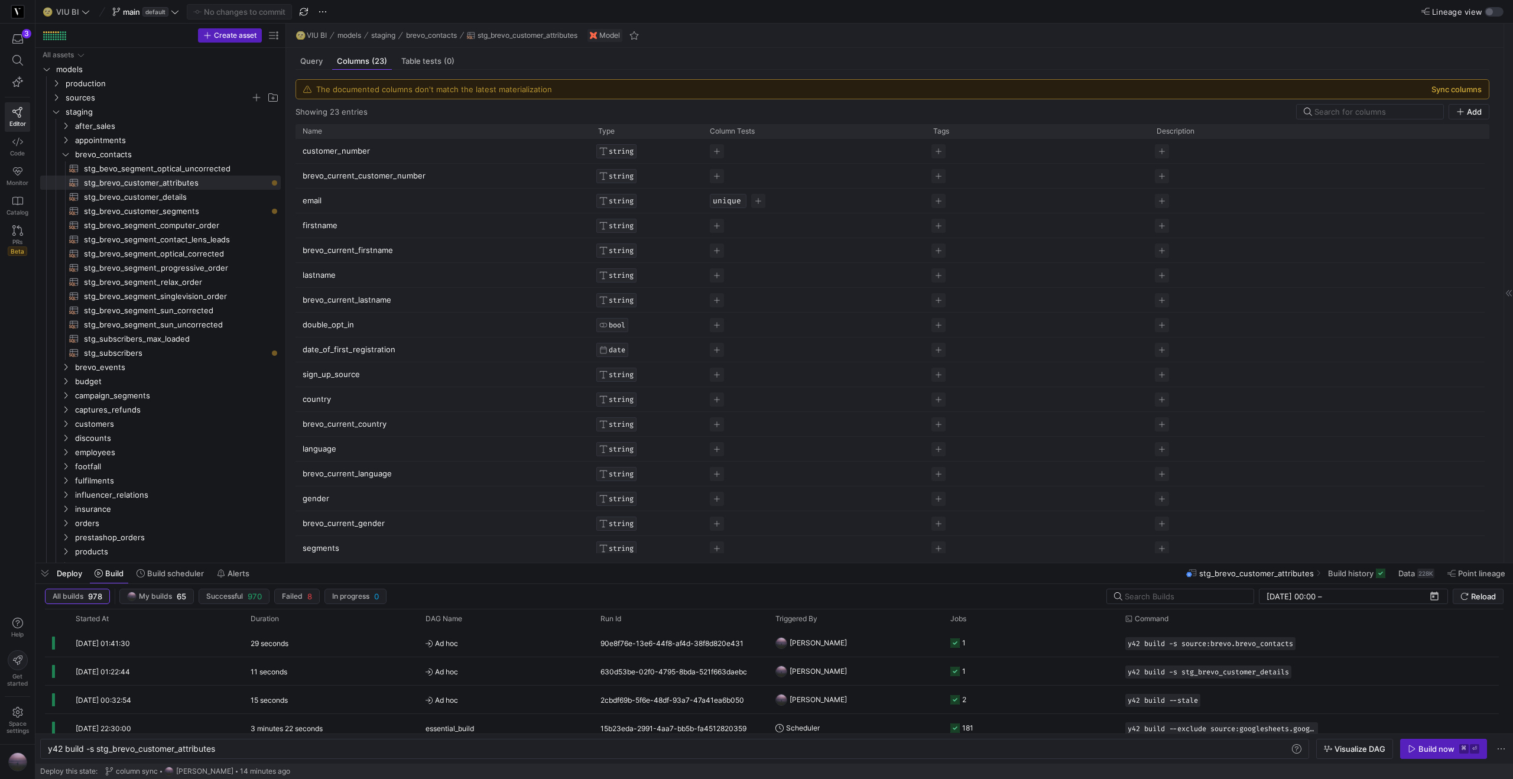
click at [1442, 89] on button "Sync columns" at bounding box center [1456, 88] width 50 height 9
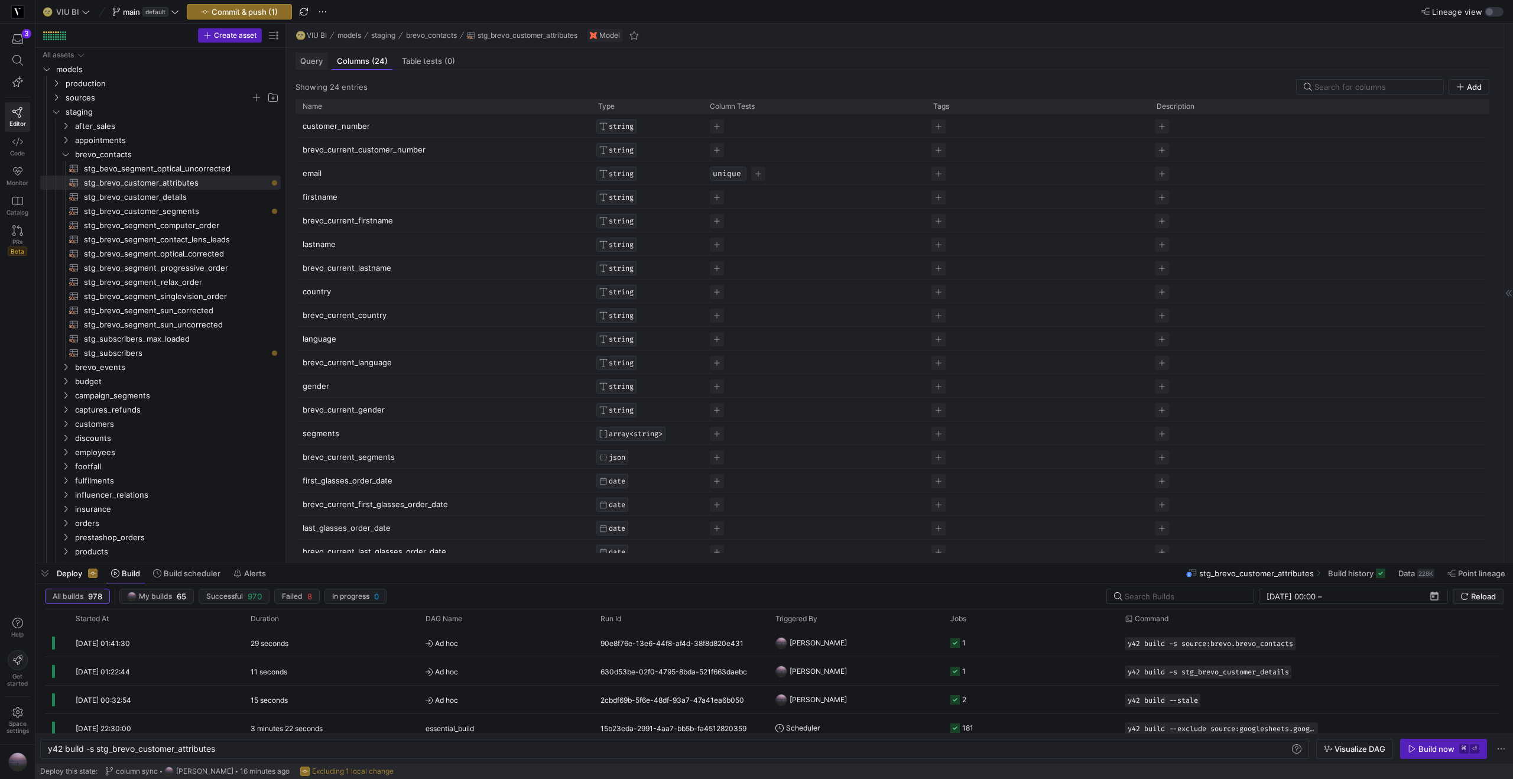
click at [300, 60] on span "Query" at bounding box center [311, 61] width 22 height 8
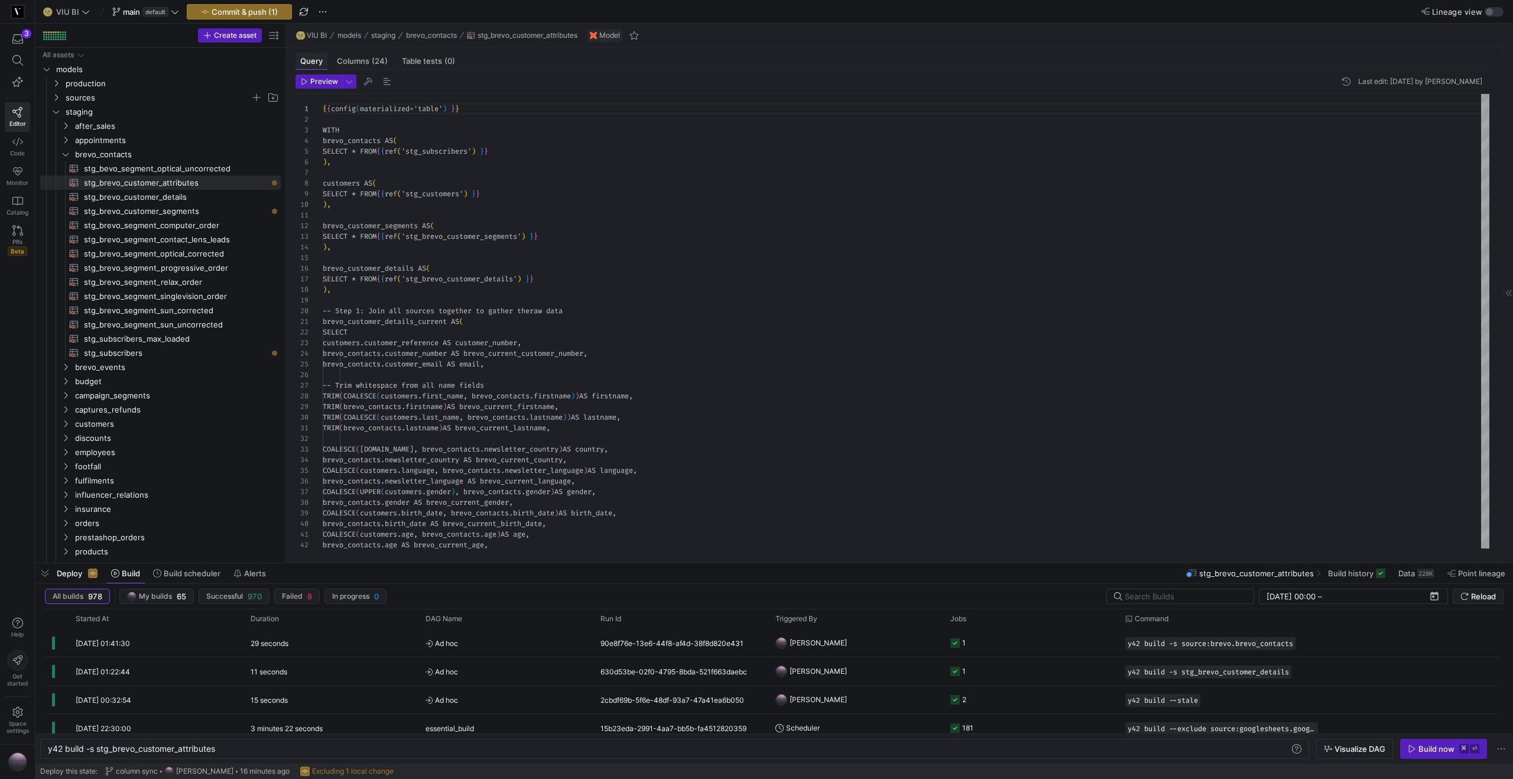
scroll to position [106, 0]
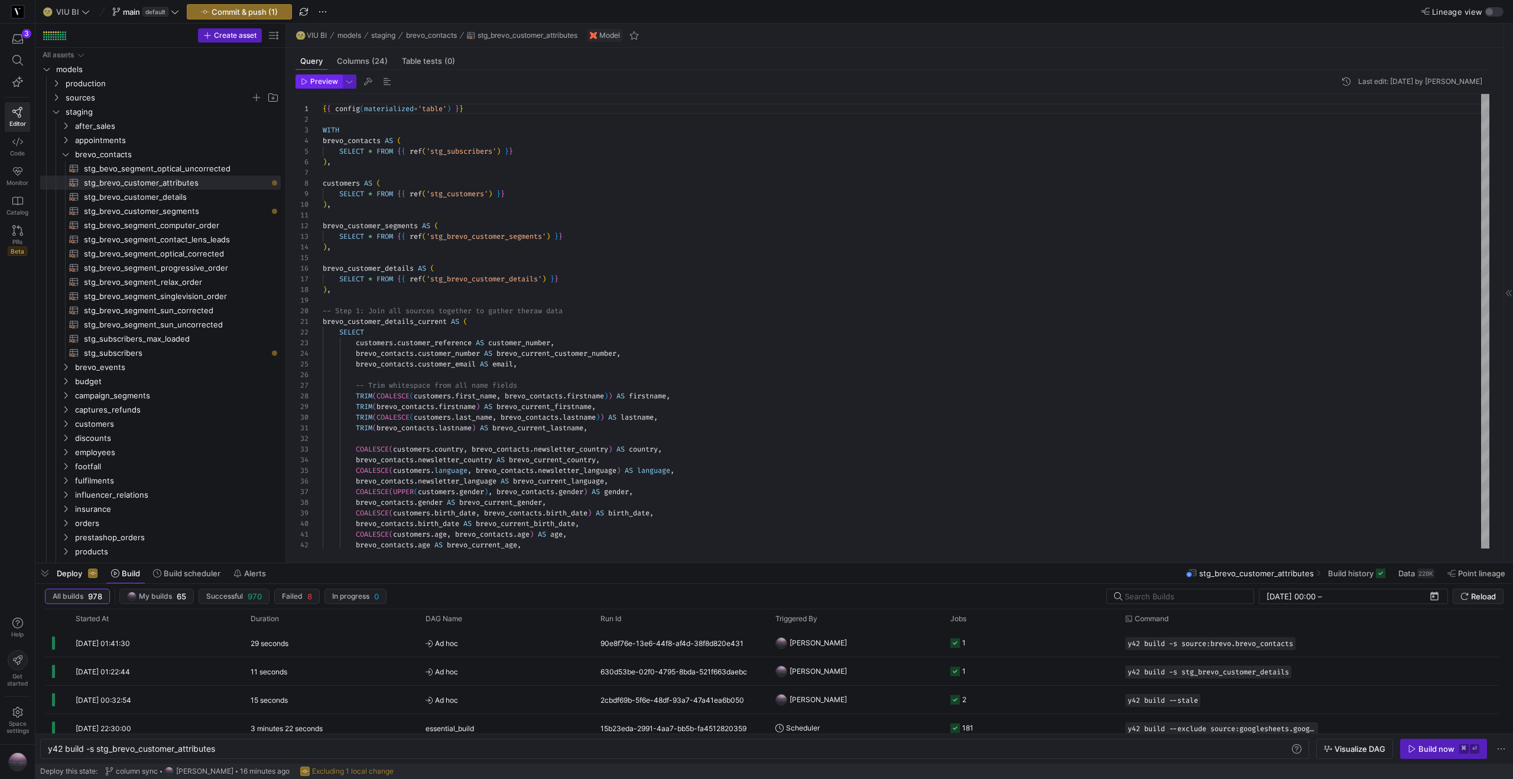
click at [317, 77] on span "Preview" at bounding box center [324, 81] width 28 height 8
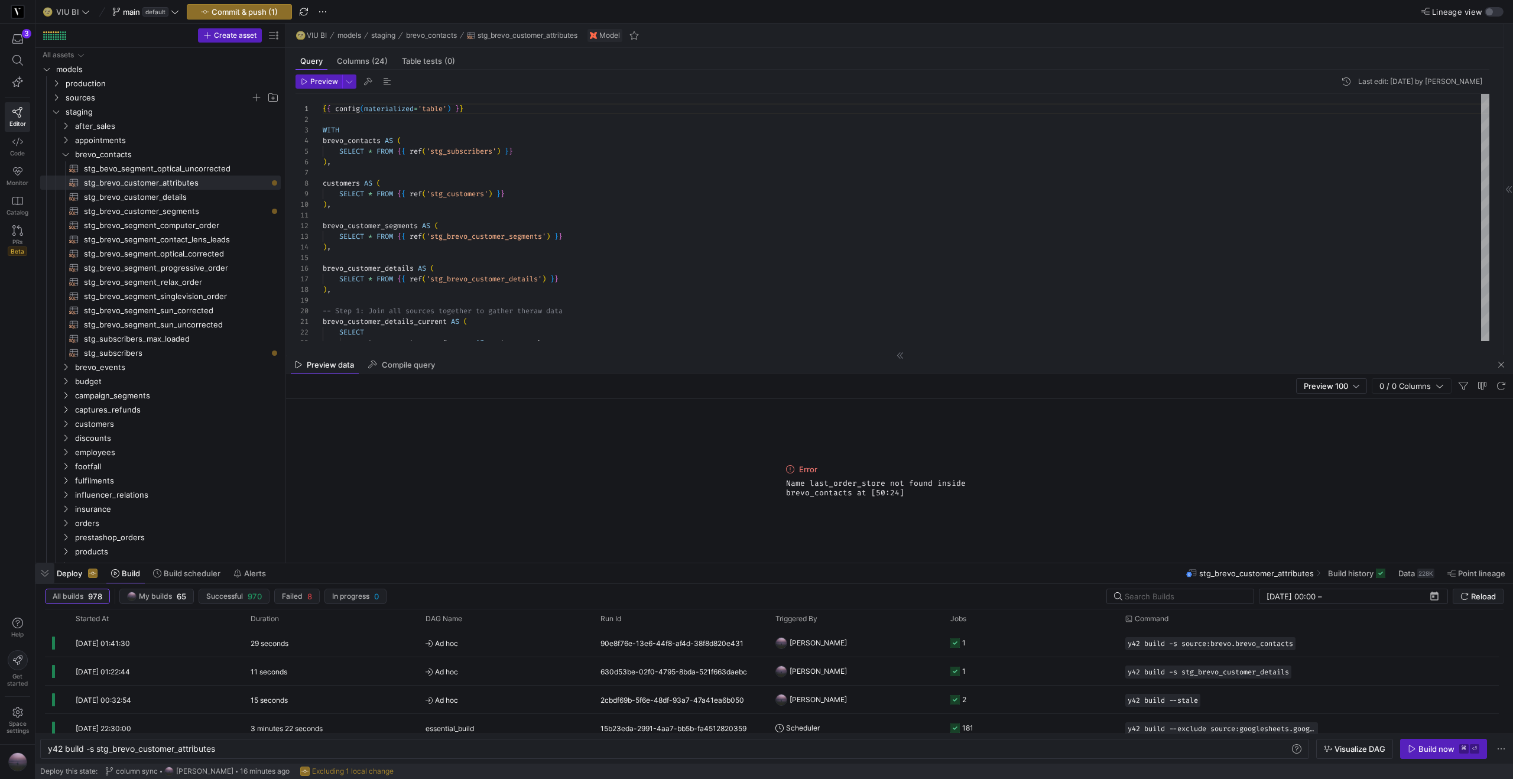
click at [43, 573] on span "button" at bounding box center [44, 573] width 19 height 20
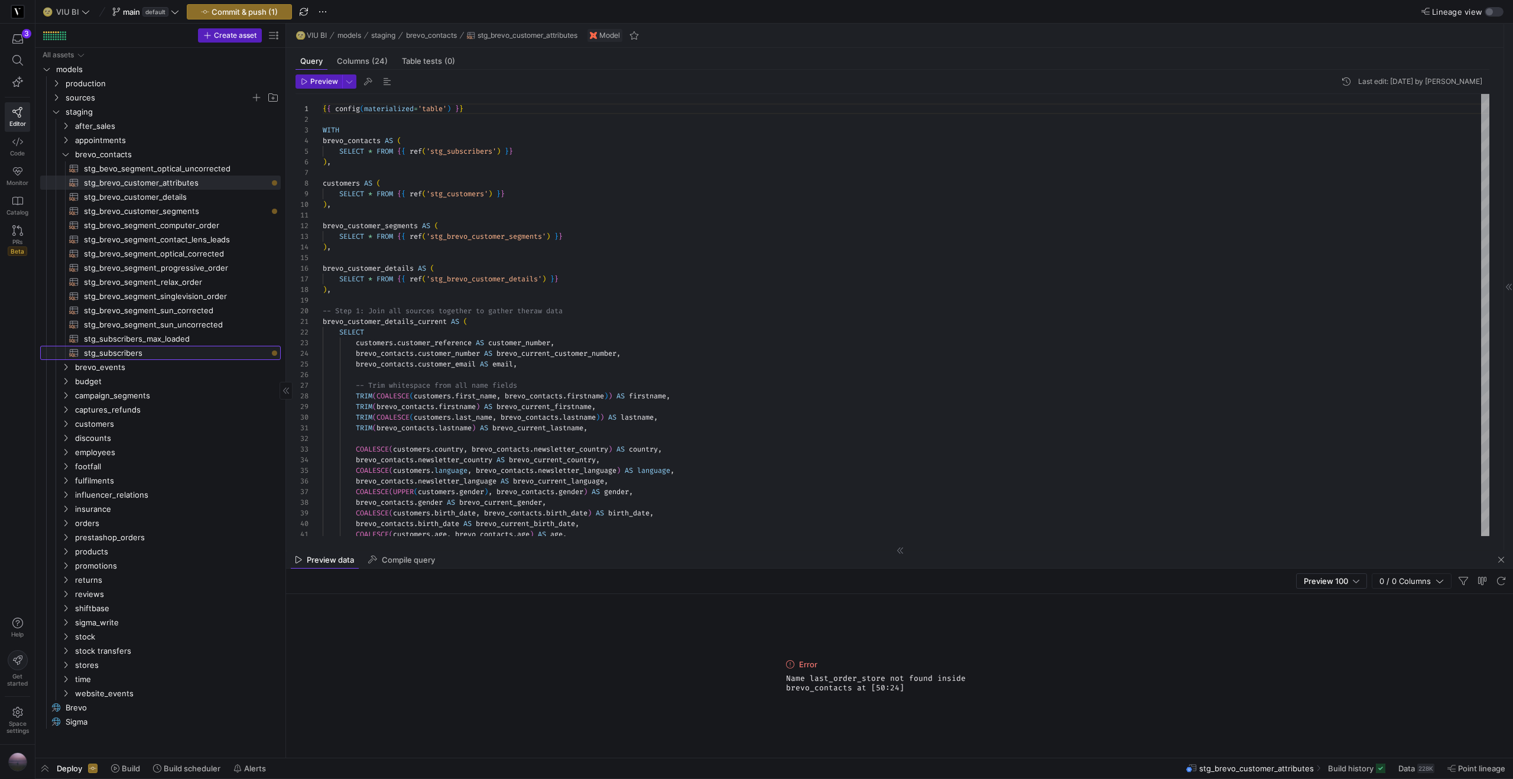
click at [99, 353] on span "stg_subscribers​​​​​​​​​​" at bounding box center [175, 353] width 183 height 14
type textarea "WITH subscribers_max AS (SELECT * FROM {{ ref('stg_subscribers_max_loaded') }})…"
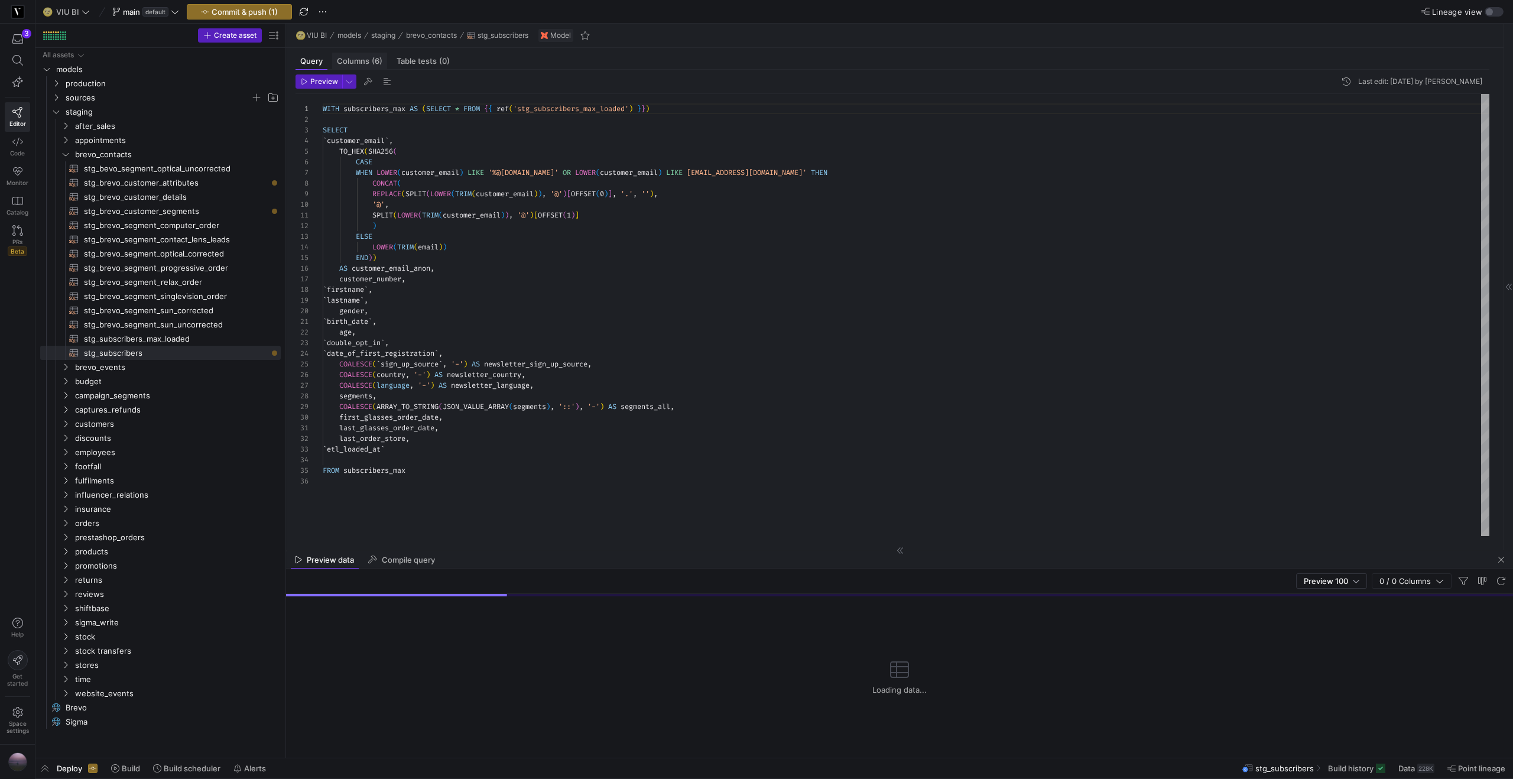
click at [353, 64] on span "Columns (6)" at bounding box center [359, 61] width 45 height 8
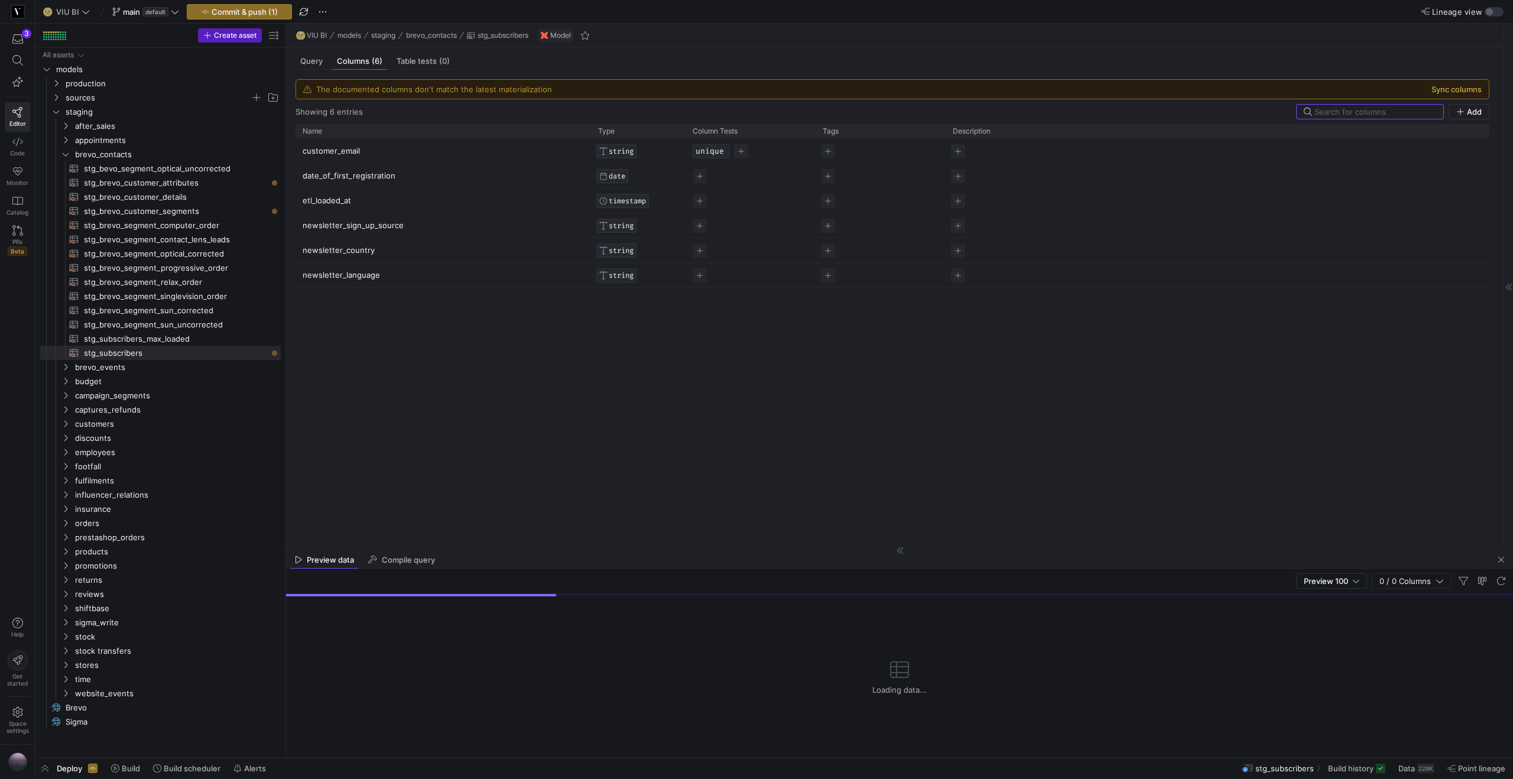
click at [1450, 86] on button "Sync columns" at bounding box center [1456, 88] width 50 height 9
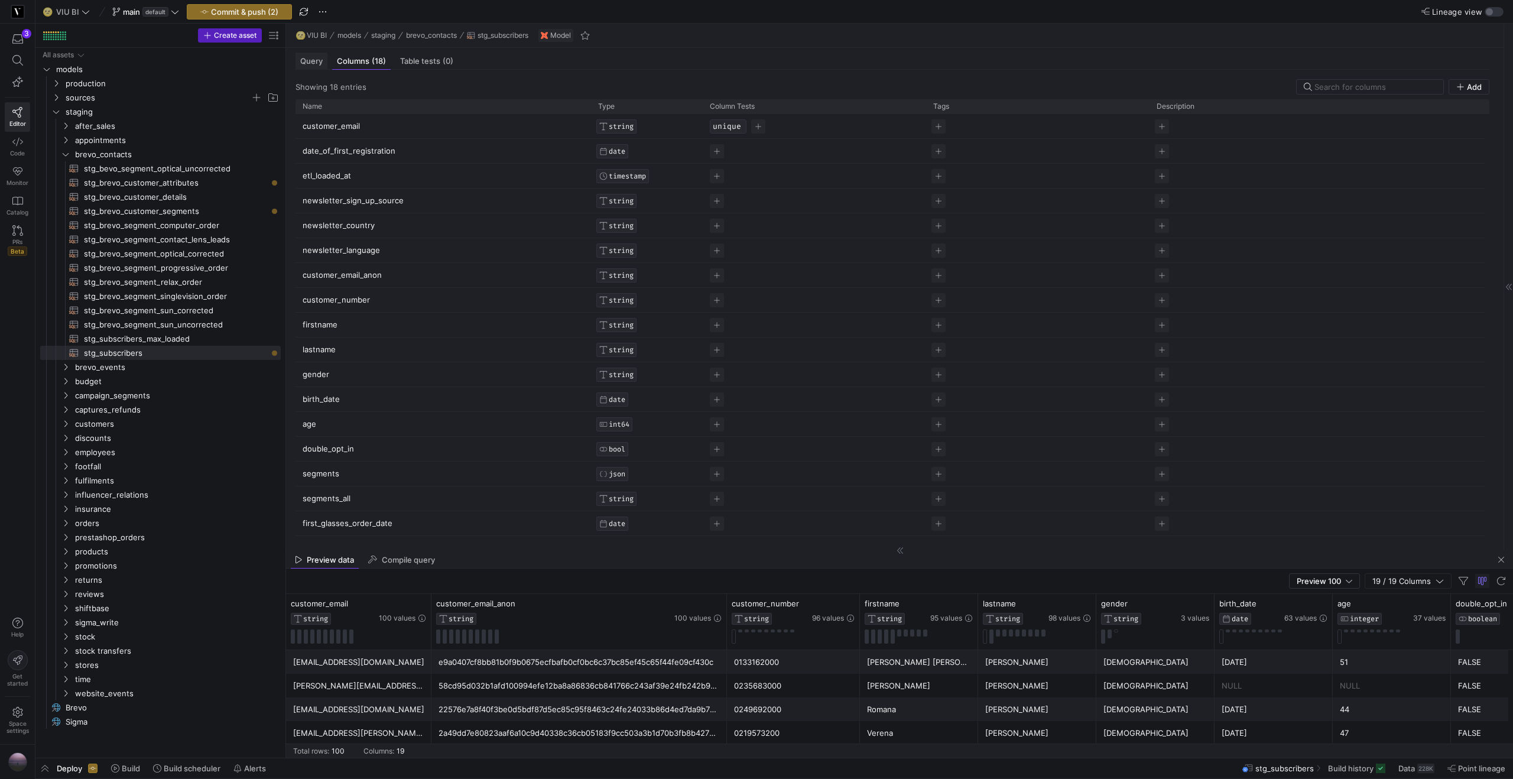
click at [312, 66] on div "Query" at bounding box center [311, 61] width 32 height 17
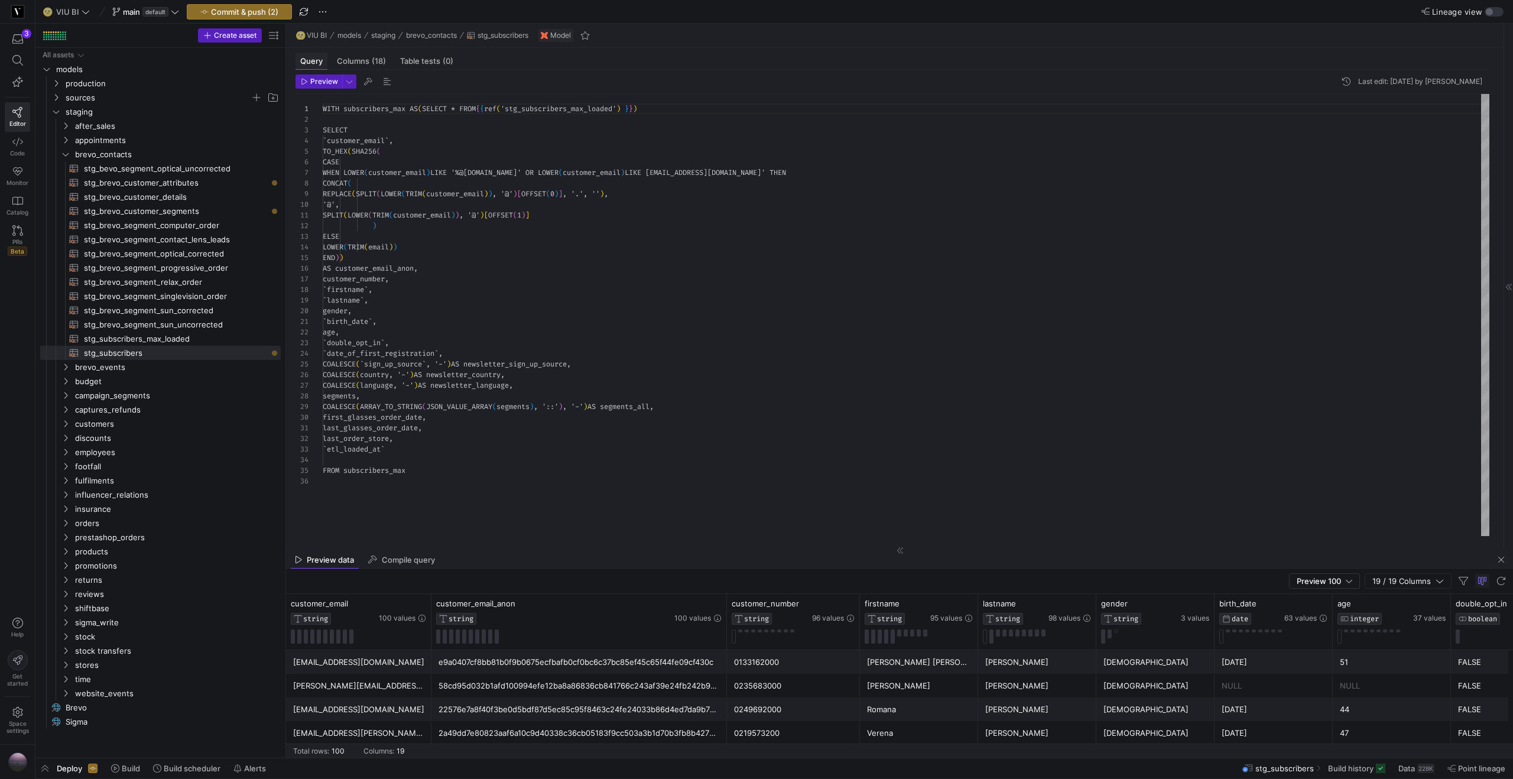
scroll to position [106, 0]
click at [324, 78] on span "Preview" at bounding box center [324, 81] width 28 height 8
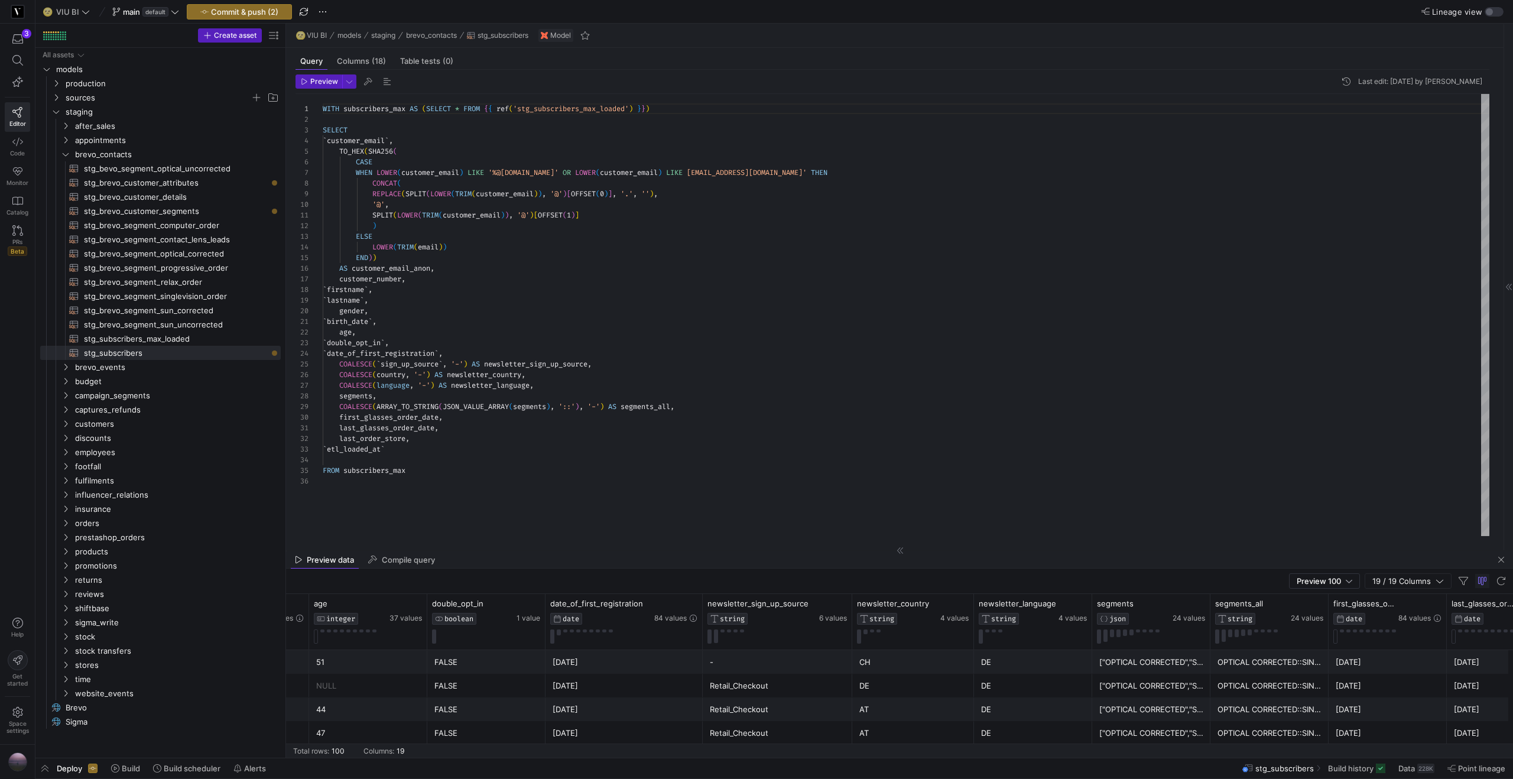
scroll to position [0, 0]
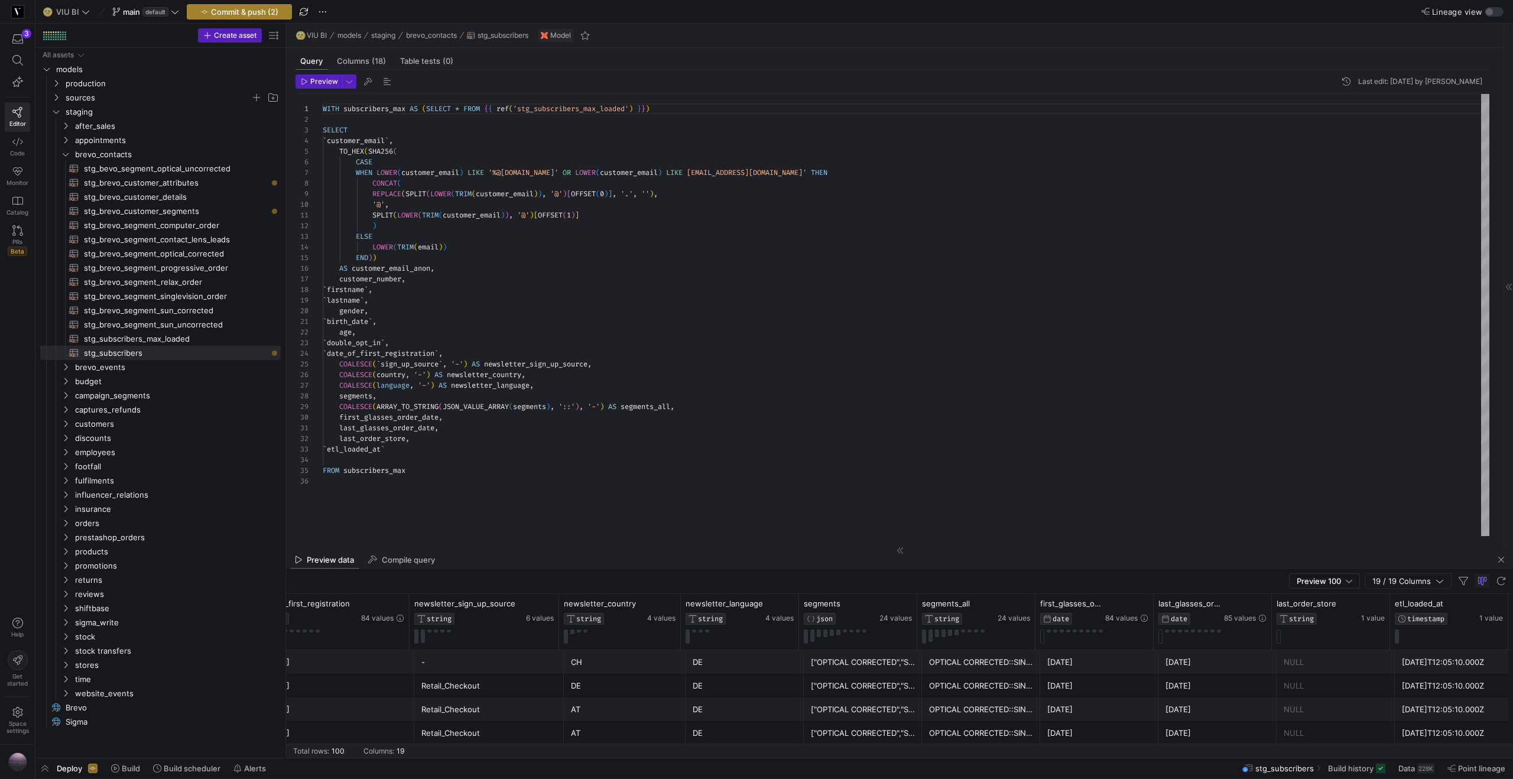
click at [273, 14] on span "Commit & push (2)" at bounding box center [244, 11] width 67 height 9
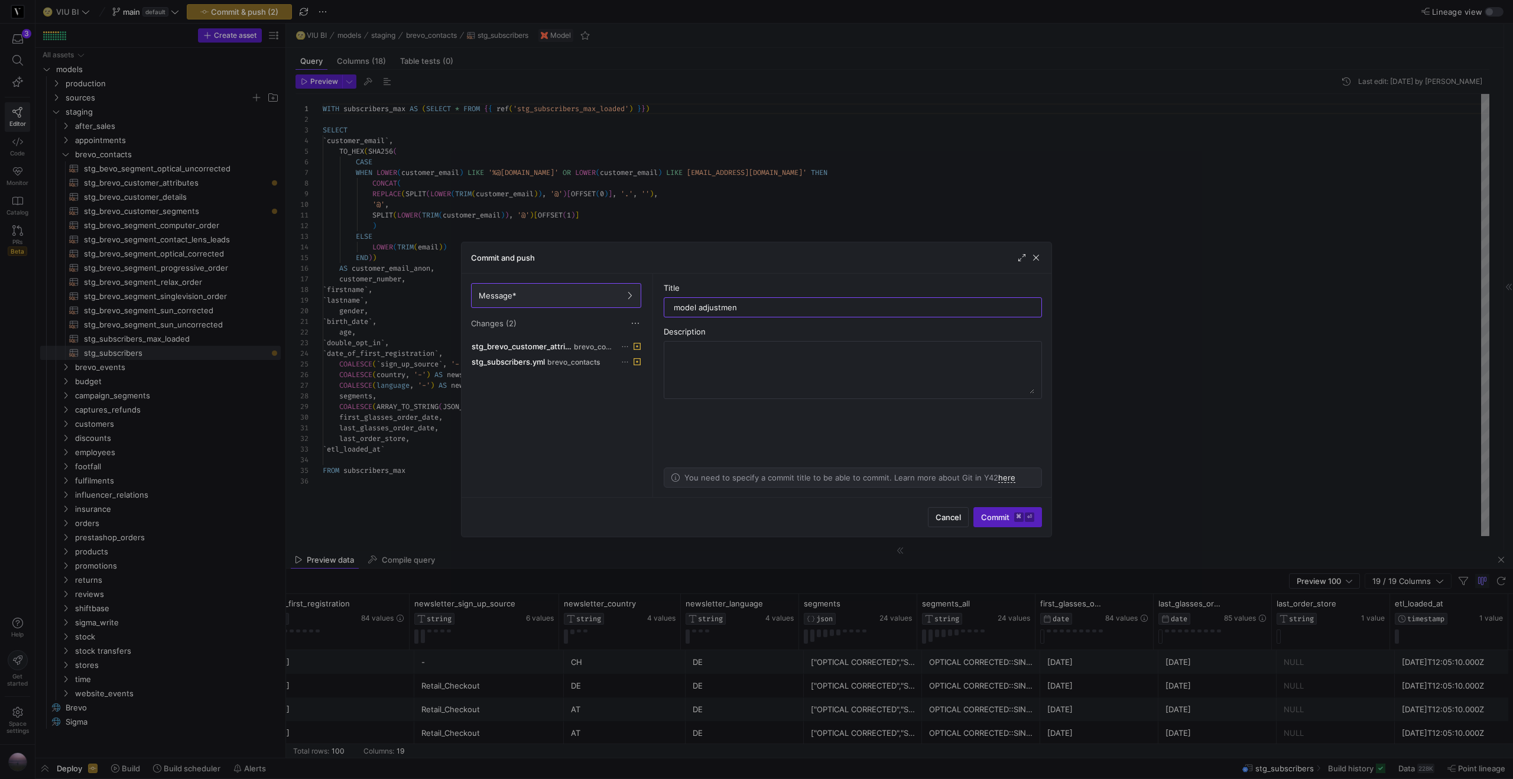
type input "model adjustment"
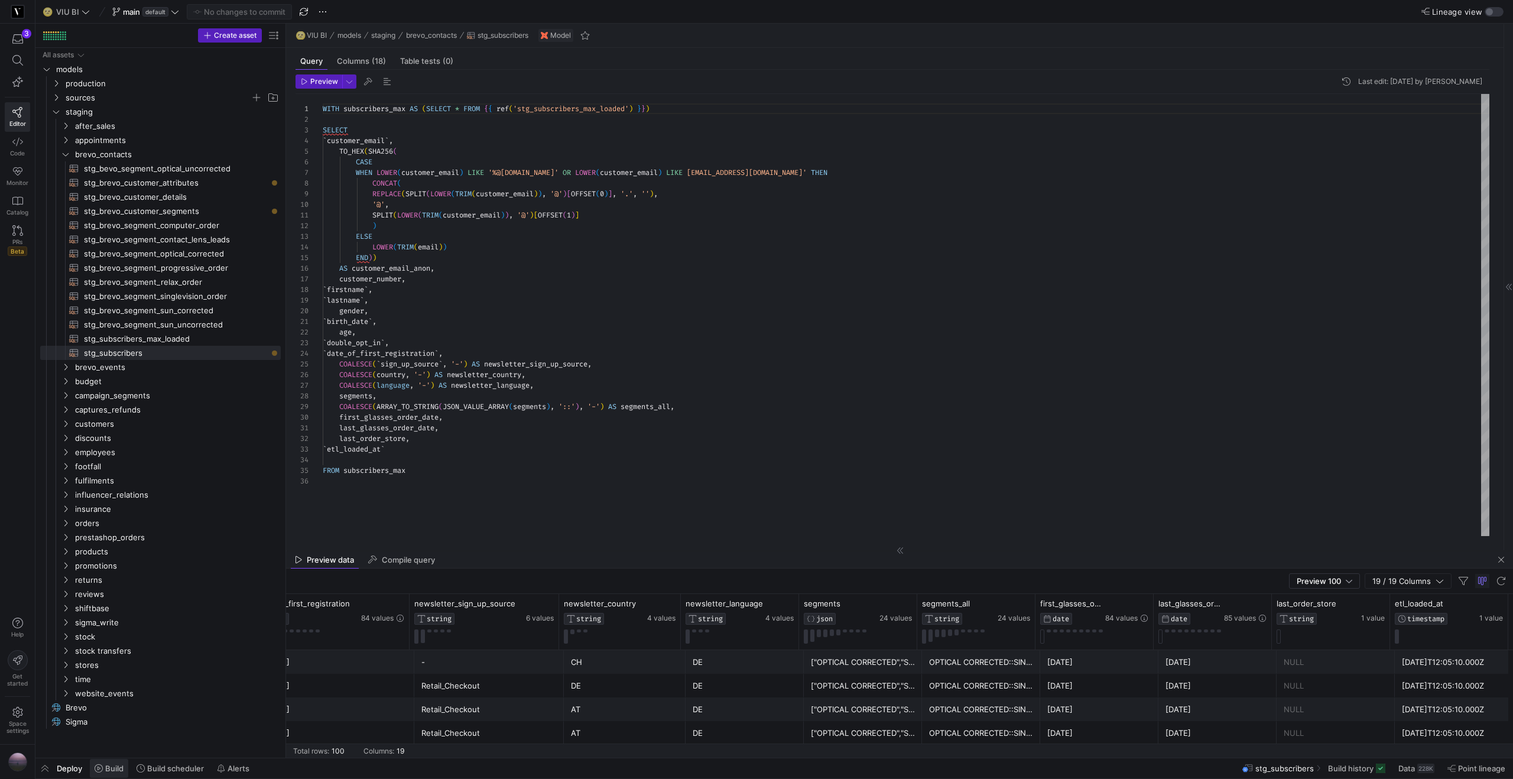
click at [117, 768] on span "Build" at bounding box center [114, 767] width 18 height 9
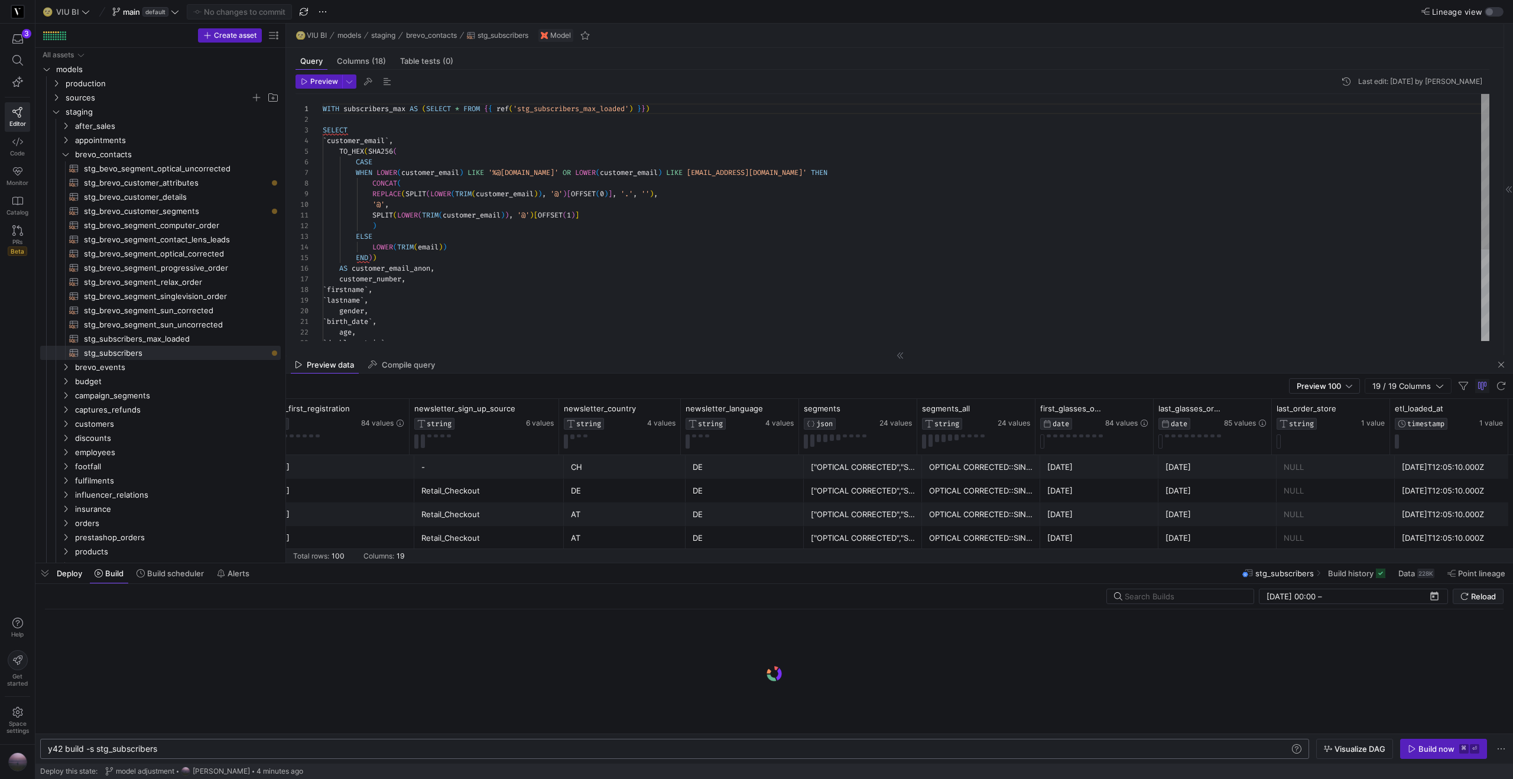
scroll to position [0, 110]
click at [1452, 746] on div "Build now" at bounding box center [1436, 748] width 36 height 9
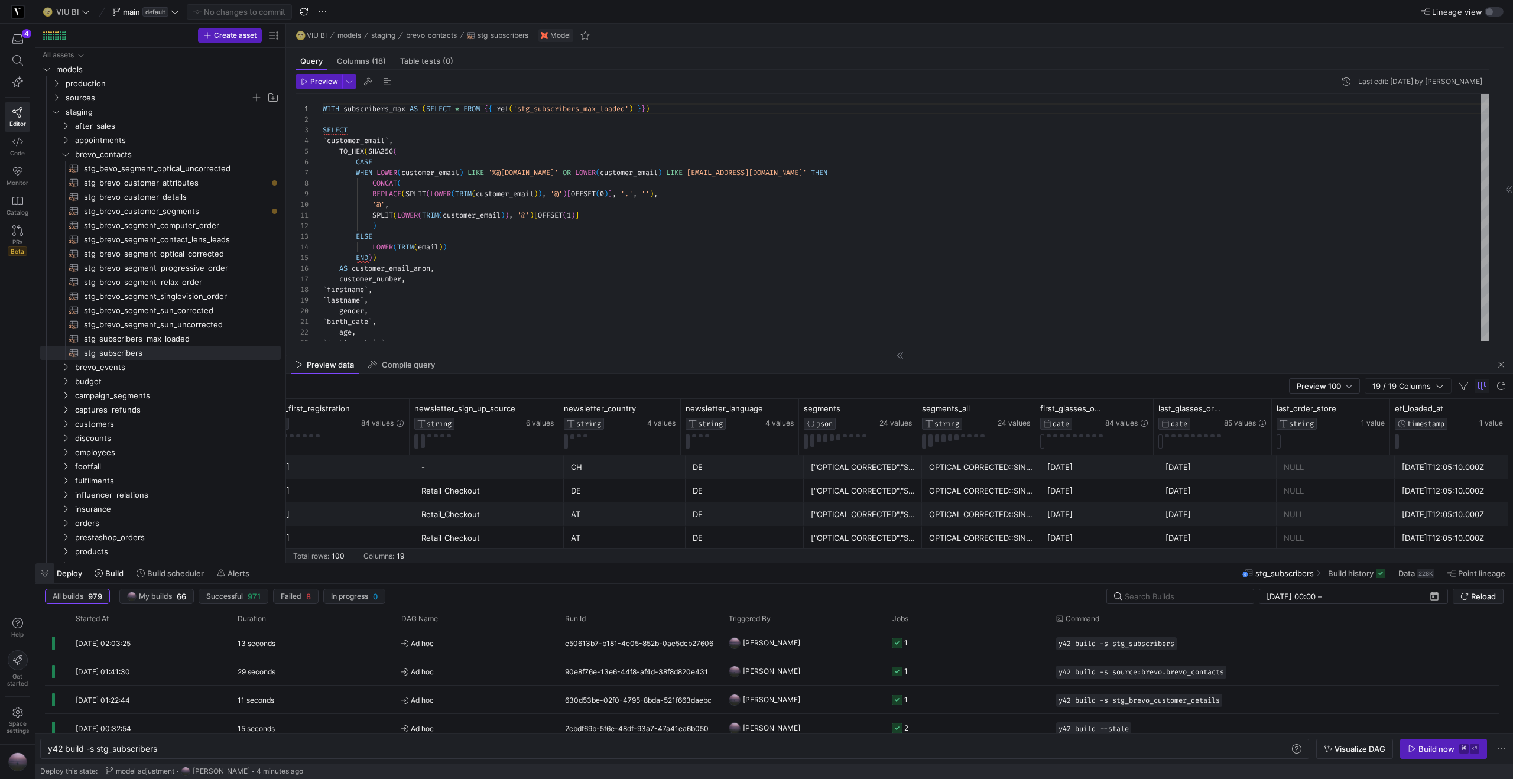
click at [40, 573] on span "button" at bounding box center [44, 573] width 19 height 20
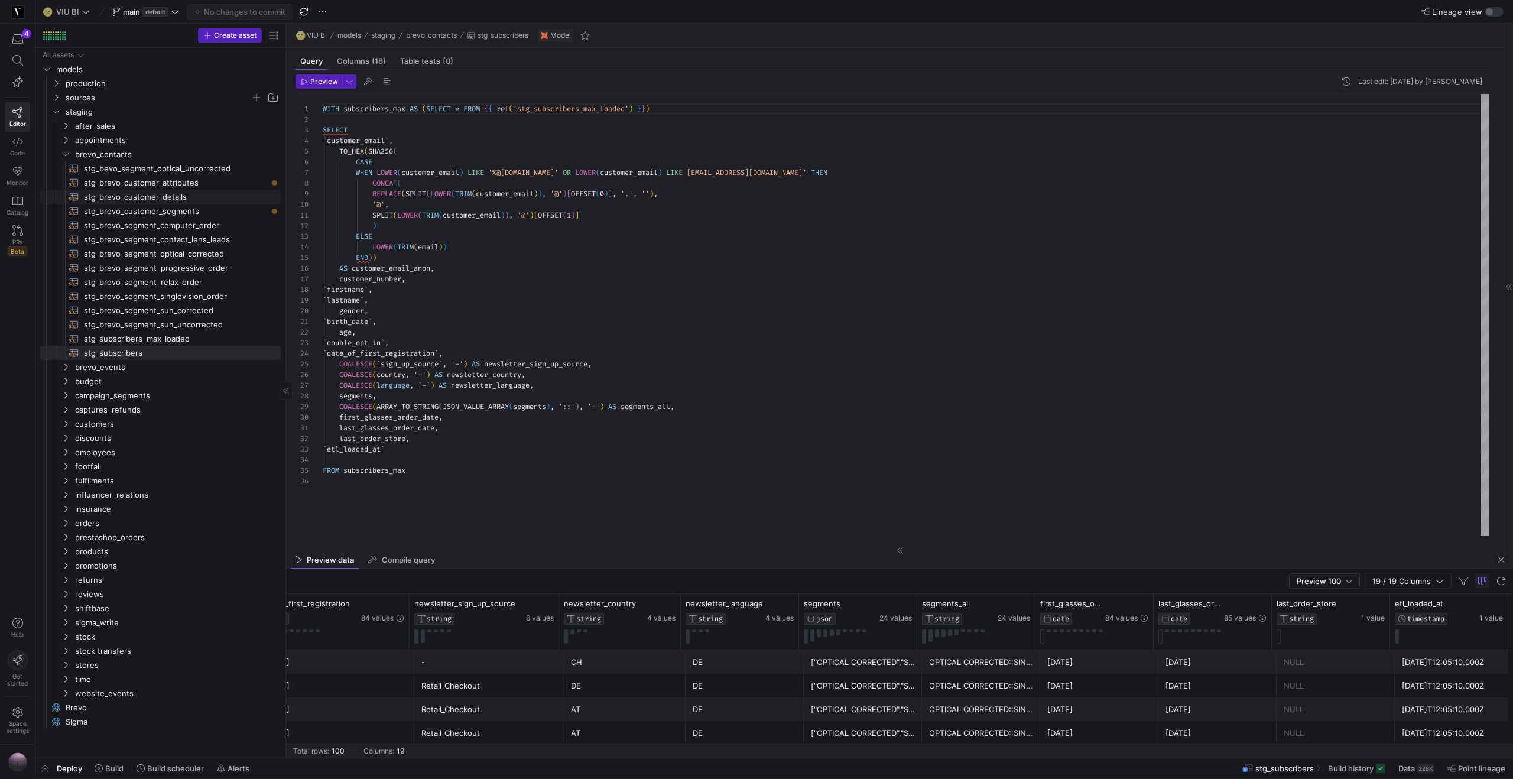
click at [139, 198] on span "stg_brevo_customer_details​​​​​​​​​​" at bounding box center [175, 197] width 183 height 14
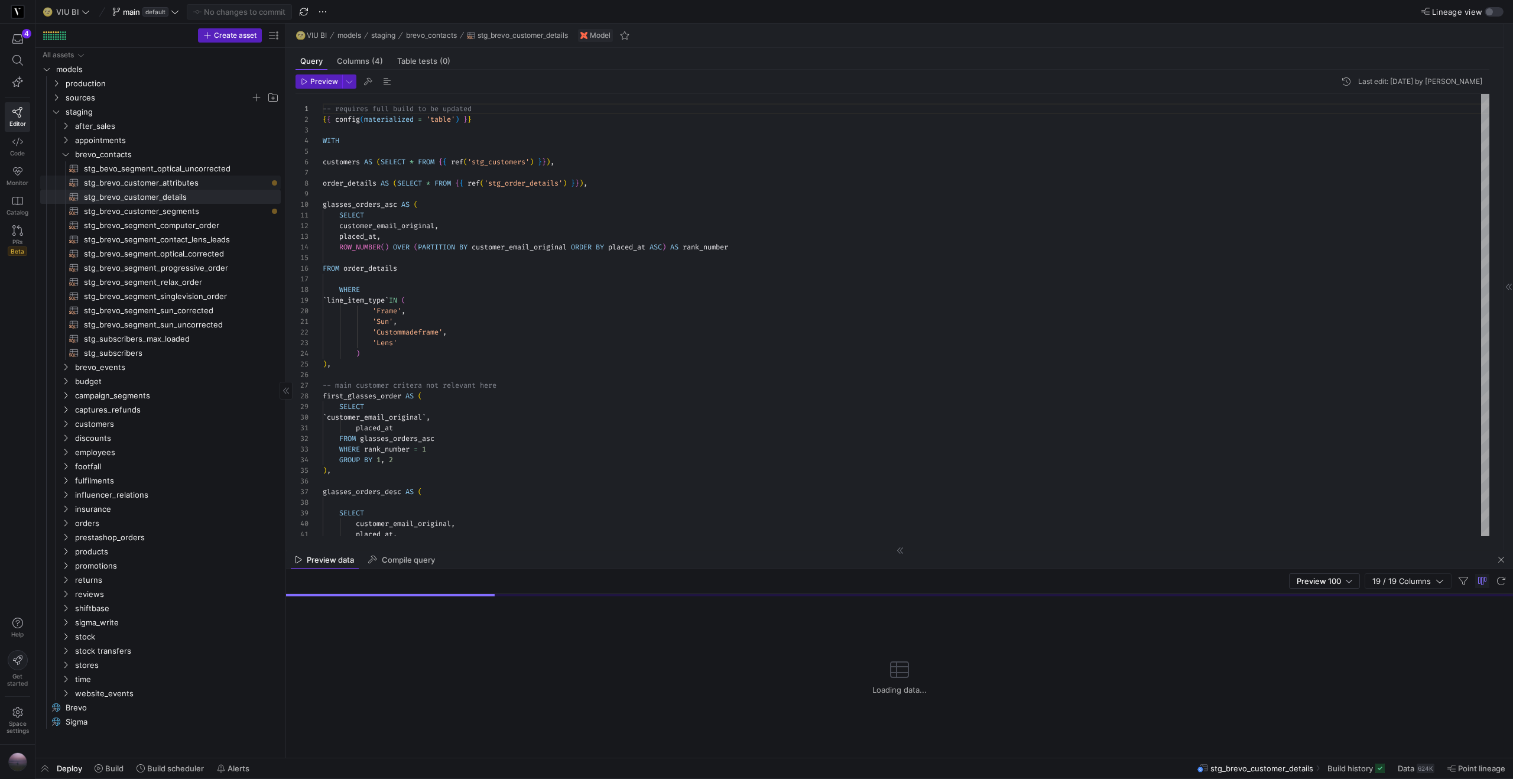
click at [152, 183] on span "stg_brevo_customer_attributes​​​​​​​​​​" at bounding box center [175, 183] width 183 height 14
type textarea "{{ config(materialized='table') }} WITH brevo_contacts AS ( SELECT * FROM {{ re…"
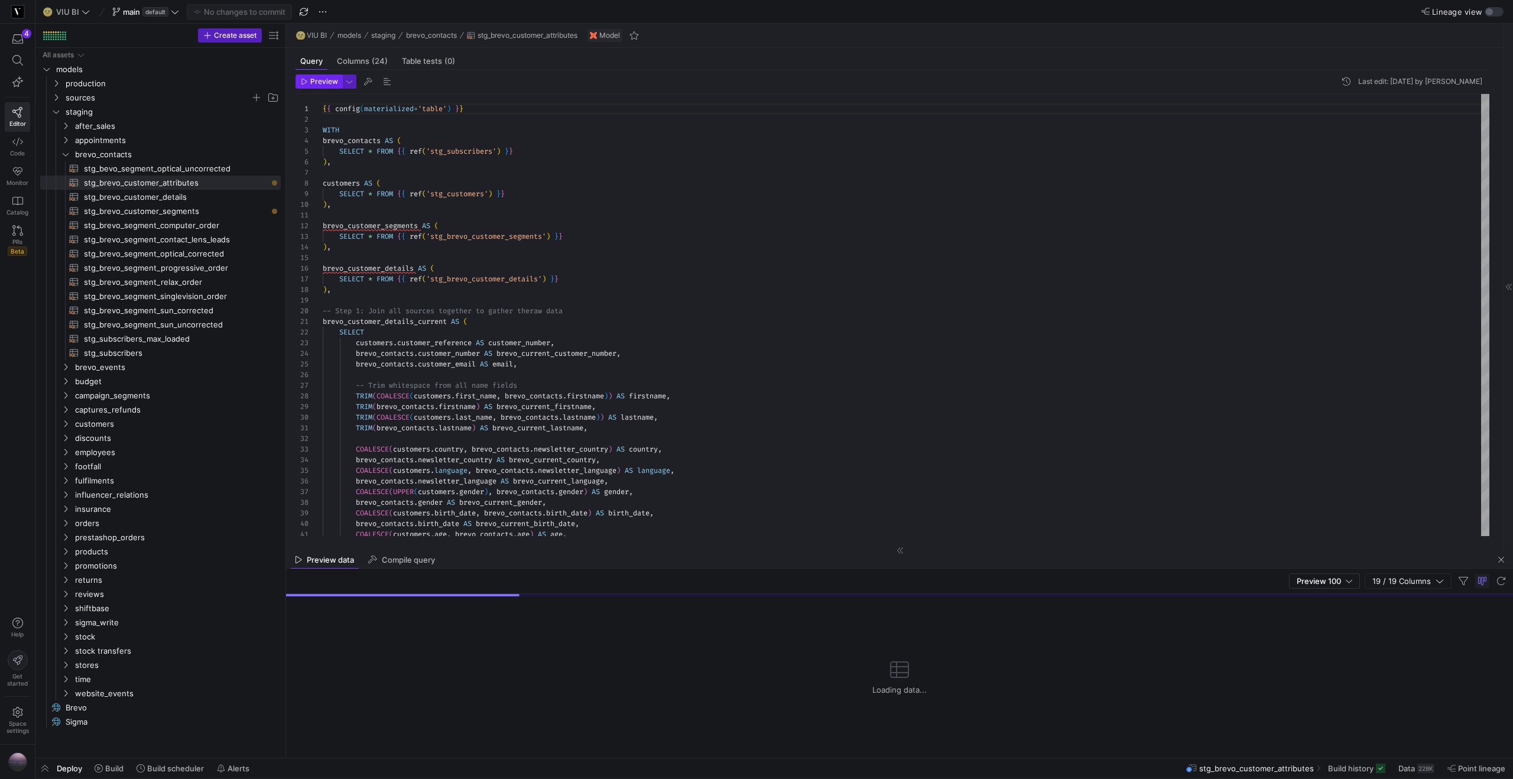
click at [314, 83] on span "Preview" at bounding box center [324, 81] width 28 height 8
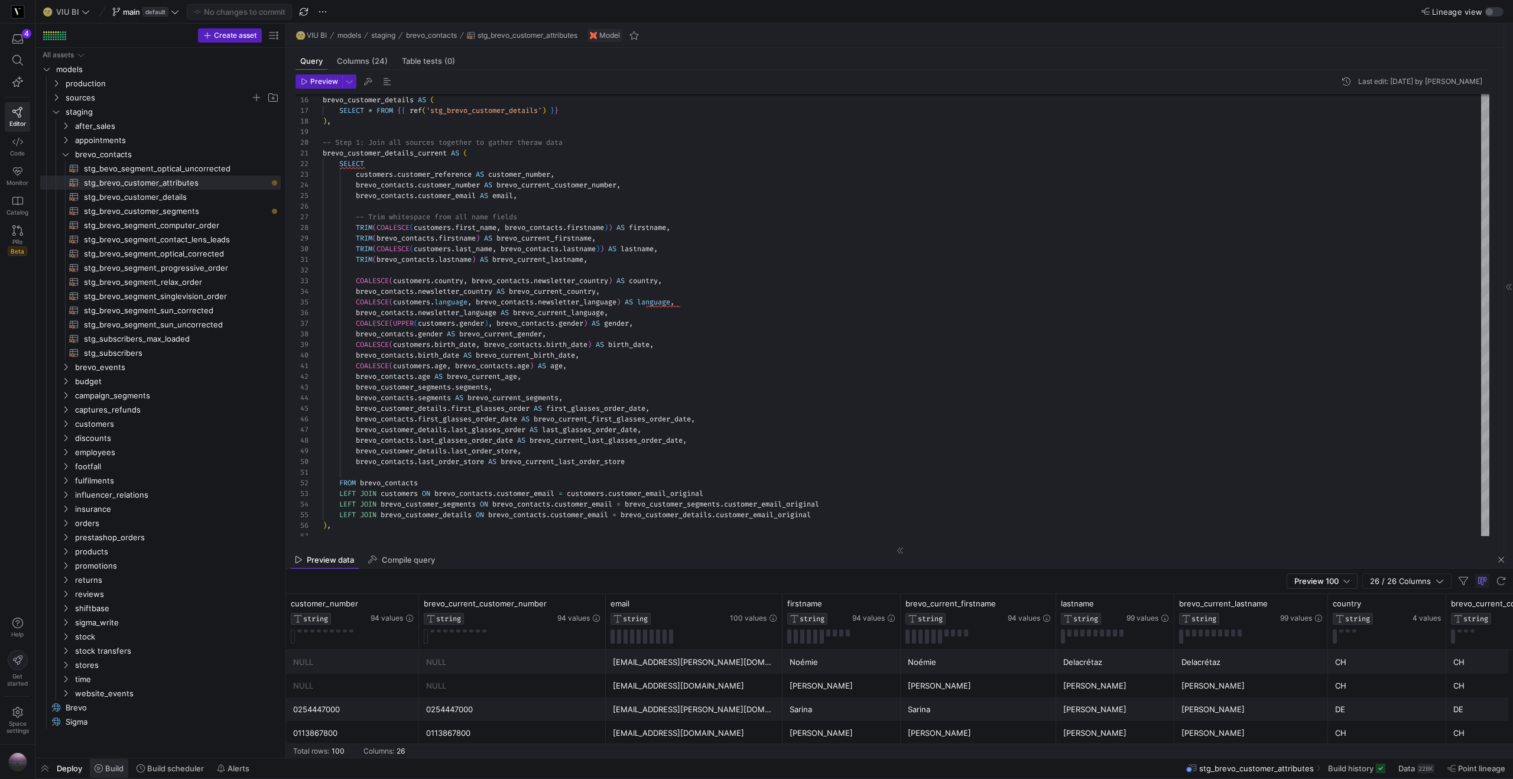
click at [102, 768] on icon at bounding box center [99, 768] width 8 height 8
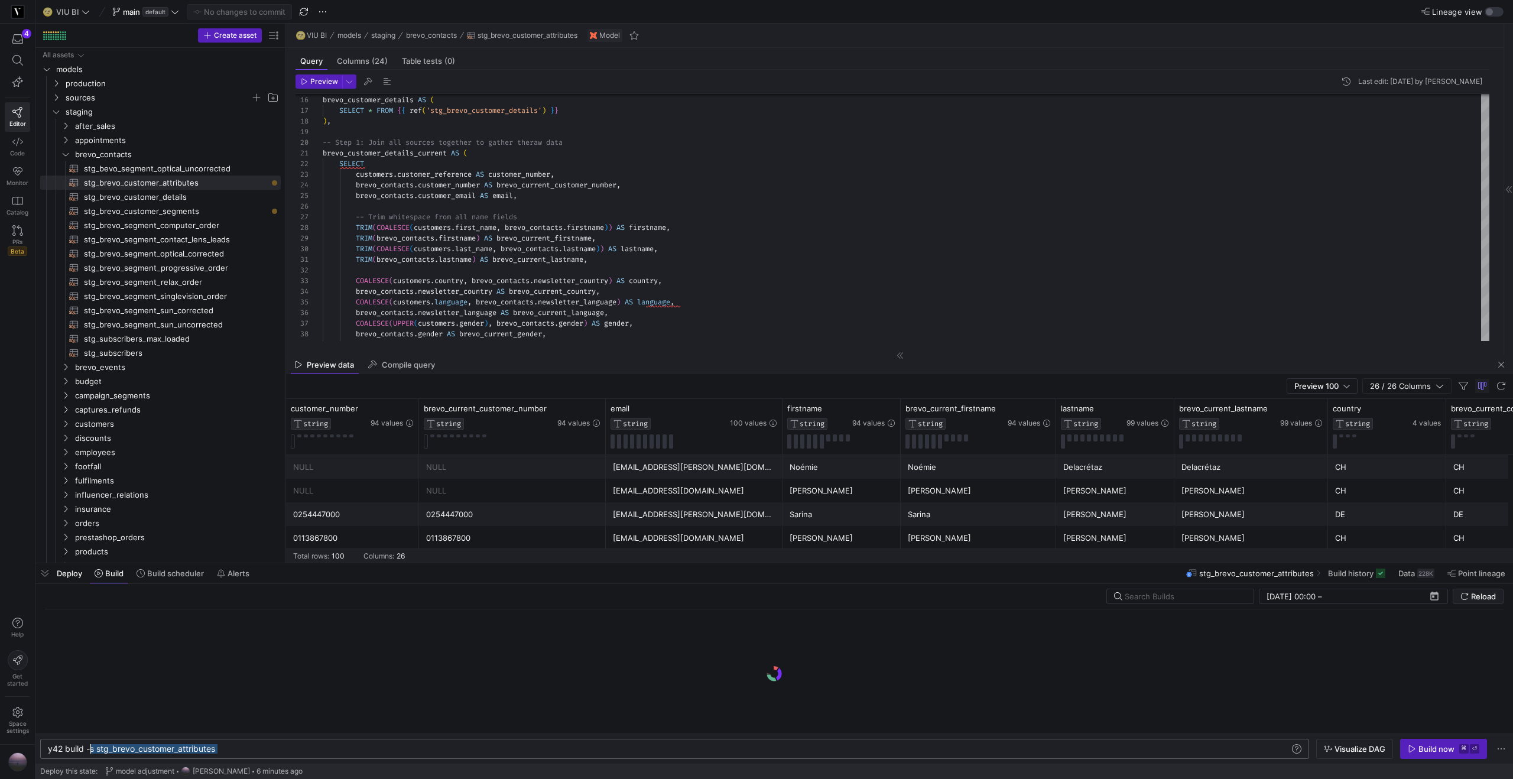
drag, startPoint x: 238, startPoint y: 749, endPoint x: 91, endPoint y: 753, distance: 147.2
click at [91, 753] on div "y42 build -s stg_brevo_customer_attributes y42 build -s stg_brevo_customer_attr…" at bounding box center [674, 749] width 1269 height 20
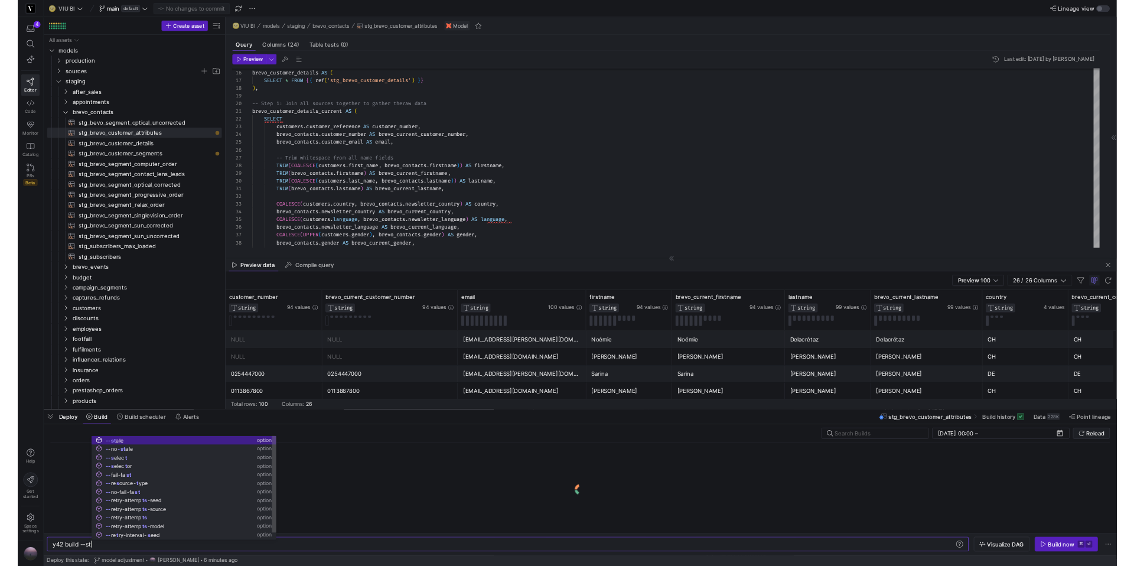
scroll to position [0, 64]
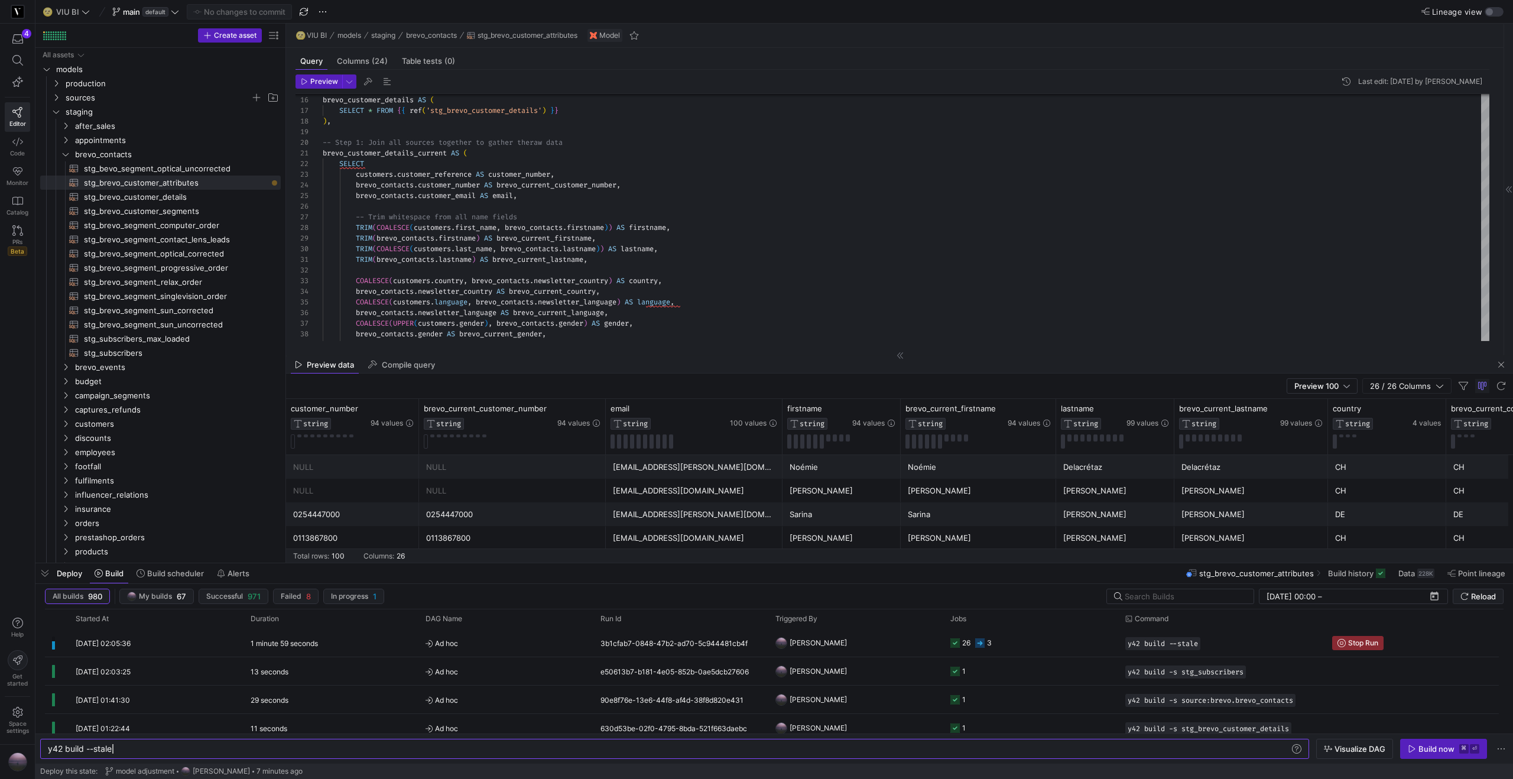
type textarea "y42 build --stale"
click at [44, 576] on span "button" at bounding box center [44, 573] width 19 height 20
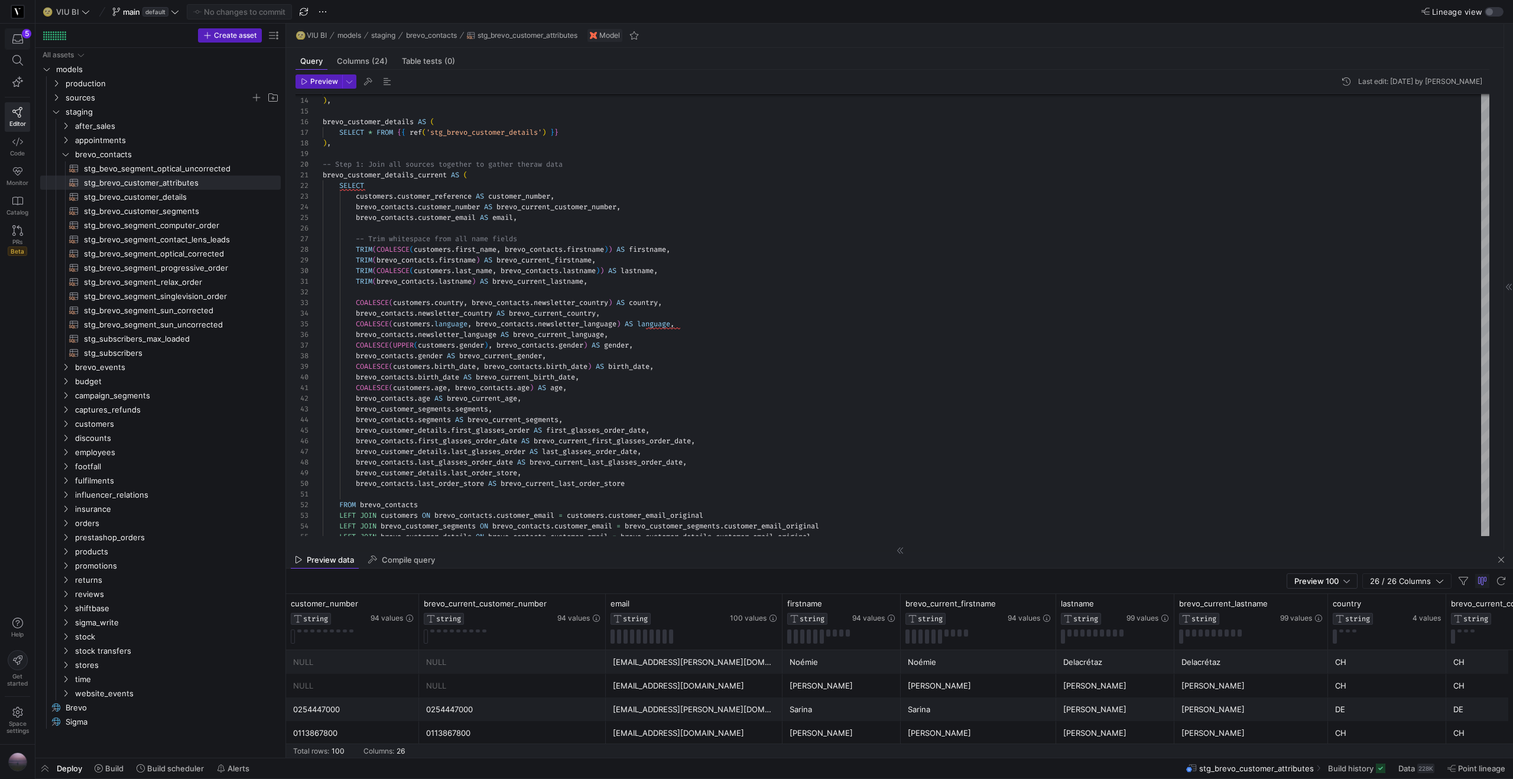
click at [22, 35] on div "5" at bounding box center [26, 33] width 9 height 9
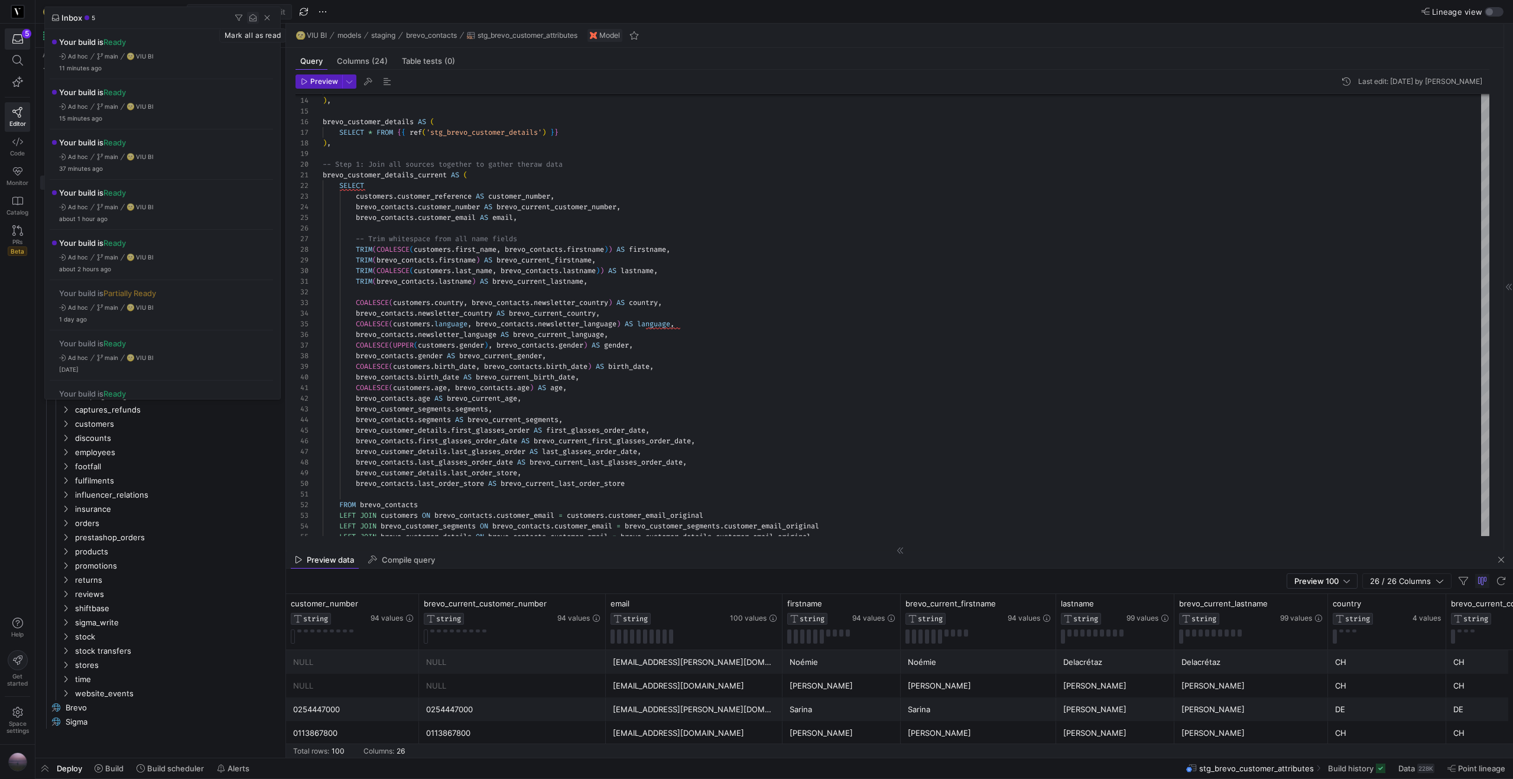
click at [253, 20] on span "button" at bounding box center [253, 18] width 12 height 12
